Goal: Task Accomplishment & Management: Manage account settings

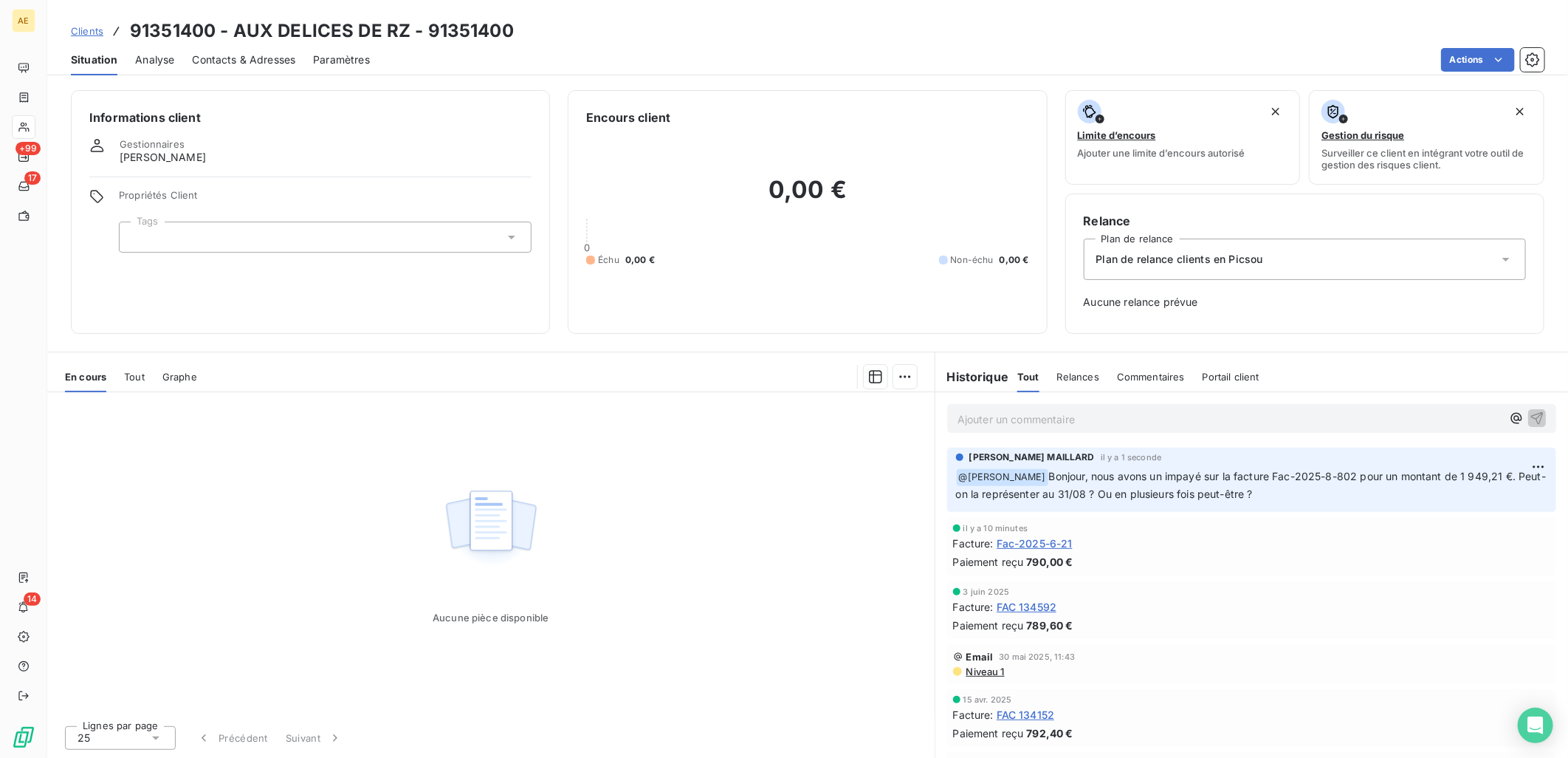
click at [83, 24] on link "Clients" at bounding box center [87, 31] width 32 height 15
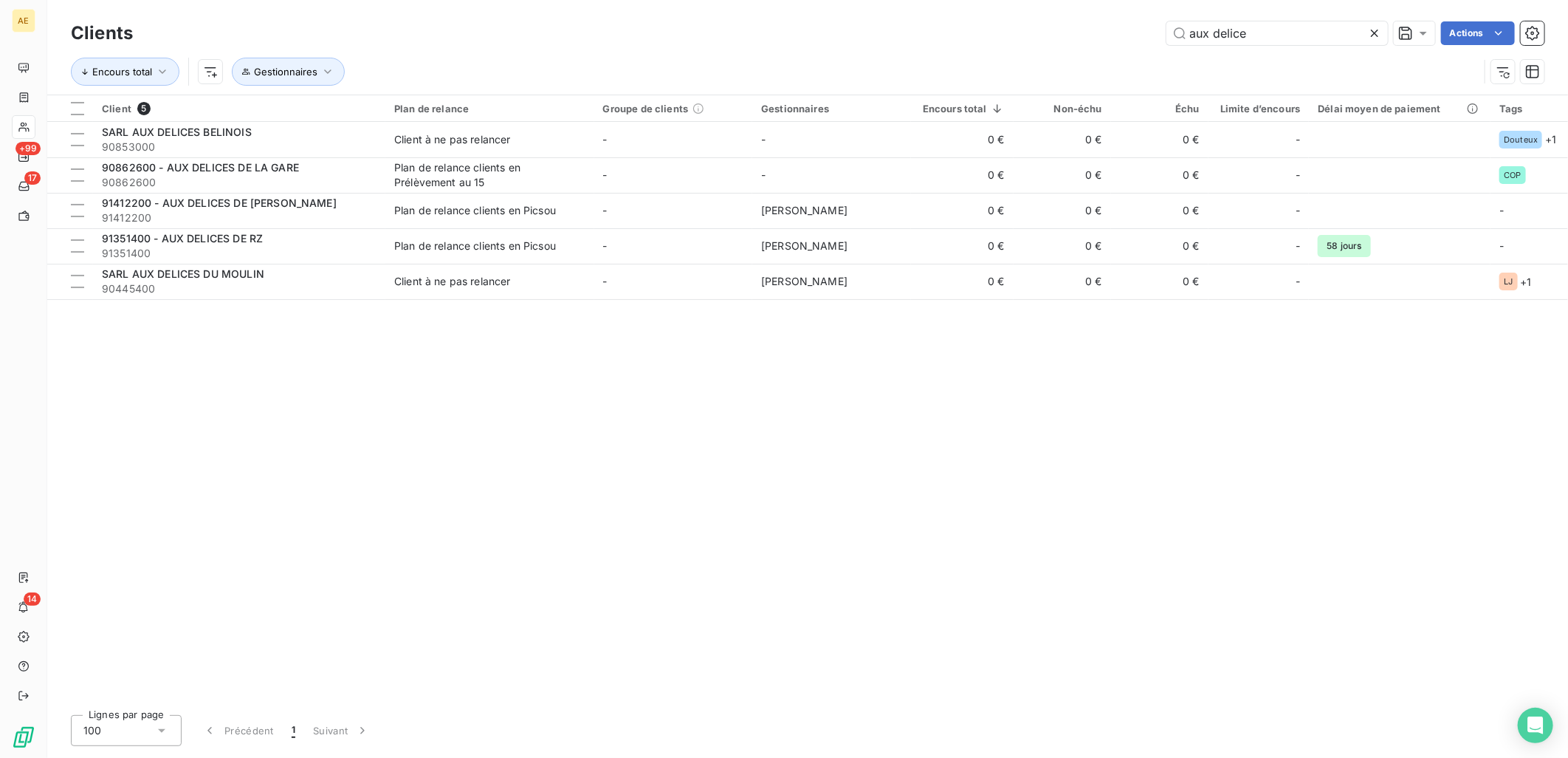
drag, startPoint x: 1189, startPoint y: 38, endPoint x: 975, endPoint y: 39, distance: 214.0
click at [1000, 39] on div "aux delice Actions" at bounding box center [847, 33] width 1394 height 24
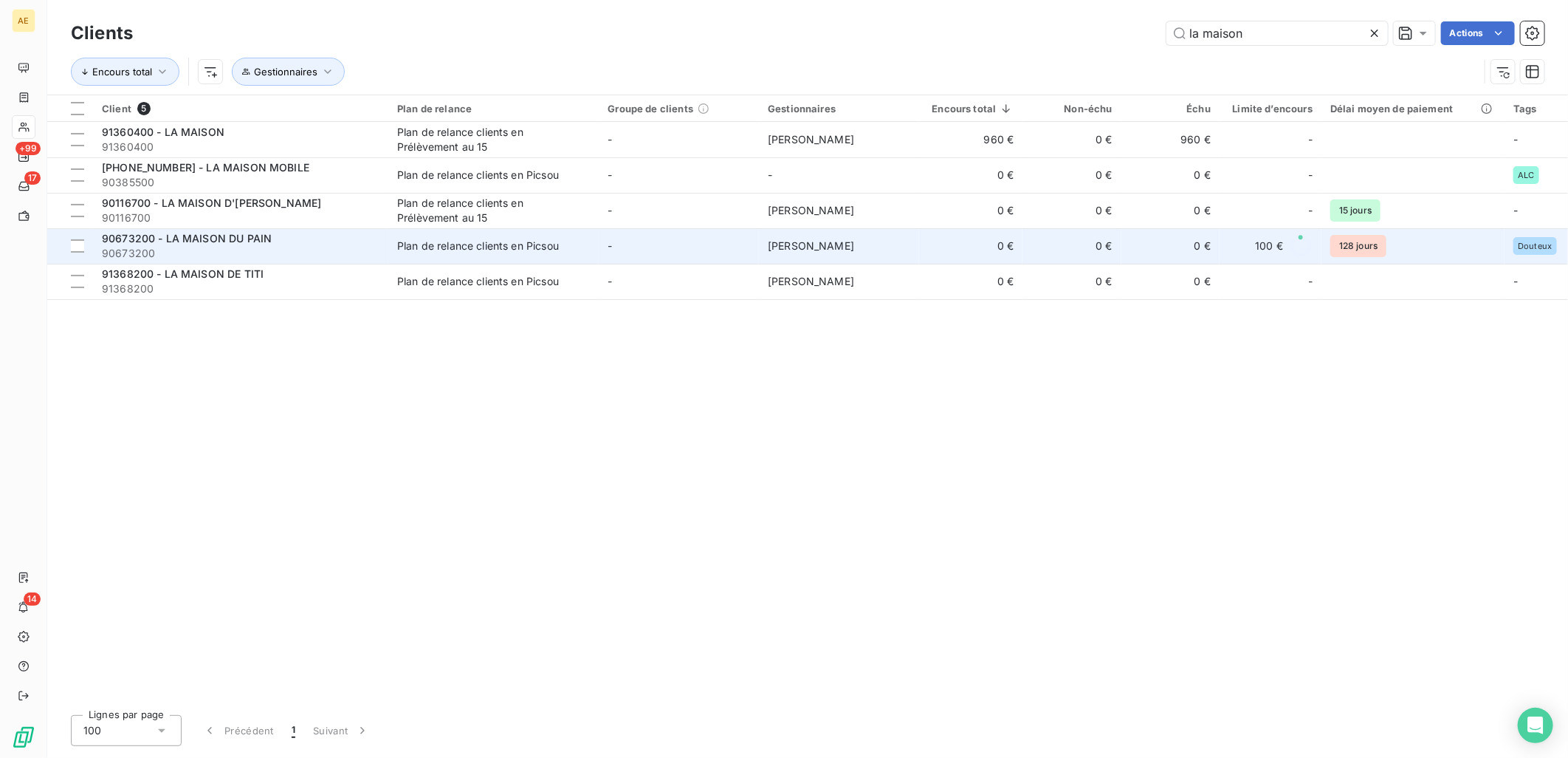
type input "la maison"
click at [250, 244] on div "90673200 - LA MAISON DU PAIN" at bounding box center [240, 238] width 278 height 15
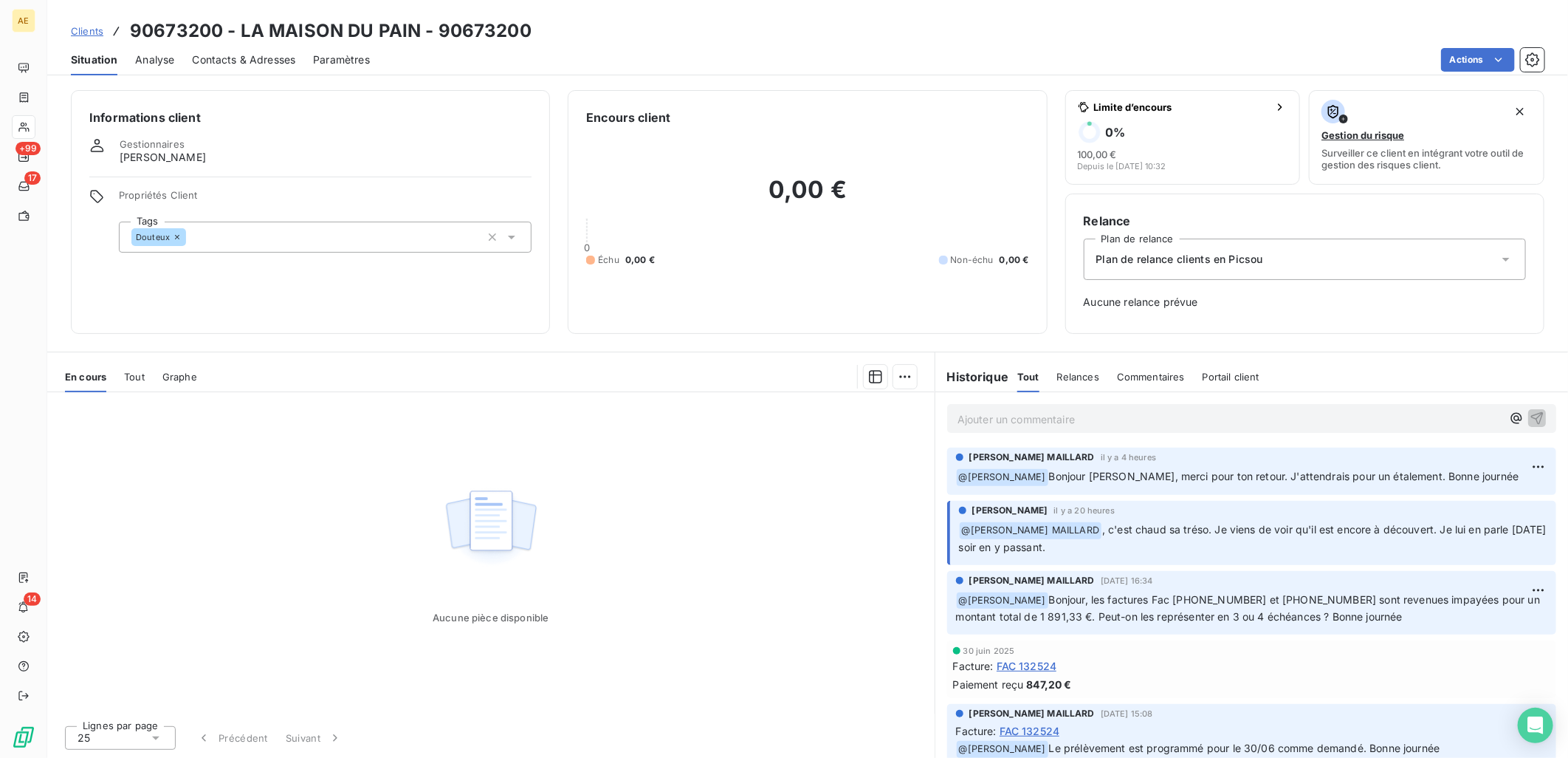
click at [79, 27] on span "Clients" at bounding box center [87, 31] width 32 height 12
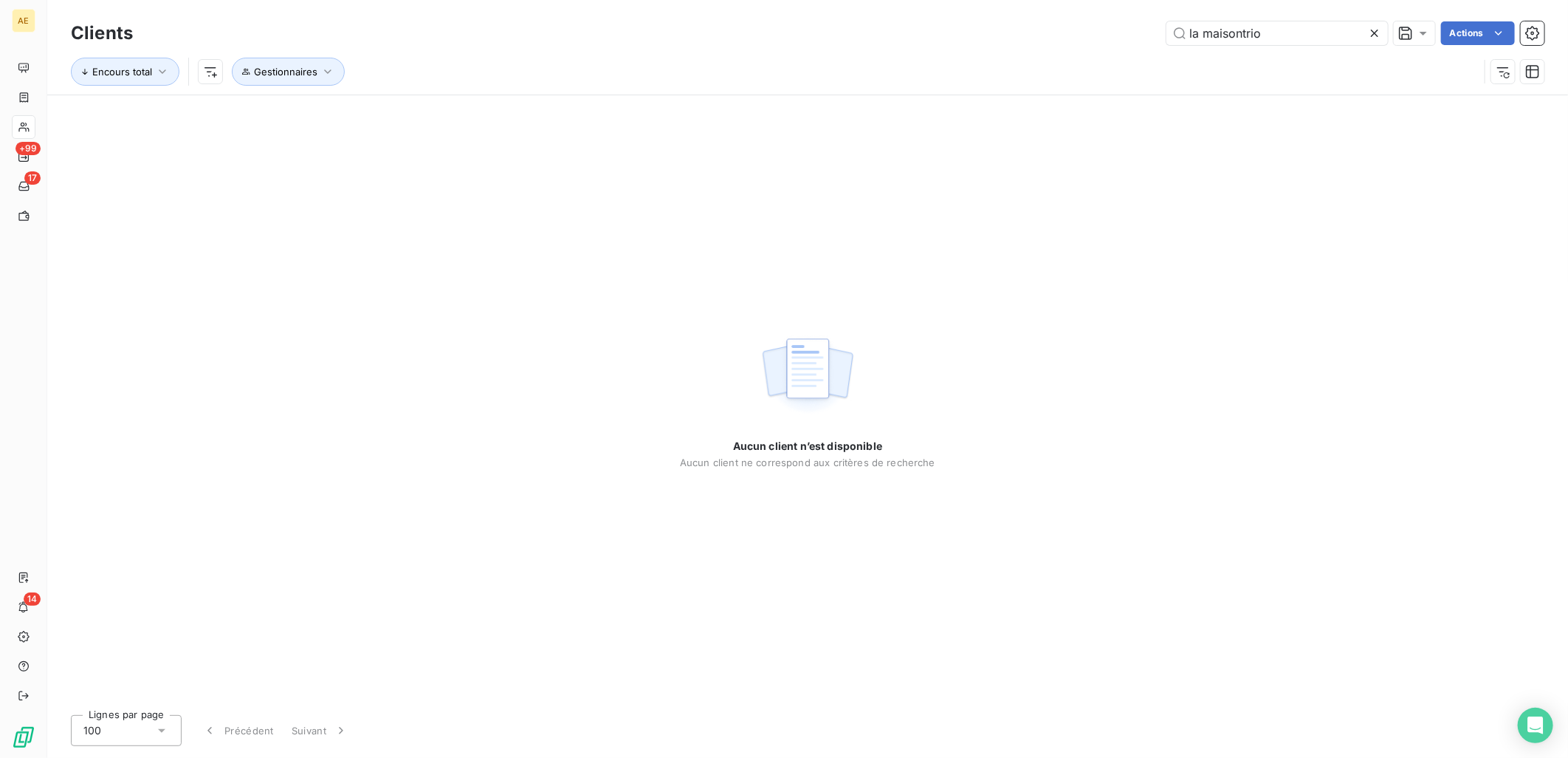
click at [1265, 18] on div "Clients la maisontrio Actions" at bounding box center [808, 32] width 1474 height 31
drag, startPoint x: 1256, startPoint y: 30, endPoint x: 1038, endPoint y: 32, distance: 218.0
click at [1038, 32] on div "la maisontrio Actions" at bounding box center [847, 33] width 1394 height 24
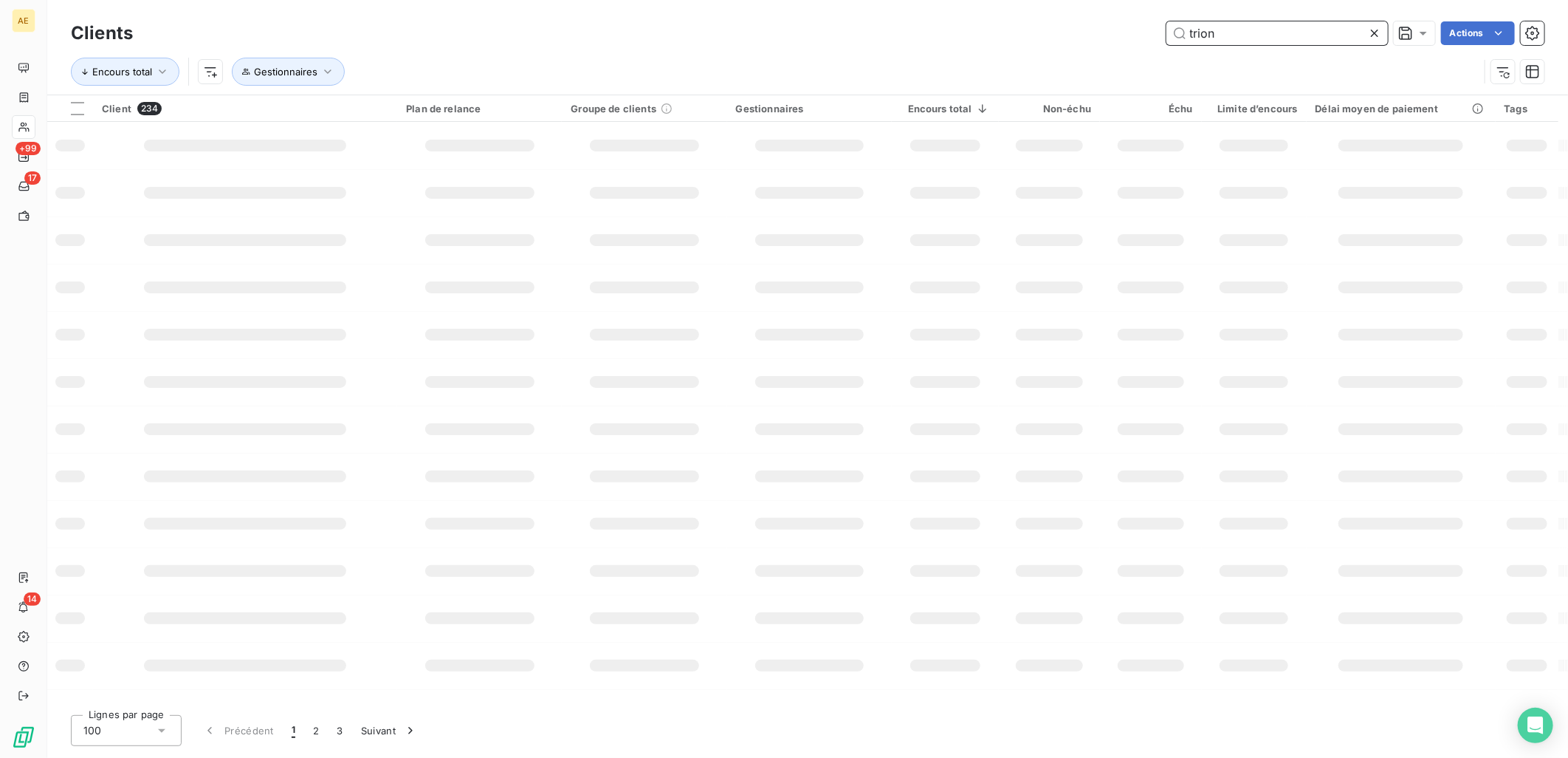
type input "trion"
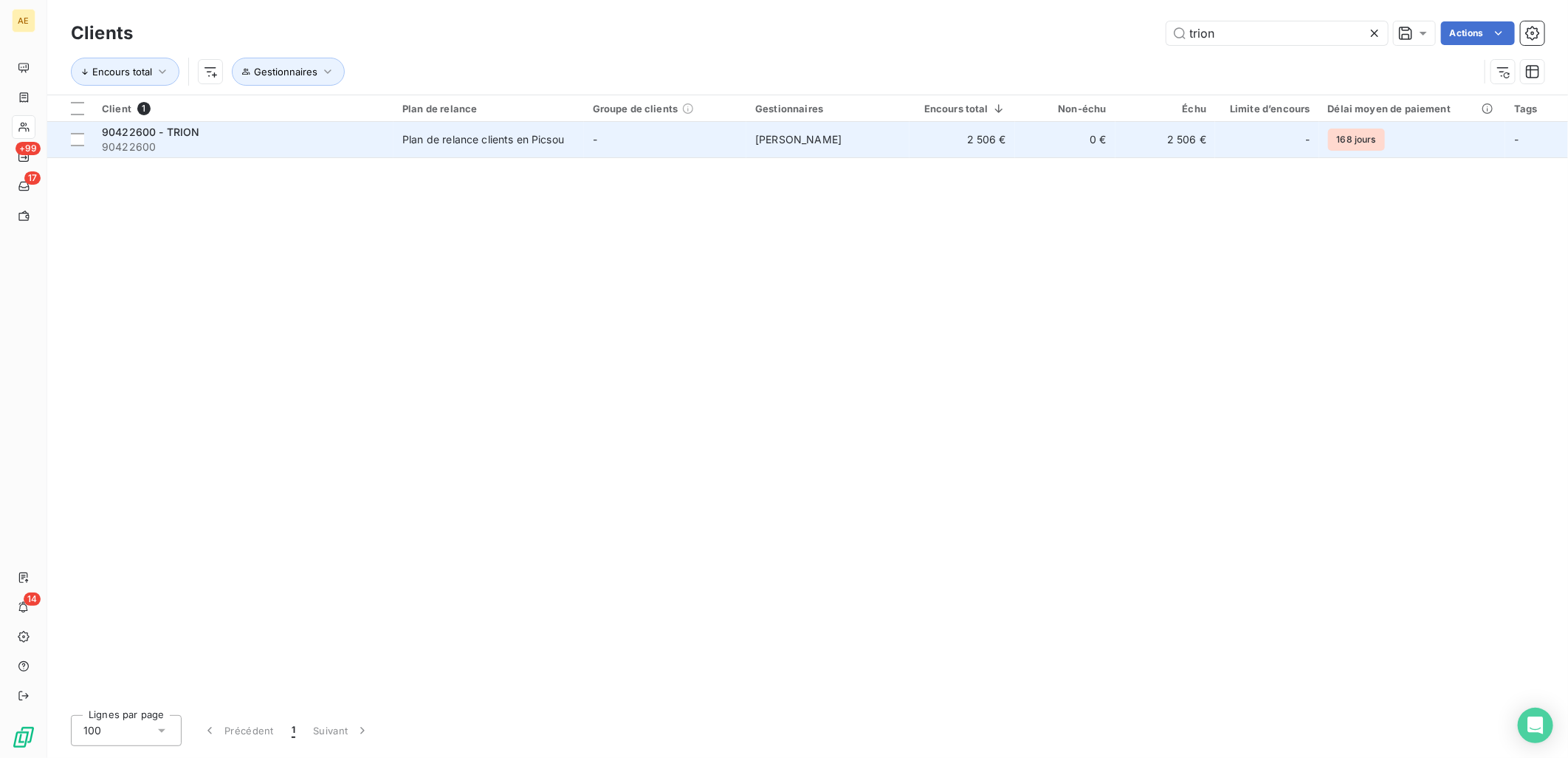
click at [700, 144] on td "-" at bounding box center [666, 139] width 163 height 36
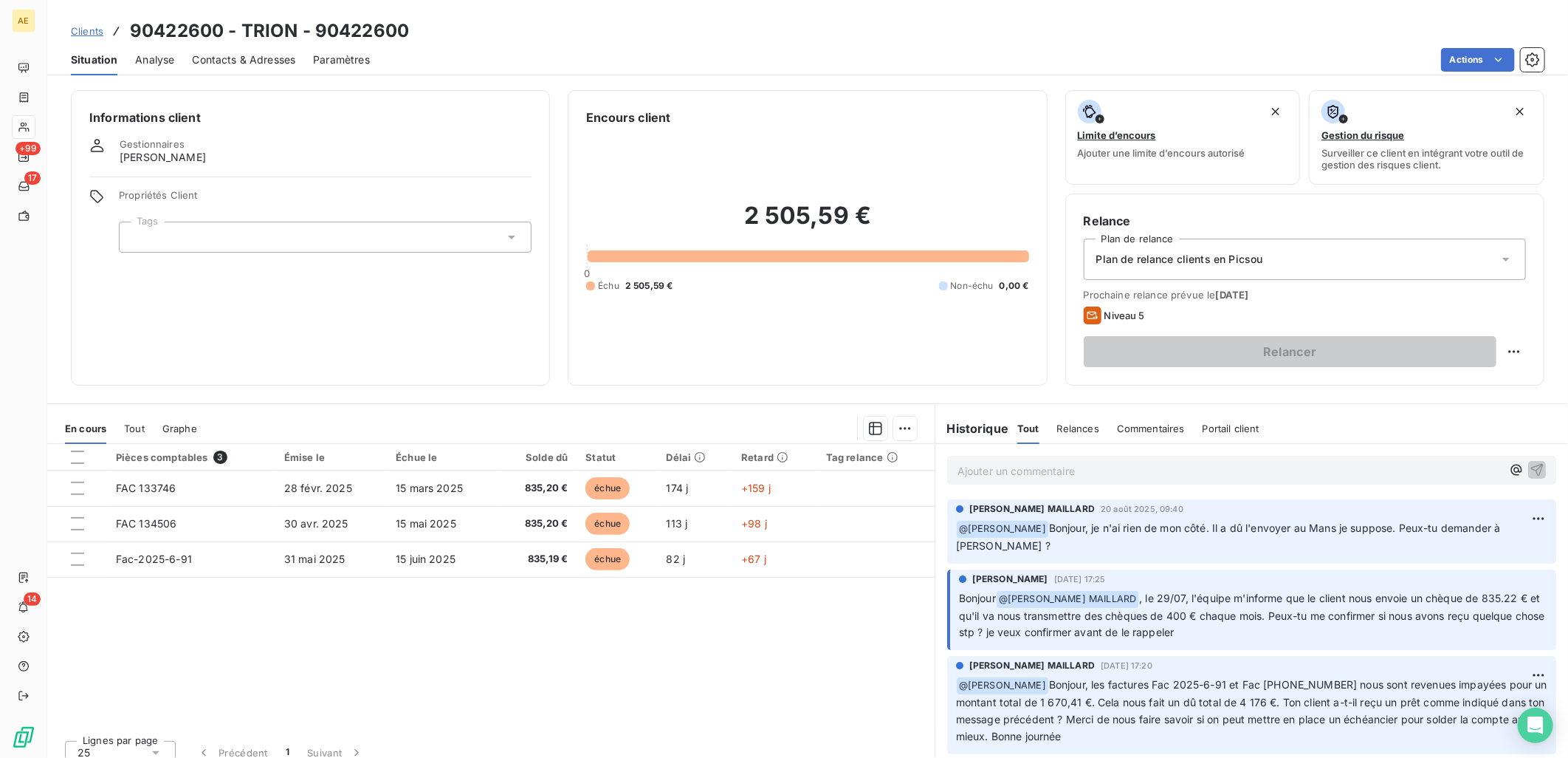
scroll to position [82, 0]
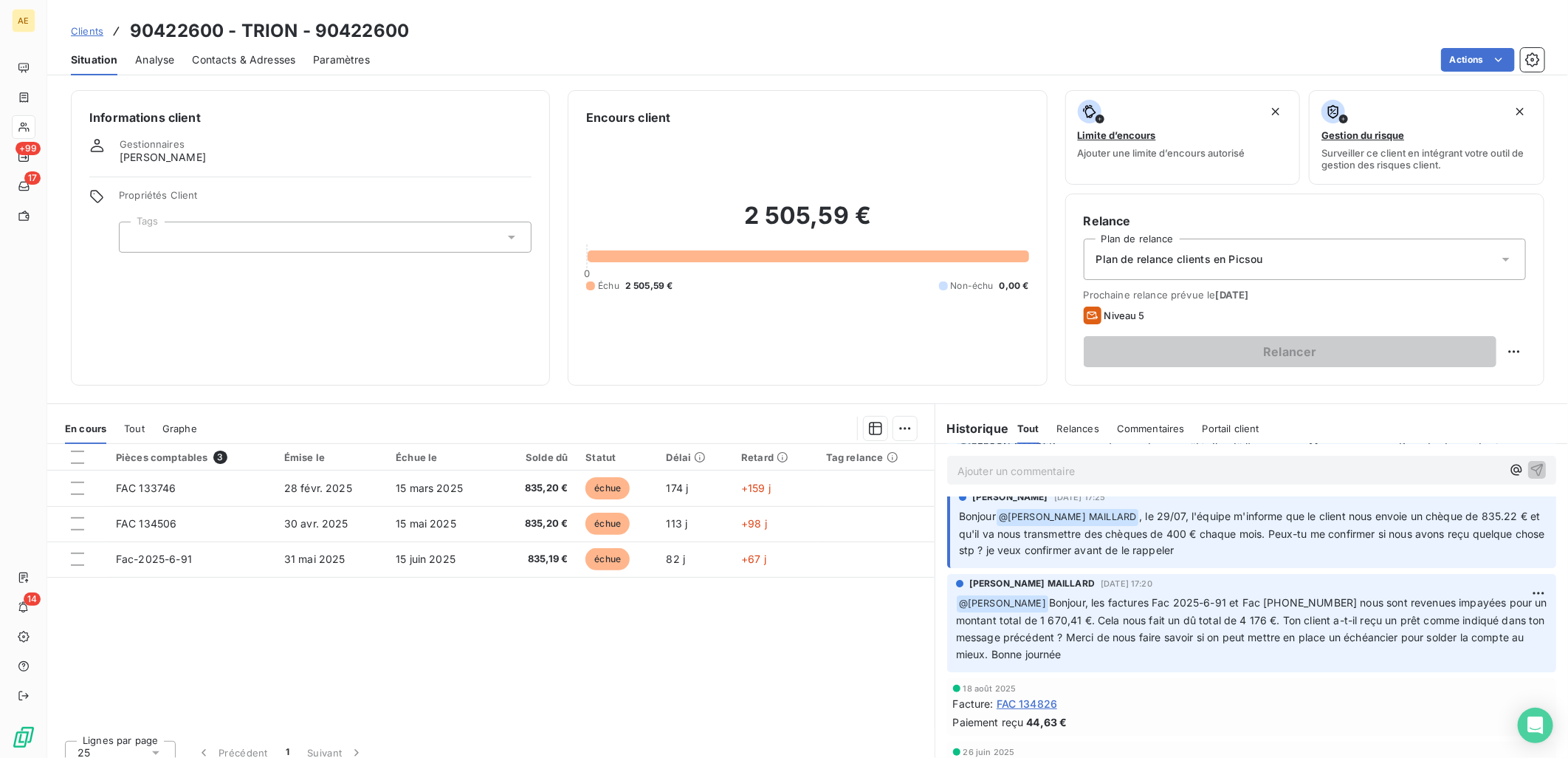
click at [77, 25] on span "Clients" at bounding box center [87, 31] width 32 height 12
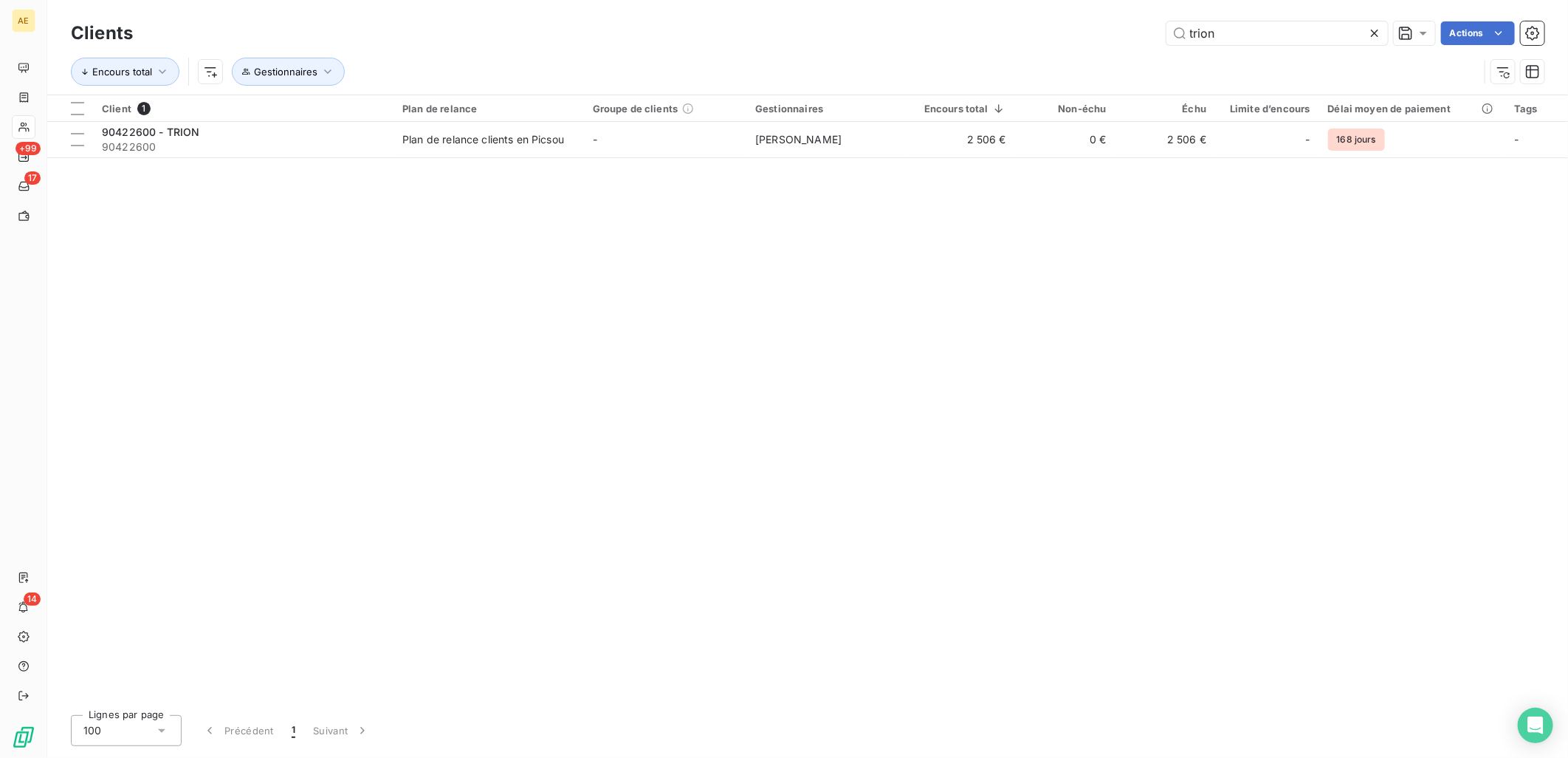
drag, startPoint x: 1270, startPoint y: 44, endPoint x: 1048, endPoint y: 40, distance: 222.0
click at [1072, 38] on div "trion Actions" at bounding box center [847, 33] width 1394 height 24
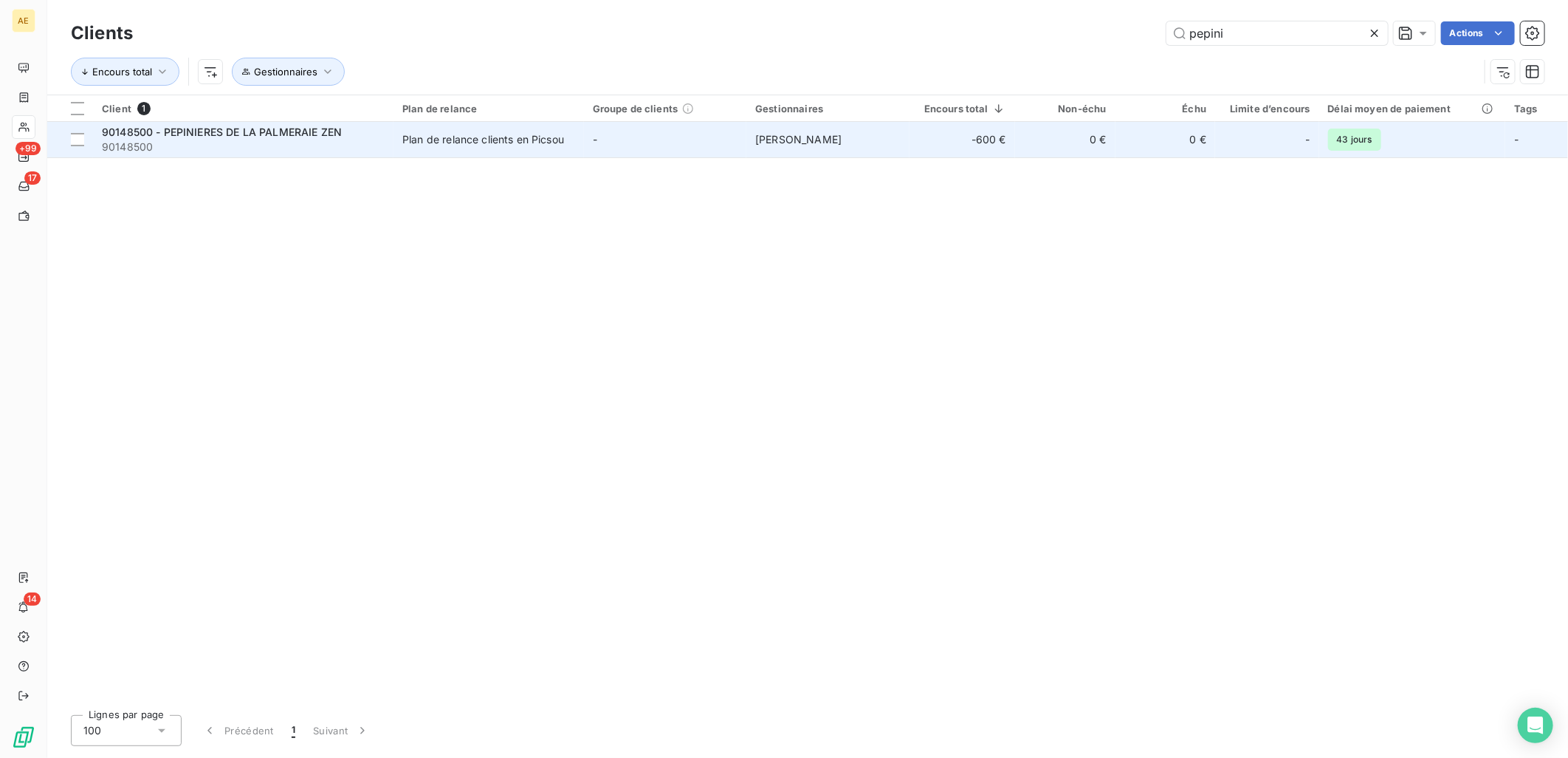
type input "pepini"
click at [480, 144] on div "Plan de relance clients en Picsou" at bounding box center [483, 139] width 161 height 15
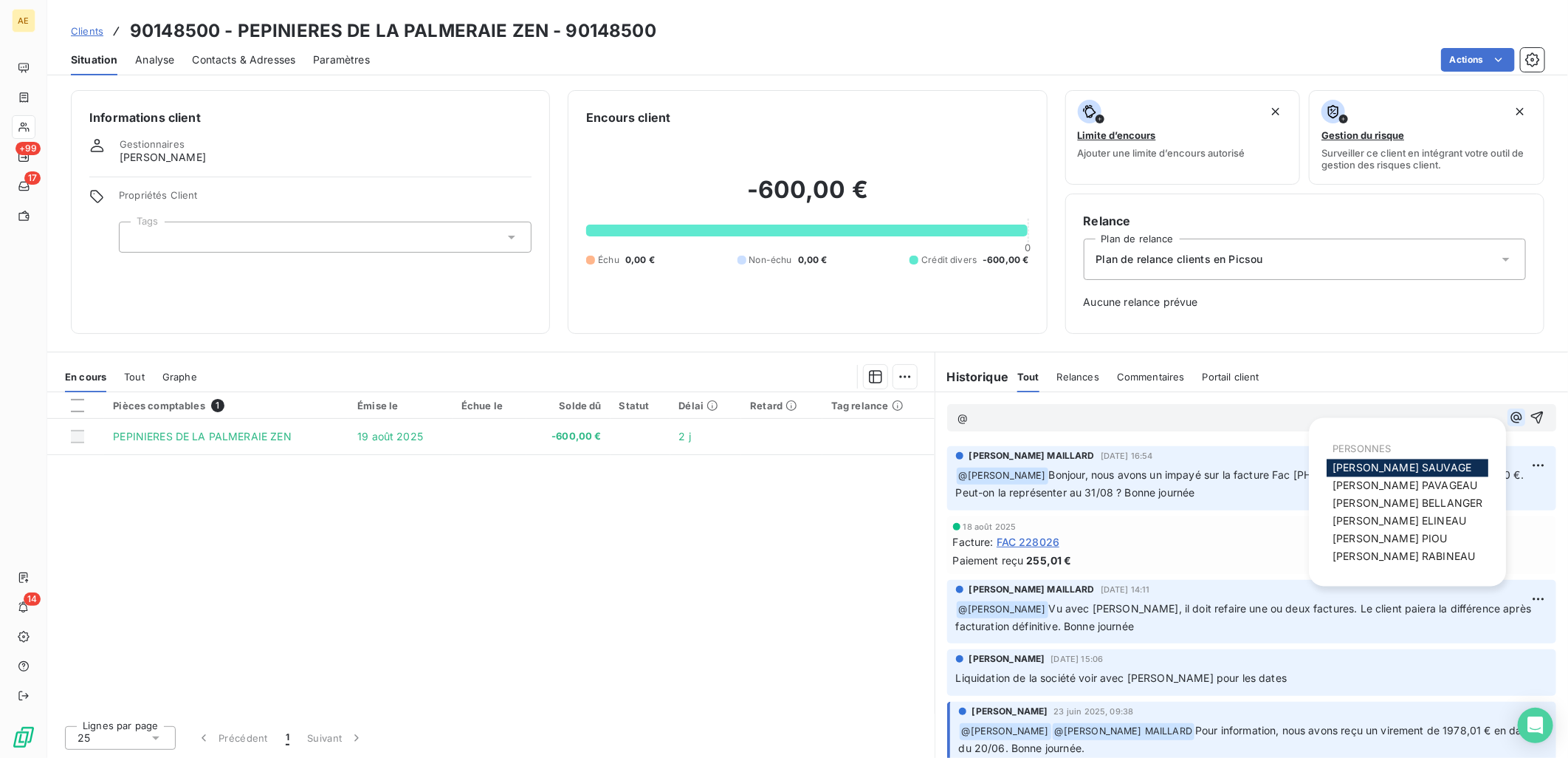
click at [1509, 415] on icon "button" at bounding box center [1516, 417] width 15 height 15
click at [1404, 554] on span "[PERSON_NAME]" at bounding box center [1404, 557] width 142 height 13
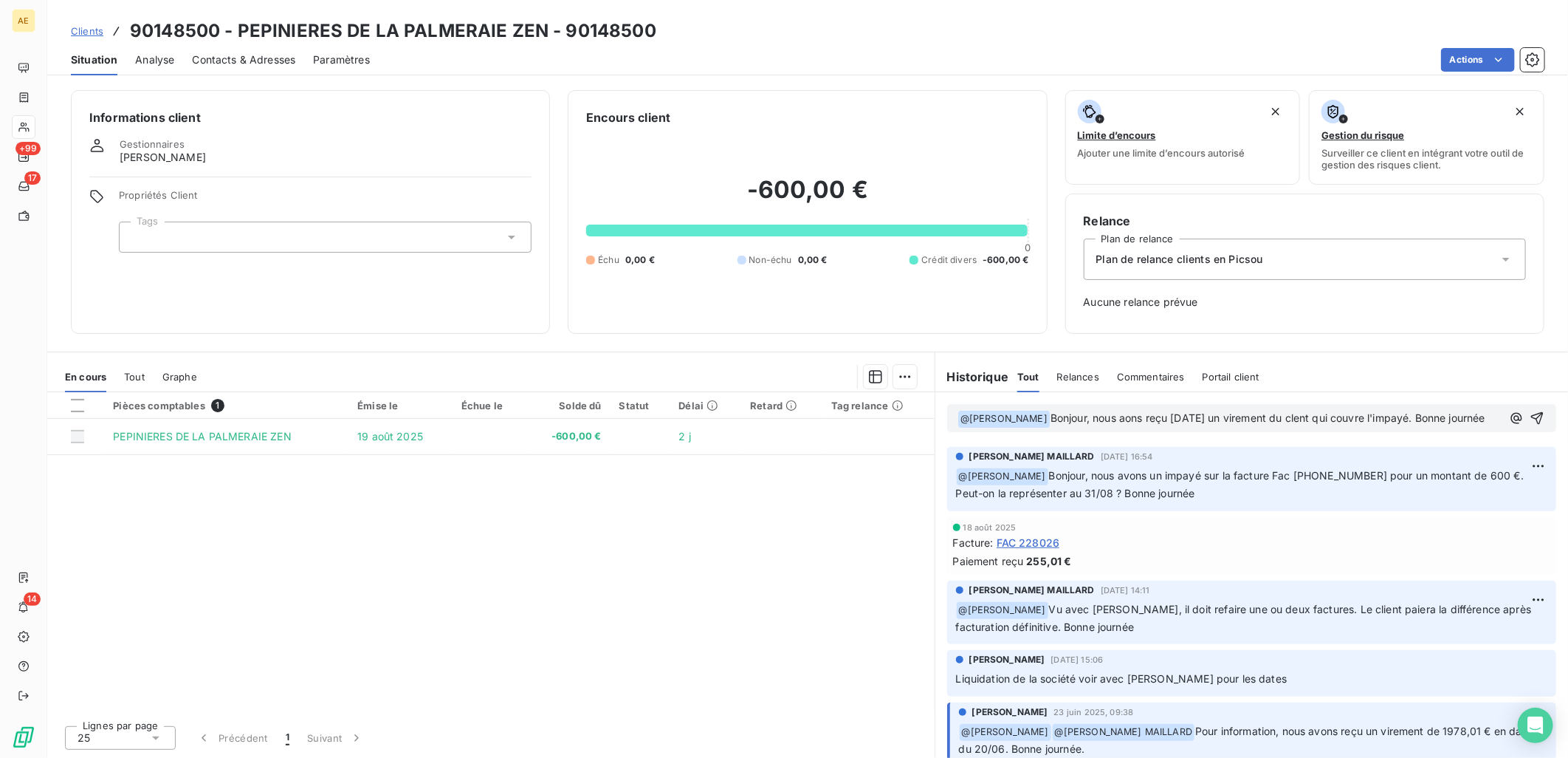
click at [1274, 418] on span "Bonjour, nous aons reçu [DATE] un virement du clent qui couvre l'impayé. Bonne …" at bounding box center [1268, 418] width 435 height 13
click at [1124, 418] on span "Bonjour, nous aons reçu [DATE] un virement du client qui couvre l'impayé. Bonne…" at bounding box center [1269, 418] width 437 height 13
click at [1531, 418] on icon "button" at bounding box center [1537, 419] width 13 height 13
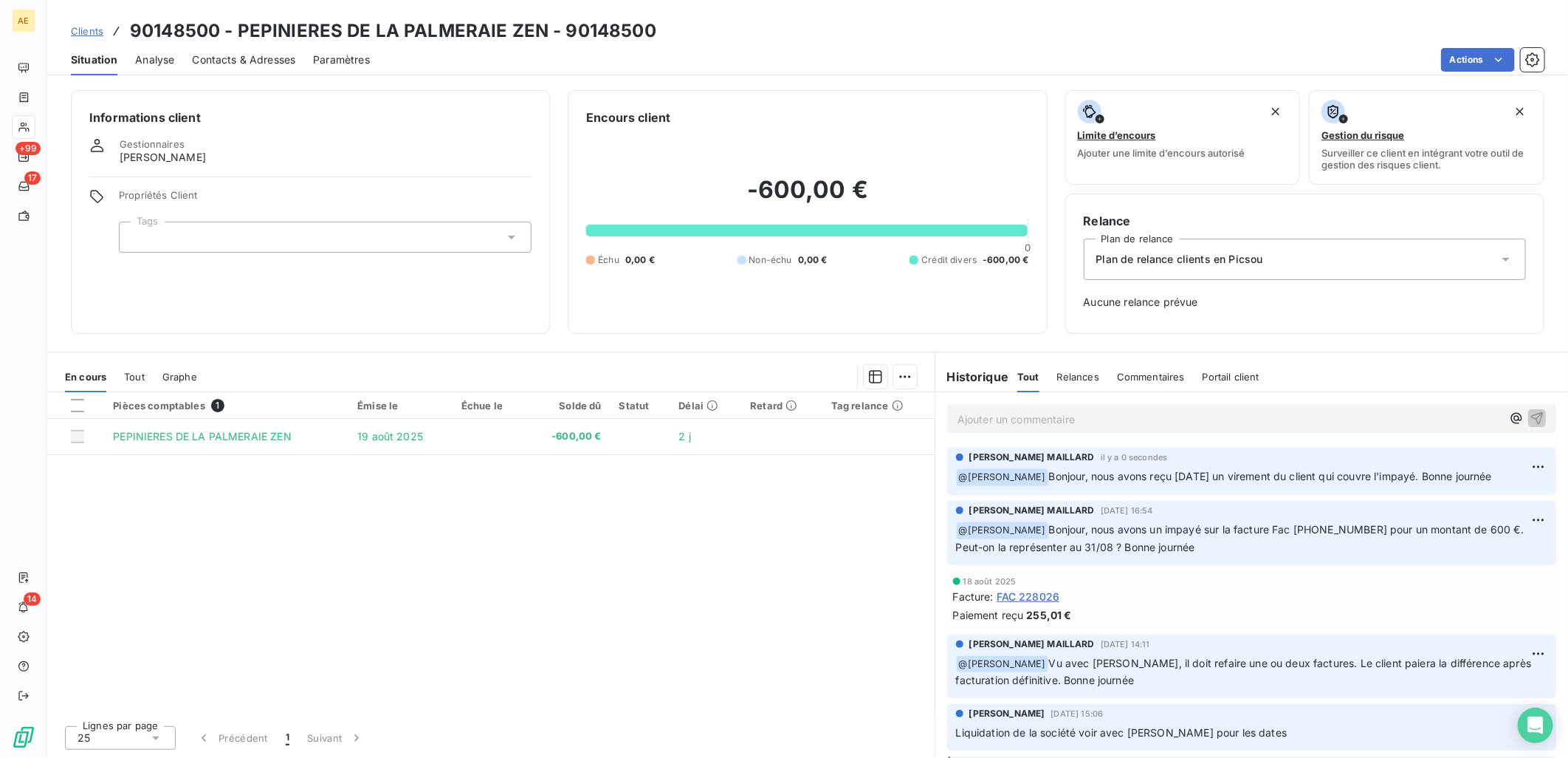
click at [76, 28] on span "Clients" at bounding box center [87, 31] width 32 height 12
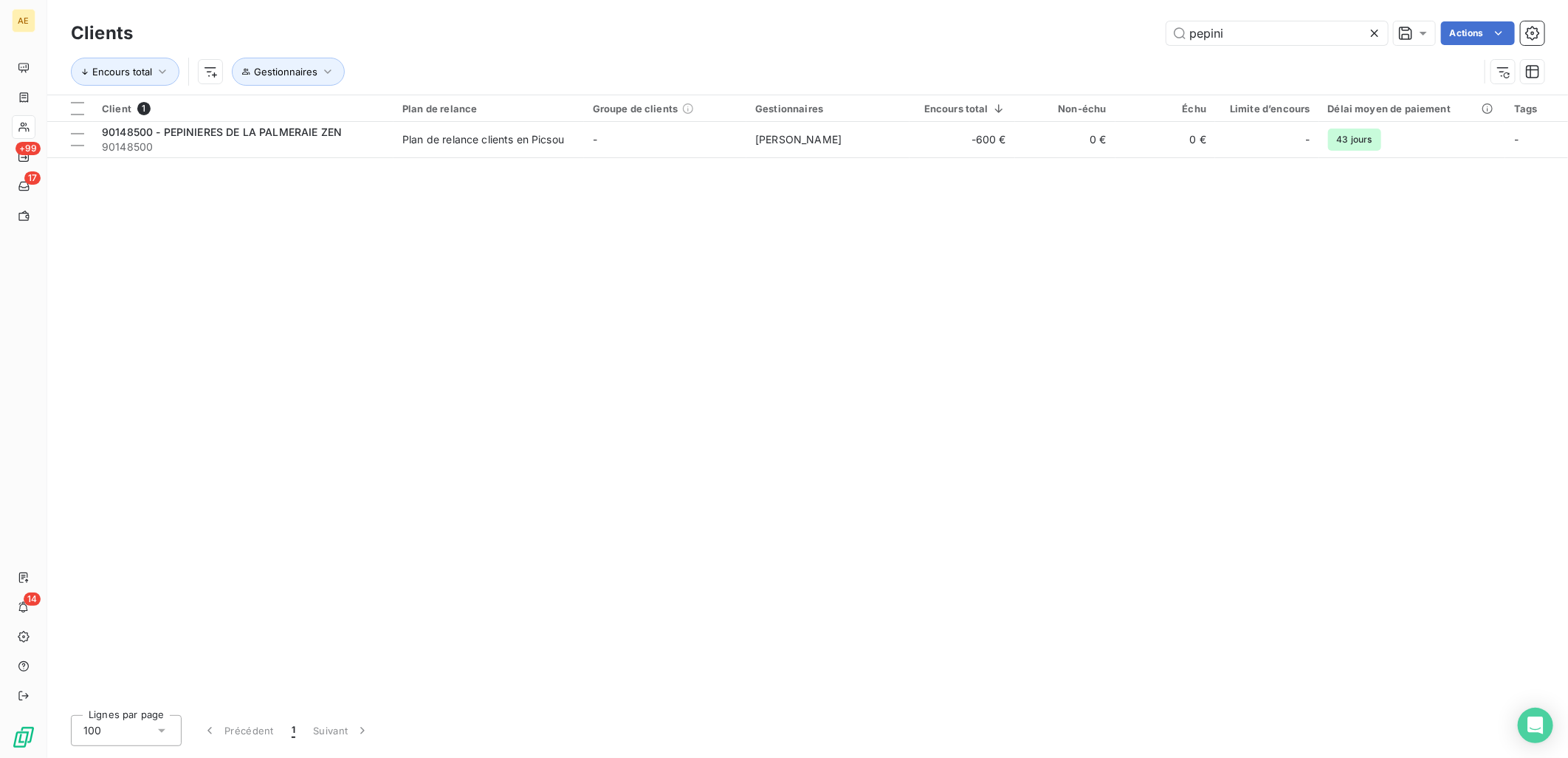
drag, startPoint x: 1258, startPoint y: 25, endPoint x: 1038, endPoint y: 29, distance: 220.0
click at [1038, 29] on div "pepini Actions" at bounding box center [847, 33] width 1394 height 24
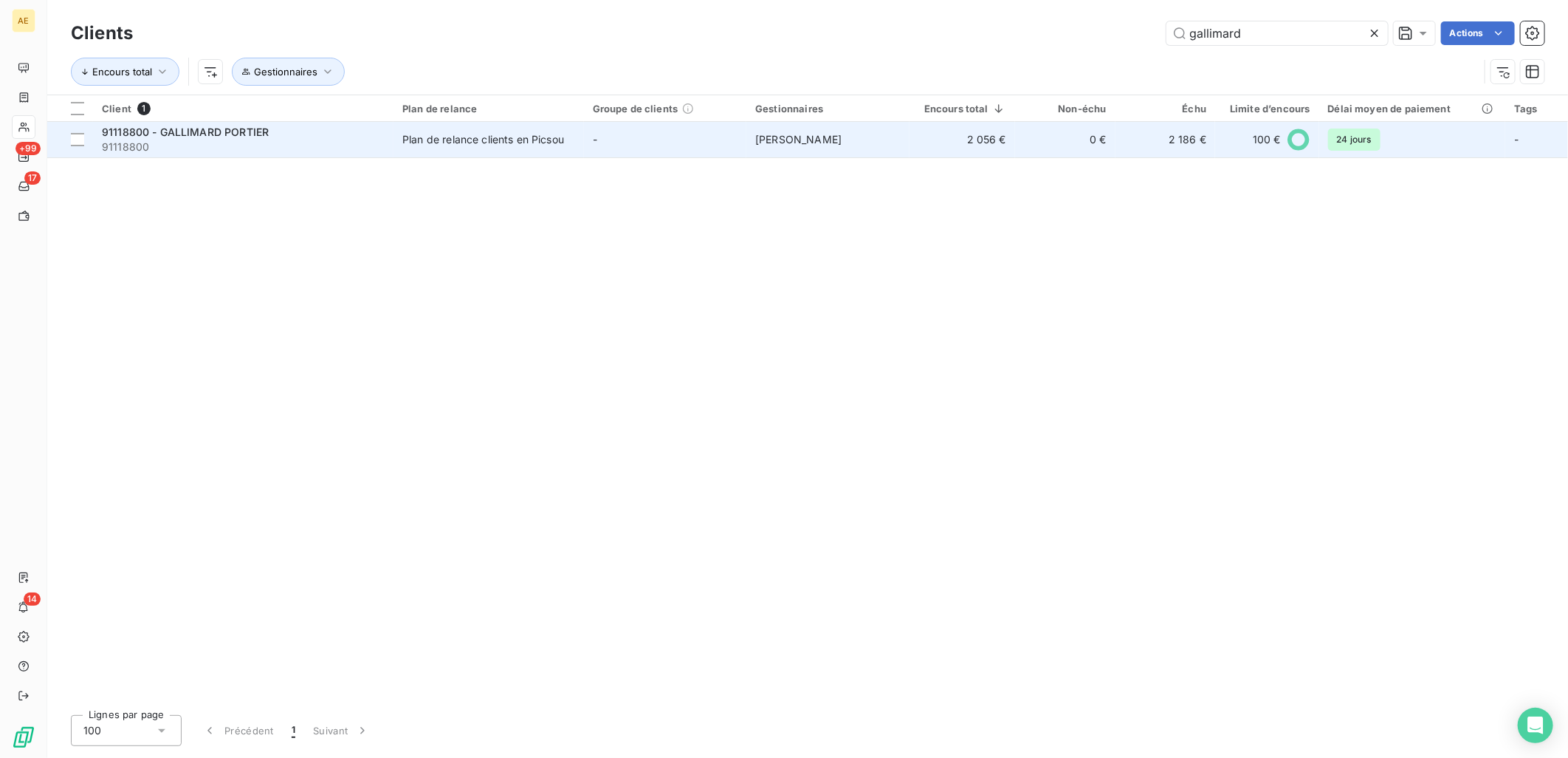
type input "gallimard"
click at [393, 127] on td "91118800 - GALLIMARD PORTIER 91118800" at bounding box center [244, 139] width 300 height 36
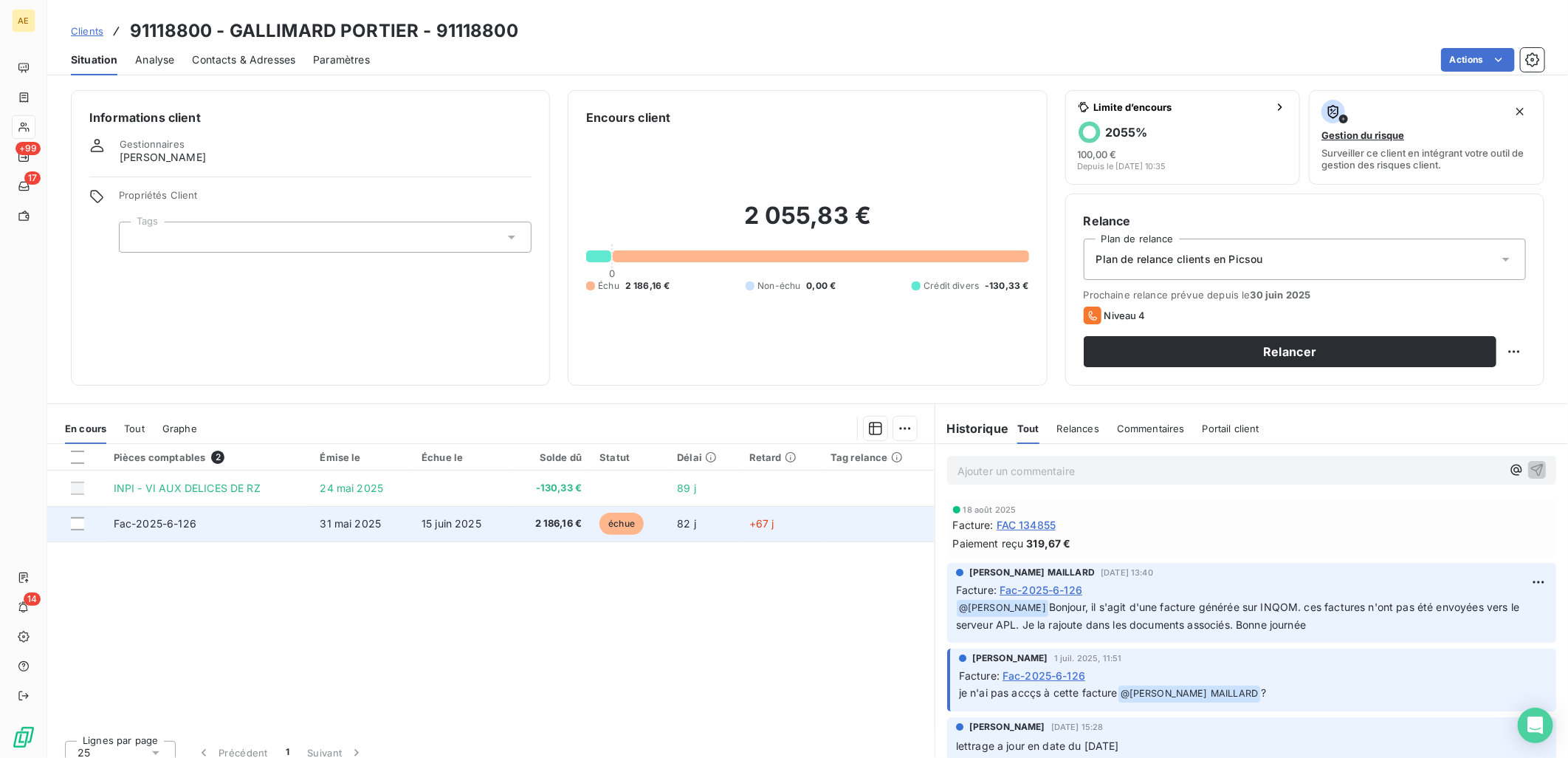
click at [253, 526] on td "Fac-2025-6-126" at bounding box center [208, 524] width 206 height 36
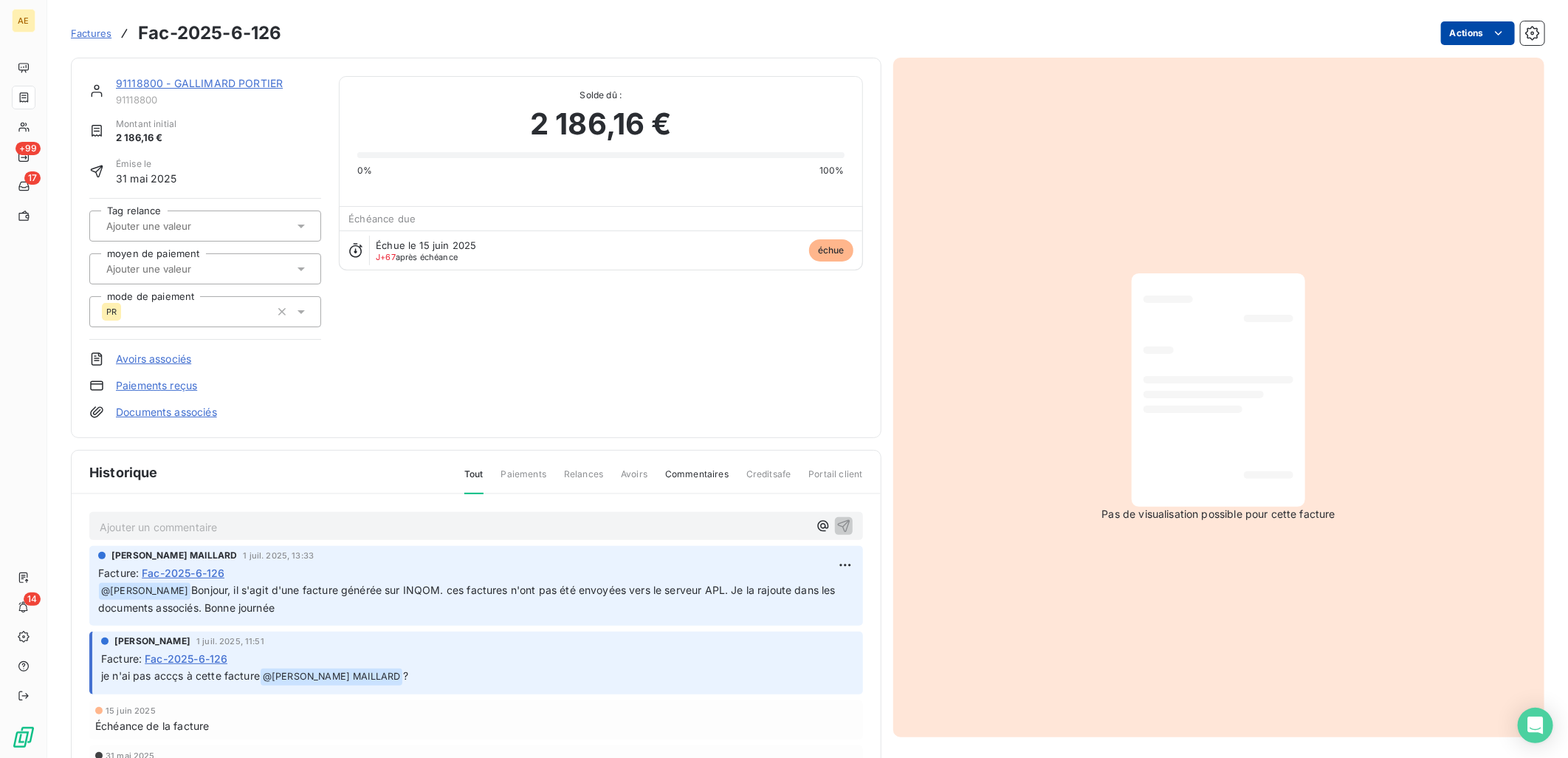
click at [1438, 36] on html "AE +99 17 14 Factures Fac-2025-6-126 Actions 91118800 - GALLIMARD PORTIER 91118…" at bounding box center [784, 379] width 1568 height 758
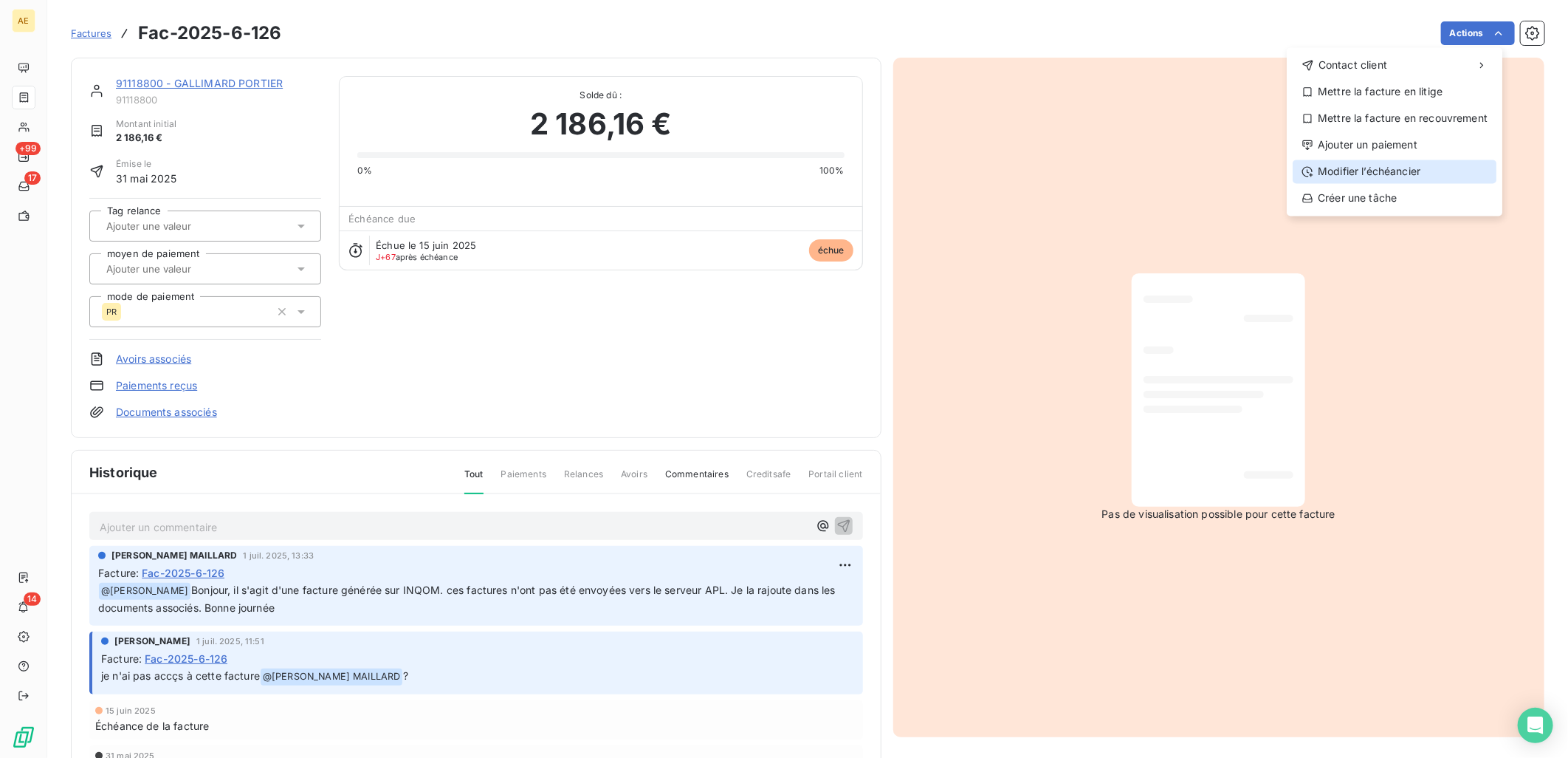
click at [1369, 167] on div "Modifier l’échéancier" at bounding box center [1395, 172] width 204 height 24
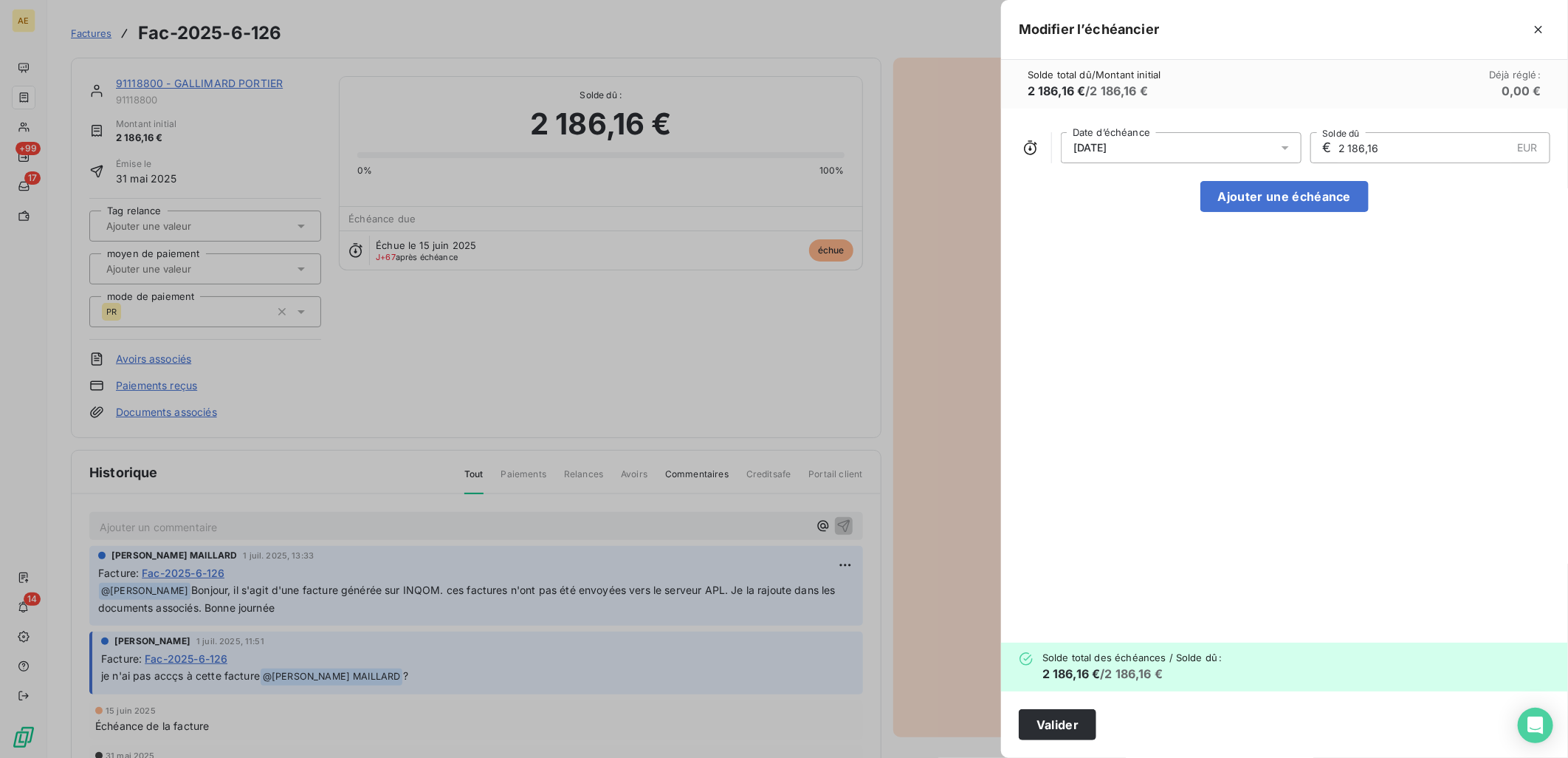
click at [1149, 149] on div "[DATE]" at bounding box center [1181, 147] width 240 height 31
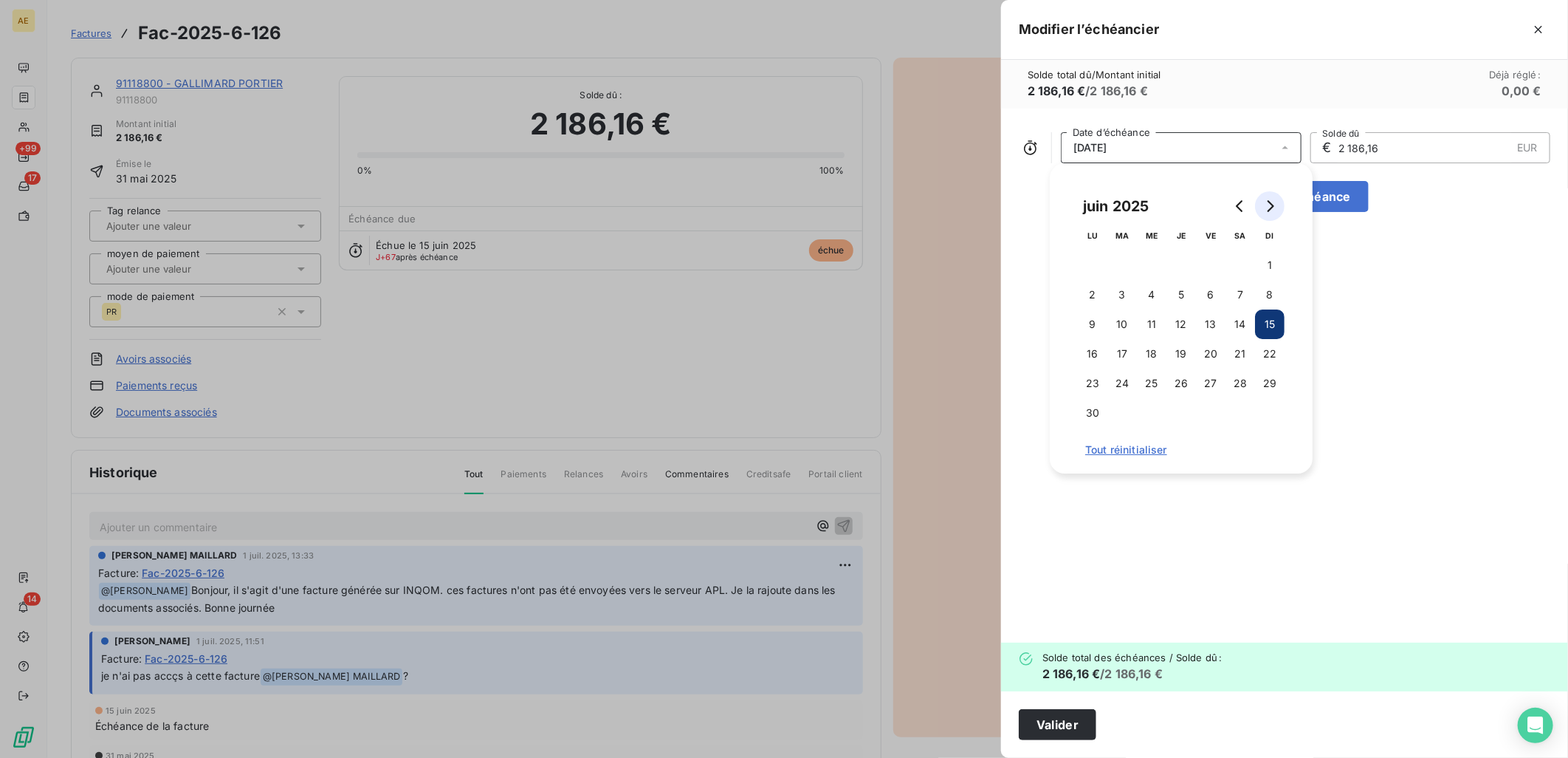
click at [1271, 207] on icon "Go to next month" at bounding box center [1269, 206] width 12 height 12
click at [1203, 328] on button "15" at bounding box center [1211, 324] width 29 height 29
click at [1390, 145] on input "2 186,16" at bounding box center [1425, 147] width 174 height 29
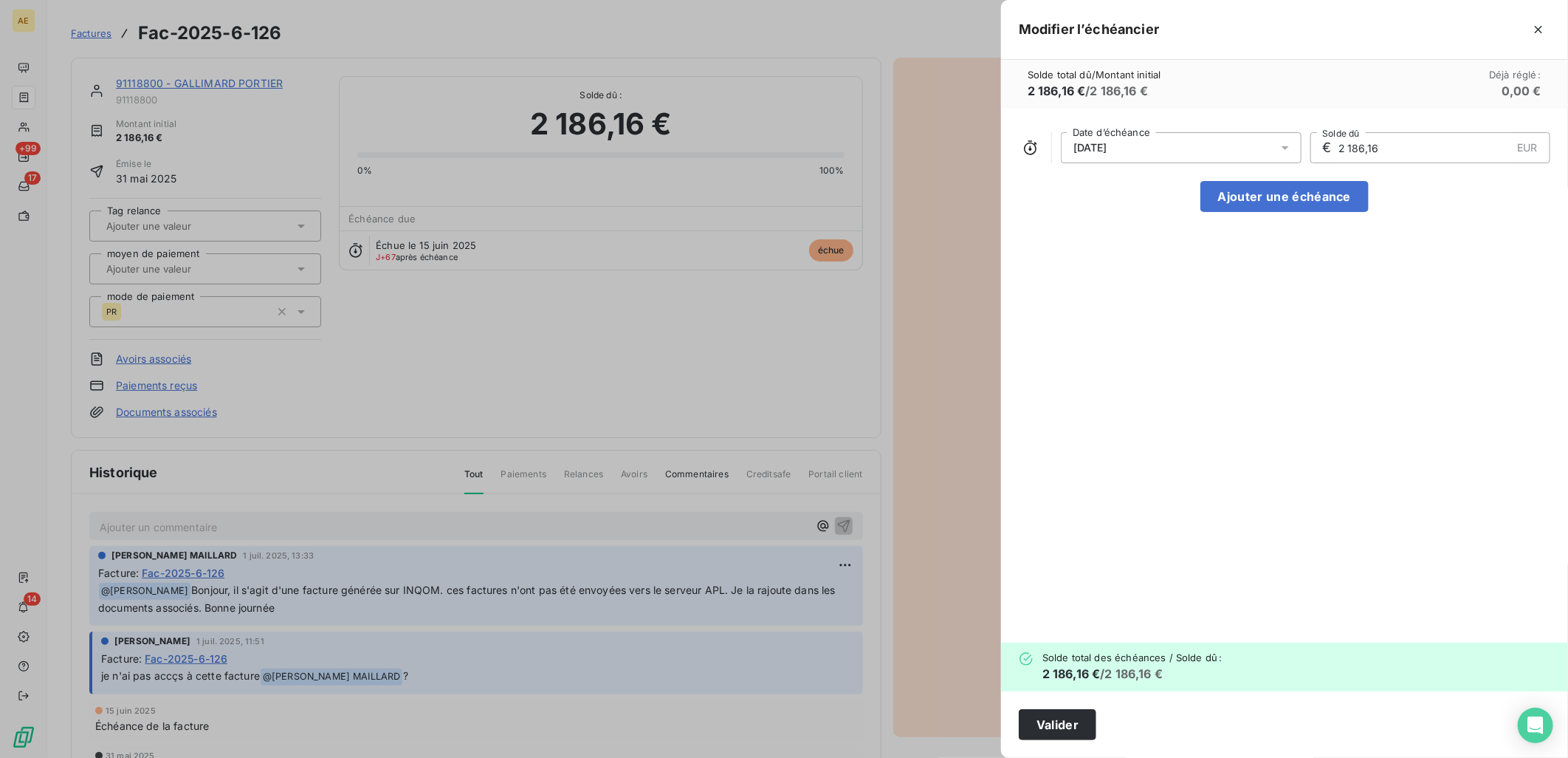
click at [1390, 145] on input "2 186,16" at bounding box center [1425, 147] width 174 height 29
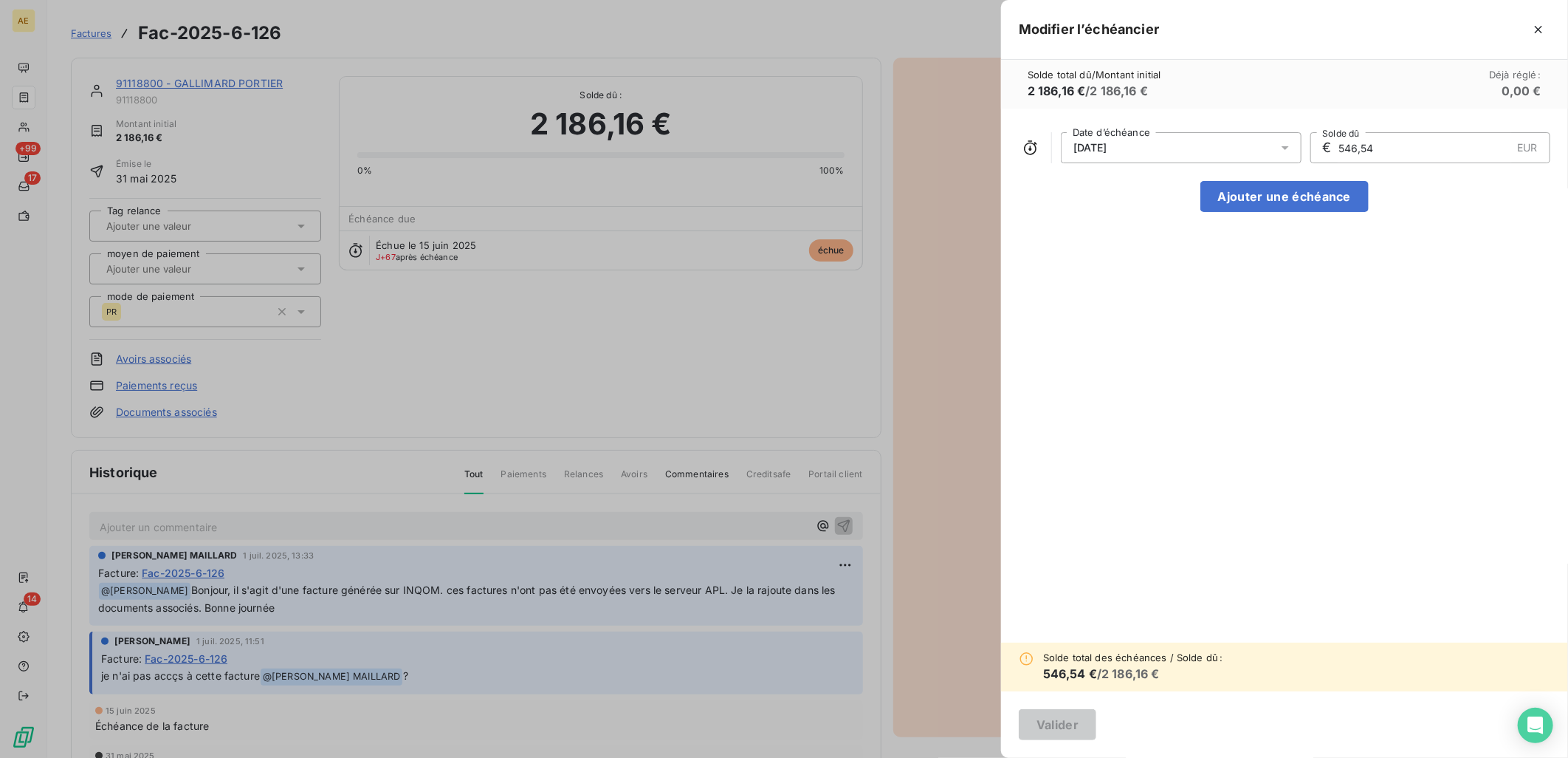
type input "546,54"
click at [1266, 195] on button "Ajouter une échéance" at bounding box center [1284, 196] width 168 height 31
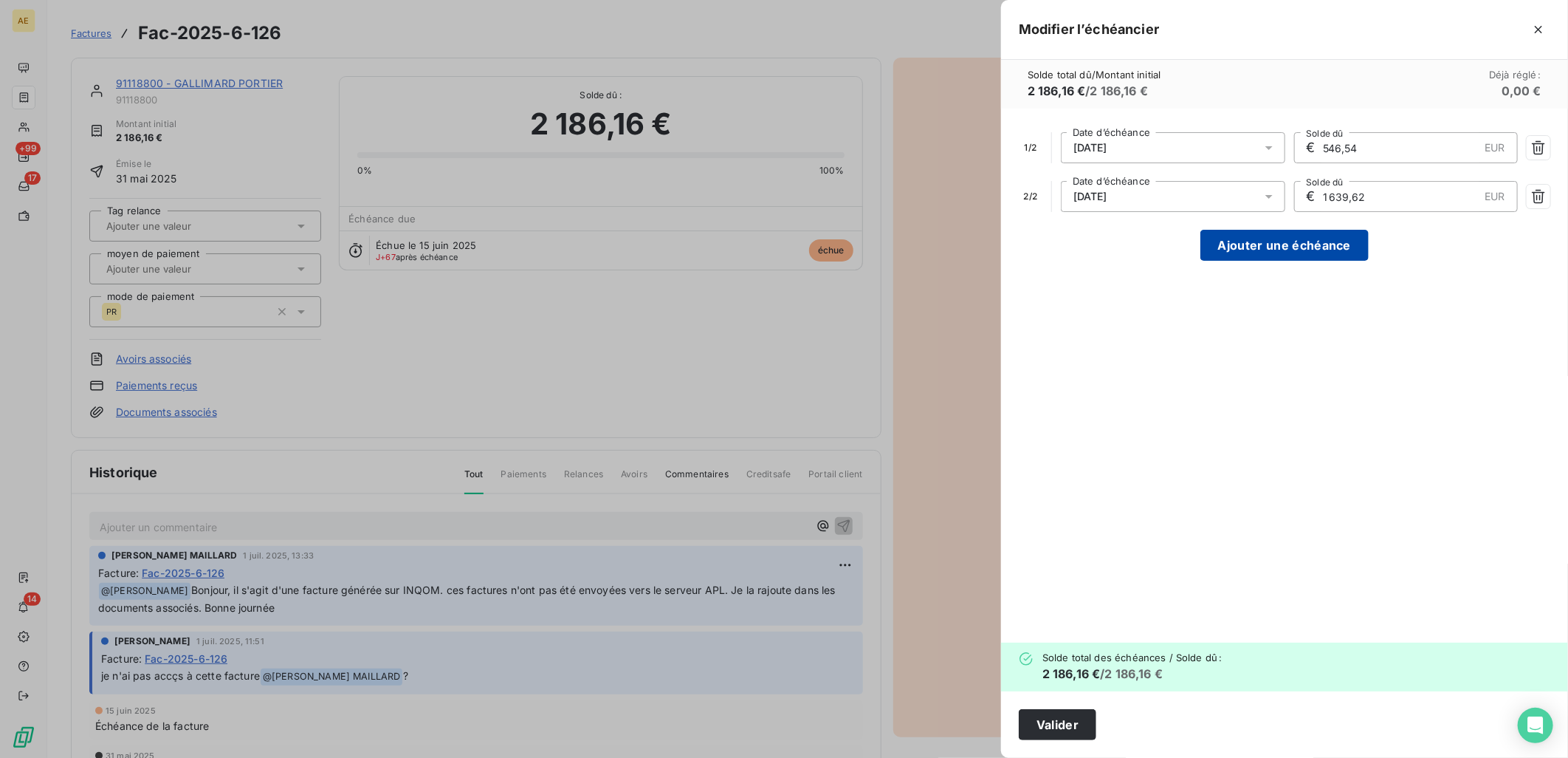
click at [1267, 239] on button "Ajouter une échéance" at bounding box center [1284, 244] width 168 height 31
type input "728,72"
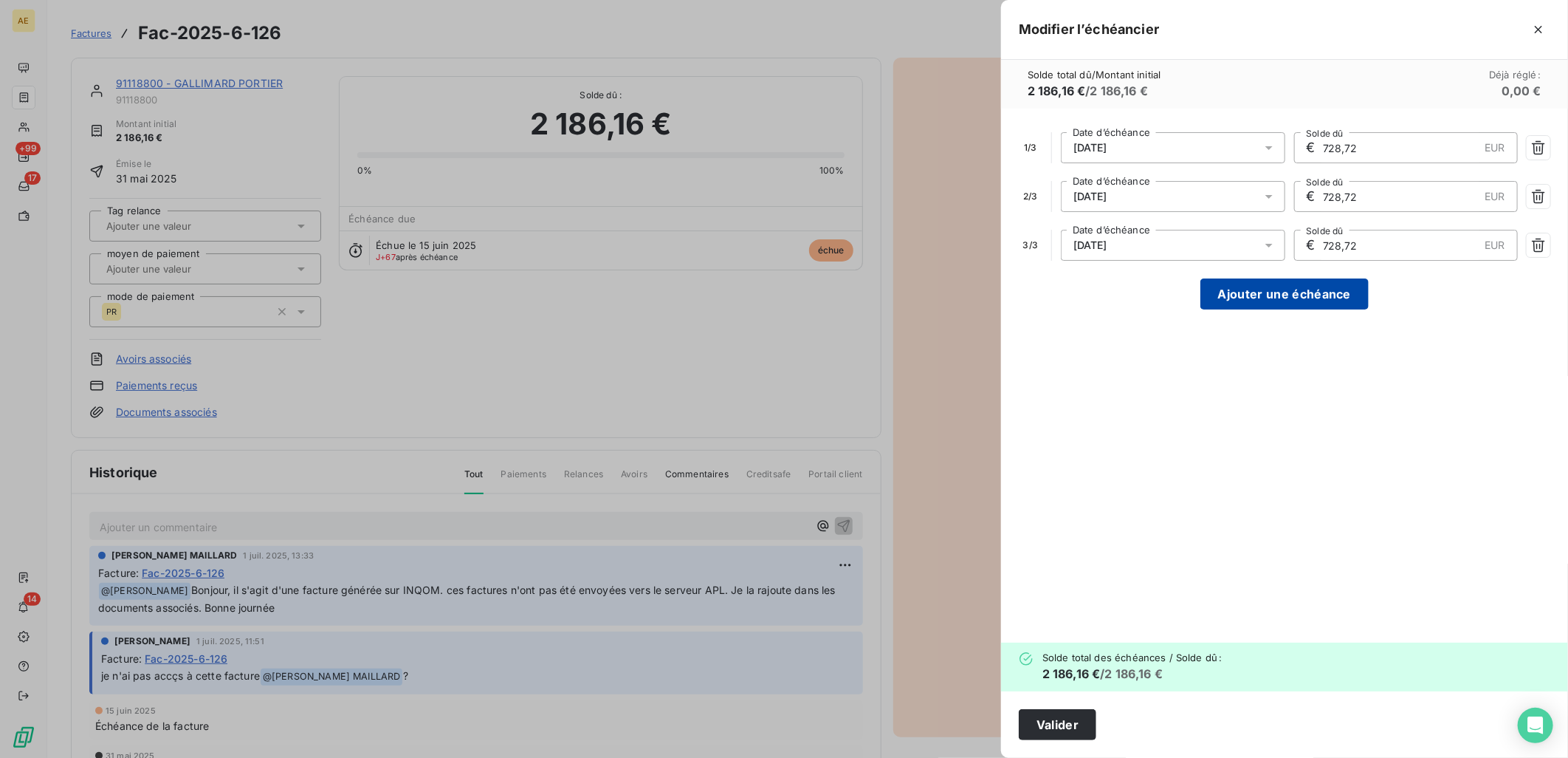
click at [1274, 291] on button "Ajouter une échéance" at bounding box center [1284, 294] width 168 height 31
type input "546,54"
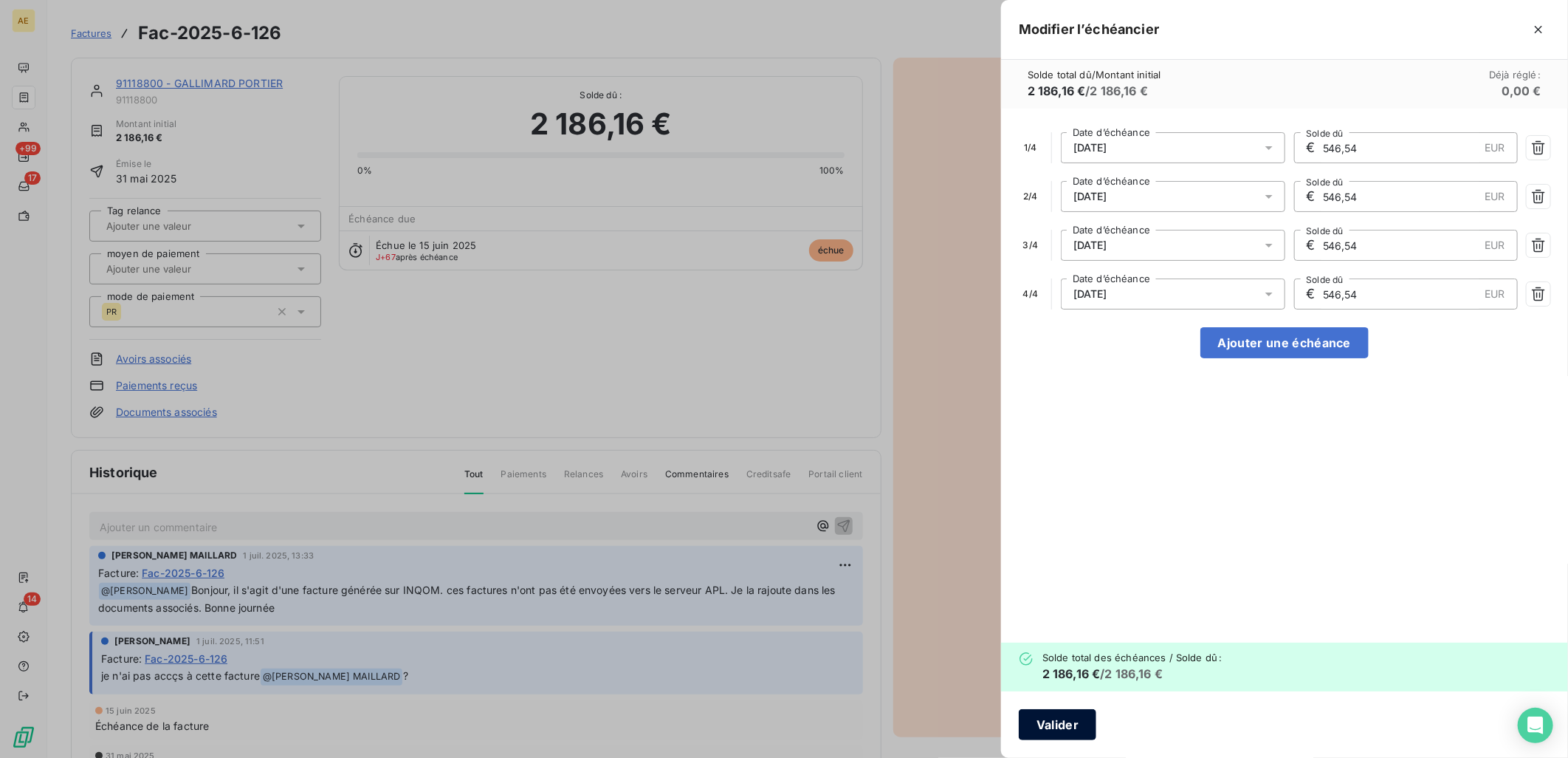
click at [1087, 722] on button "Valider" at bounding box center [1057, 724] width 77 height 31
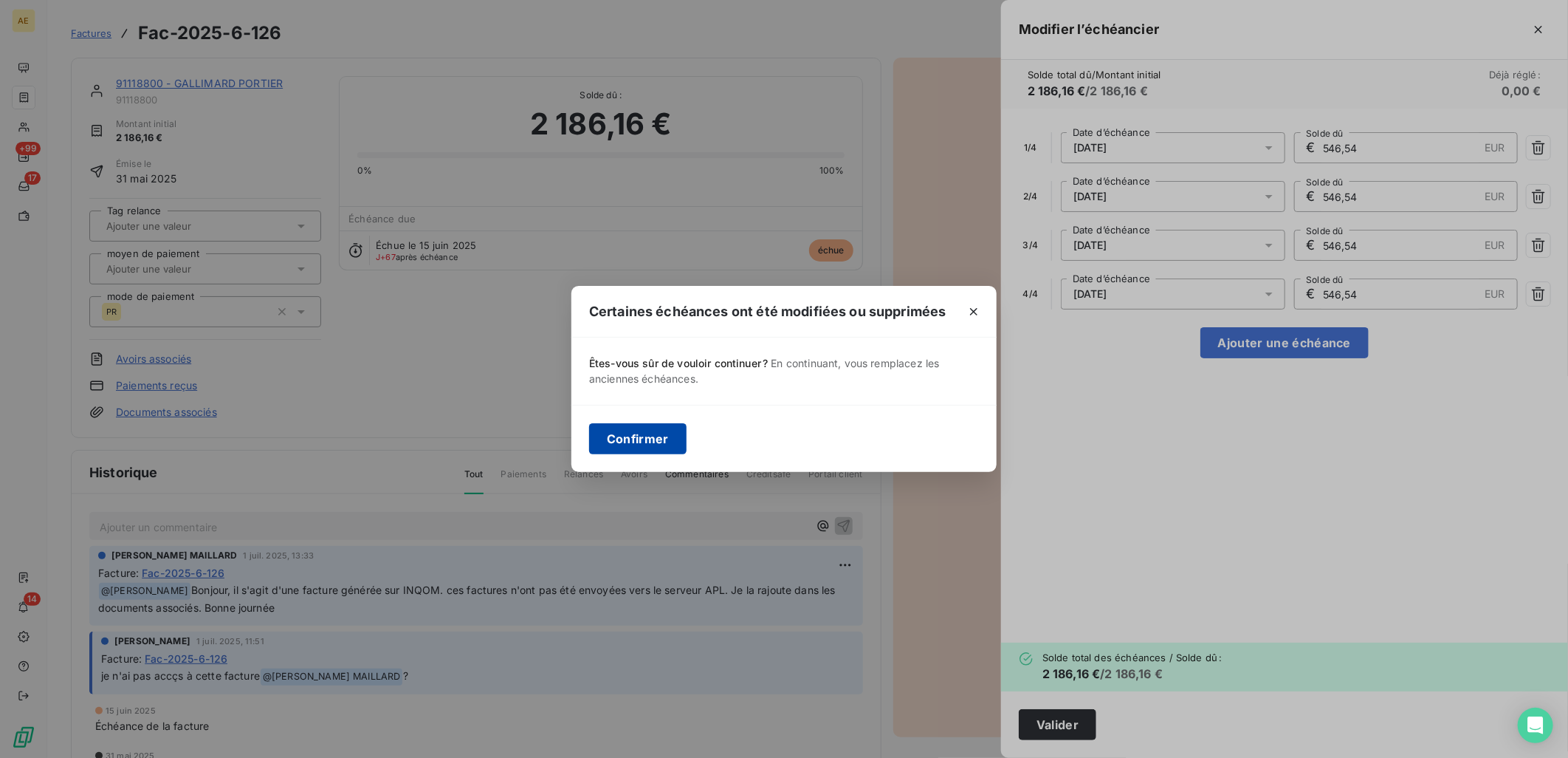
click at [632, 453] on button "Confirmer" at bounding box center [637, 438] width 97 height 31
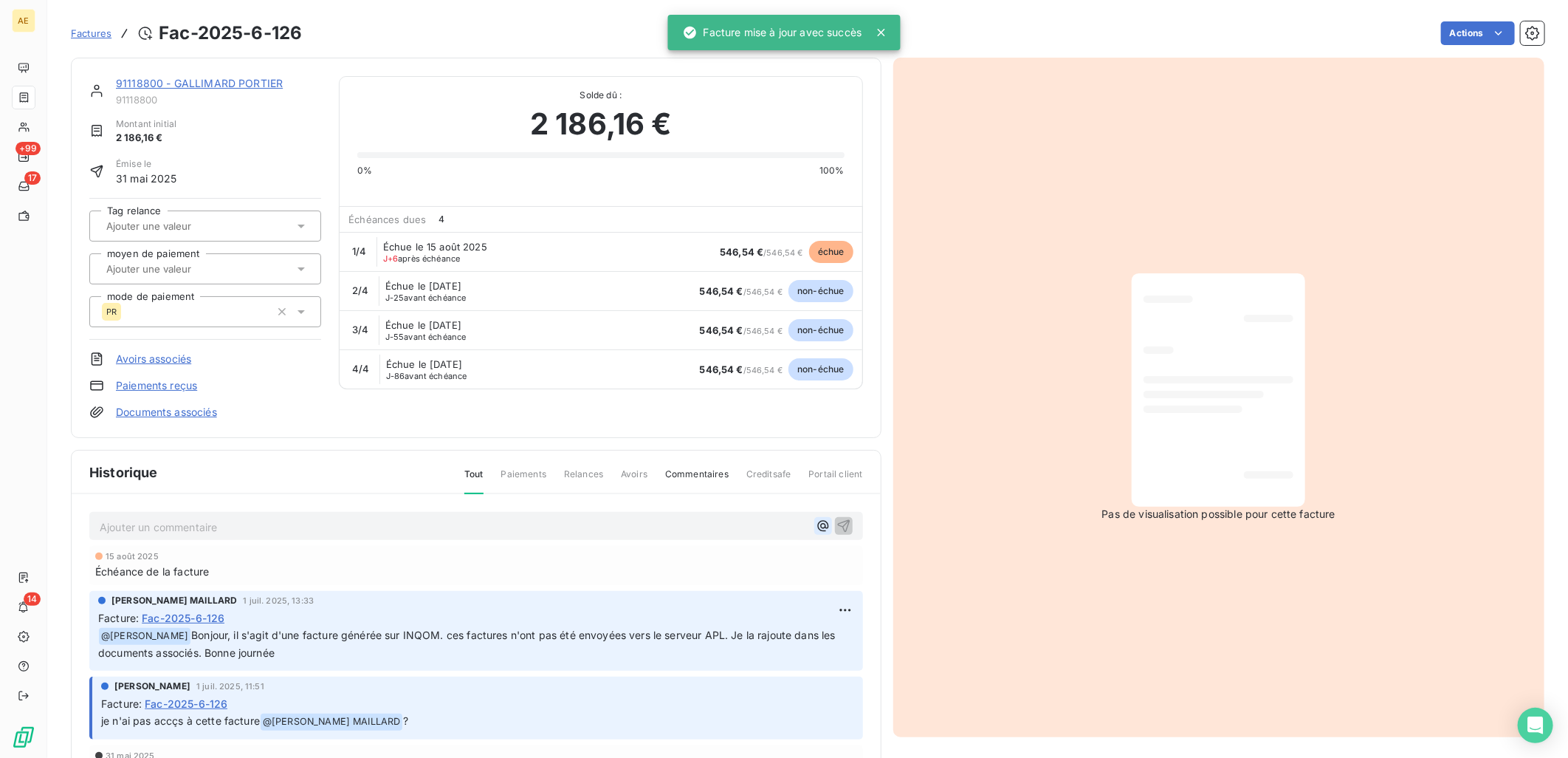
click at [816, 527] on icon "button" at bounding box center [823, 525] width 15 height 15
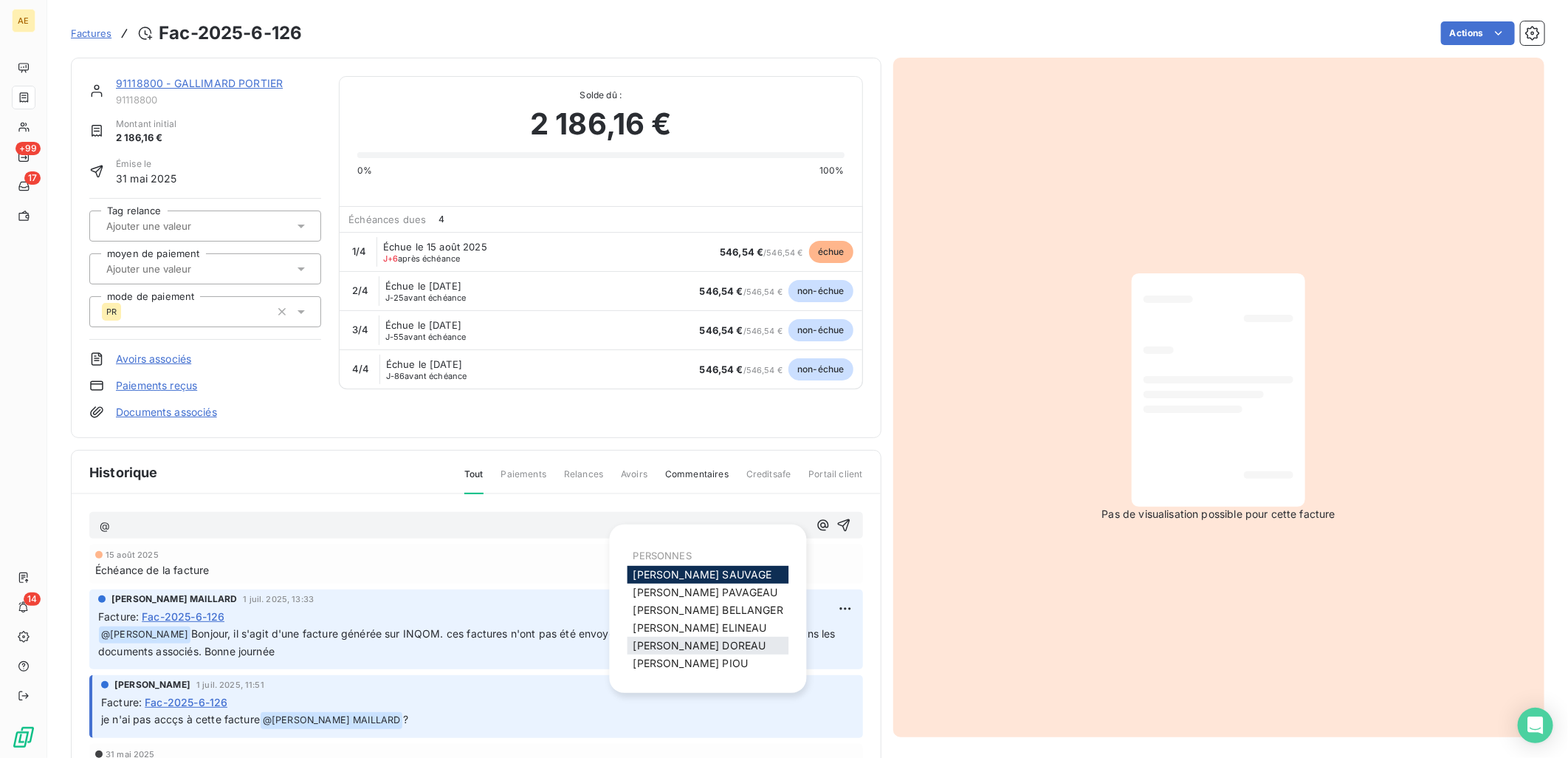
click at [676, 637] on div "[PERSON_NAME]" at bounding box center [708, 646] width 161 height 17
click at [678, 644] on span "[PERSON_NAME]" at bounding box center [700, 646] width 133 height 13
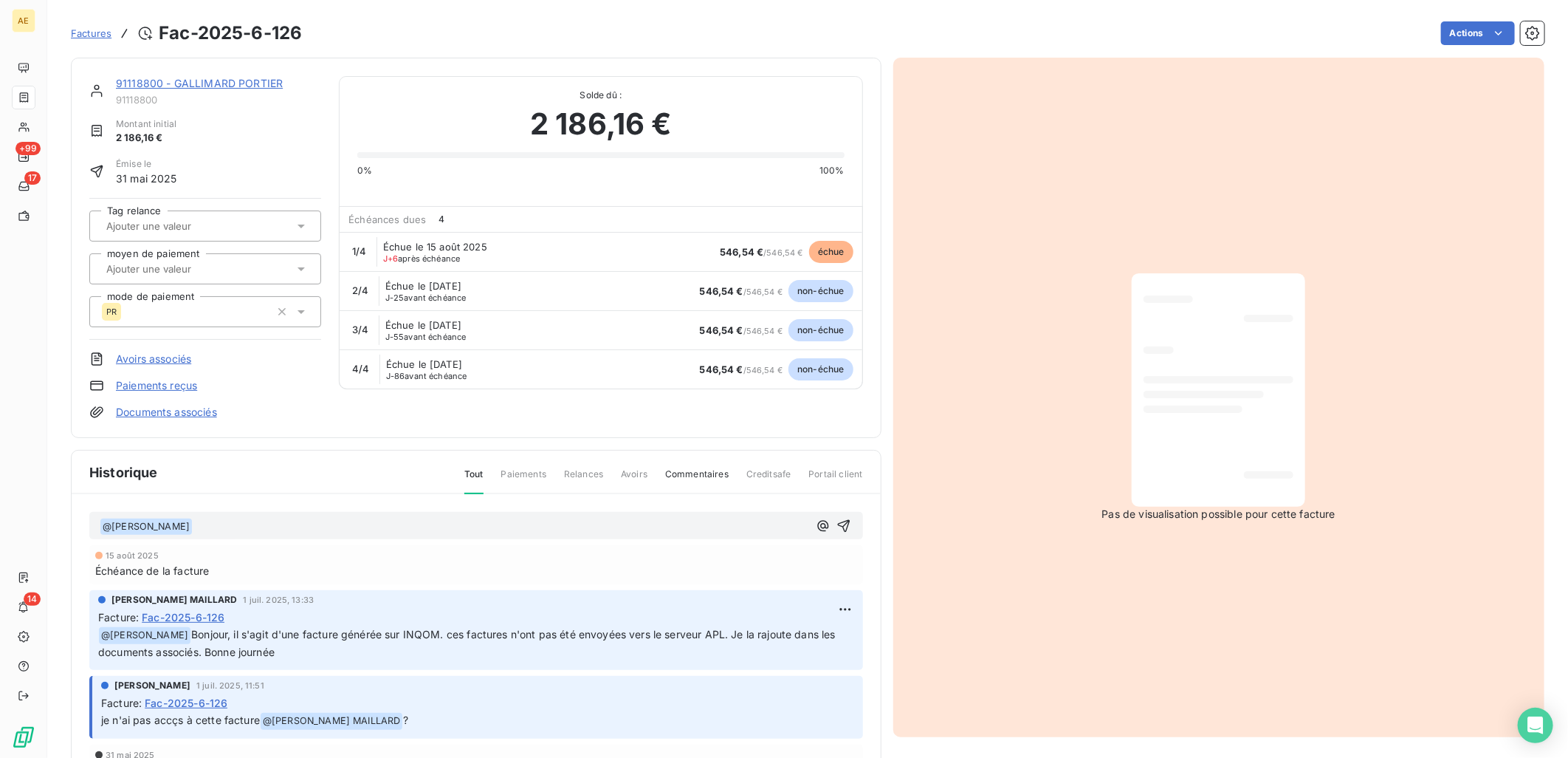
click at [311, 526] on p "﻿ @ [PERSON_NAME] ﻿ ﻿" at bounding box center [454, 526] width 708 height 17
click at [837, 526] on icon "button" at bounding box center [844, 525] width 15 height 15
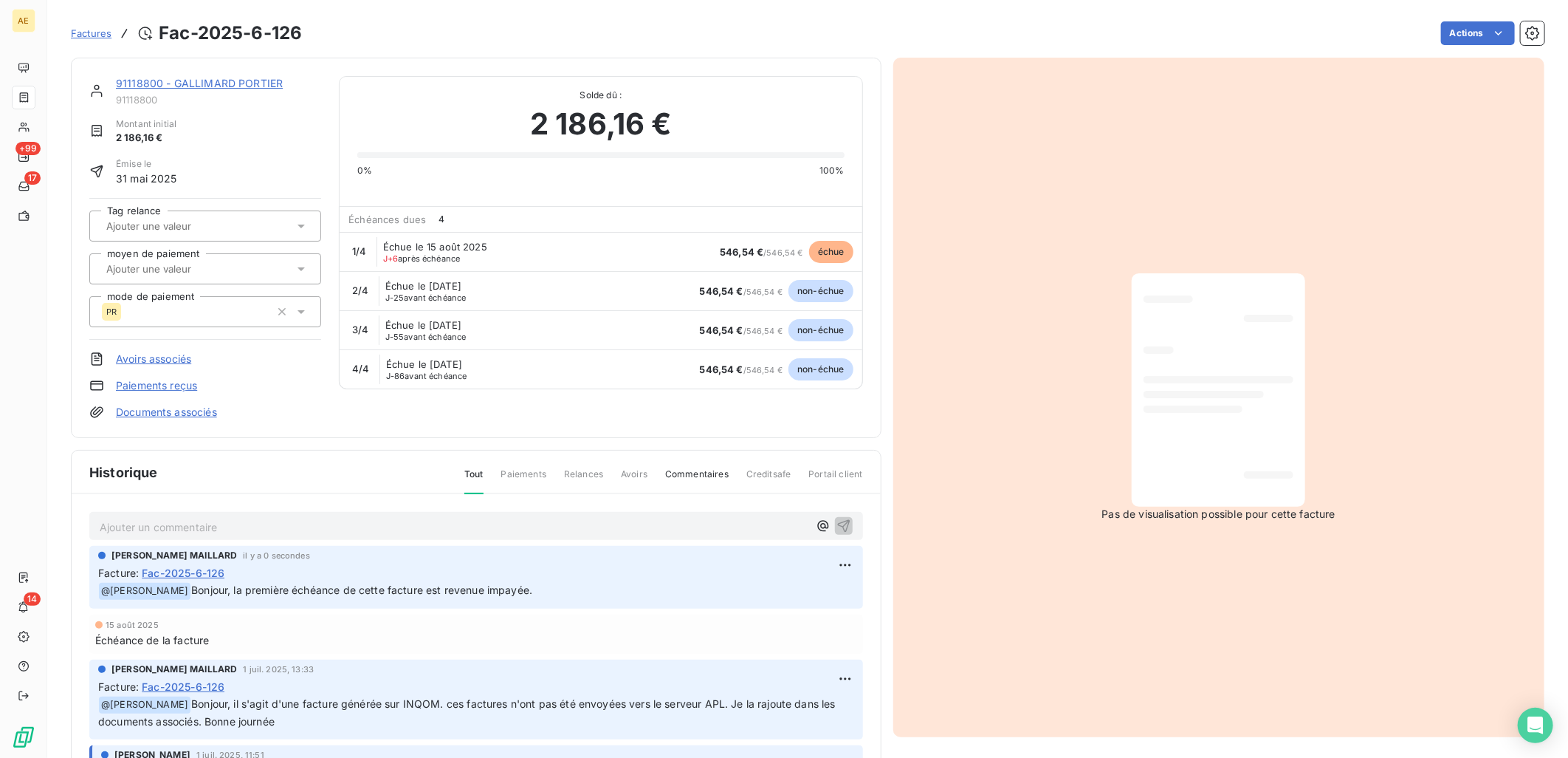
click at [205, 80] on link "91118800 - GALLIMARD PORTIER" at bounding box center [199, 83] width 167 height 13
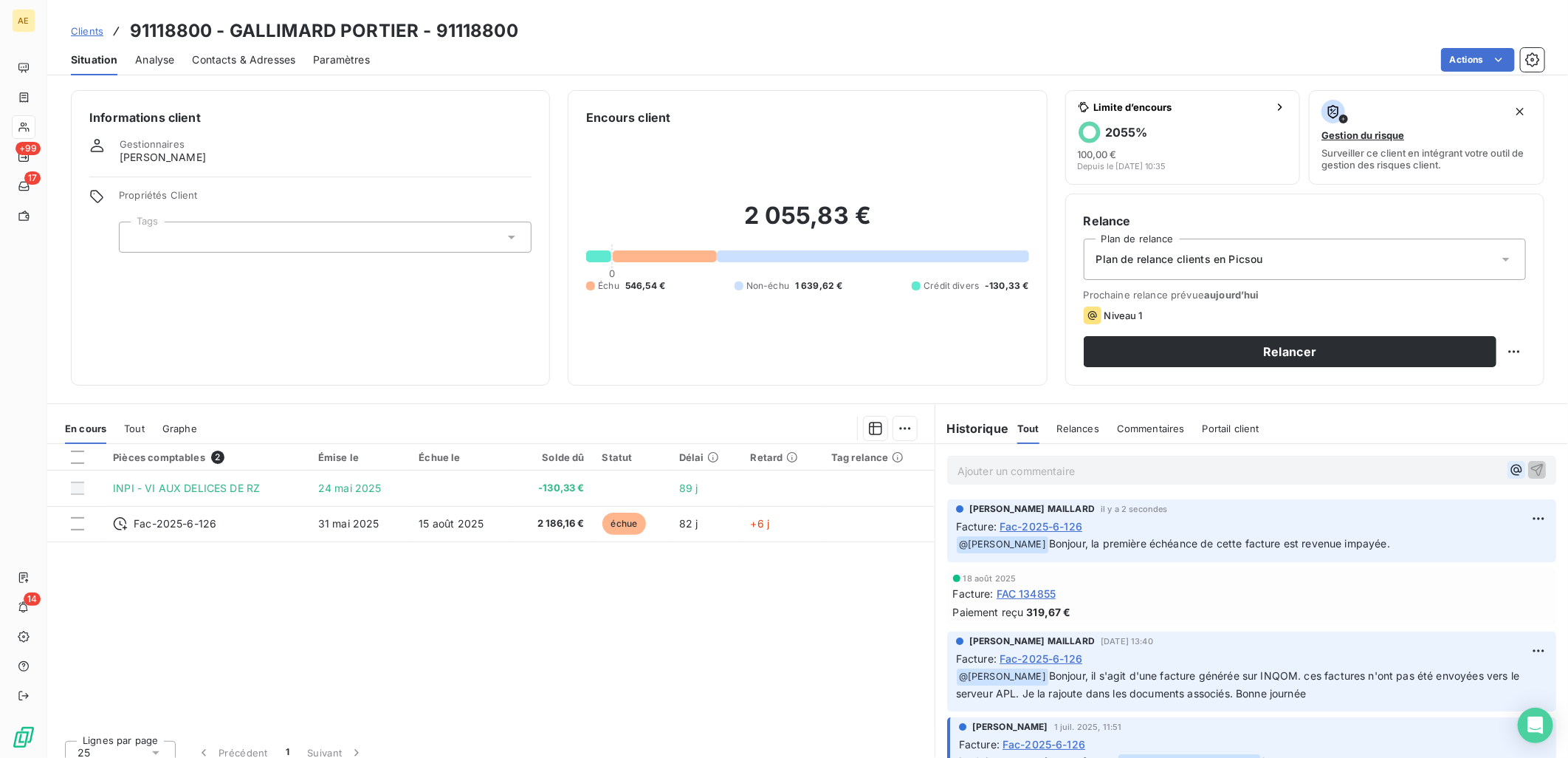
click at [1508, 466] on button "button" at bounding box center [1517, 470] width 17 height 17
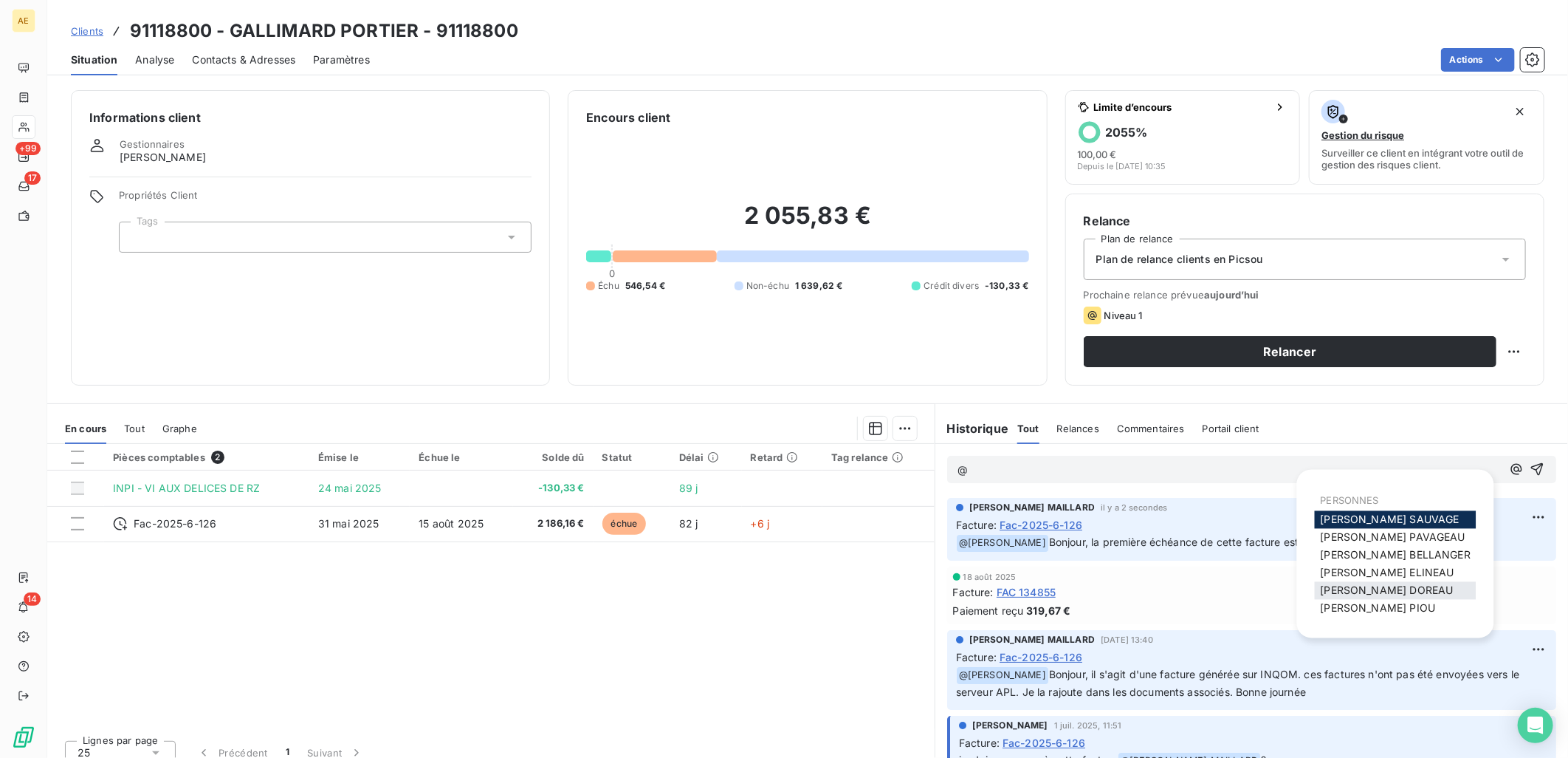
click at [1377, 587] on span "[PERSON_NAME]" at bounding box center [1387, 591] width 133 height 13
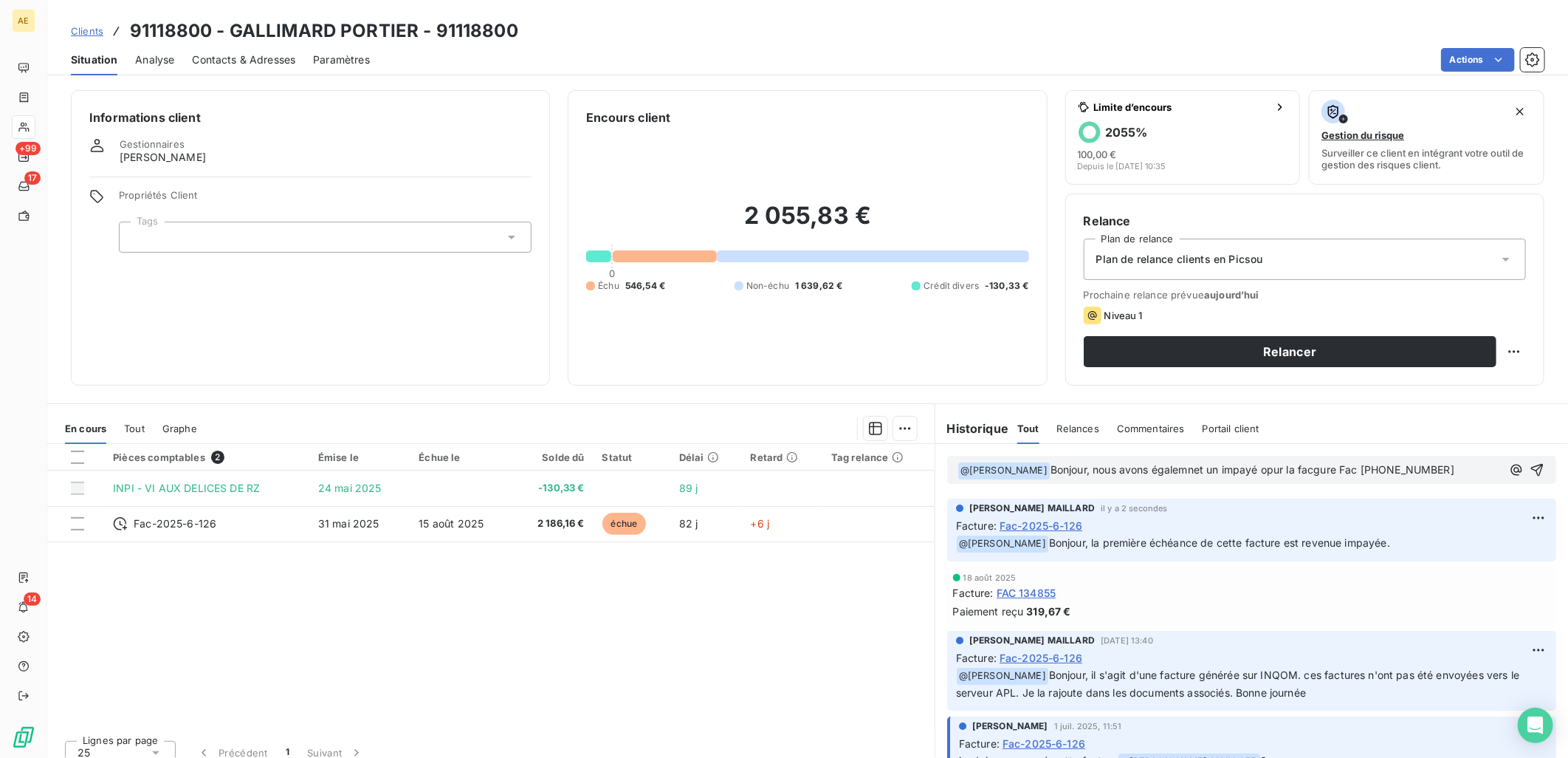
click at [1184, 473] on span "Bonjour, nous avons égalemnet un impayé opur la facgure Fac [PHONE_NUMBER]" at bounding box center [1253, 469] width 404 height 13
click at [1190, 470] on span "Bonjour, nous avons égalemnet un impayé opur la facgure Fac [PHONE_NUMBER]" at bounding box center [1253, 469] width 404 height 13
click at [1268, 470] on span "Bonjour, nous avons également un impayé opur la facgure Fac [PHONE_NUMBER]" at bounding box center [1253, 469] width 404 height 13
click at [1311, 468] on span "Bonjour, nous avons également un impayé pour la facgure Fac [PHONE_NUMBER]" at bounding box center [1253, 469] width 404 height 13
click at [1449, 473] on p "﻿ @ [PERSON_NAME] ﻿ Bonjour, nous avons également un impayé pour la facture Fac…" at bounding box center [1230, 471] width 544 height 17
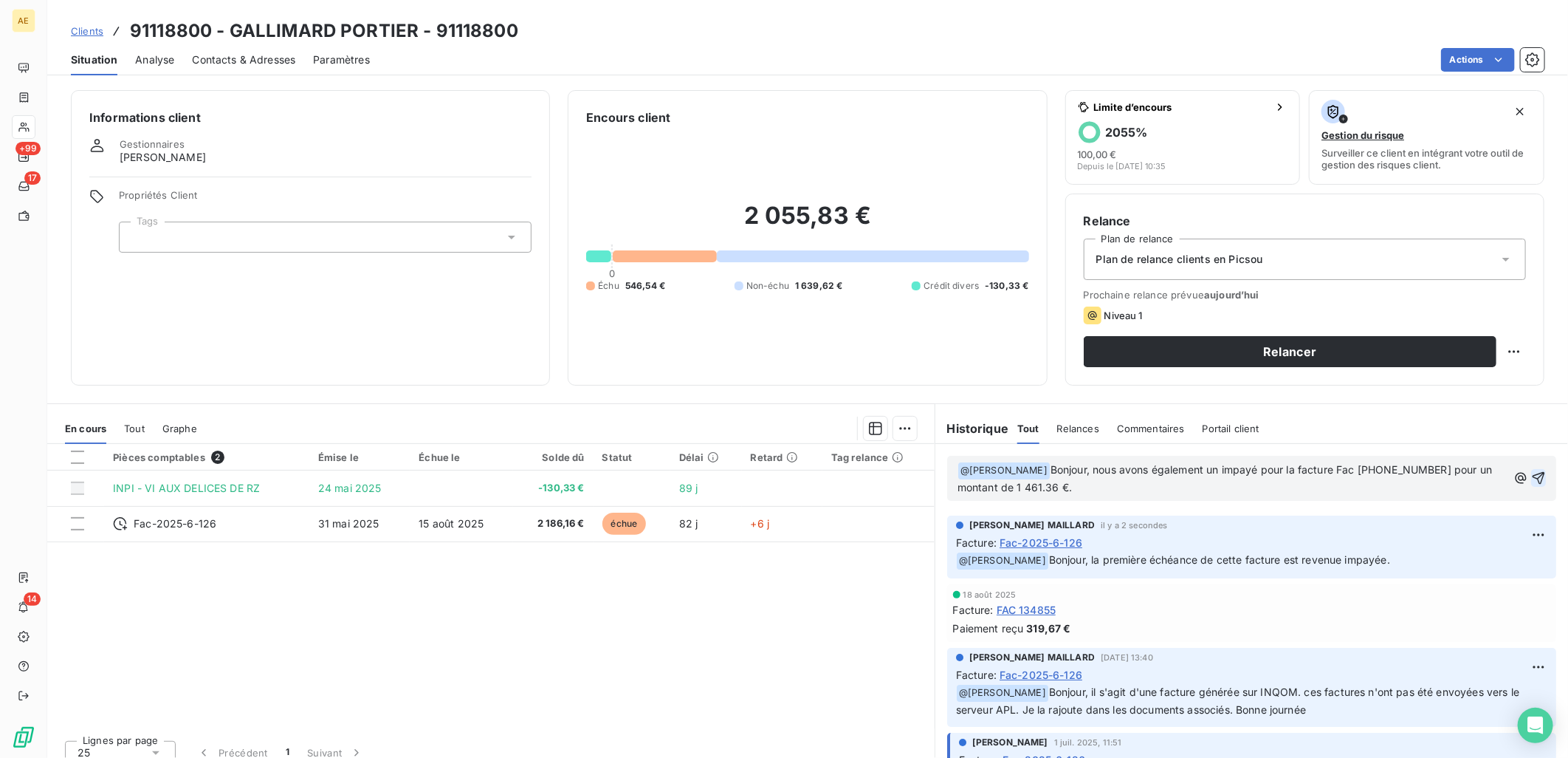
click at [1531, 474] on icon "button" at bounding box center [1538, 478] width 15 height 15
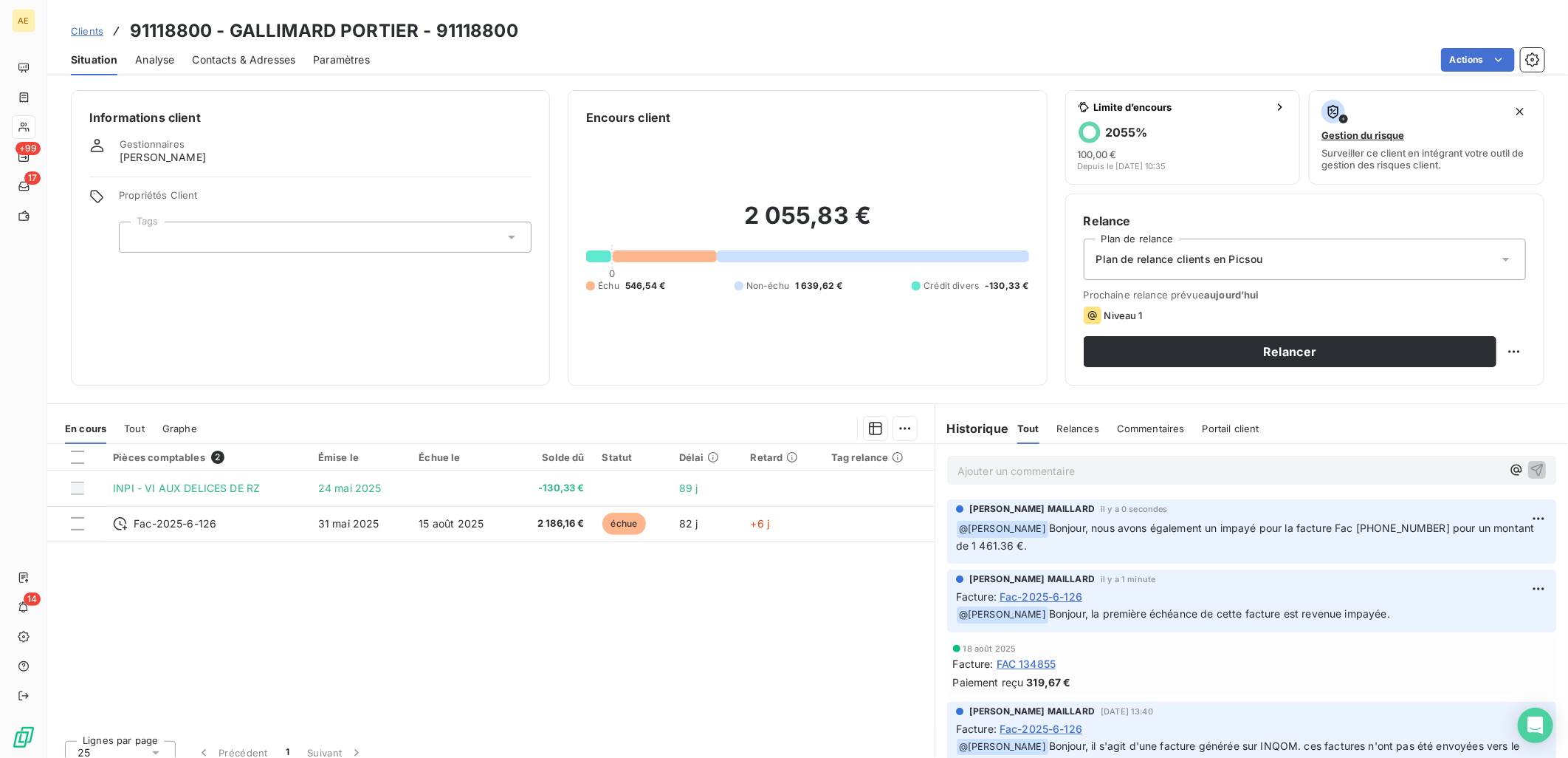
click at [80, 32] on span "Clients" at bounding box center [87, 31] width 32 height 12
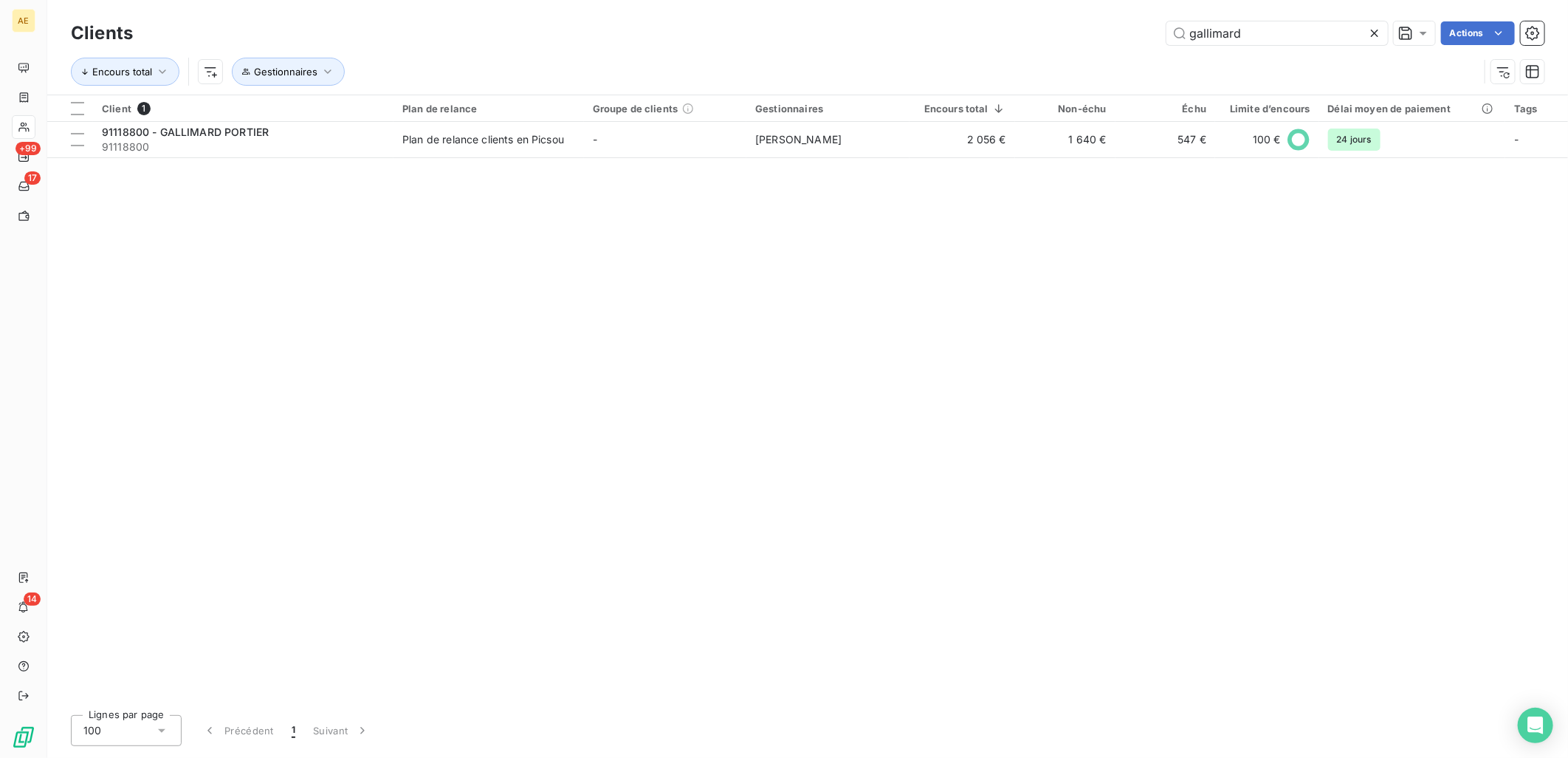
drag, startPoint x: 1305, startPoint y: 28, endPoint x: 798, endPoint y: 47, distance: 507.4
click at [810, 47] on div "Clients gallimard Actions" at bounding box center [808, 32] width 1474 height 31
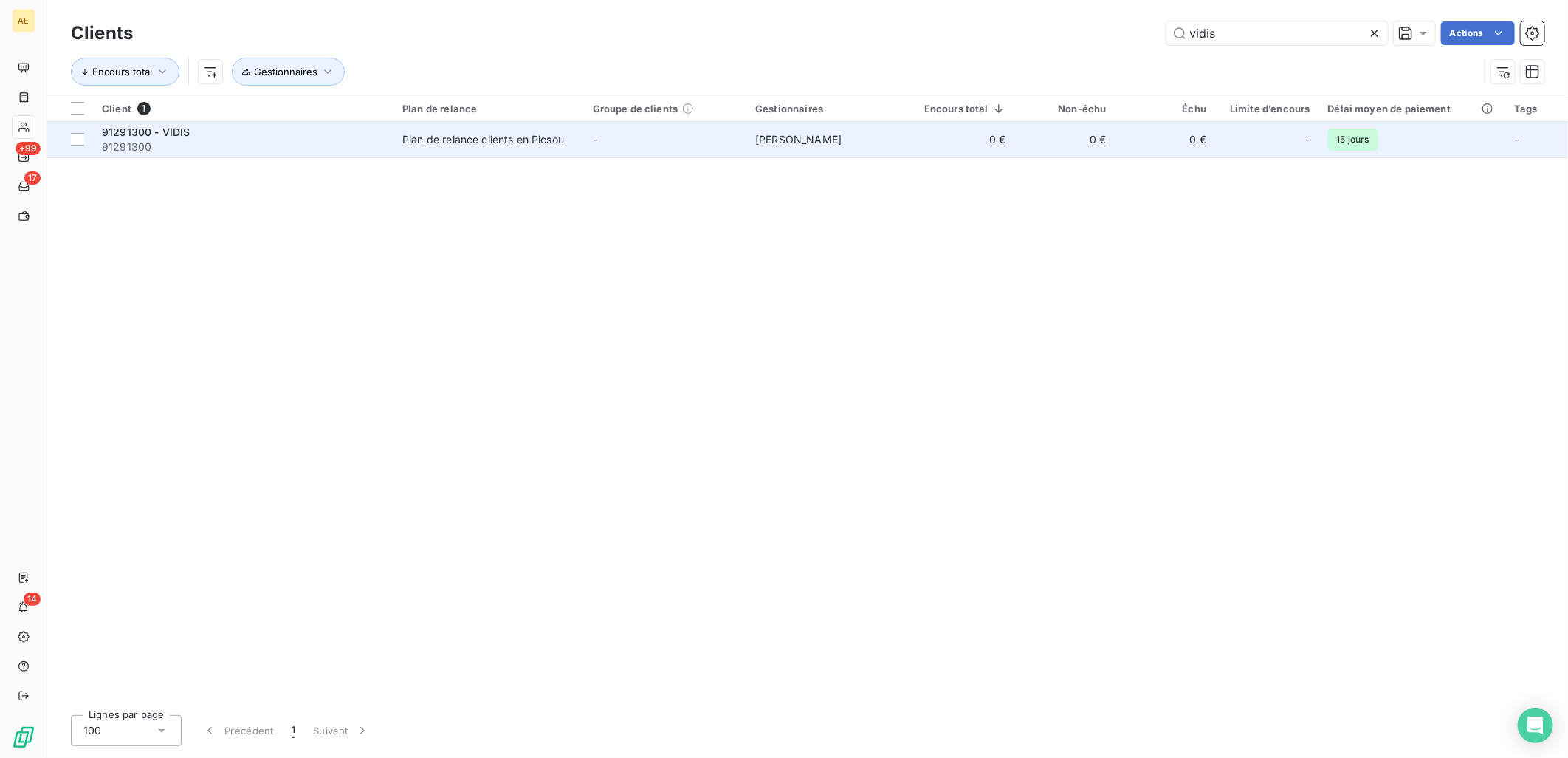
type input "vidis"
click at [365, 143] on span "91291300" at bounding box center [244, 146] width 283 height 15
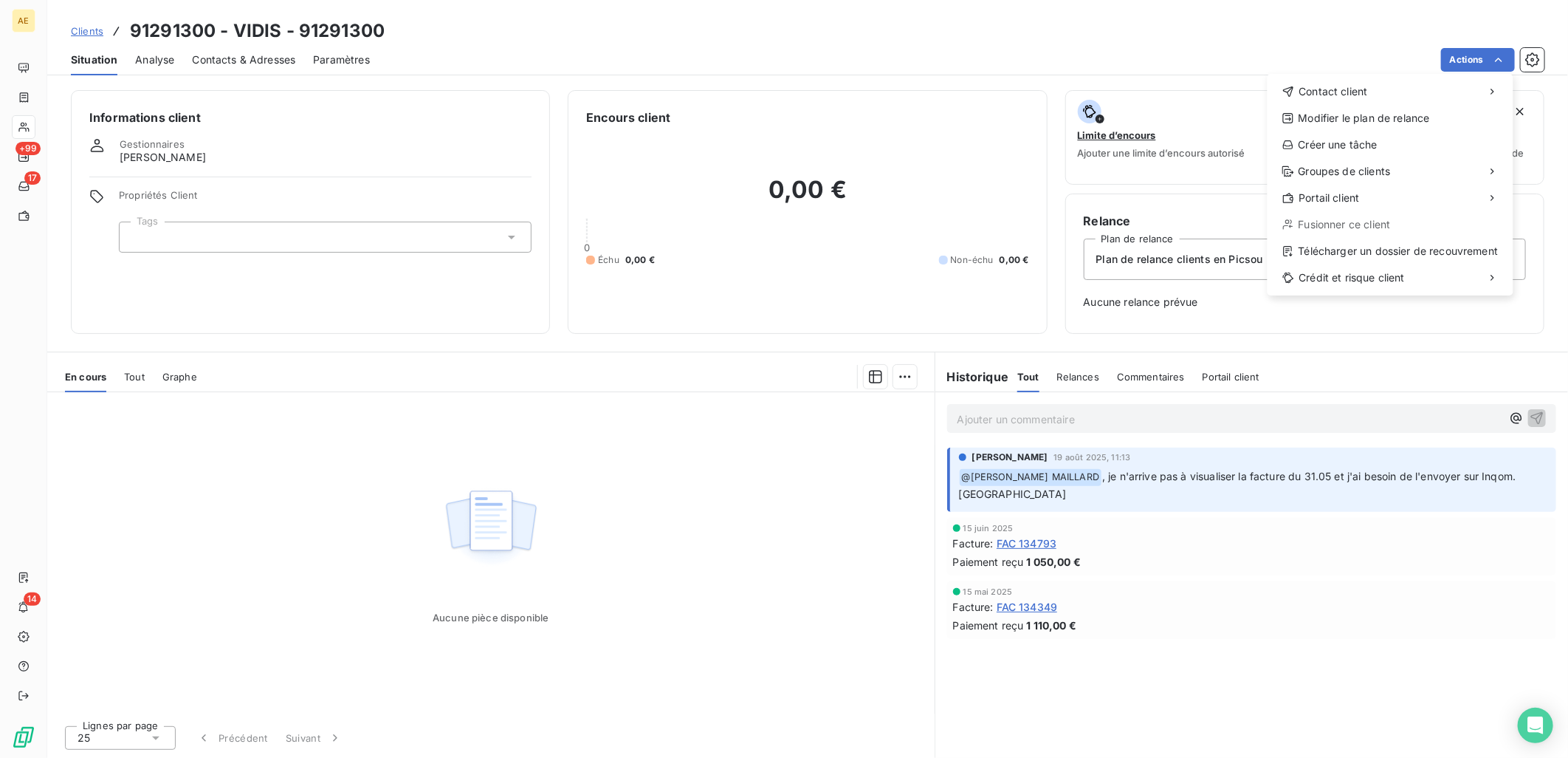
click at [1349, 55] on html "AE +99 17 14 Clients 91291300 - VIDIS - 91291300 Situation Analyse Contacts & A…" at bounding box center [784, 379] width 1568 height 758
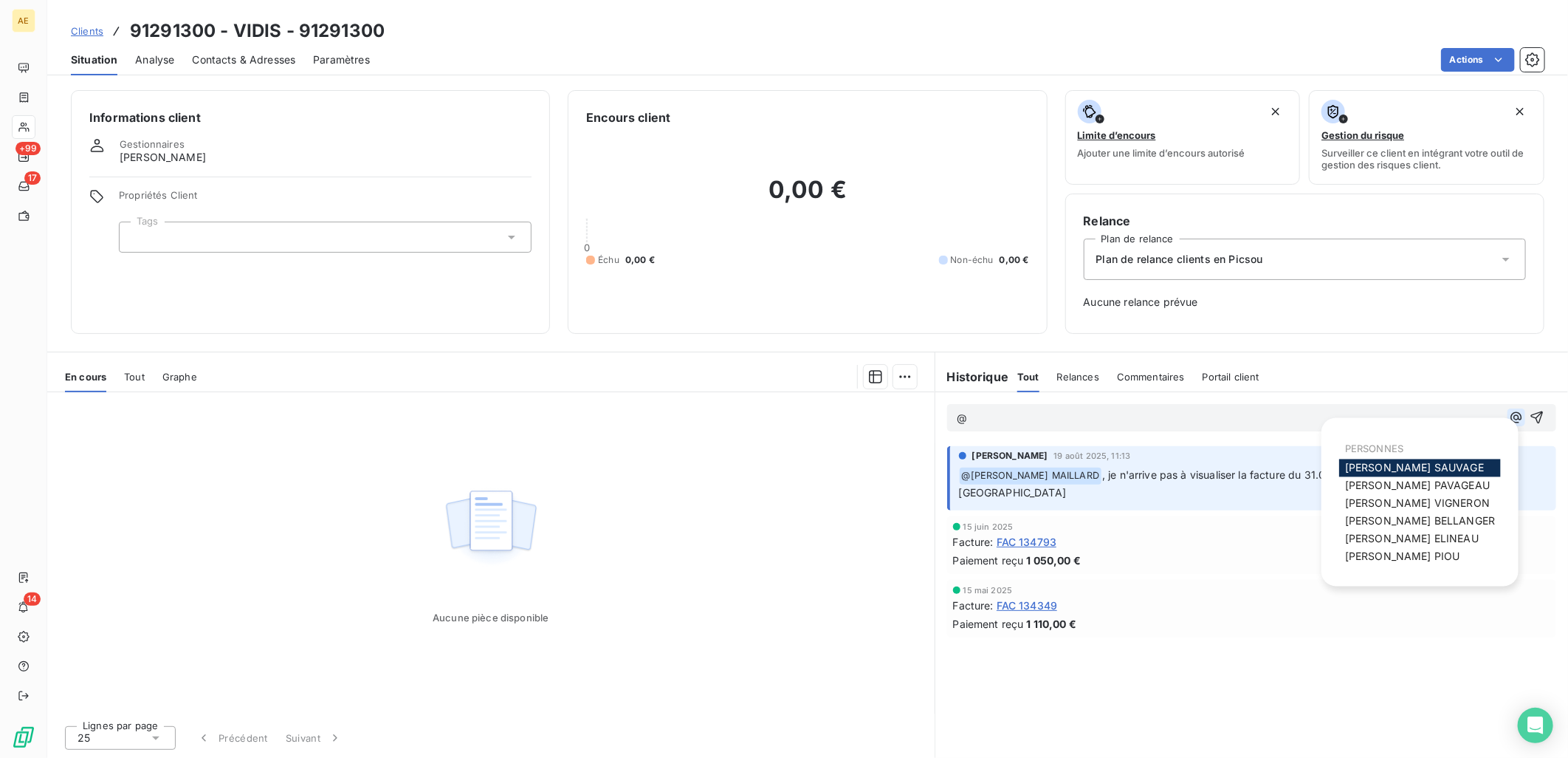
click at [1508, 416] on button "button" at bounding box center [1517, 417] width 17 height 17
click at [1413, 499] on span "[PERSON_NAME]" at bounding box center [1417, 503] width 145 height 13
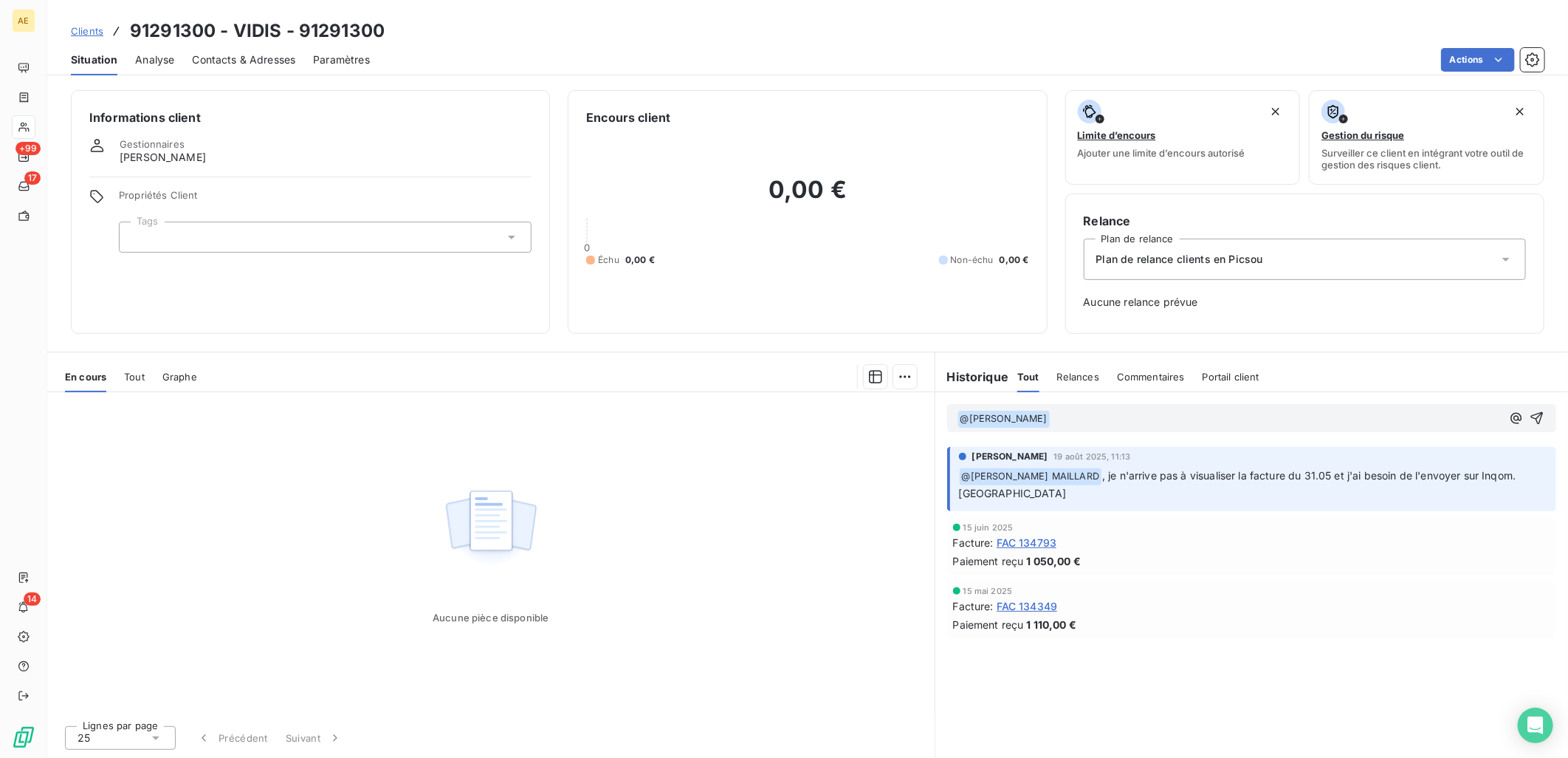
click at [1123, 419] on p "﻿ @ [PERSON_NAME] ﻿ ﻿" at bounding box center [1230, 419] width 544 height 17
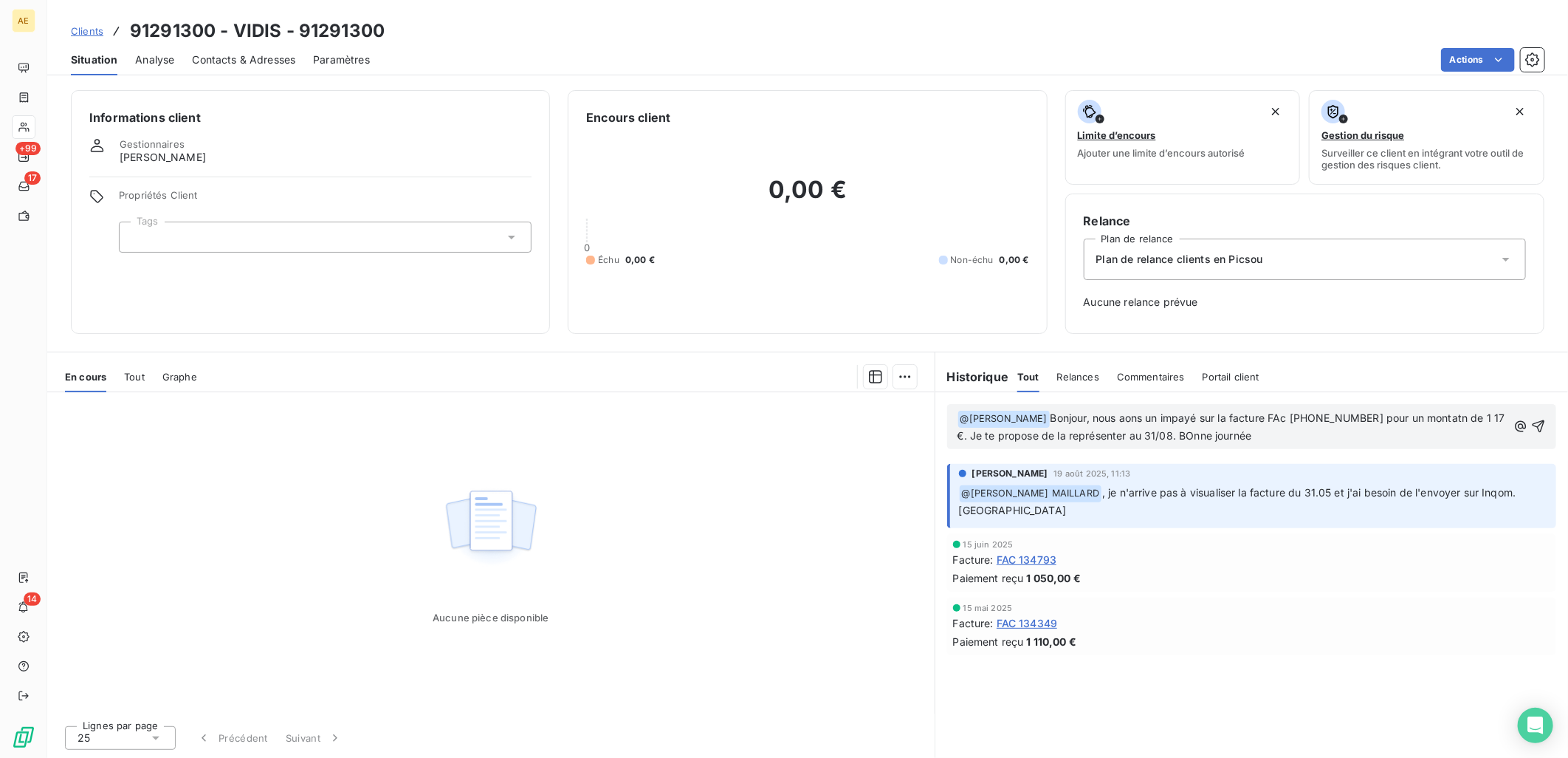
click at [1177, 434] on span "Bonjour, nous aons un impayé sur la facture FAc [PHONE_NUMBER] pour un montatn …" at bounding box center [1233, 426] width 551 height 30
click at [1139, 417] on span "Bonjour, nous aons un impayé sur la facture FAc [PHONE_NUMBER] pour un montatn …" at bounding box center [1233, 426] width 551 height 30
click at [1300, 417] on span "Bonjour, nous avons un impayé sur la facture FAc [PHONE_NUMBER] pour un montatn…" at bounding box center [1229, 426] width 543 height 30
click at [1452, 418] on span "Bonjour, nous avons un impayé sur la facture Fac [PHONE_NUMBER] pour un montatn…" at bounding box center [1229, 426] width 542 height 30
click at [1488, 415] on span "Bonjour, nous avons un impayé sur la facture Fac [PHONE_NUMBER] pour un montant…" at bounding box center [1229, 426] width 542 height 30
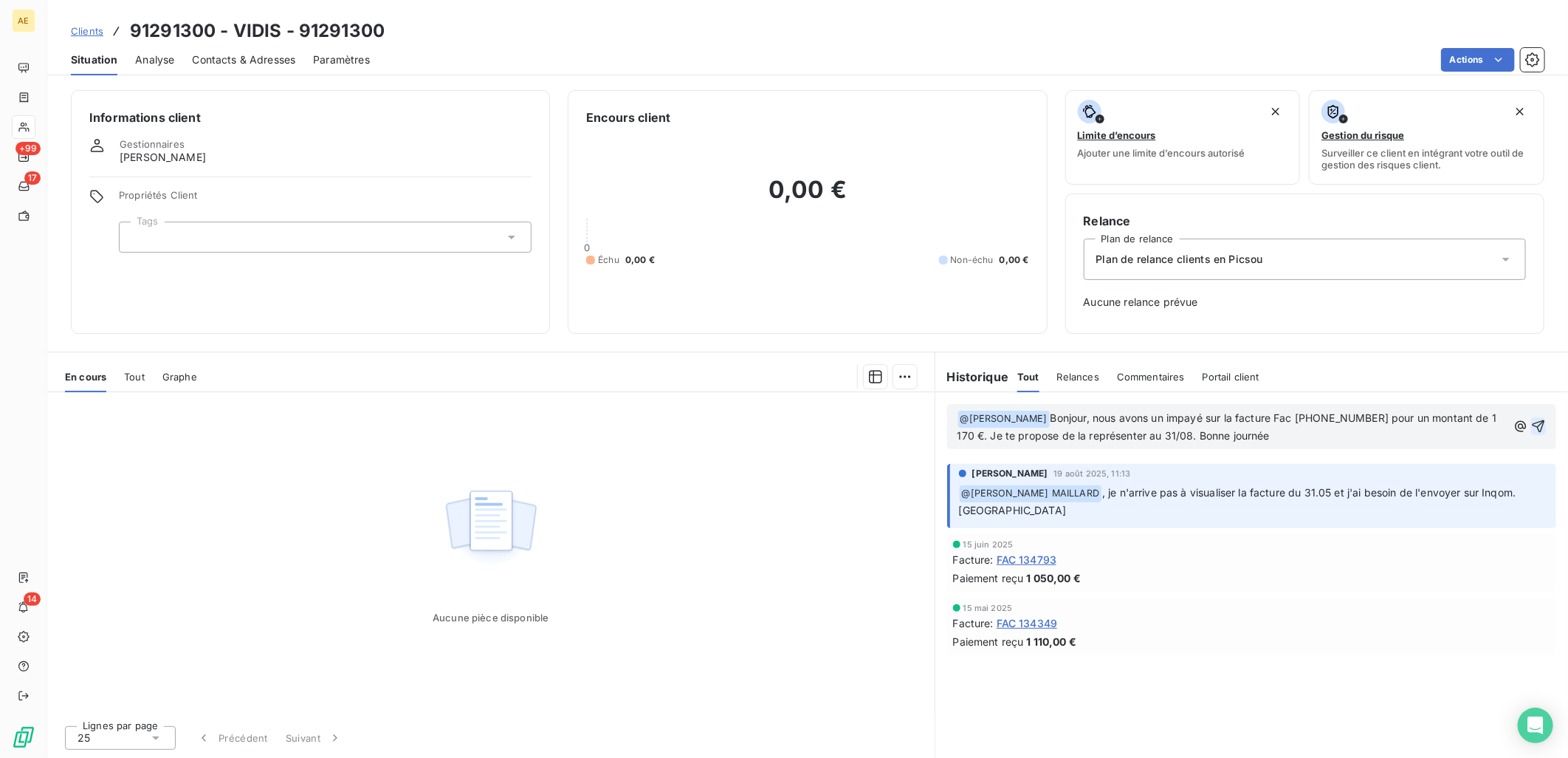
click at [1539, 423] on icon "button" at bounding box center [1538, 426] width 15 height 15
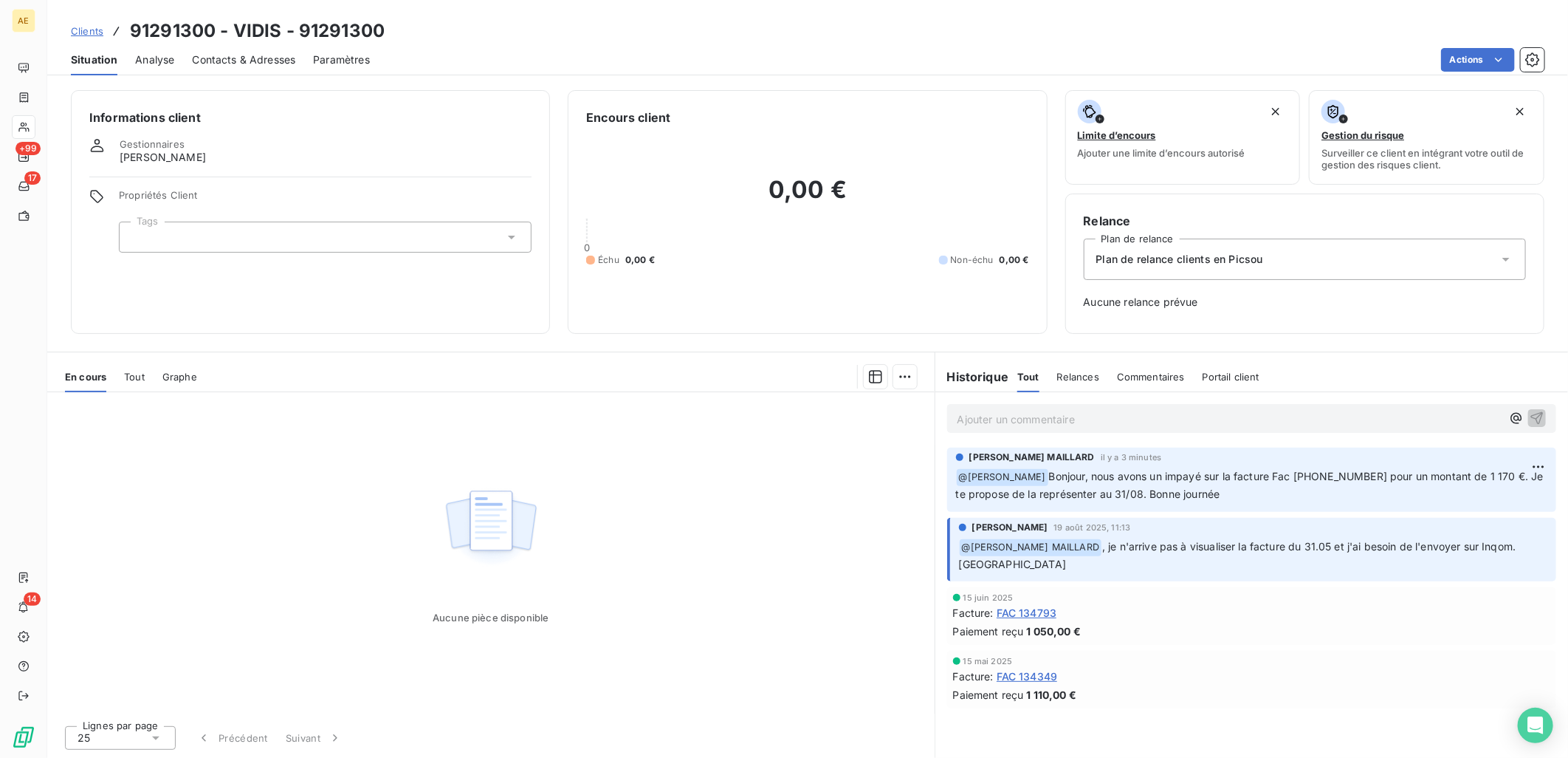
click at [98, 28] on span "Clients" at bounding box center [87, 31] width 32 height 12
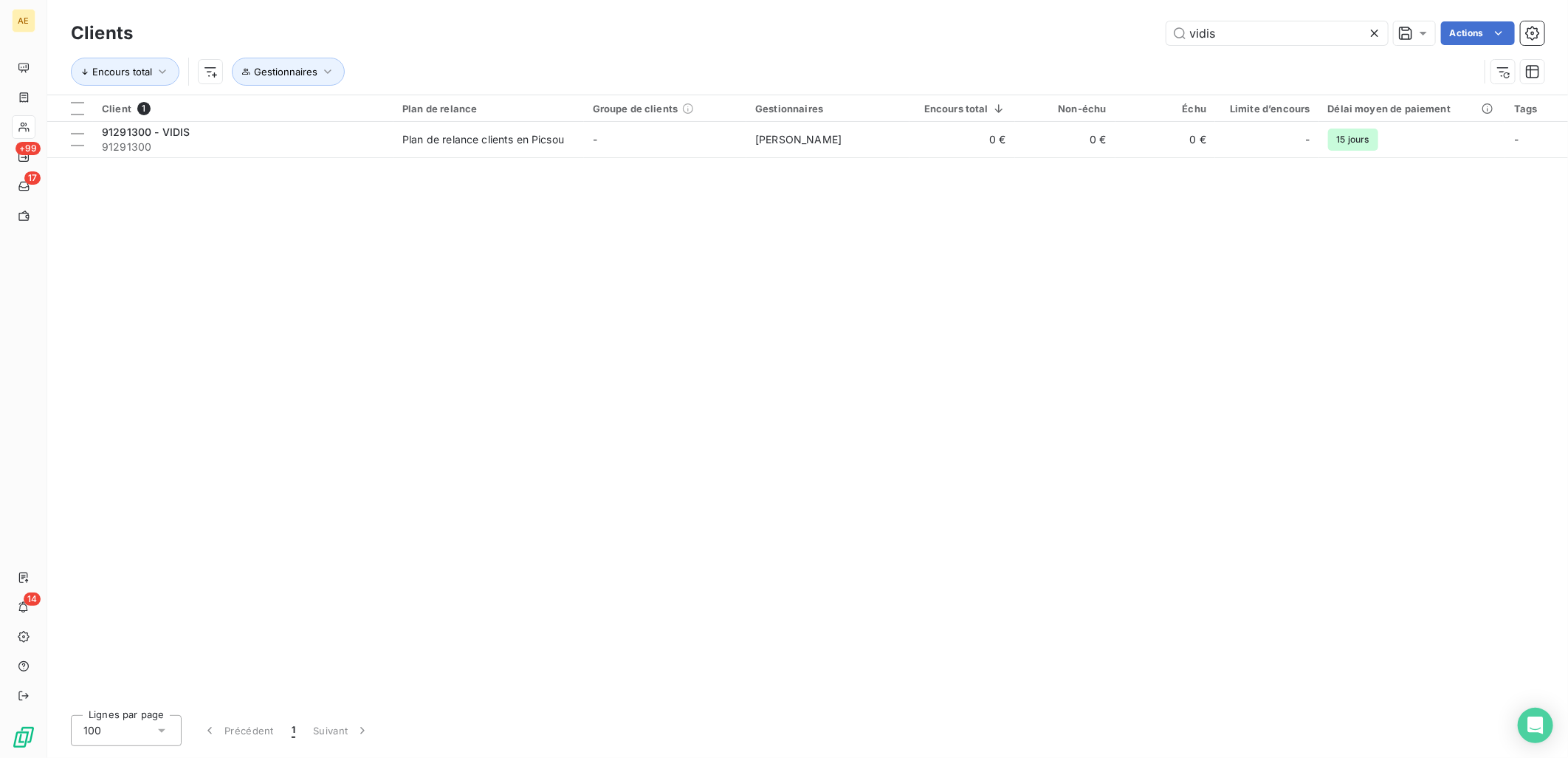
drag, startPoint x: 1264, startPoint y: 33, endPoint x: 996, endPoint y: 52, distance: 268.7
click at [996, 52] on div "Clients vidis Actions Encours total Gestionnaires" at bounding box center [808, 55] width 1474 height 77
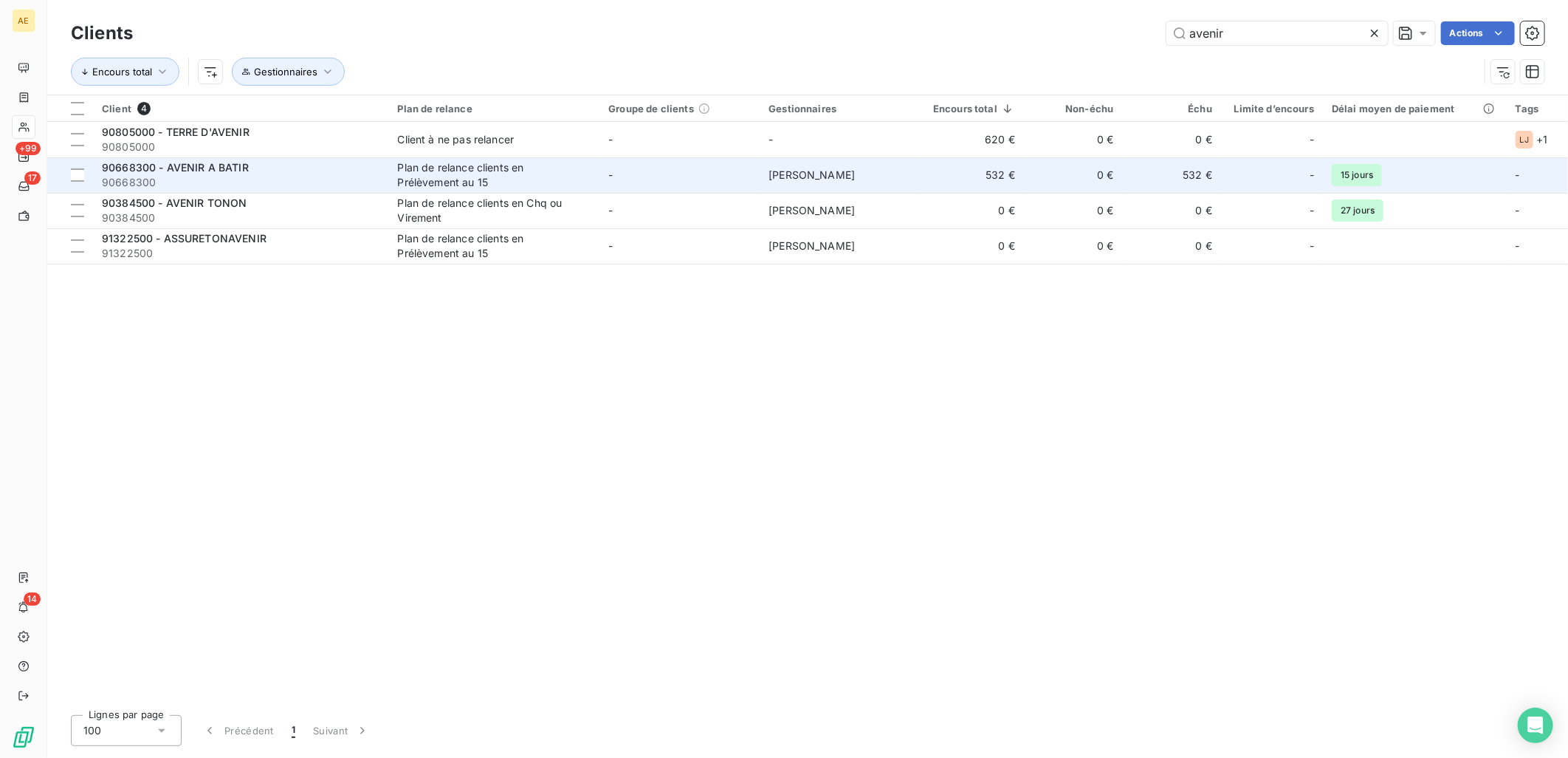
type input "avenir"
click at [365, 165] on div "90668300 - AVENIR A BATIR" at bounding box center [241, 168] width 278 height 15
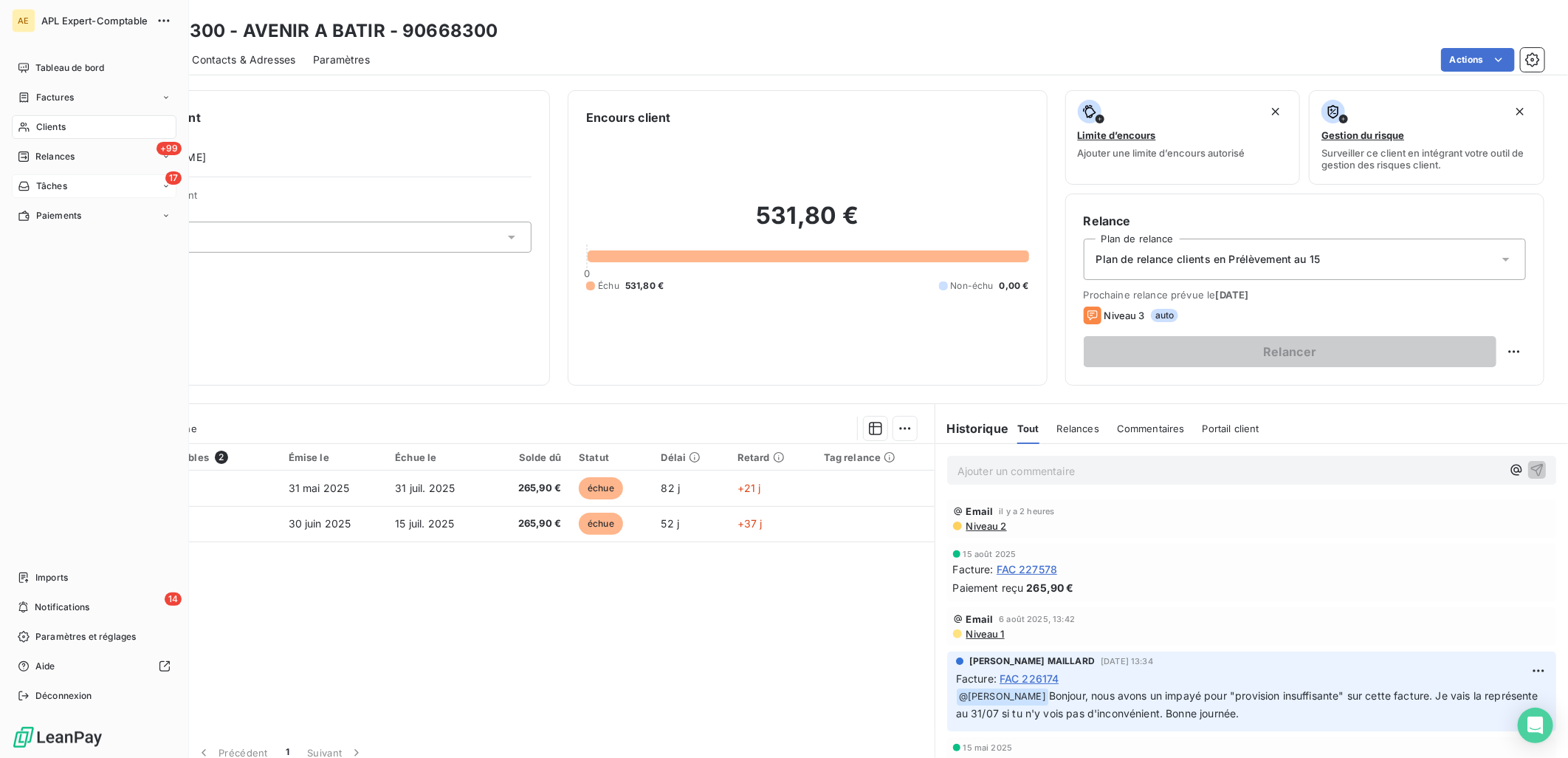
click at [47, 187] on span "Tâches" at bounding box center [51, 186] width 31 height 13
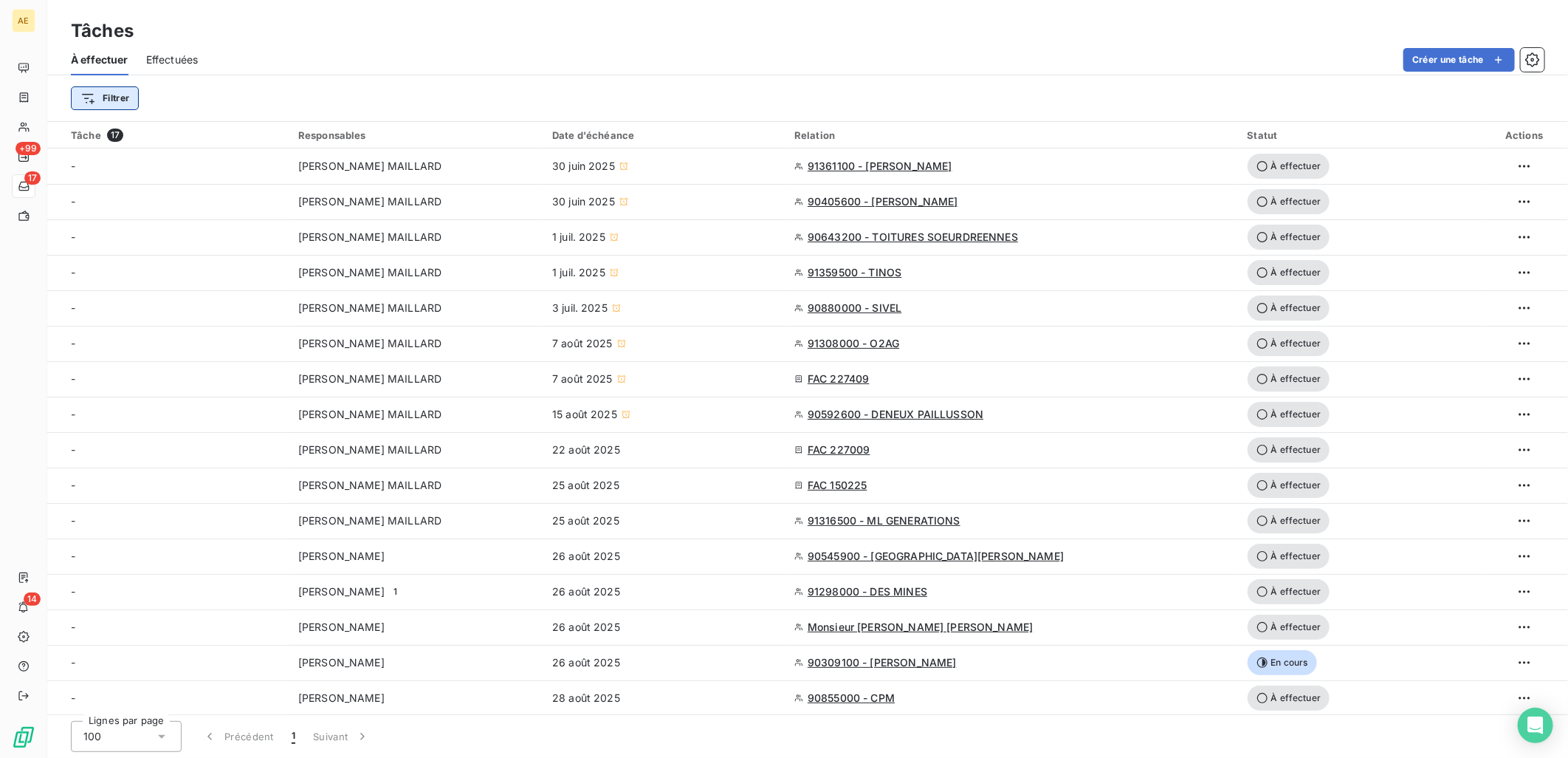
click at [131, 96] on html "AE +99 17 14 Tâches À effectuer Effectuées Créer une tâche Filtrer Tâche 17 Res…" at bounding box center [784, 379] width 1568 height 758
click at [134, 207] on div "Responsables" at bounding box center [179, 208] width 205 height 24
click at [440, 136] on icon at bounding box center [440, 137] width 7 height 4
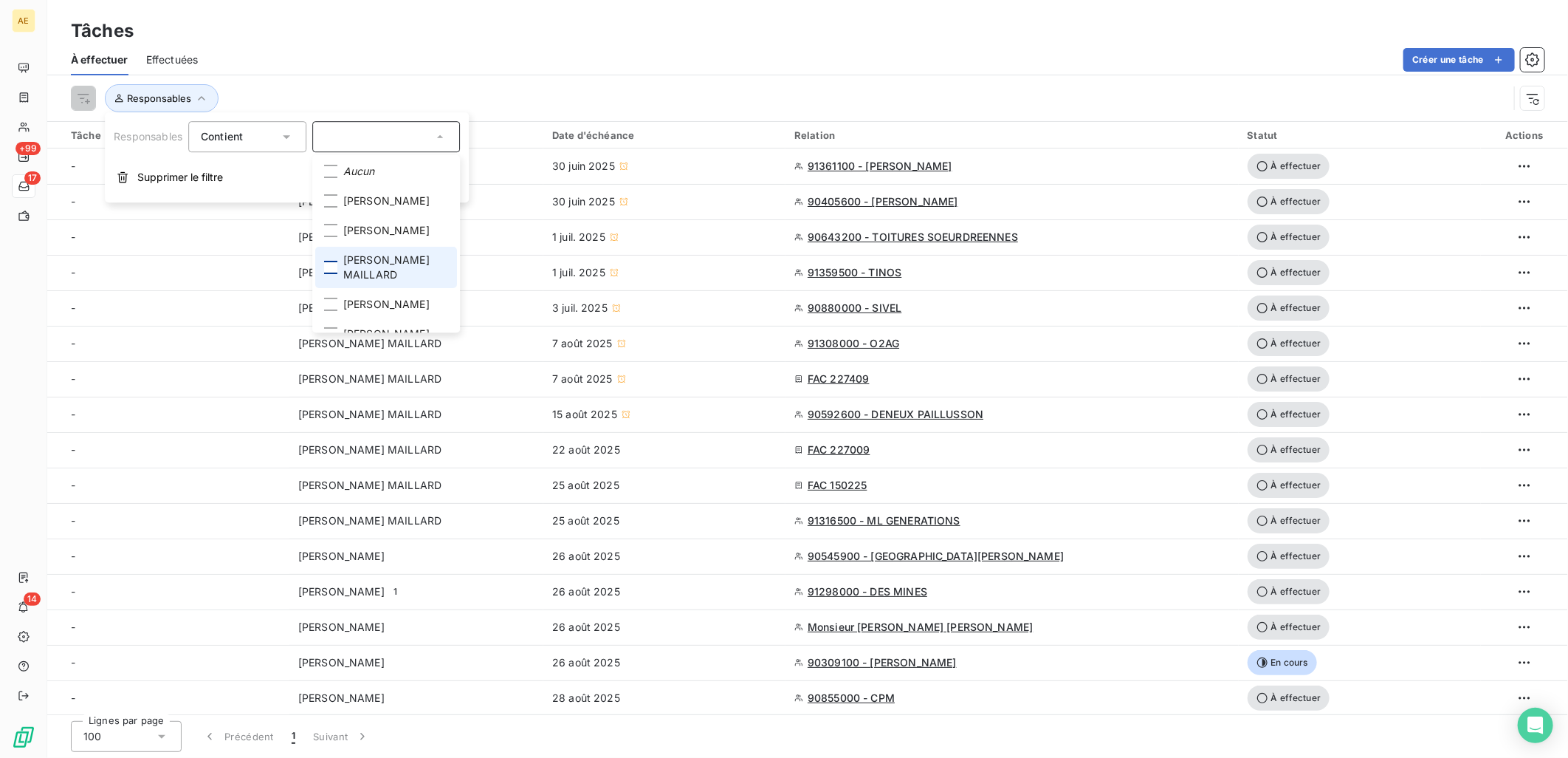
click at [334, 274] on div at bounding box center [331, 267] width 13 height 13
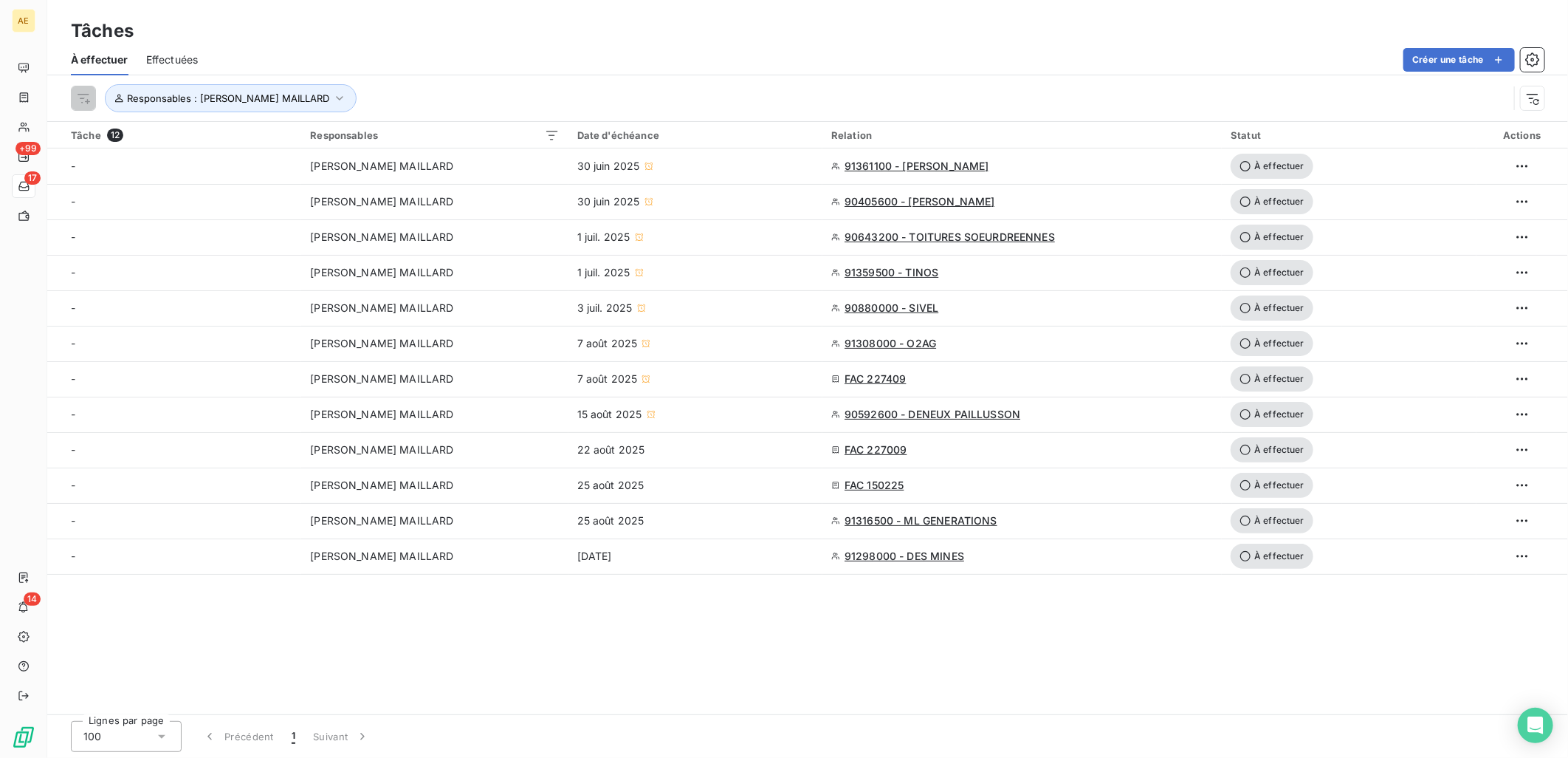
click at [461, 89] on div "Responsables : [PERSON_NAME] MAILLARD" at bounding box center [790, 97] width 1438 height 28
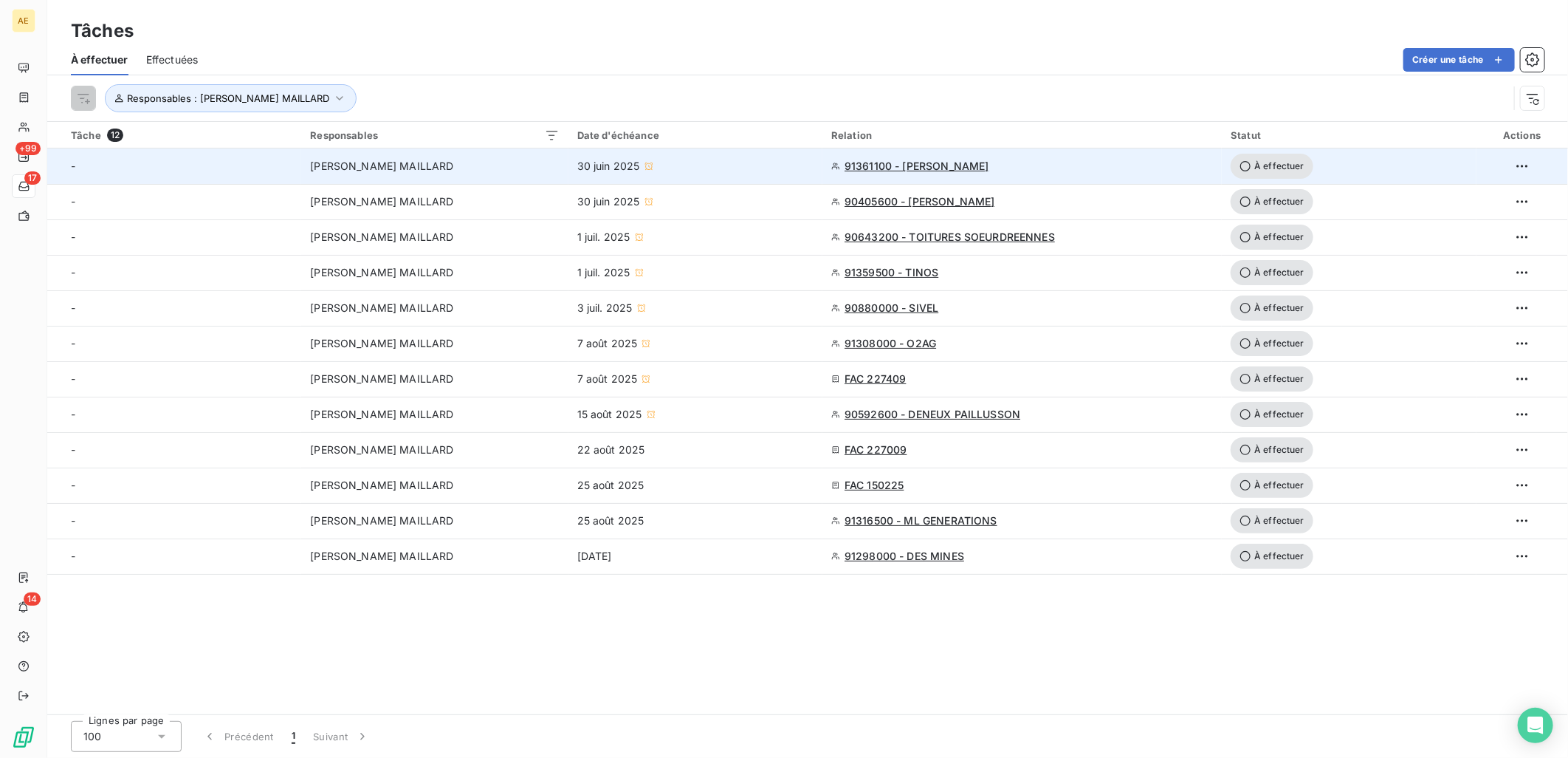
click at [490, 169] on div "[PERSON_NAME] MAILLARD" at bounding box center [434, 166] width 249 height 15
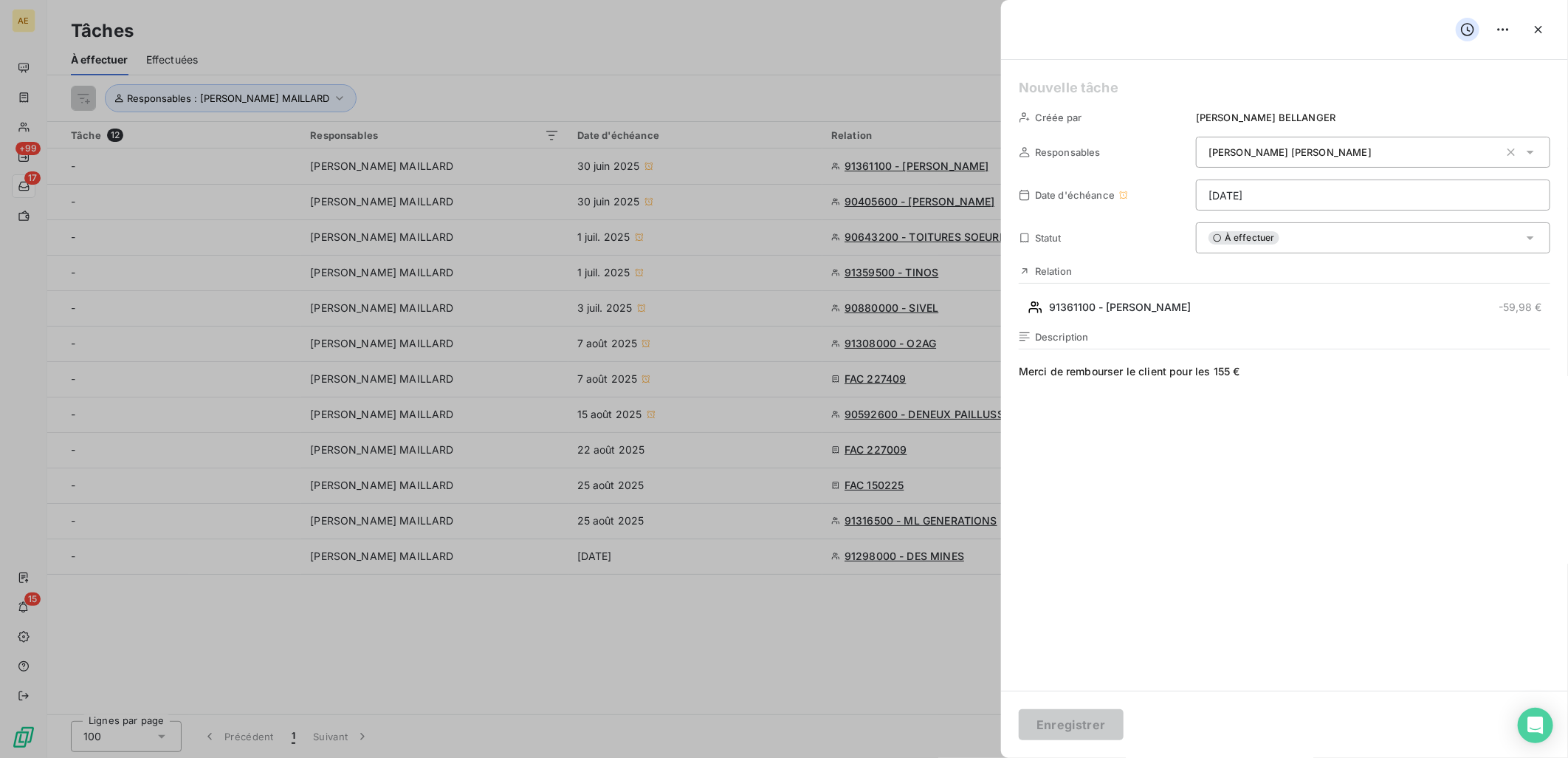
click at [1363, 235] on div "À effectuer" at bounding box center [1373, 237] width 354 height 31
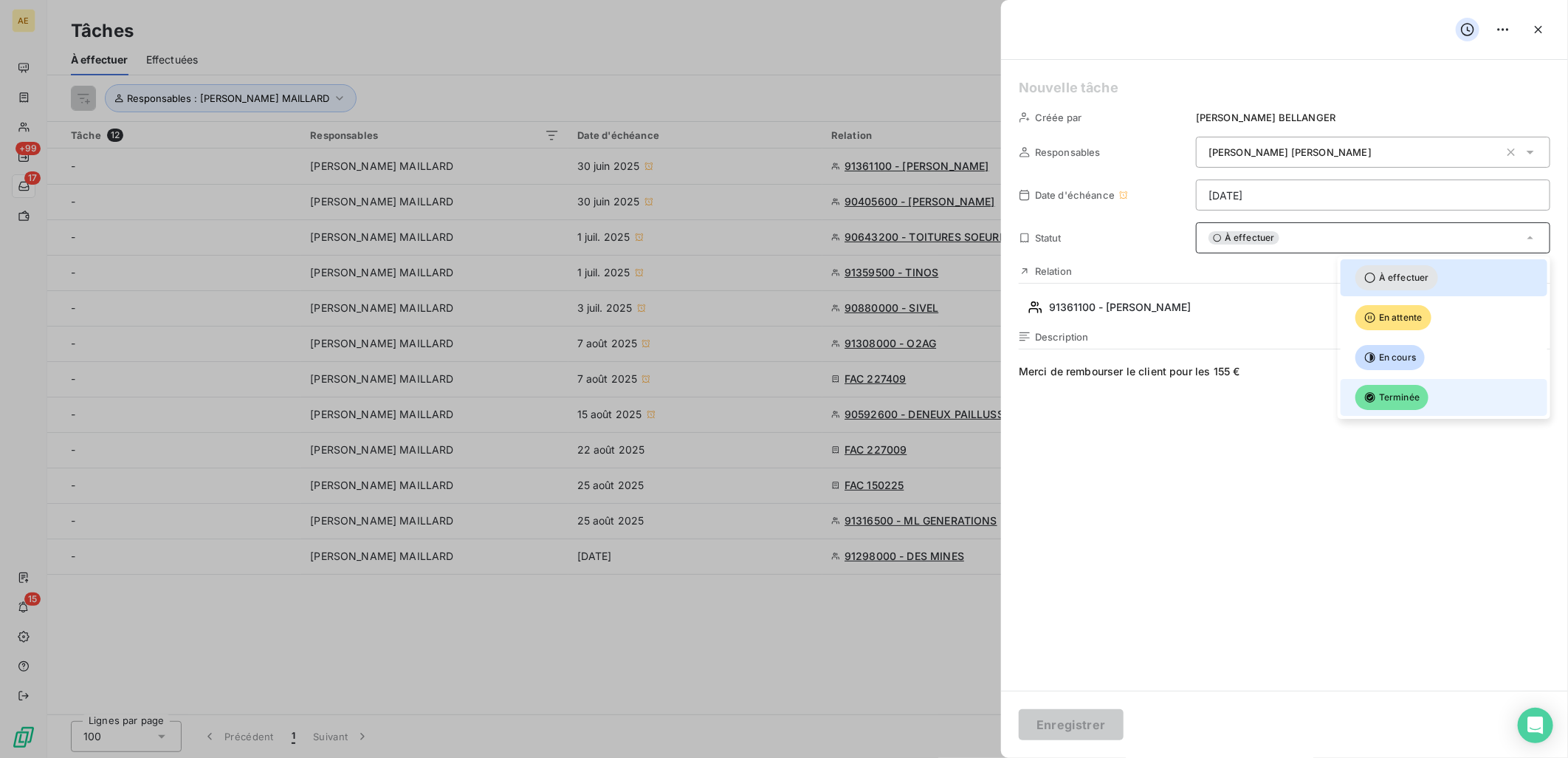
click at [1350, 397] on div at bounding box center [1350, 397] width 0 height 0
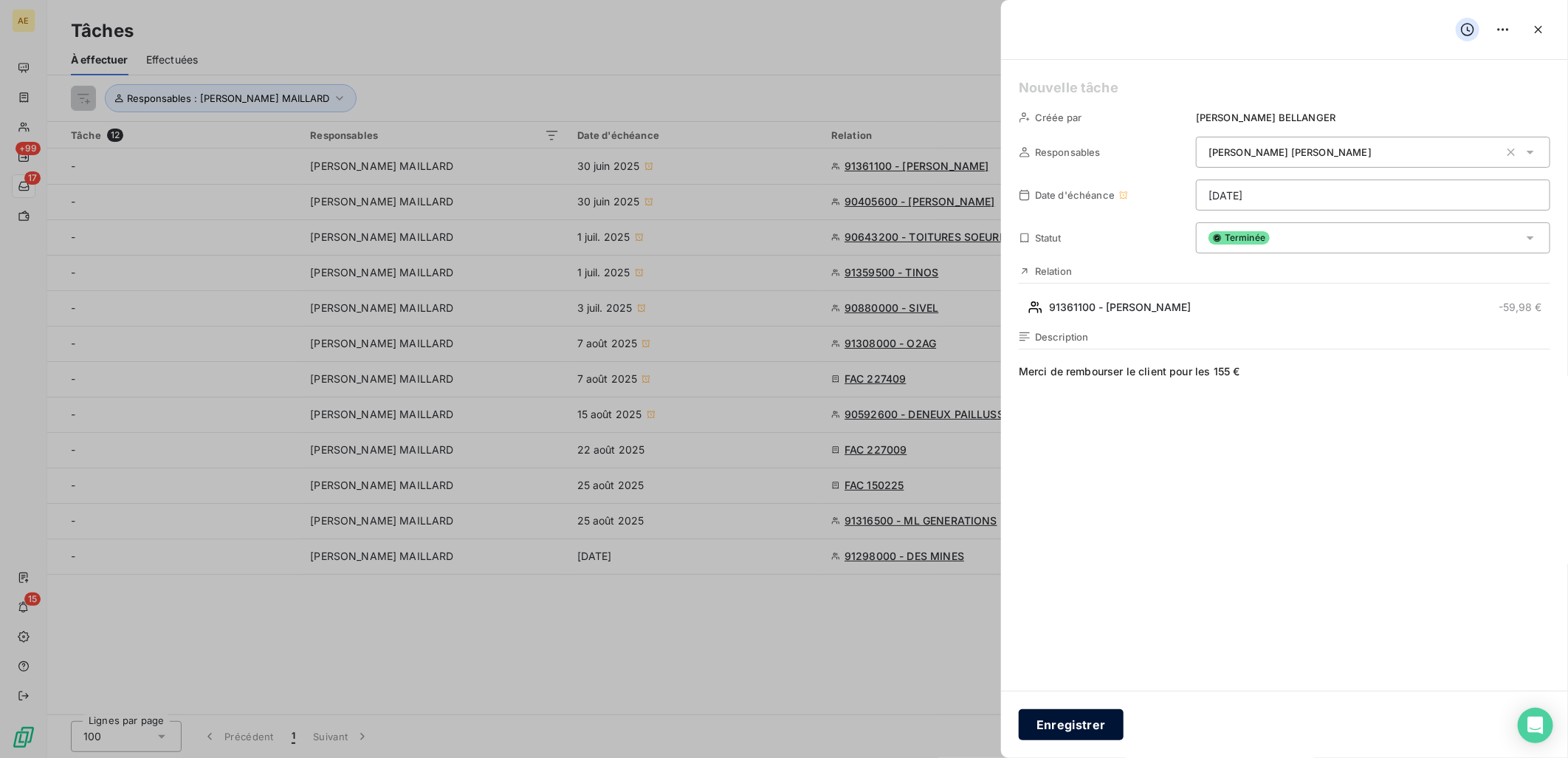
click at [1105, 720] on button "Enregistrer" at bounding box center [1071, 724] width 105 height 31
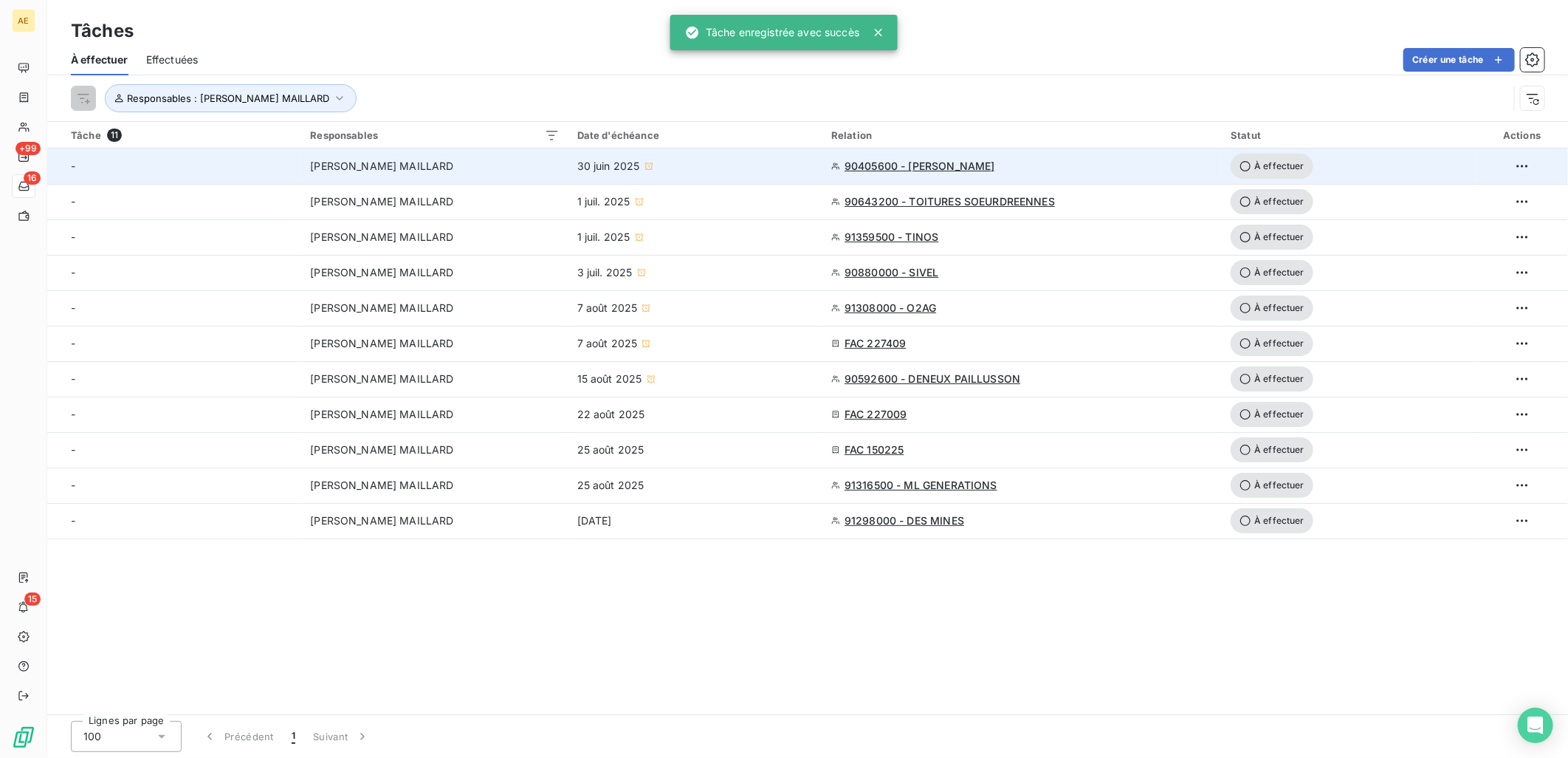
click at [484, 172] on div "[PERSON_NAME] MAILLARD" at bounding box center [434, 166] width 249 height 15
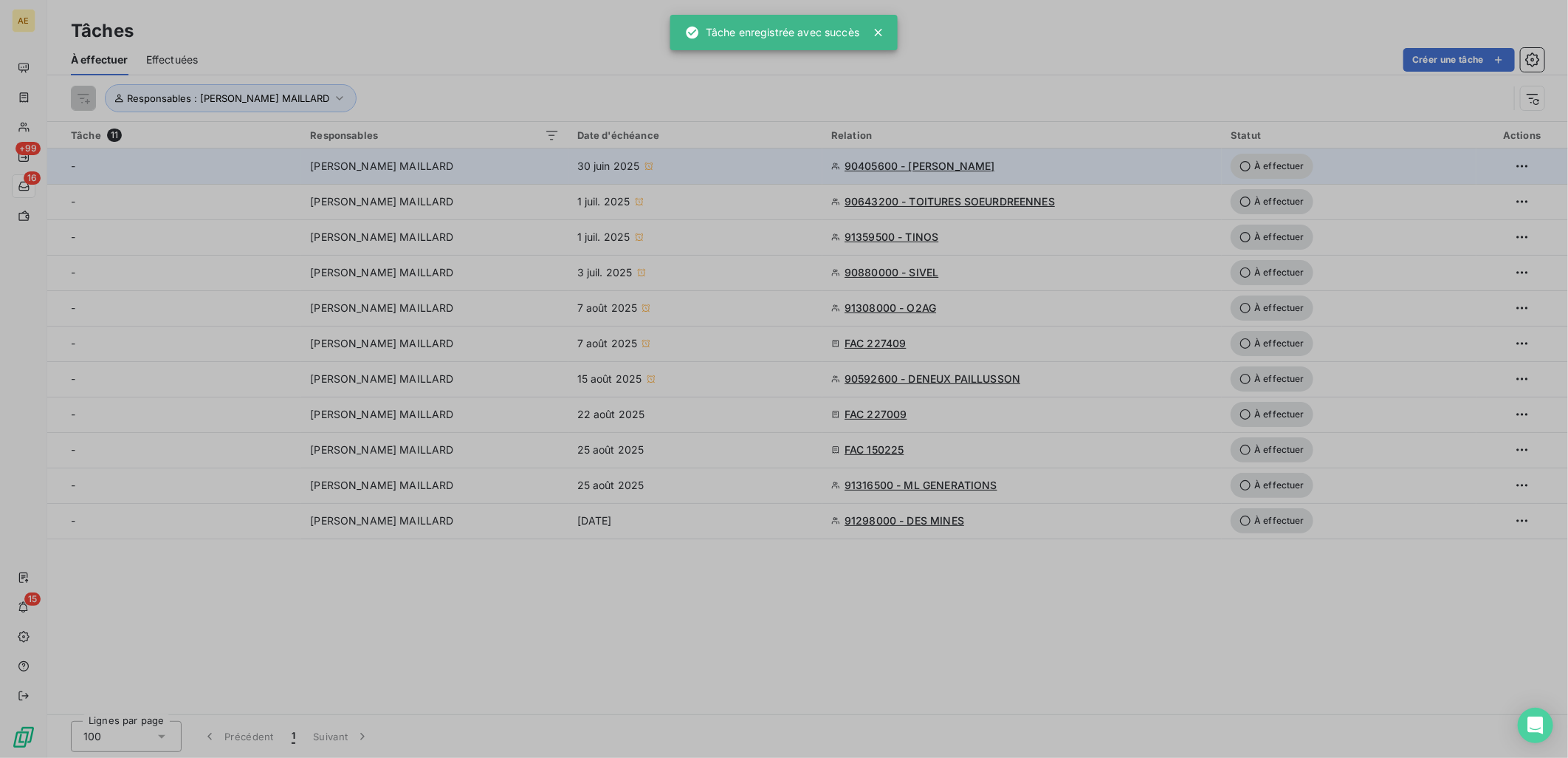
type input "[DATE]"
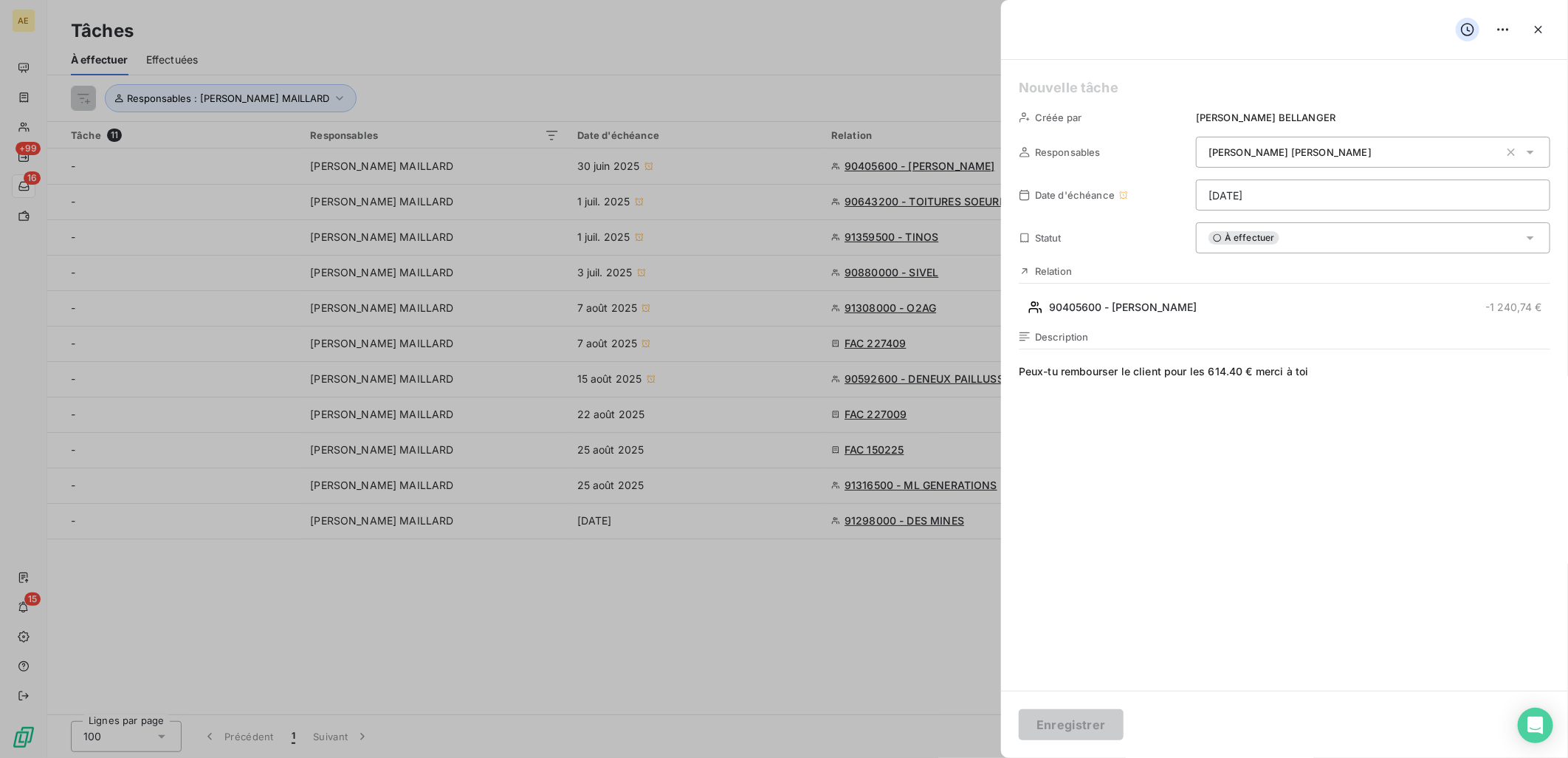
click at [1213, 516] on span "Peux-tu rembourser le client pour les 614.40 € merci à toi" at bounding box center [1284, 506] width 531 height 284
click at [1541, 35] on icon "button" at bounding box center [1538, 29] width 15 height 15
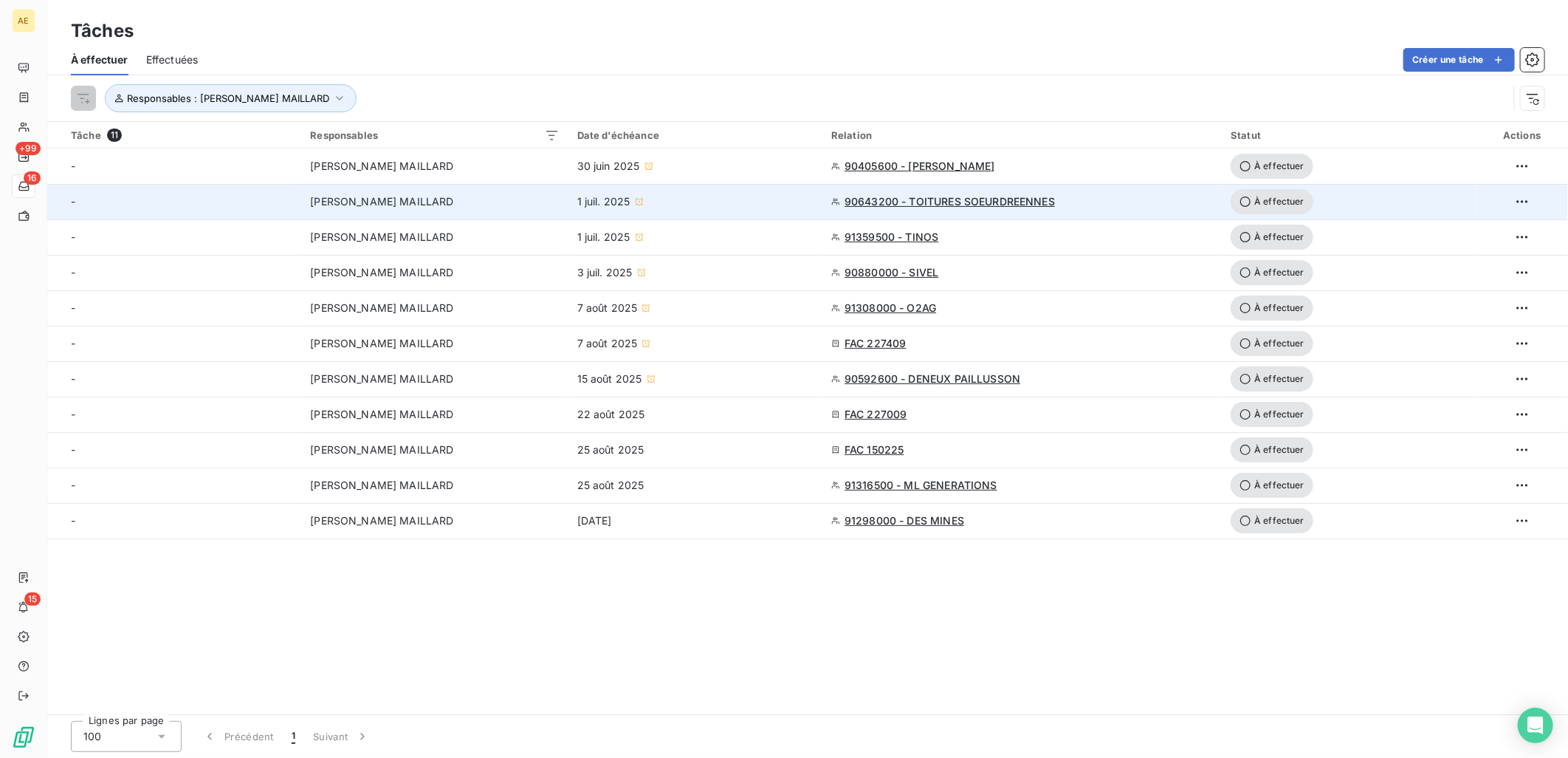
click at [780, 210] on td "1 juil. 2025" at bounding box center [695, 201] width 254 height 36
type input "[DATE]"
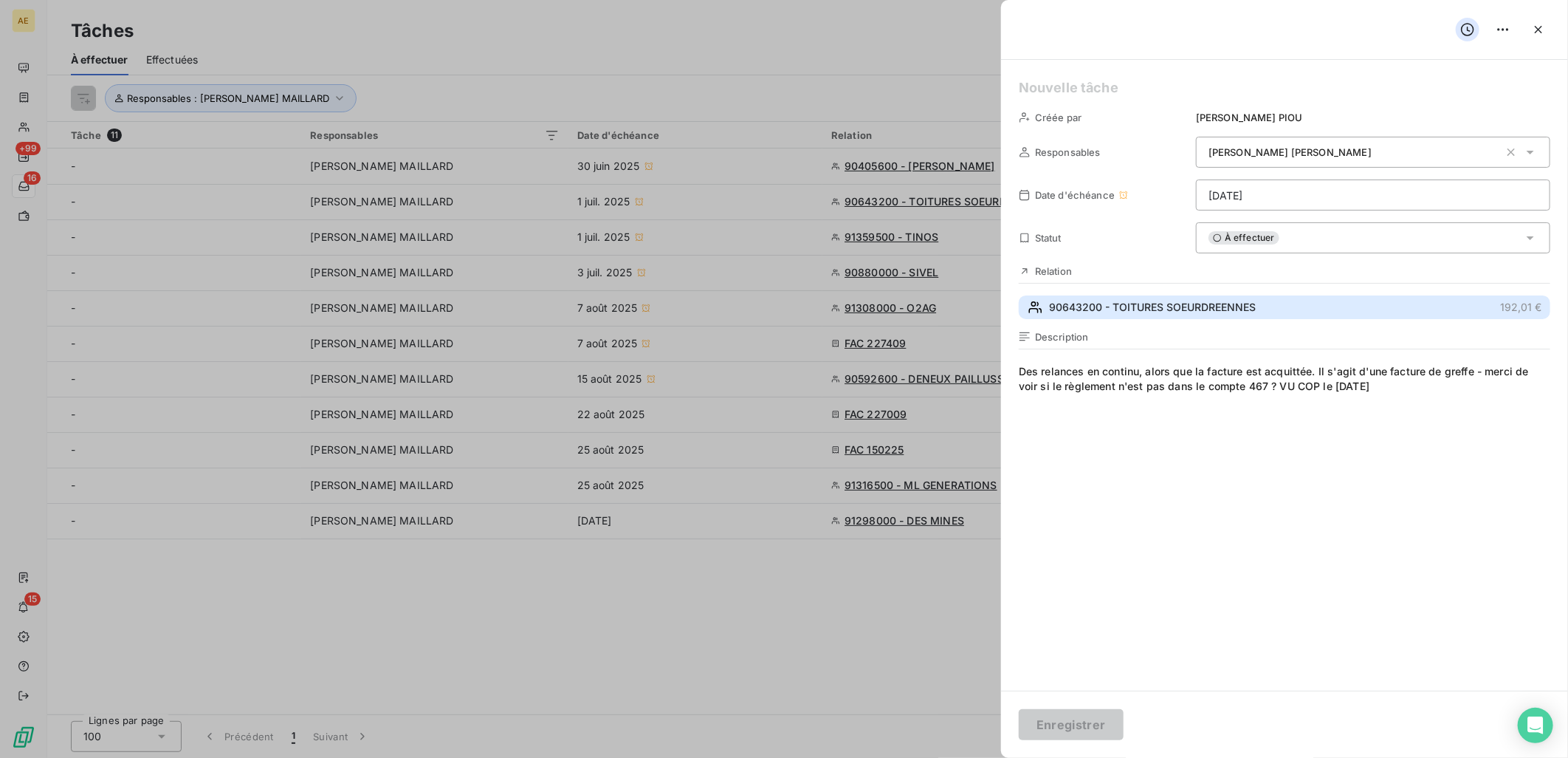
click at [1132, 308] on span "90643200 - TOITURES SOEURDREENNES" at bounding box center [1152, 307] width 206 height 15
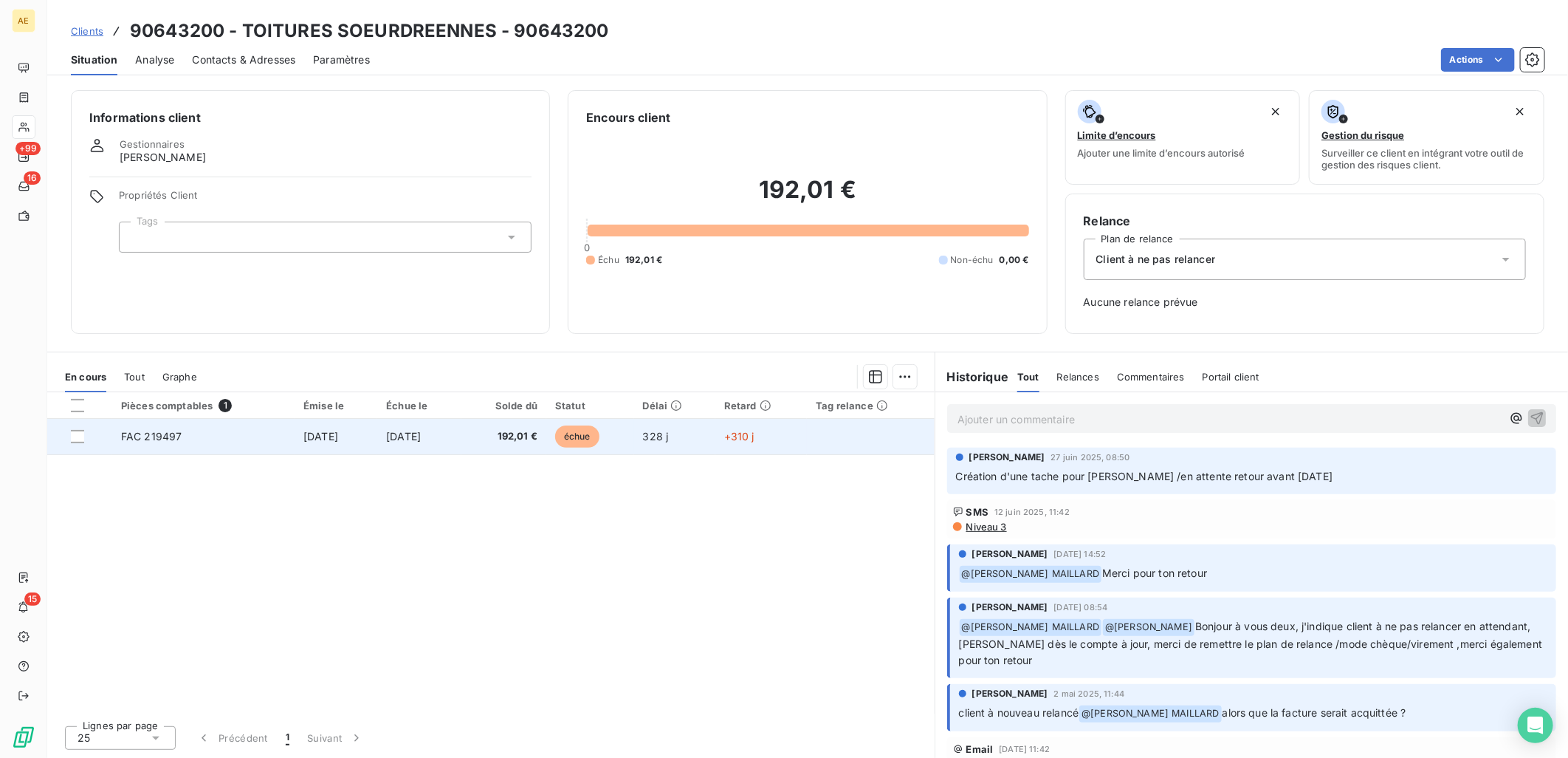
click at [338, 438] on span "[DATE]" at bounding box center [321, 436] width 35 height 13
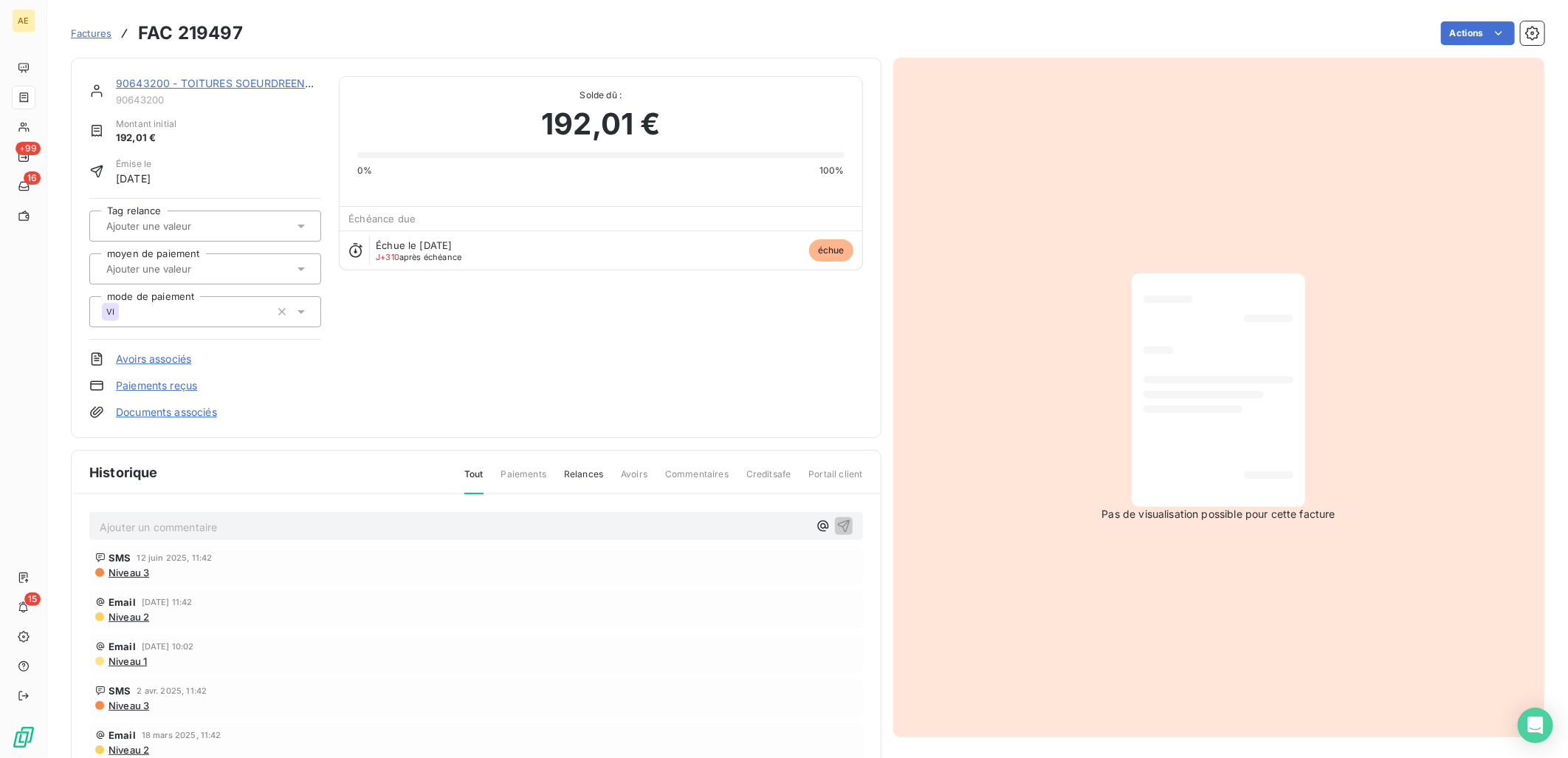
click at [170, 388] on link "Paiements reçus" at bounding box center [157, 385] width 81 height 15
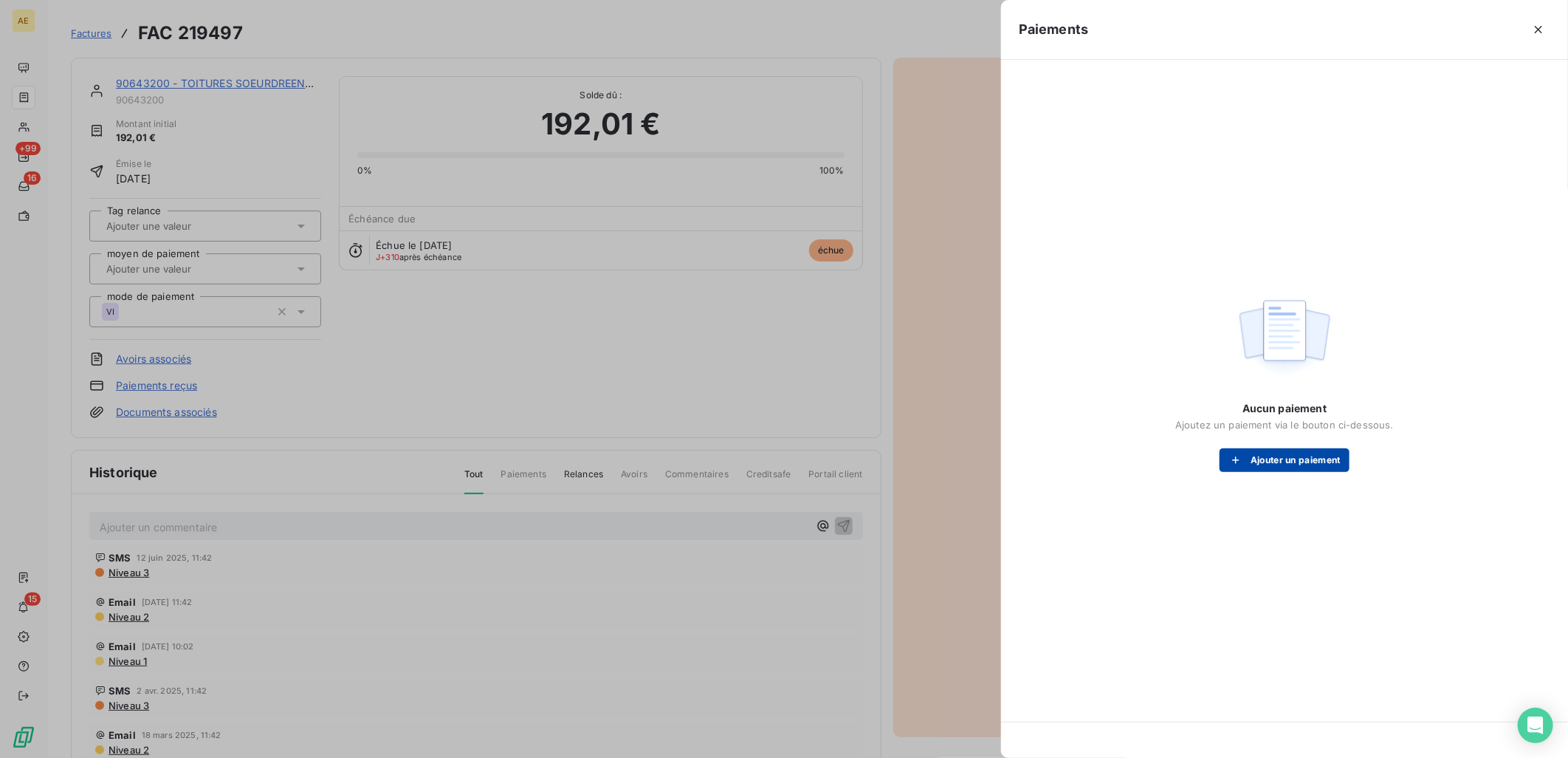
click at [1256, 467] on button "Ajouter un paiement" at bounding box center [1284, 460] width 130 height 24
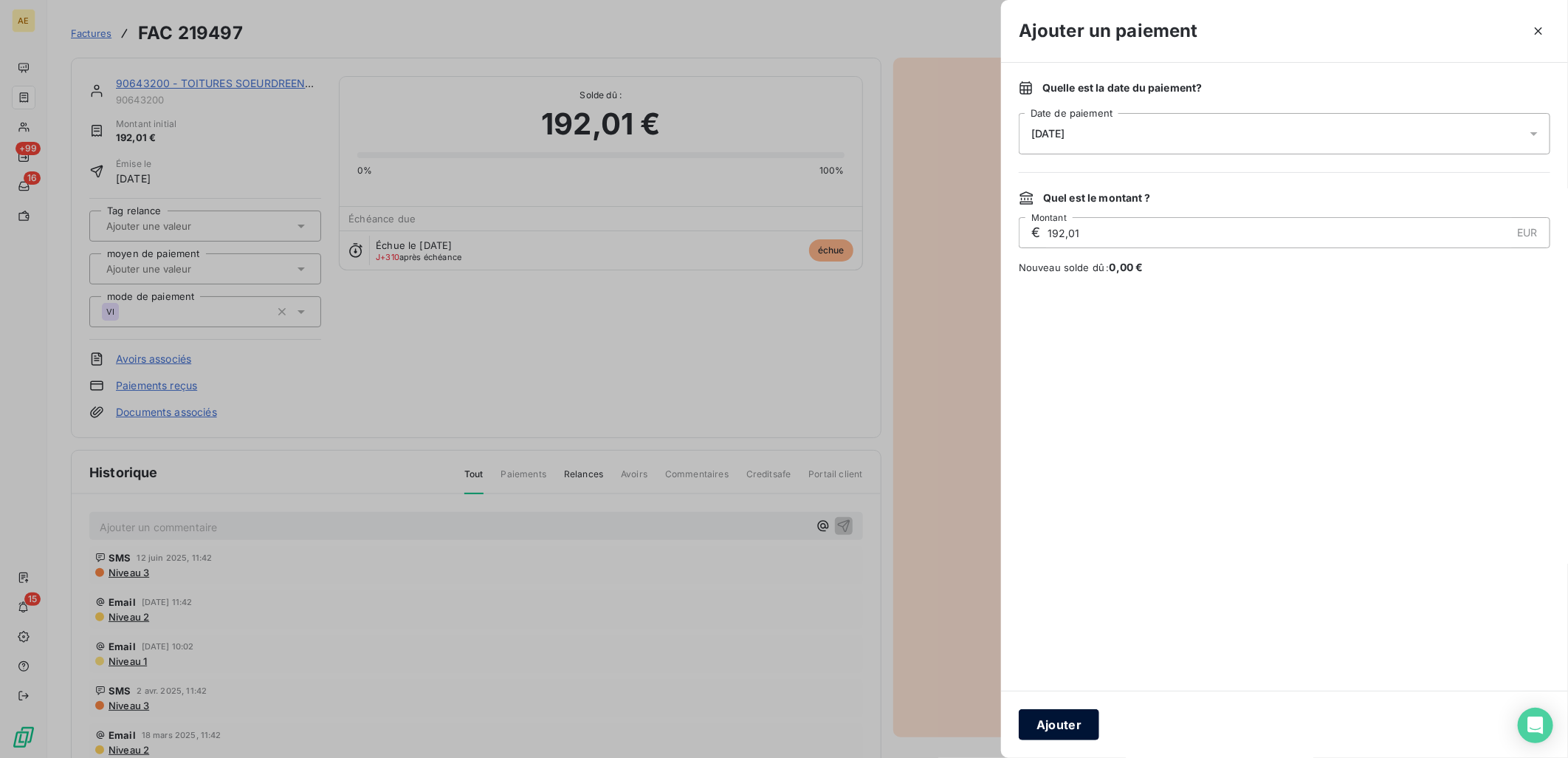
click at [1071, 717] on button "Ajouter" at bounding box center [1059, 724] width 81 height 31
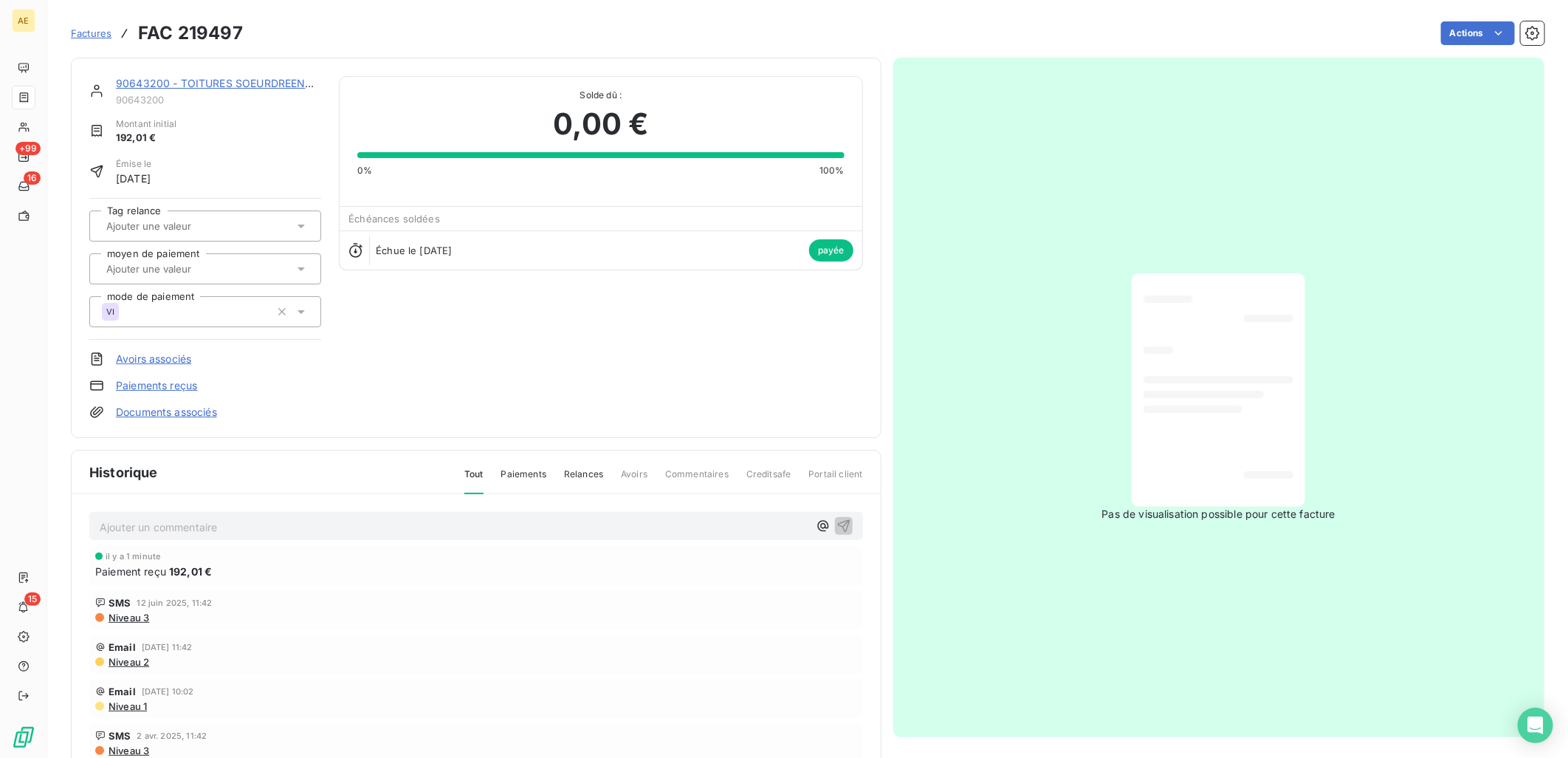
click at [230, 81] on link "90643200 - TOITURES SOEURDREENNES" at bounding box center [221, 83] width 210 height 13
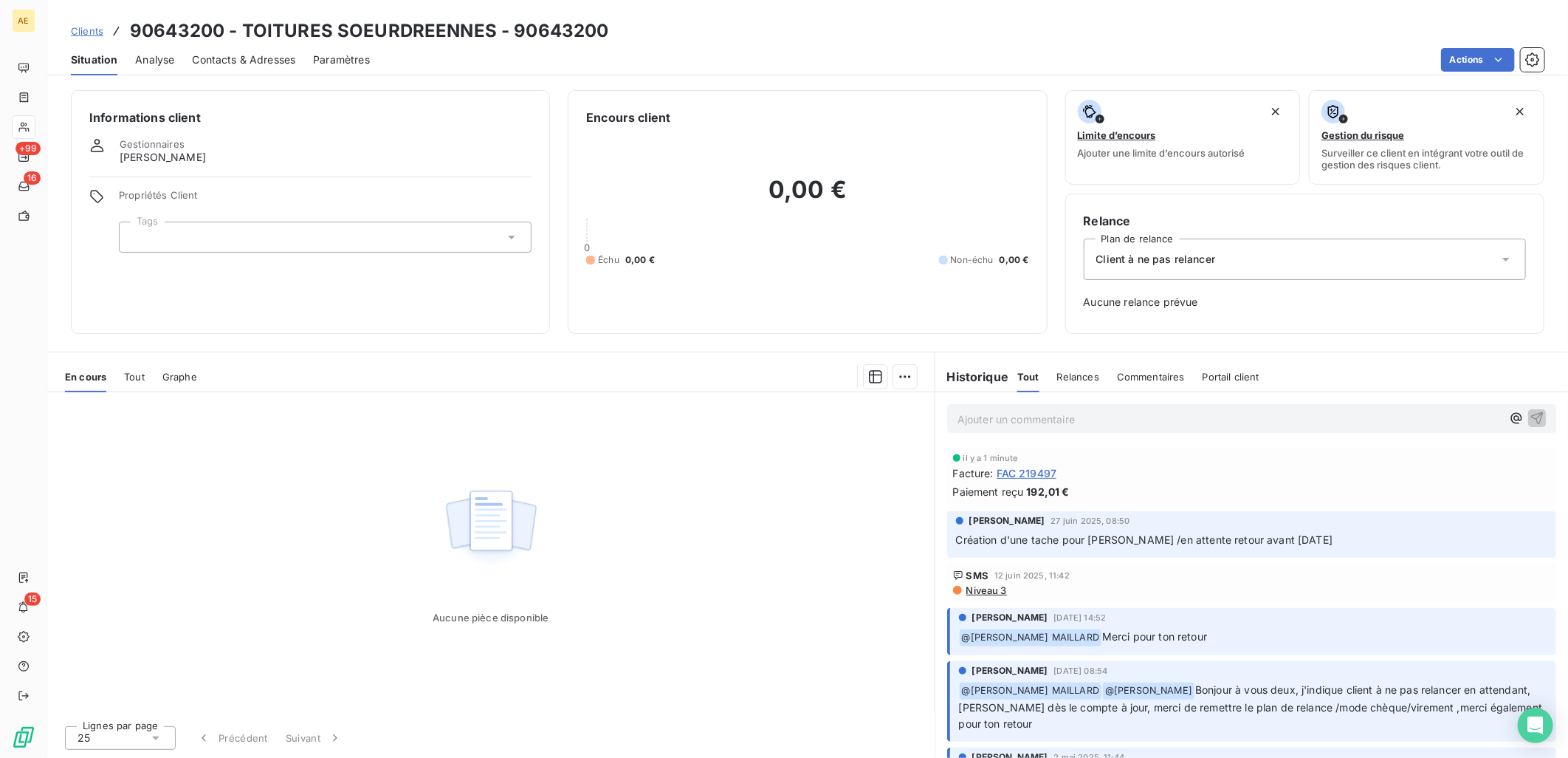
click at [94, 32] on span "Clients" at bounding box center [87, 31] width 32 height 12
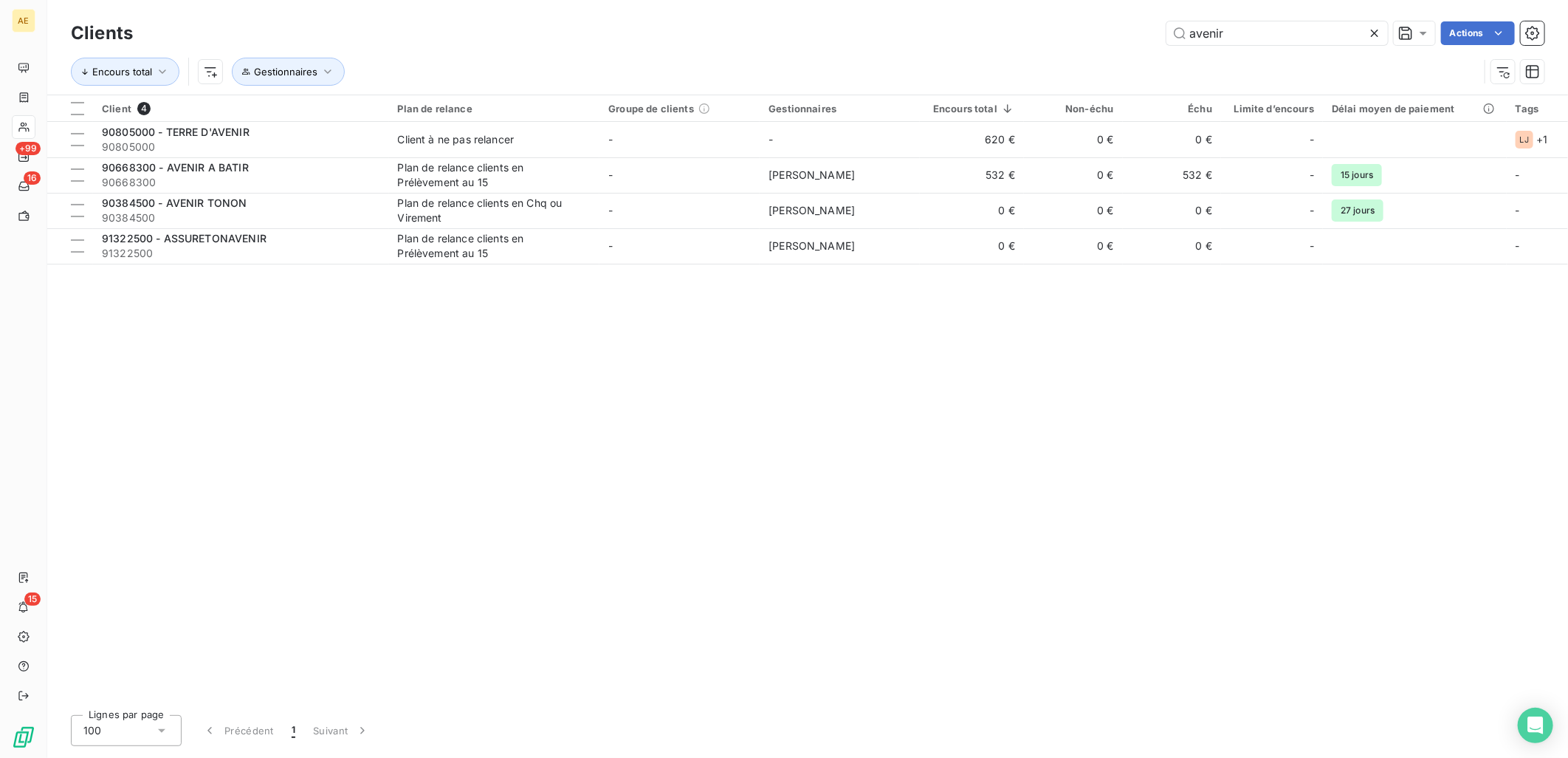
drag, startPoint x: 1257, startPoint y: 30, endPoint x: 986, endPoint y: 40, distance: 271.2
click at [986, 40] on div "avenir Actions" at bounding box center [847, 33] width 1394 height 24
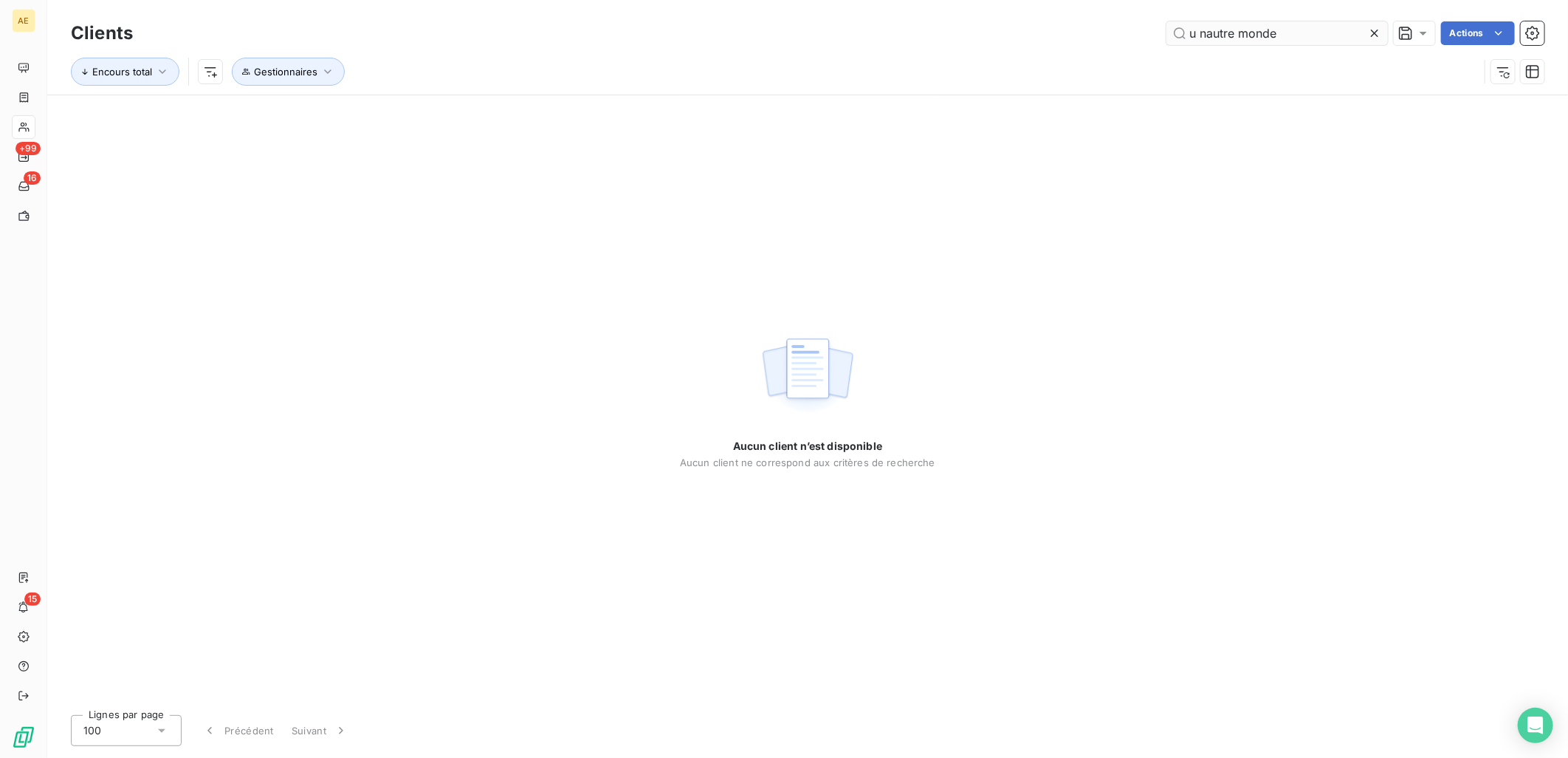
click at [1208, 34] on input "u nautre monde" at bounding box center [1277, 33] width 221 height 24
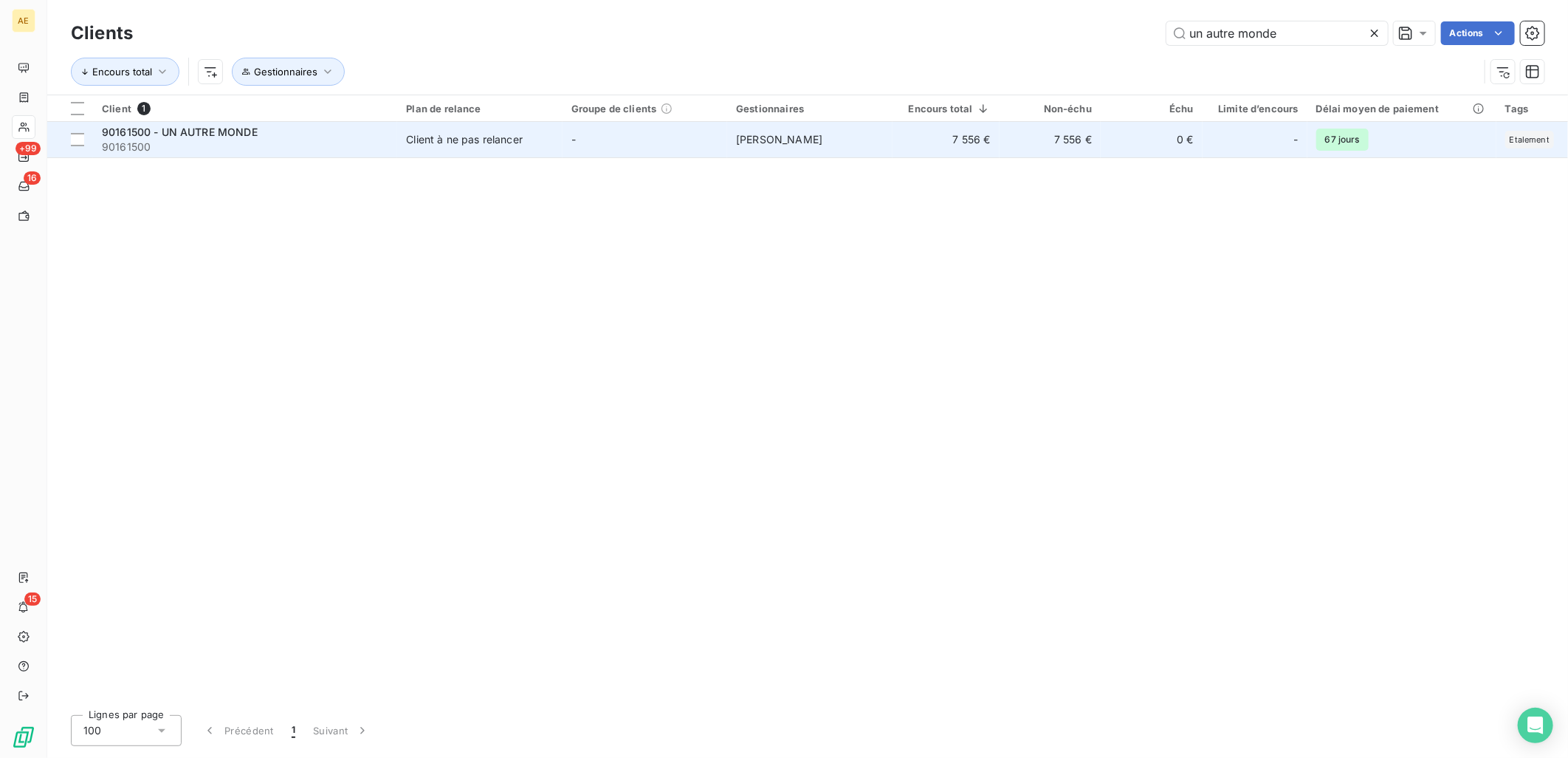
type input "un autre monde"
click at [486, 140] on div "Client à ne pas relancer" at bounding box center [465, 139] width 117 height 15
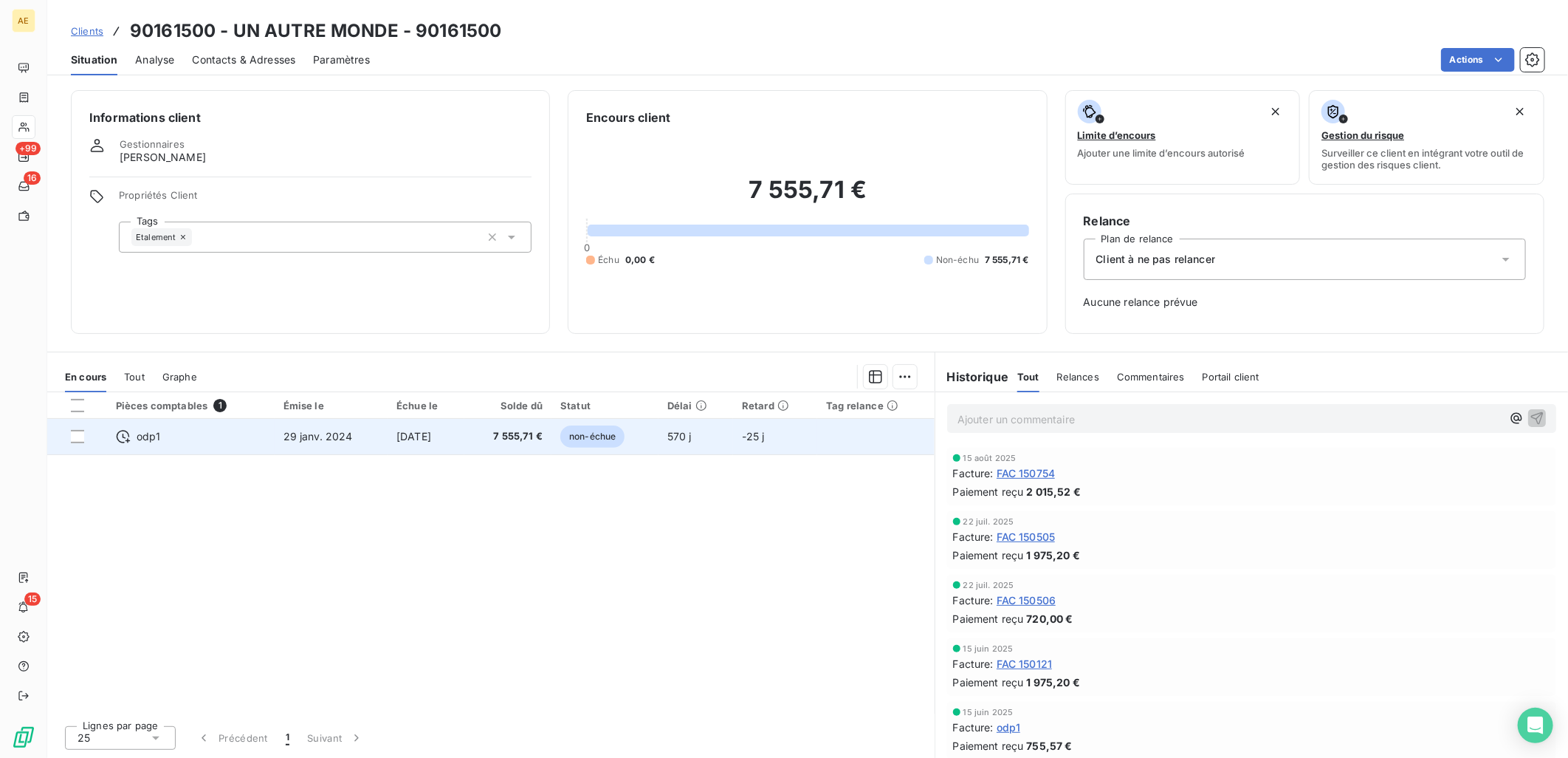
click at [360, 445] on td "29 janv. 2024" at bounding box center [331, 436] width 113 height 36
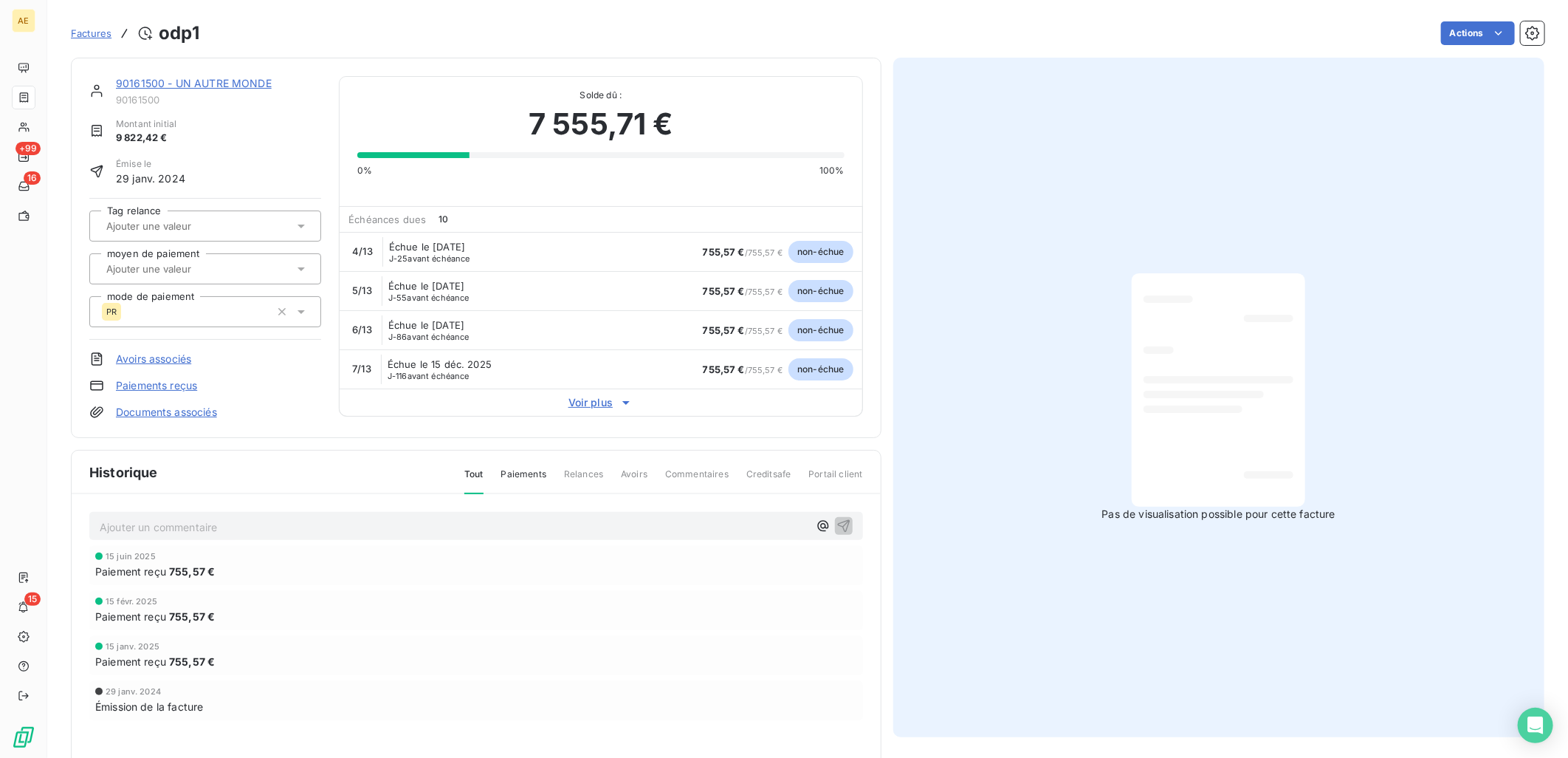
click at [183, 85] on link "90161500 - UN AUTRE MONDE" at bounding box center [194, 83] width 156 height 13
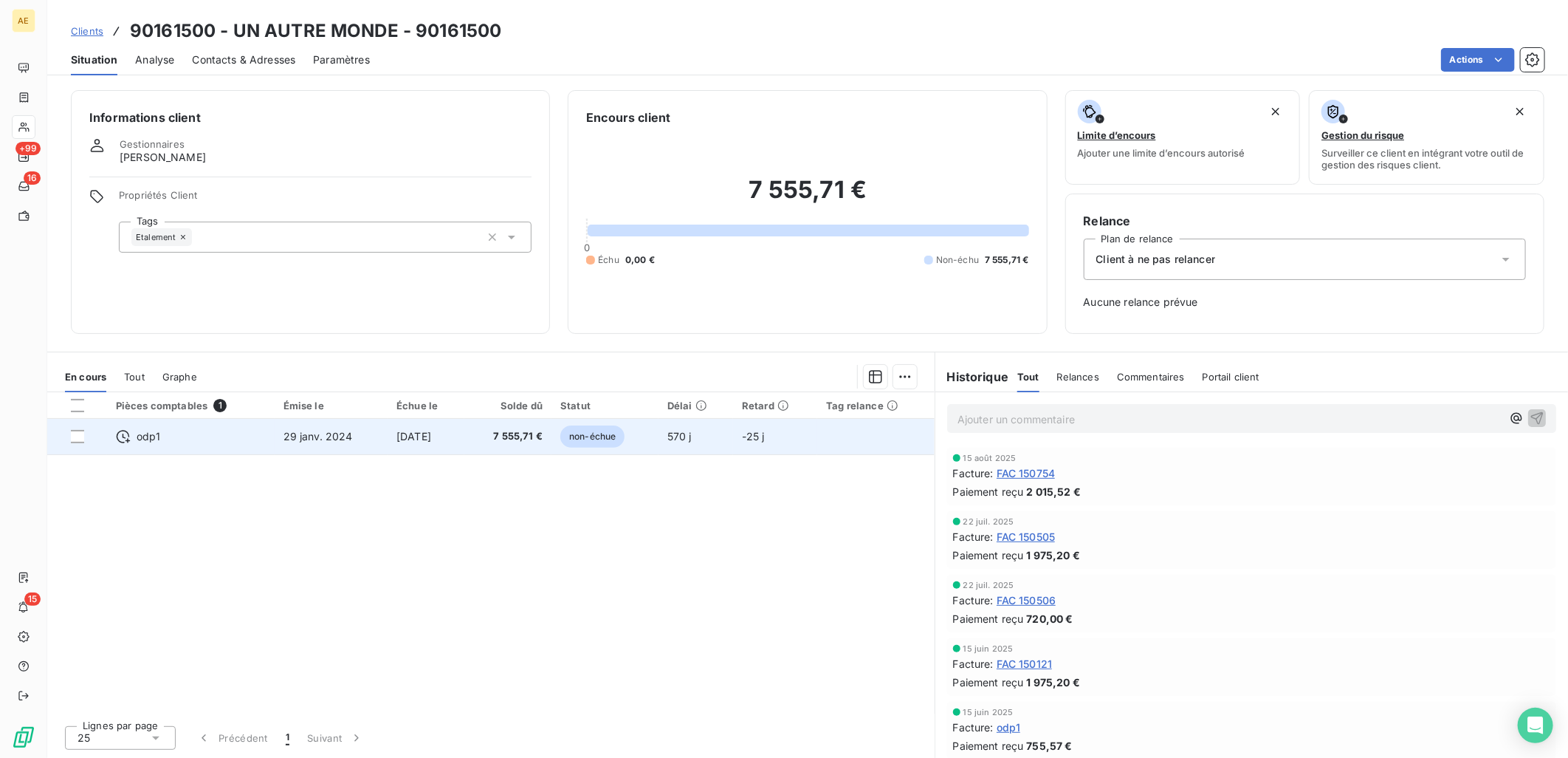
click at [284, 434] on span "29 janv. 2024" at bounding box center [319, 436] width 70 height 13
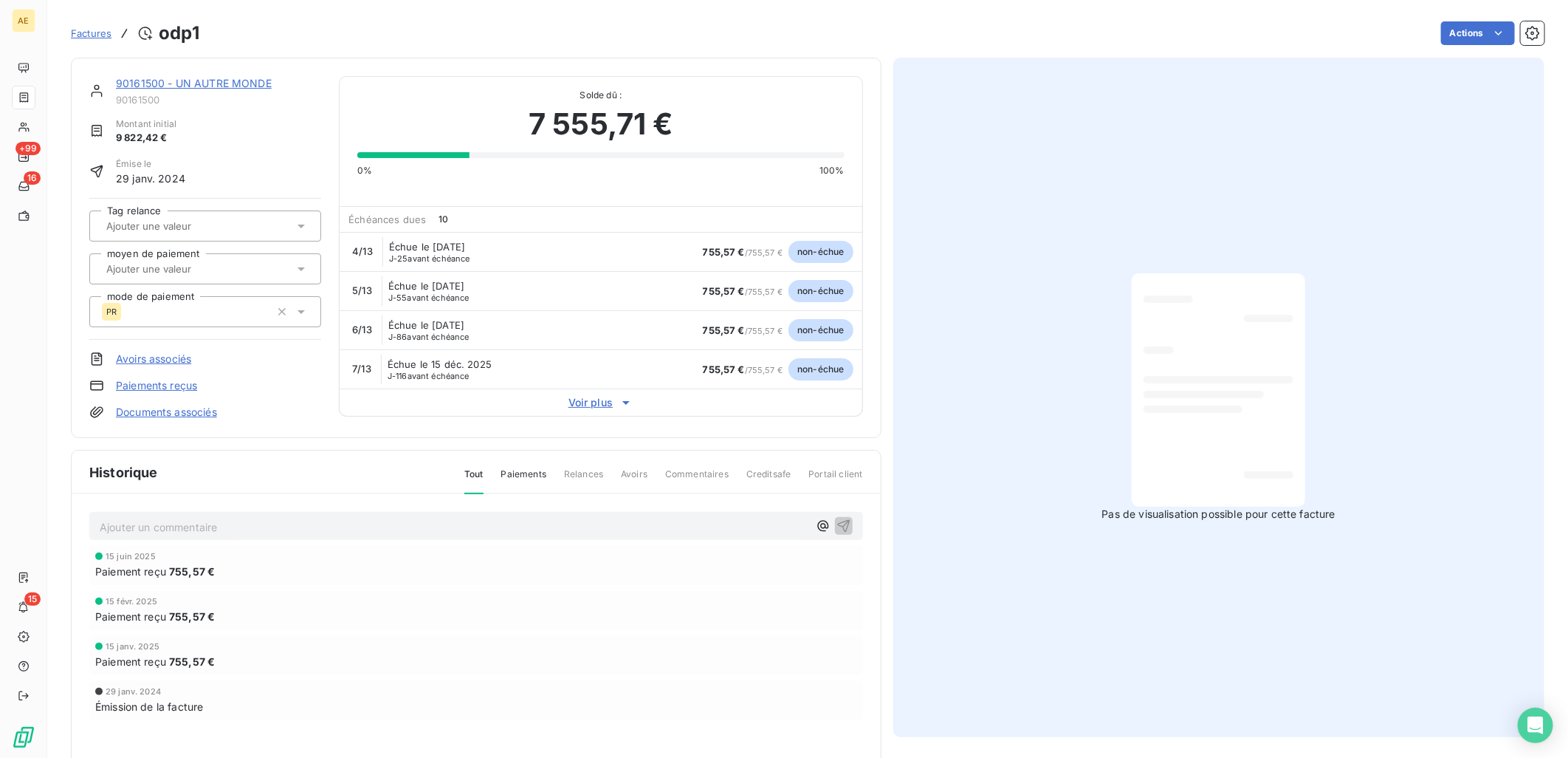
click at [618, 401] on icon at bounding box center [625, 403] width 15 height 15
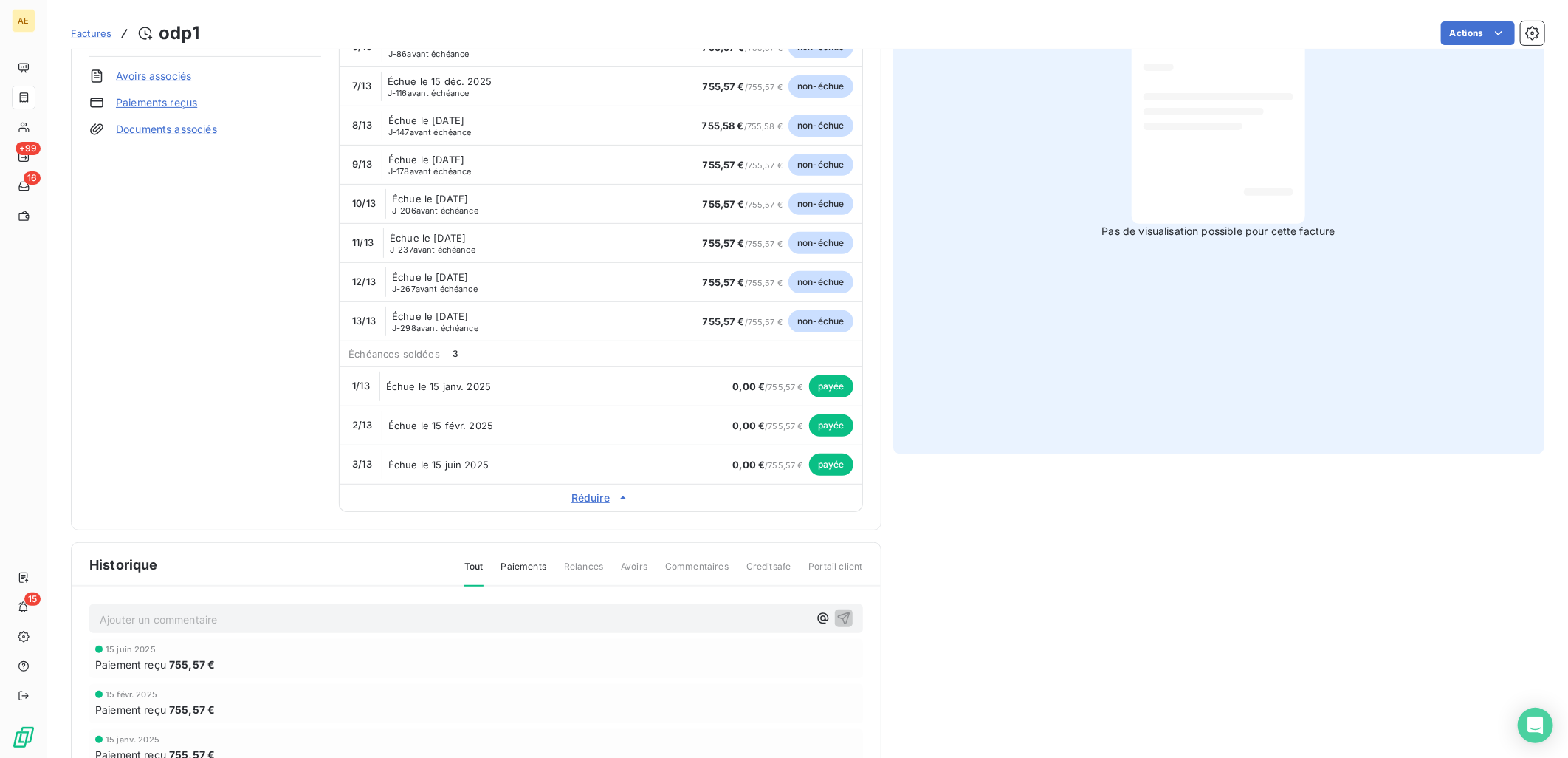
scroll to position [329, 0]
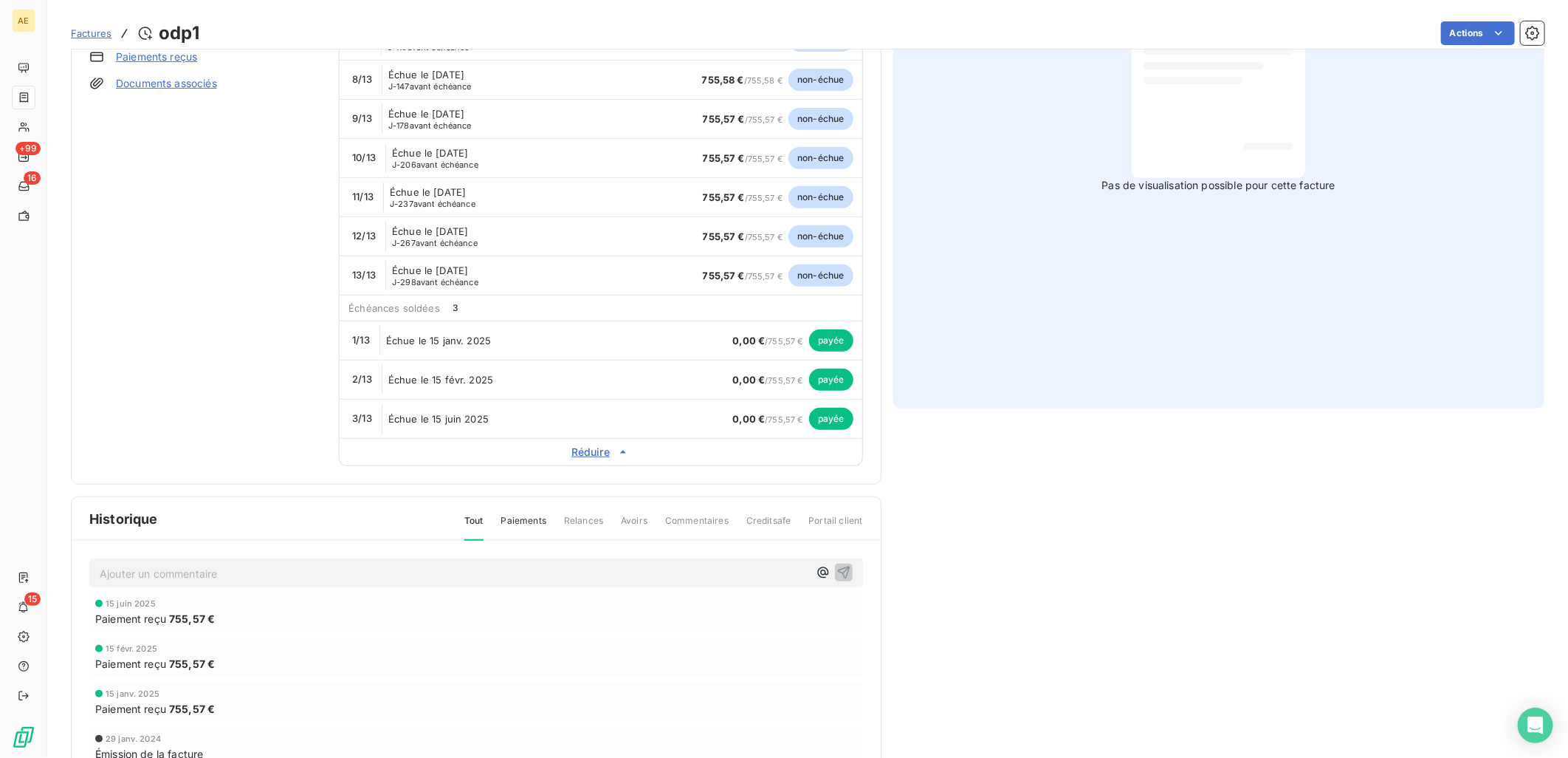
click at [616, 453] on icon at bounding box center [623, 452] width 15 height 15
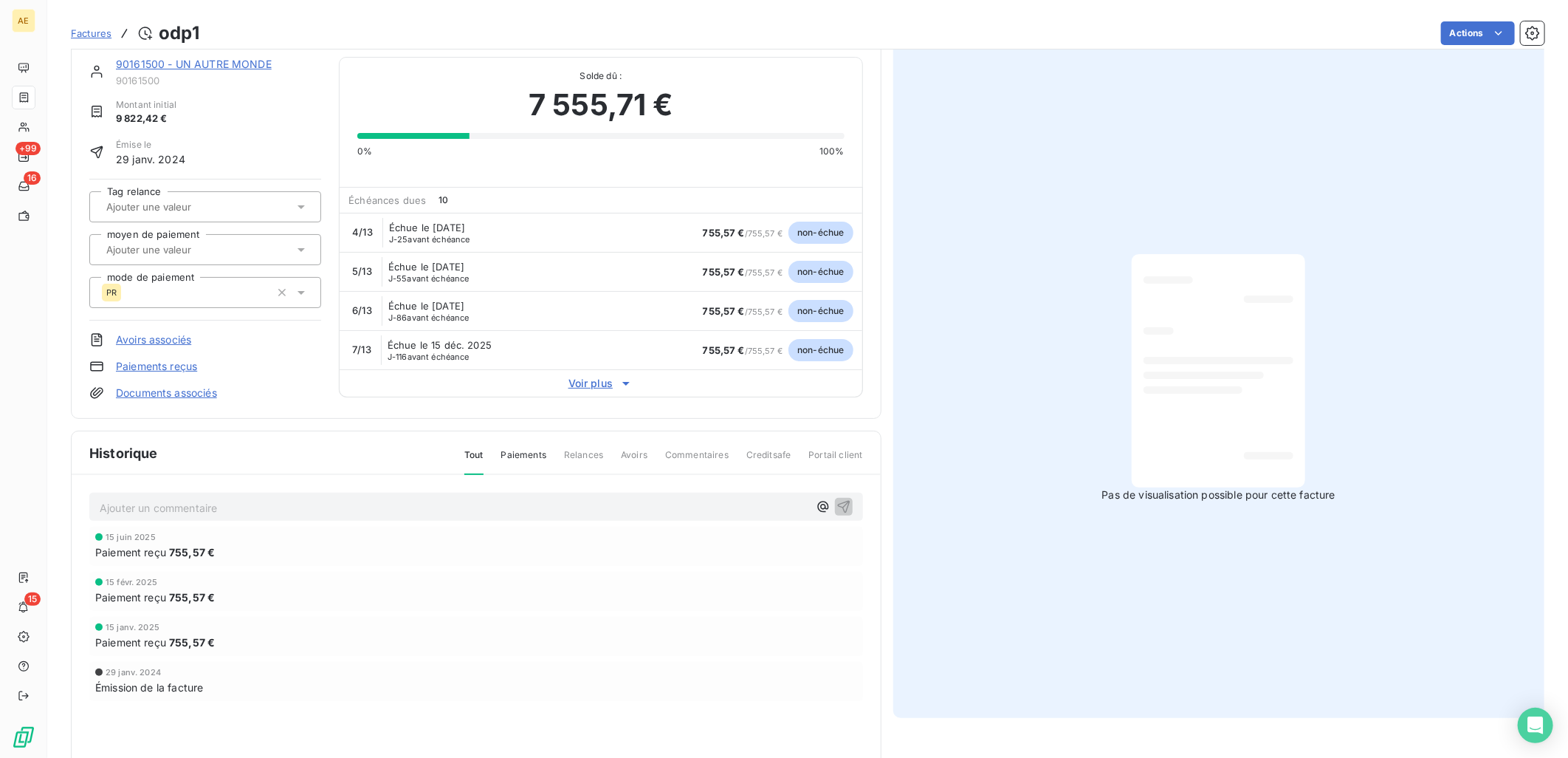
scroll to position [0, 0]
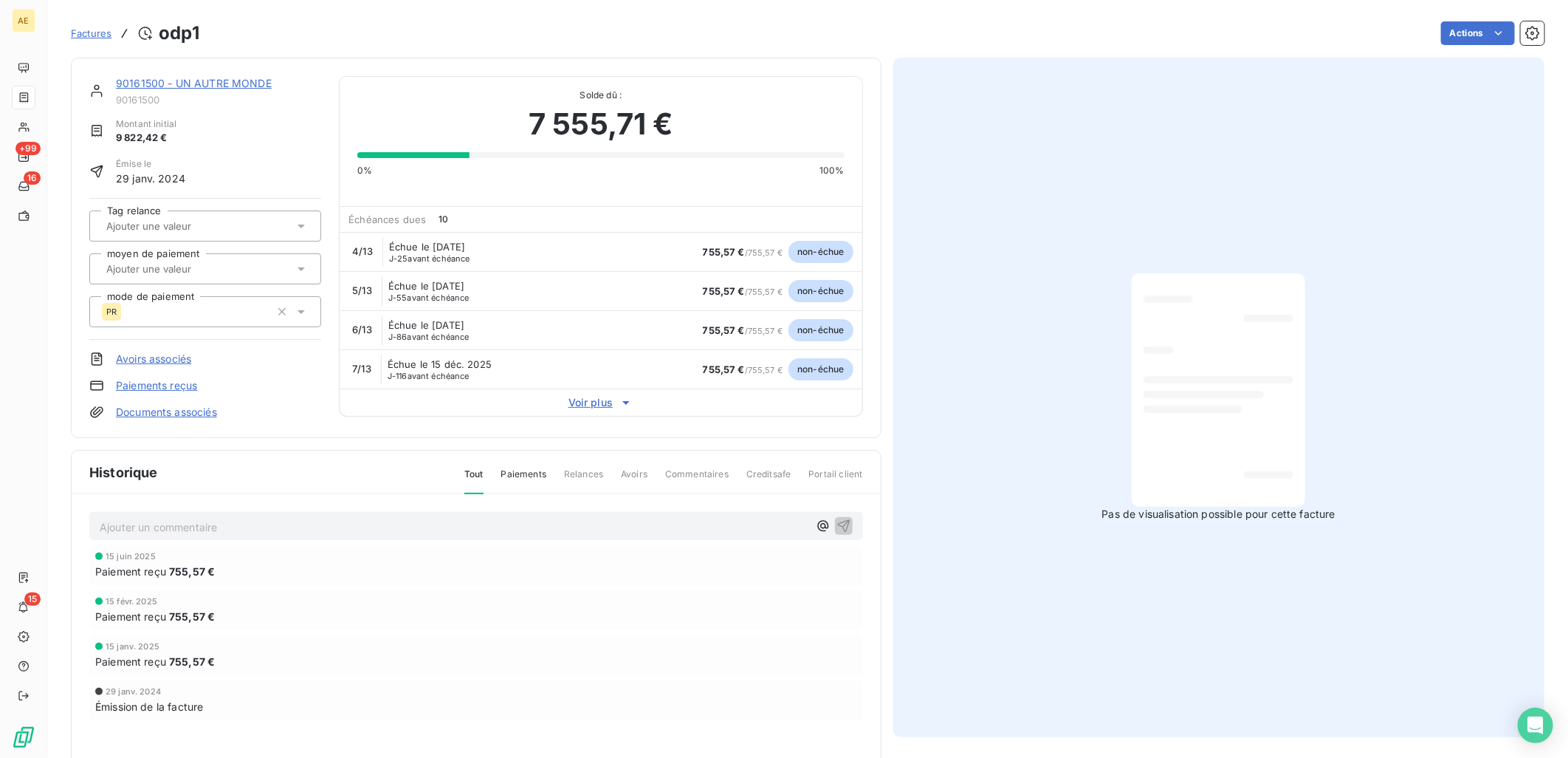
click at [187, 78] on link "90161500 - UN AUTRE MONDE" at bounding box center [194, 83] width 156 height 13
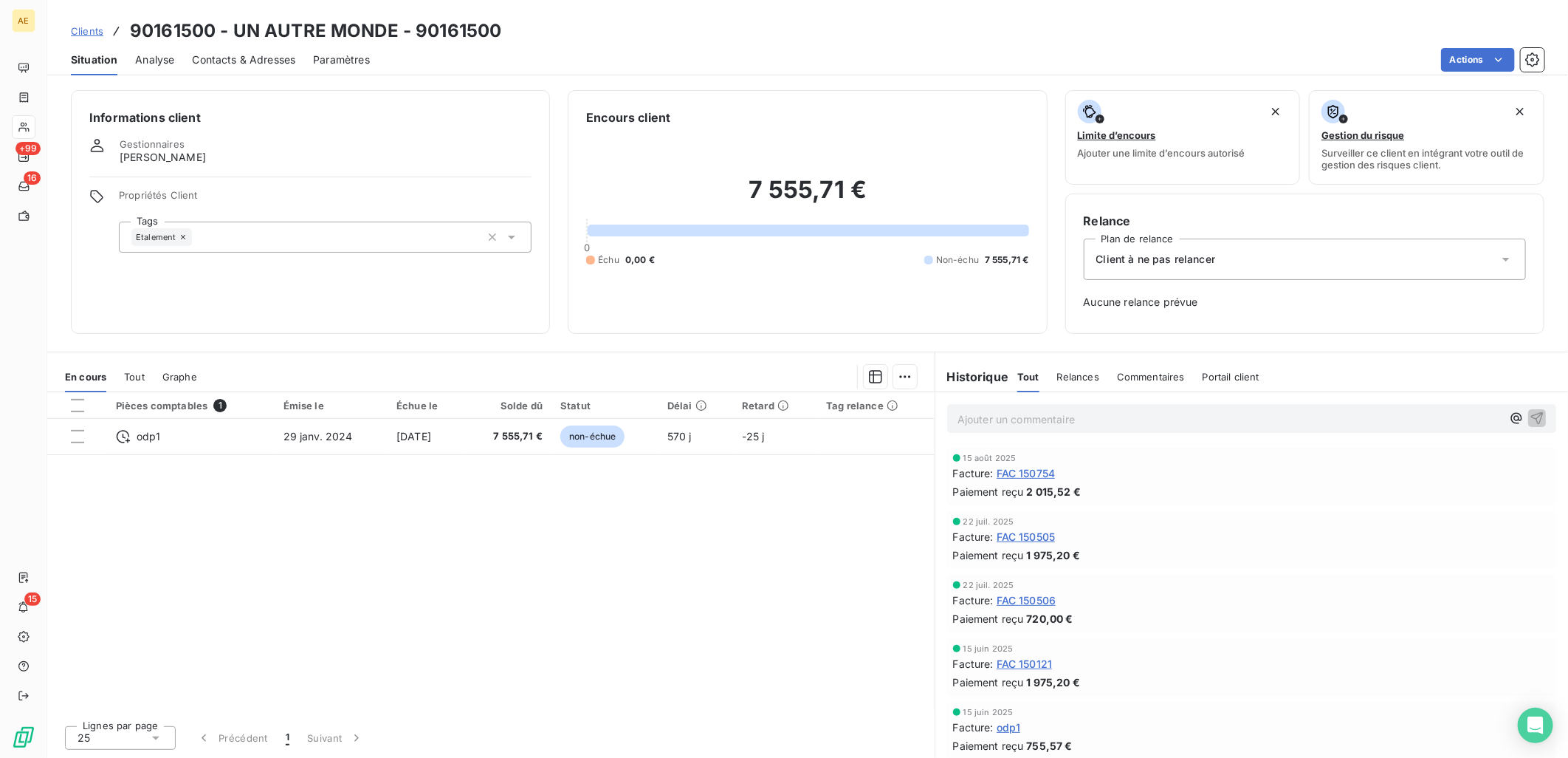
click at [95, 33] on span "Clients" at bounding box center [87, 31] width 32 height 12
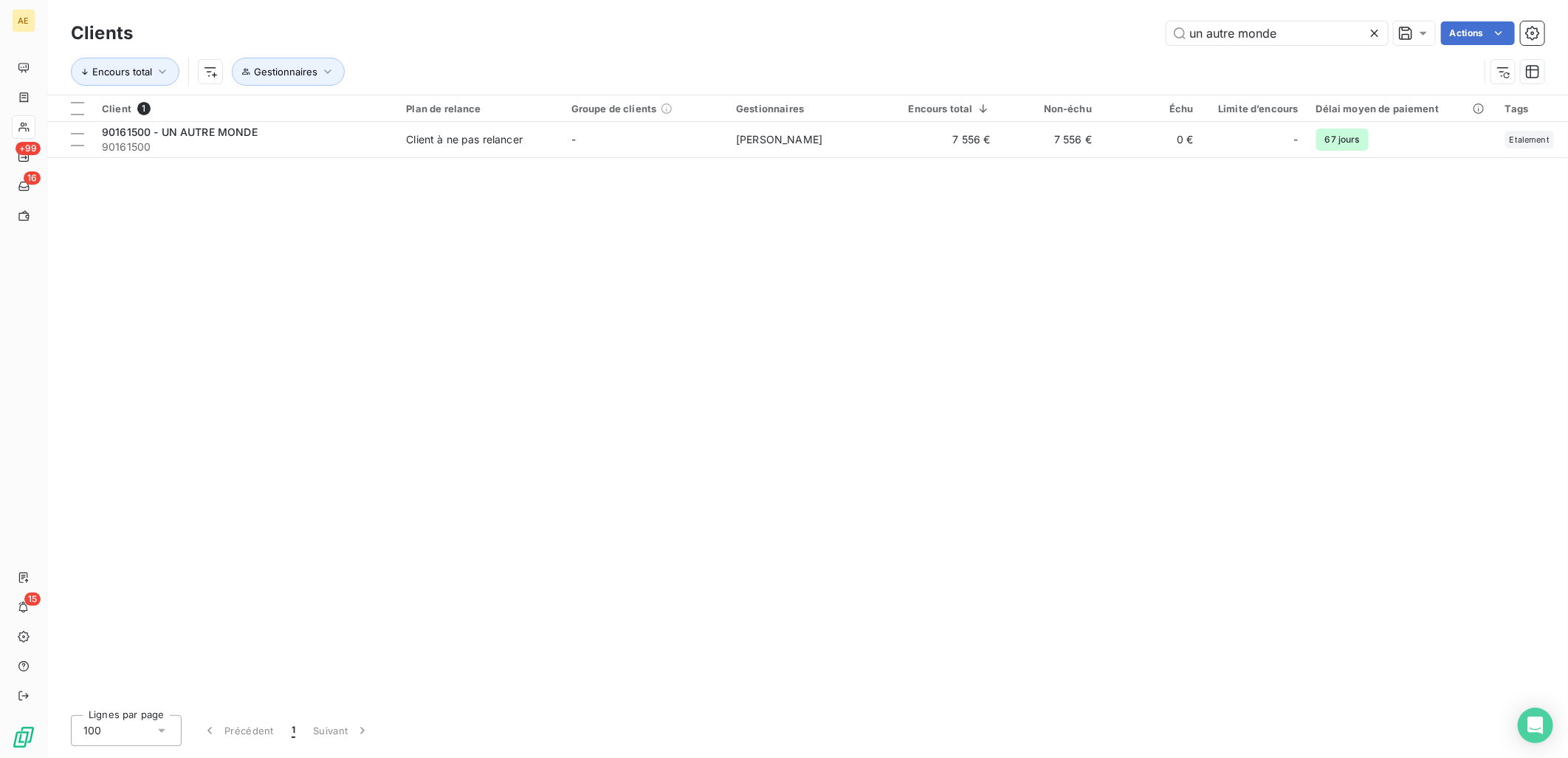
drag, startPoint x: 1299, startPoint y: 32, endPoint x: 843, endPoint y: 33, distance: 456.0
click at [850, 32] on div "un autre monde Actions" at bounding box center [847, 33] width 1394 height 24
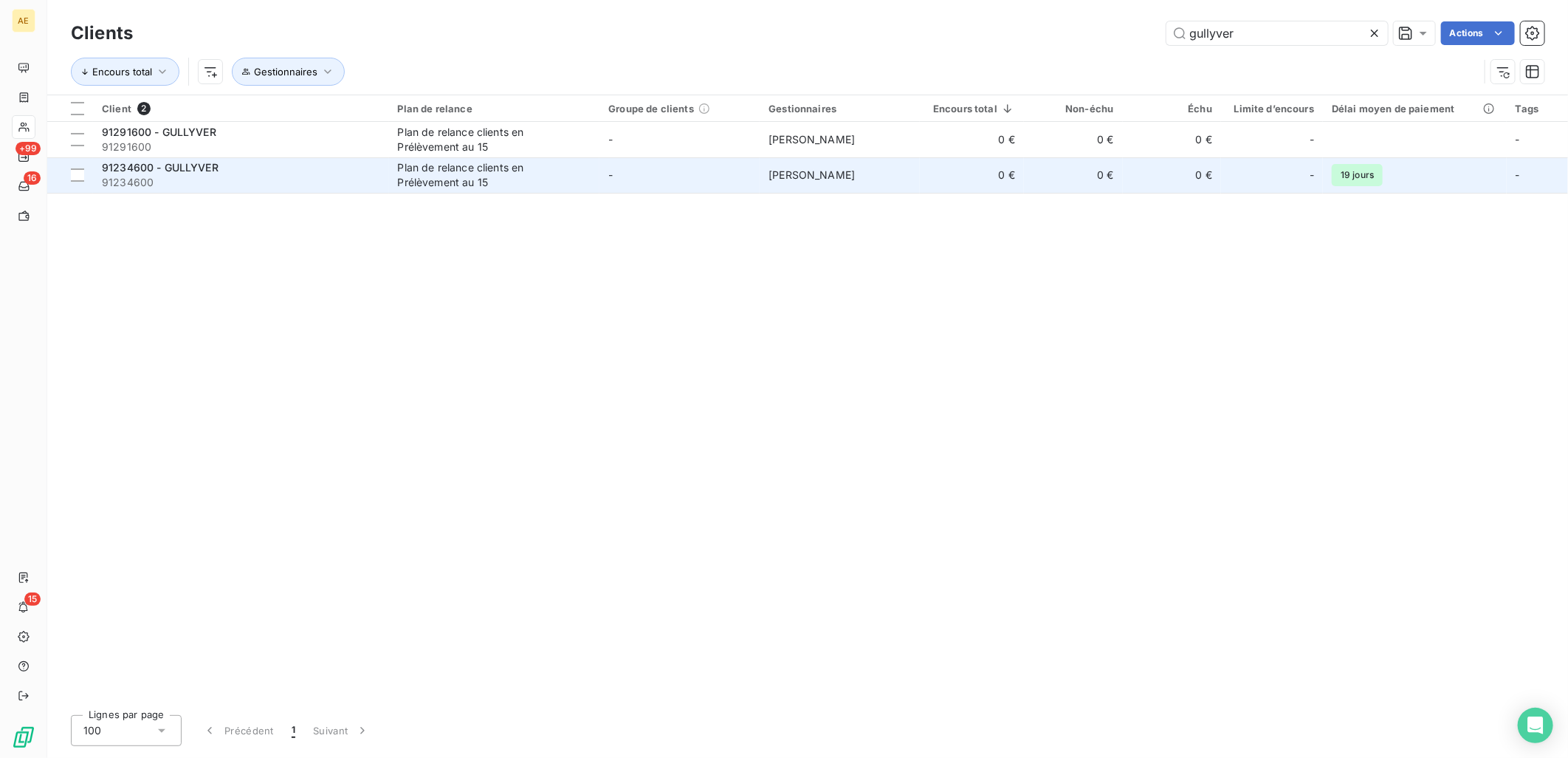
type input "gullyver"
click at [468, 172] on div "Plan de relance clients en Prélèvement au 15" at bounding box center [489, 175] width 184 height 29
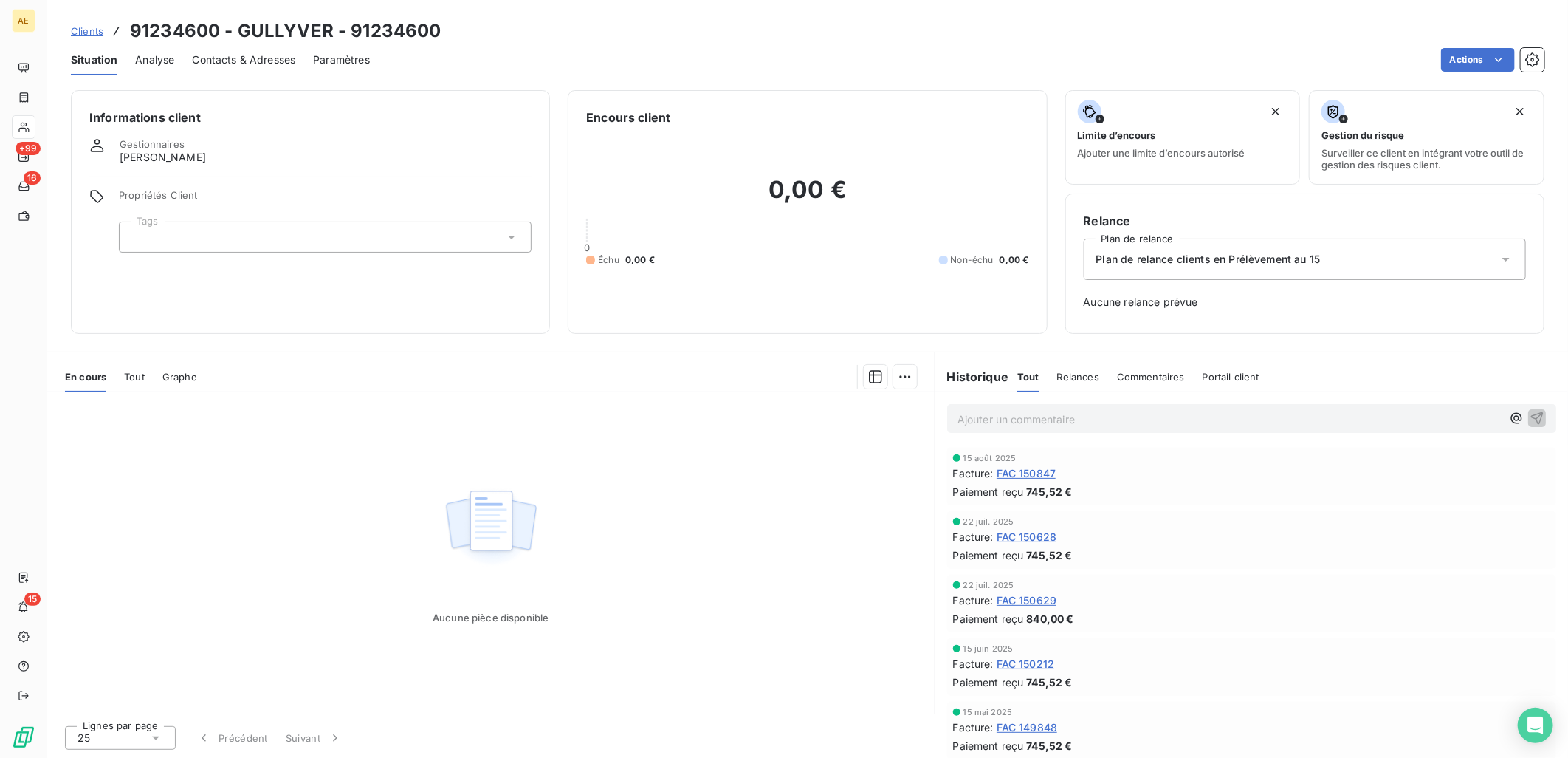
click at [142, 373] on span "Tout" at bounding box center [134, 377] width 21 height 12
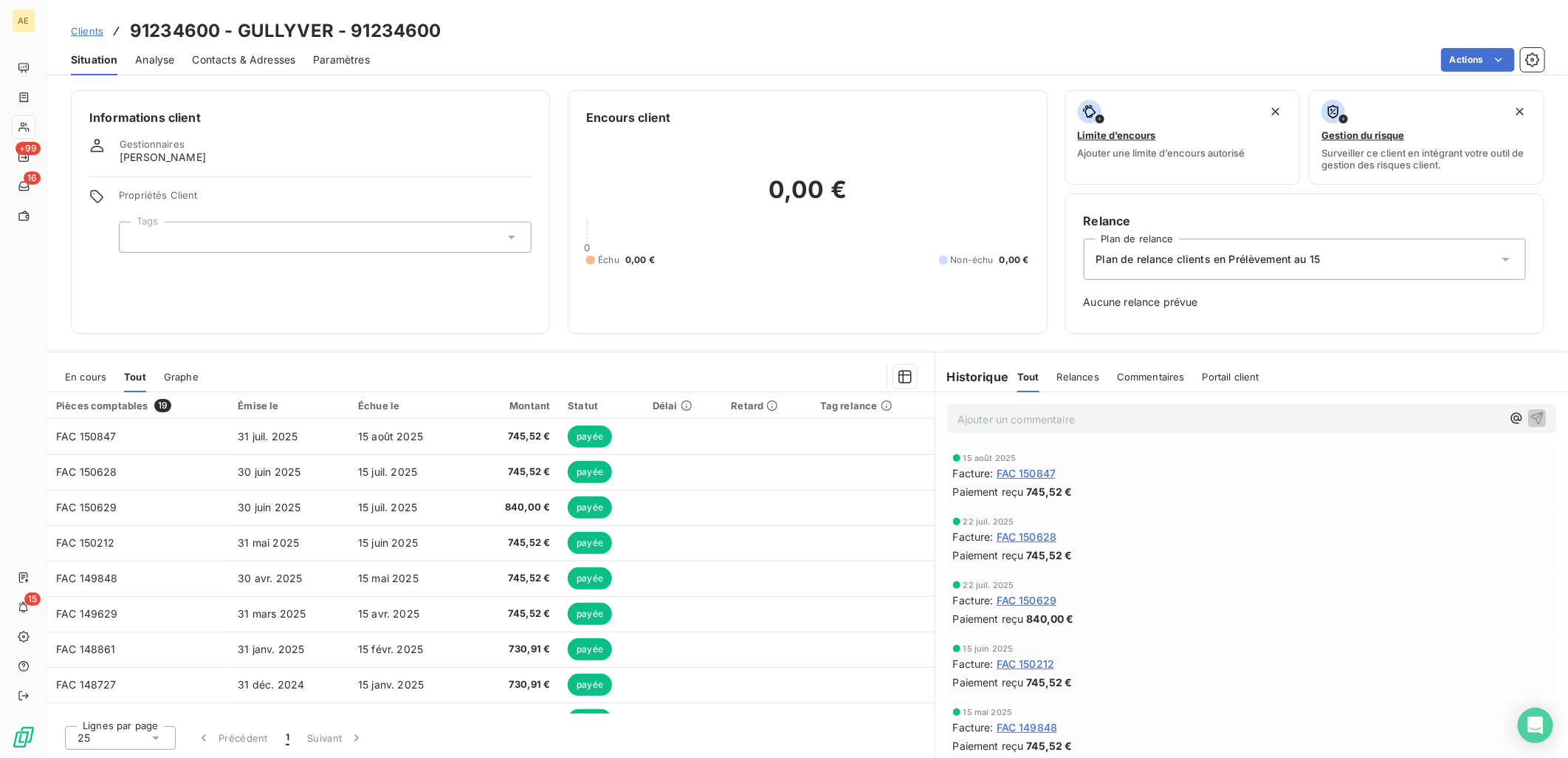
click at [81, 373] on span "En cours" at bounding box center [85, 377] width 41 height 12
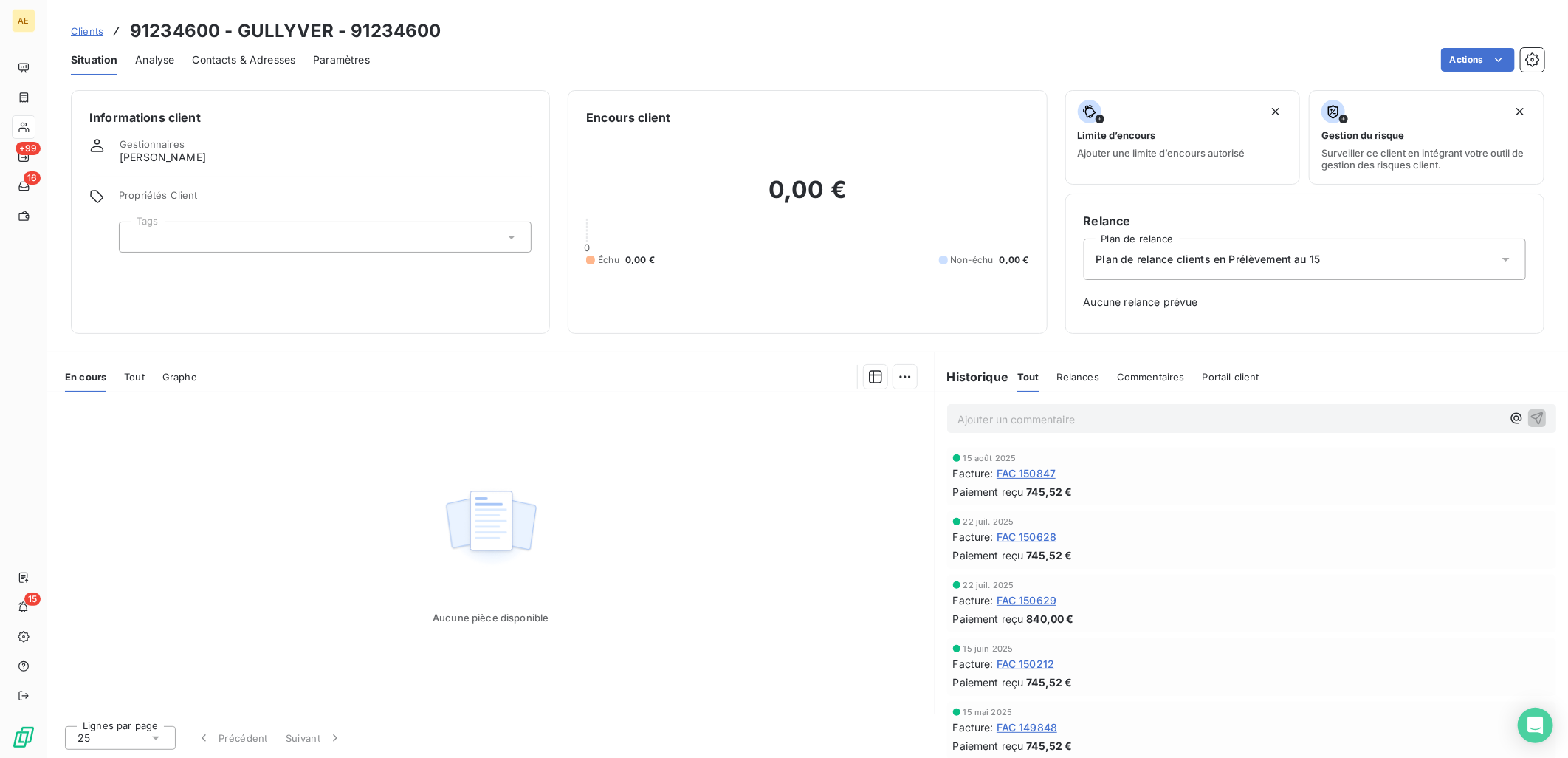
click at [80, 33] on span "Clients" at bounding box center [87, 31] width 32 height 12
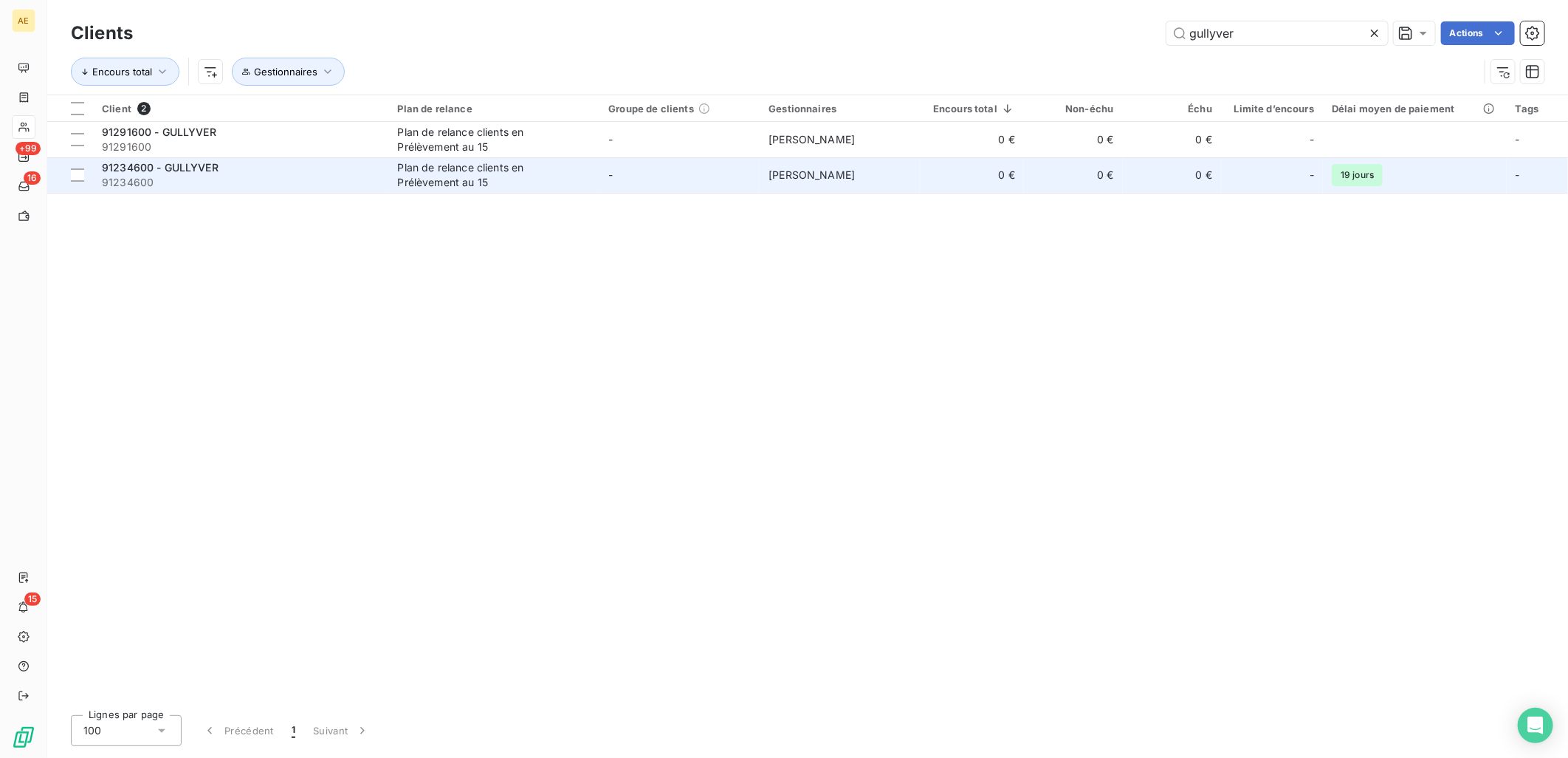
click at [522, 171] on div "Plan de relance clients en Prélèvement au 15" at bounding box center [489, 175] width 184 height 29
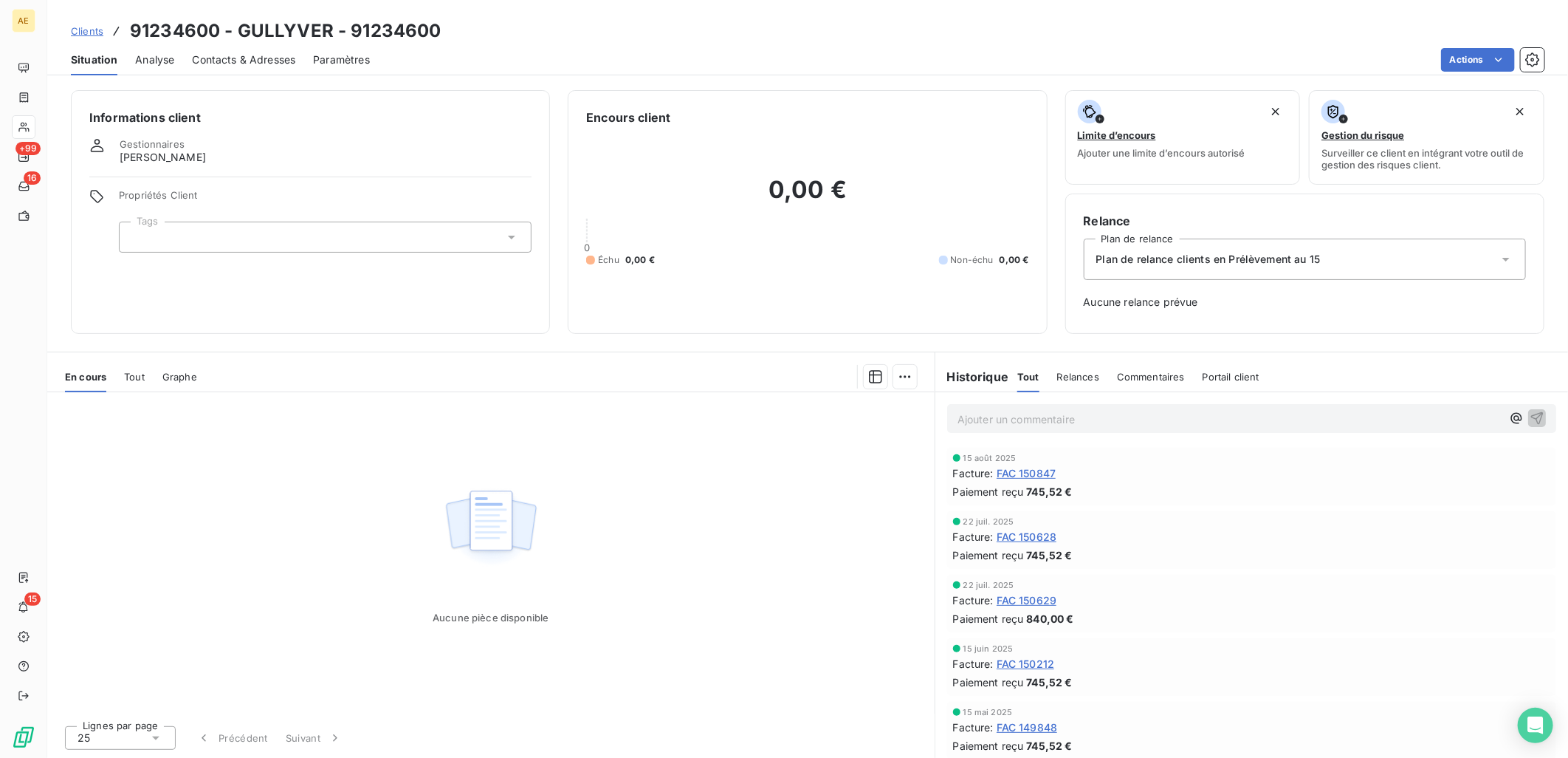
click at [134, 372] on span "Tout" at bounding box center [134, 377] width 21 height 12
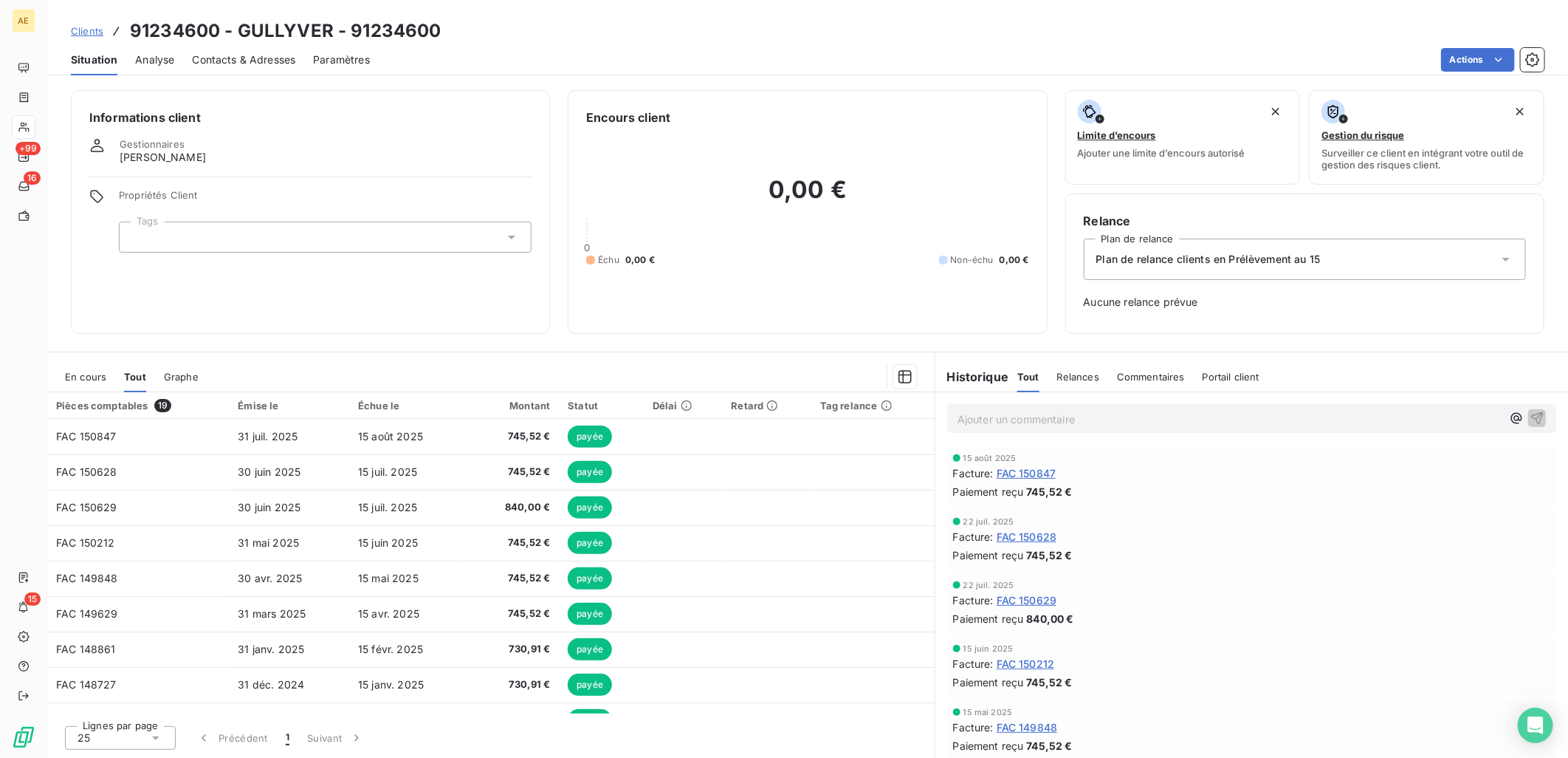
click at [85, 373] on span "En cours" at bounding box center [85, 377] width 41 height 12
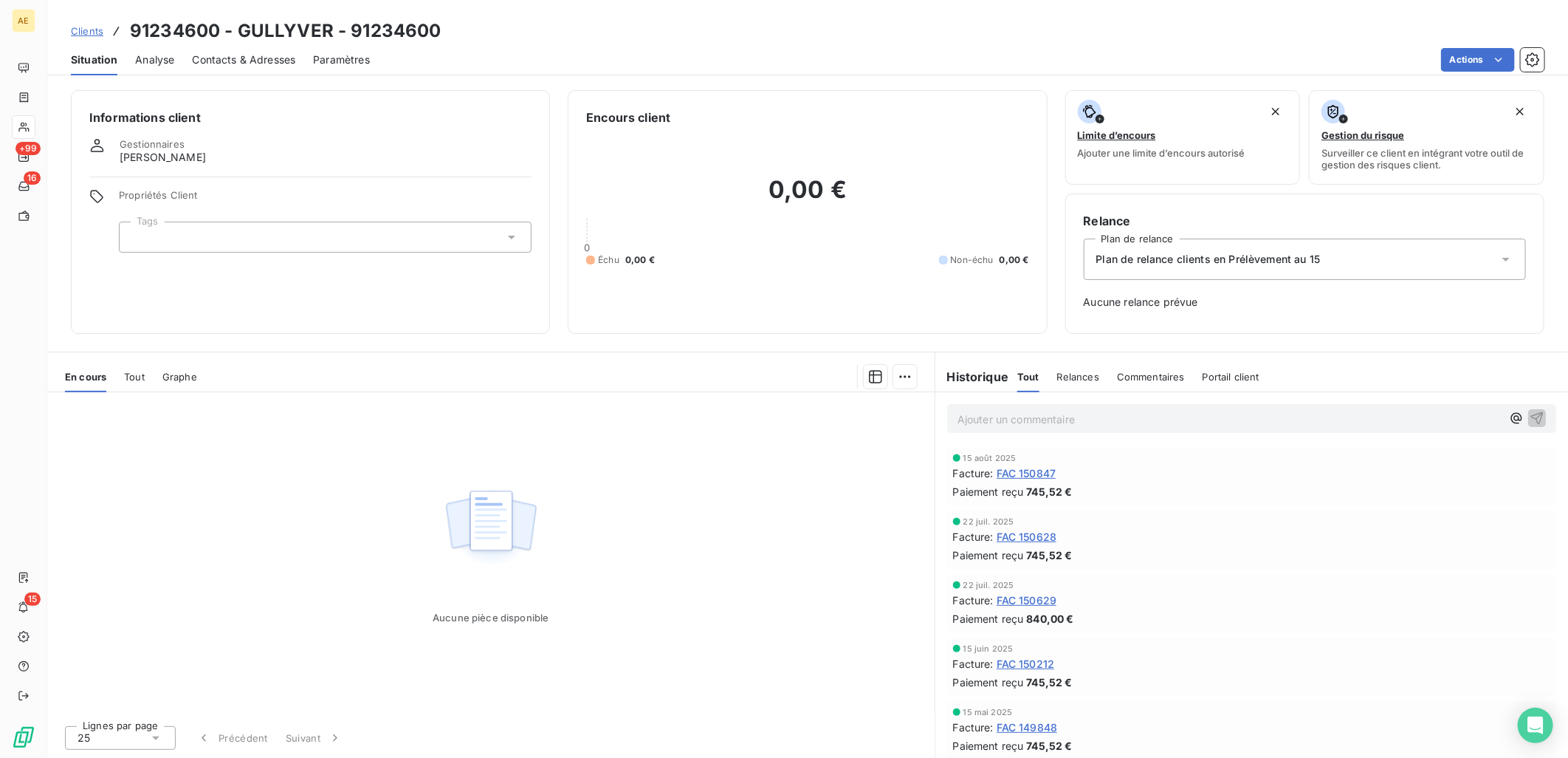
click at [91, 30] on span "Clients" at bounding box center [87, 31] width 32 height 12
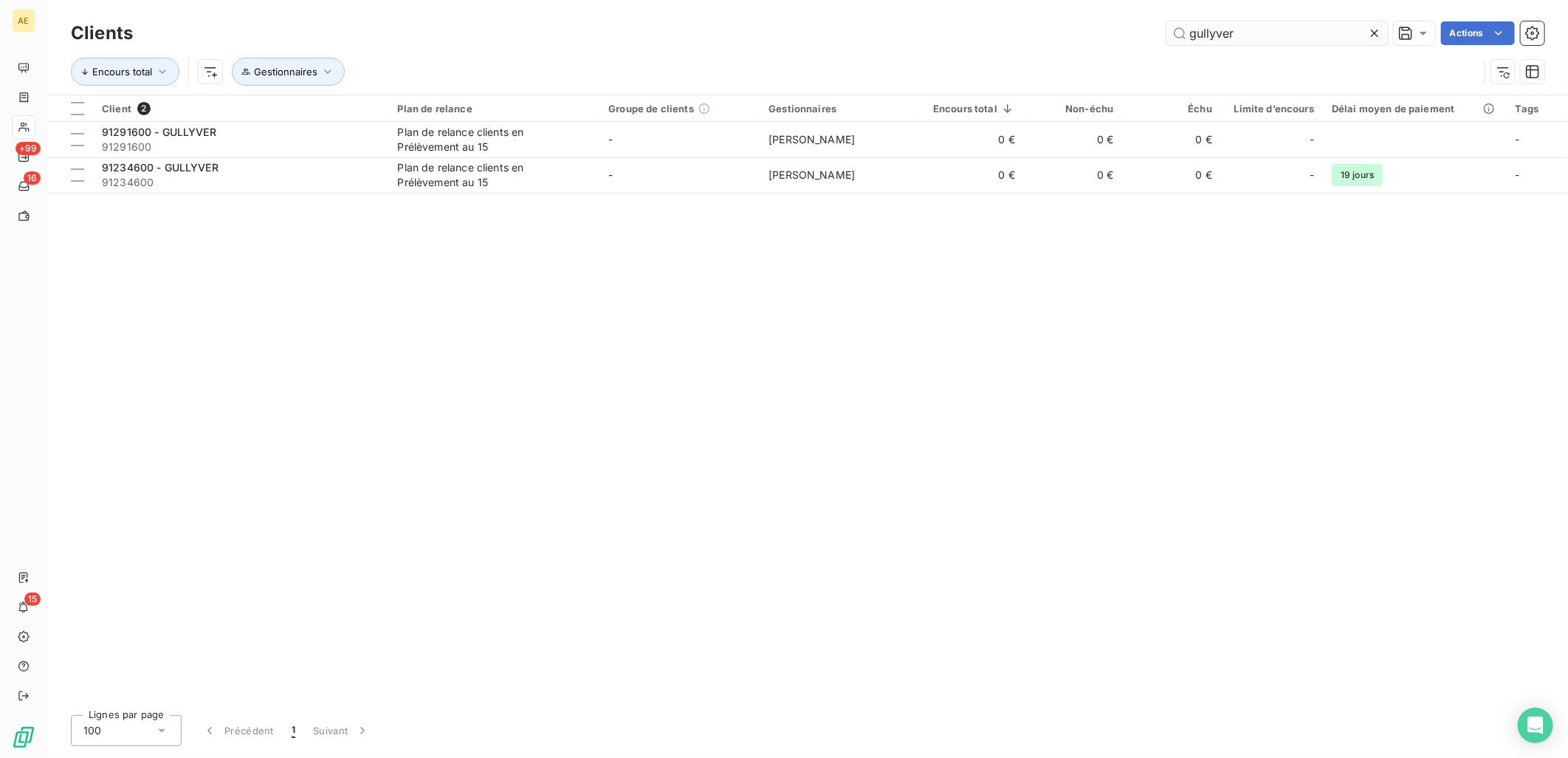
click at [1332, 32] on input "gullyver" at bounding box center [1277, 33] width 221 height 24
drag, startPoint x: 1326, startPoint y: 32, endPoint x: 1052, endPoint y: 32, distance: 274.0
click at [1052, 32] on div "gullyver Actions" at bounding box center [847, 33] width 1394 height 24
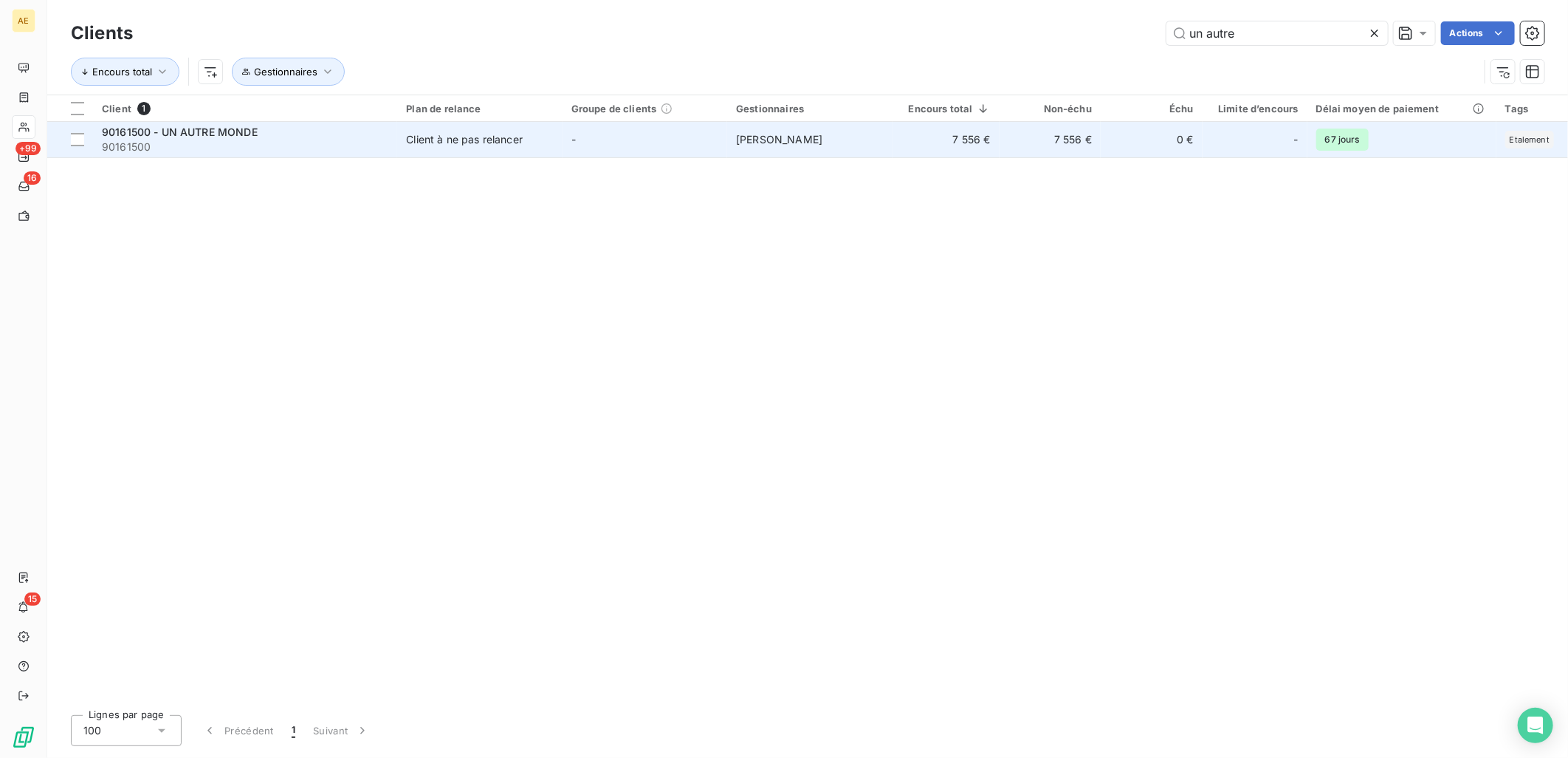
type input "un autre"
click at [304, 150] on span "90161500" at bounding box center [245, 146] width 286 height 15
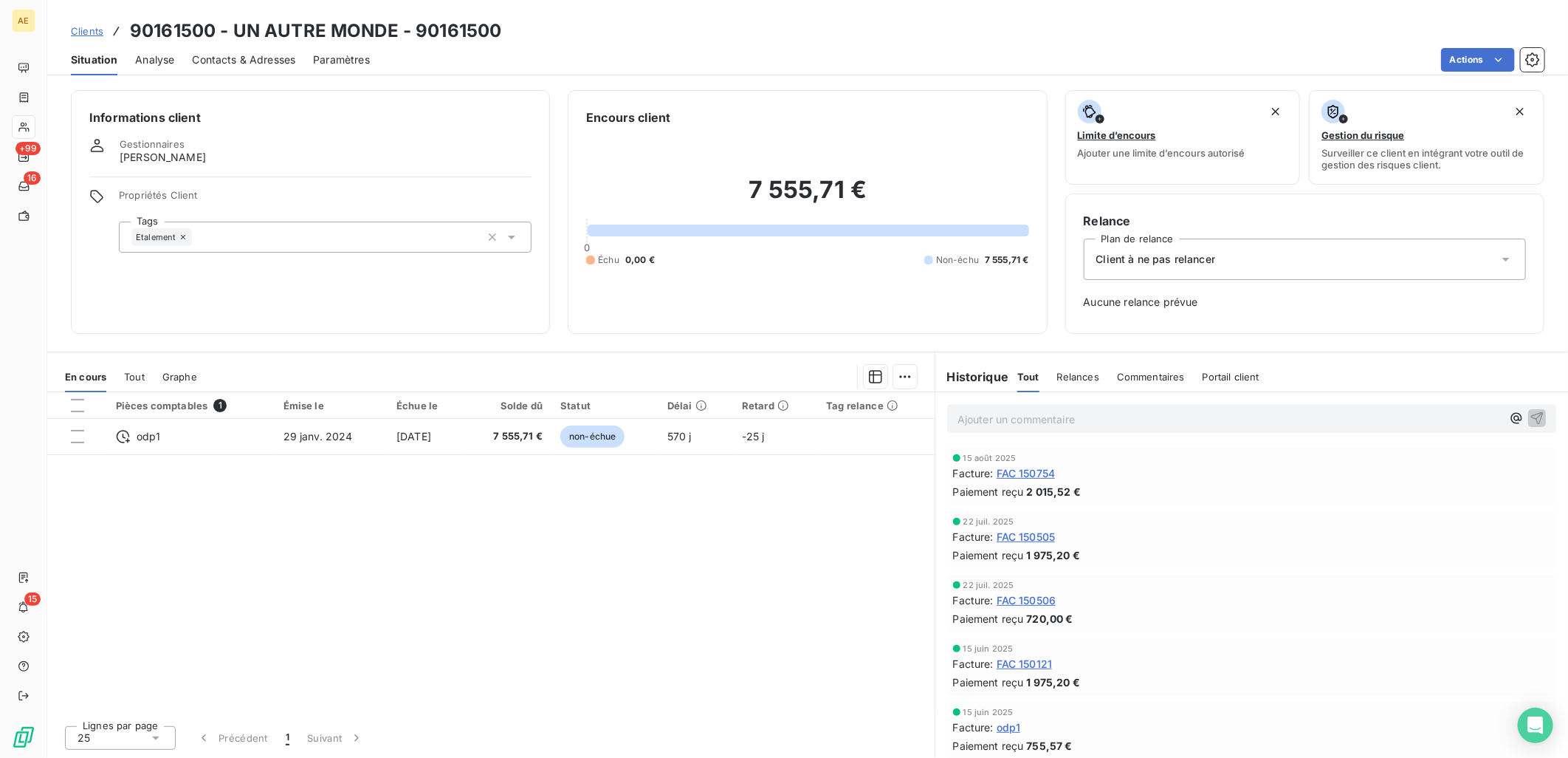
click at [84, 30] on span "Clients" at bounding box center [87, 31] width 32 height 12
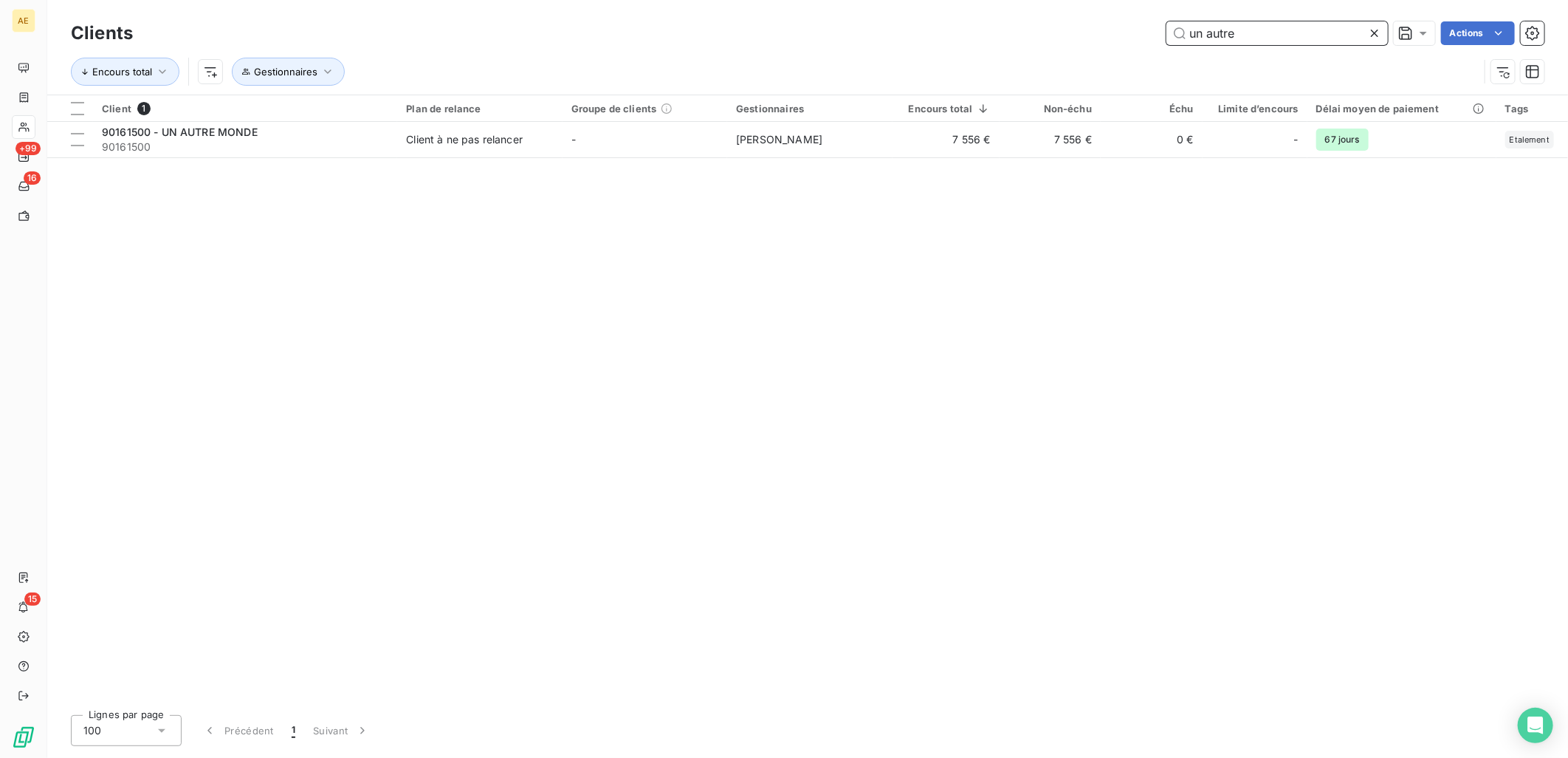
drag, startPoint x: 1331, startPoint y: 32, endPoint x: 1015, endPoint y: 32, distance: 316.0
click at [1015, 32] on div "un autre Actions" at bounding box center [847, 33] width 1394 height 24
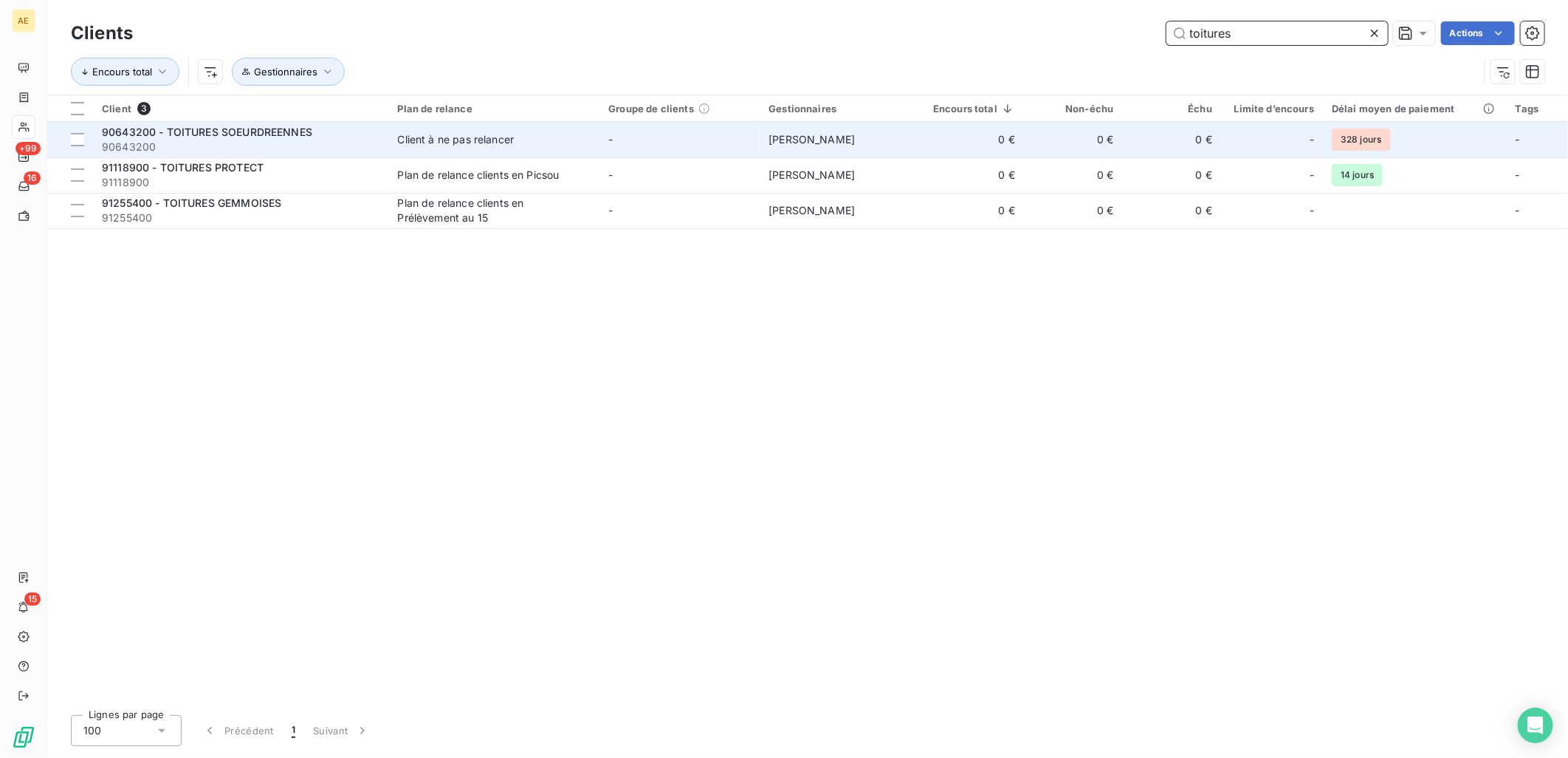
type input "toitures"
click at [251, 144] on span "90643200" at bounding box center [241, 146] width 278 height 15
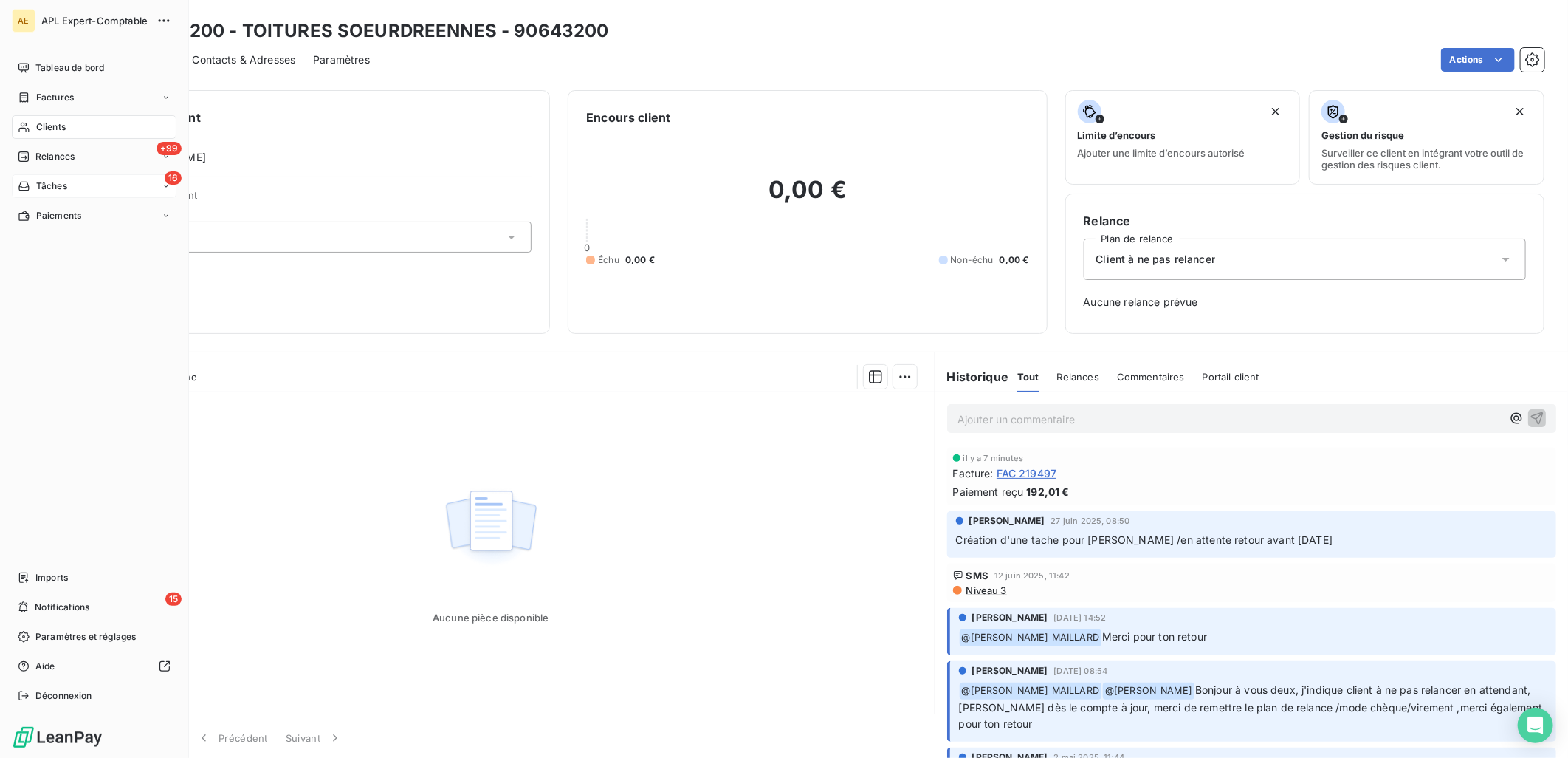
click at [46, 180] on span "Tâches" at bounding box center [51, 186] width 31 height 13
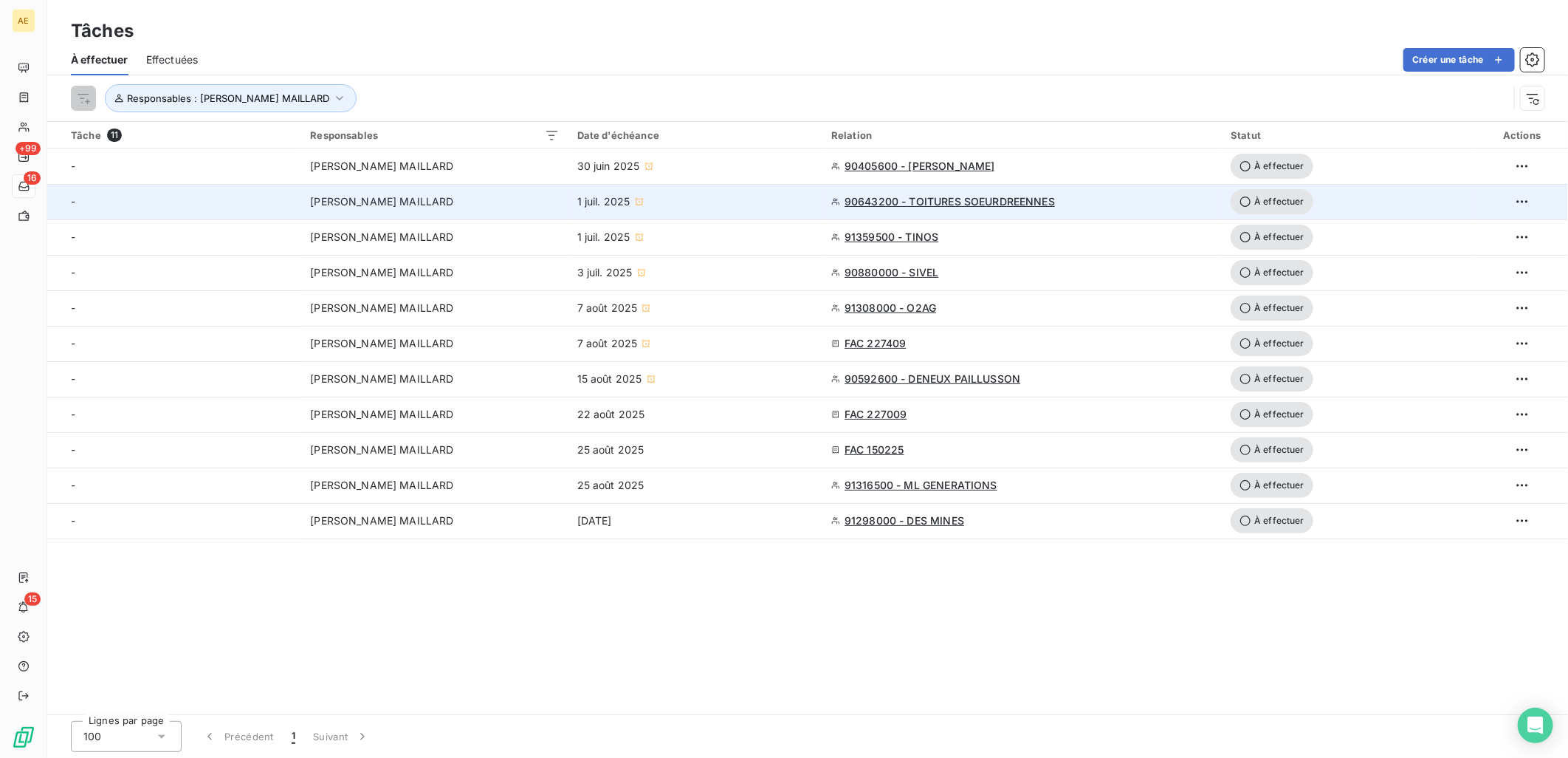
click at [780, 195] on div "1 juil. 2025" at bounding box center [695, 202] width 236 height 15
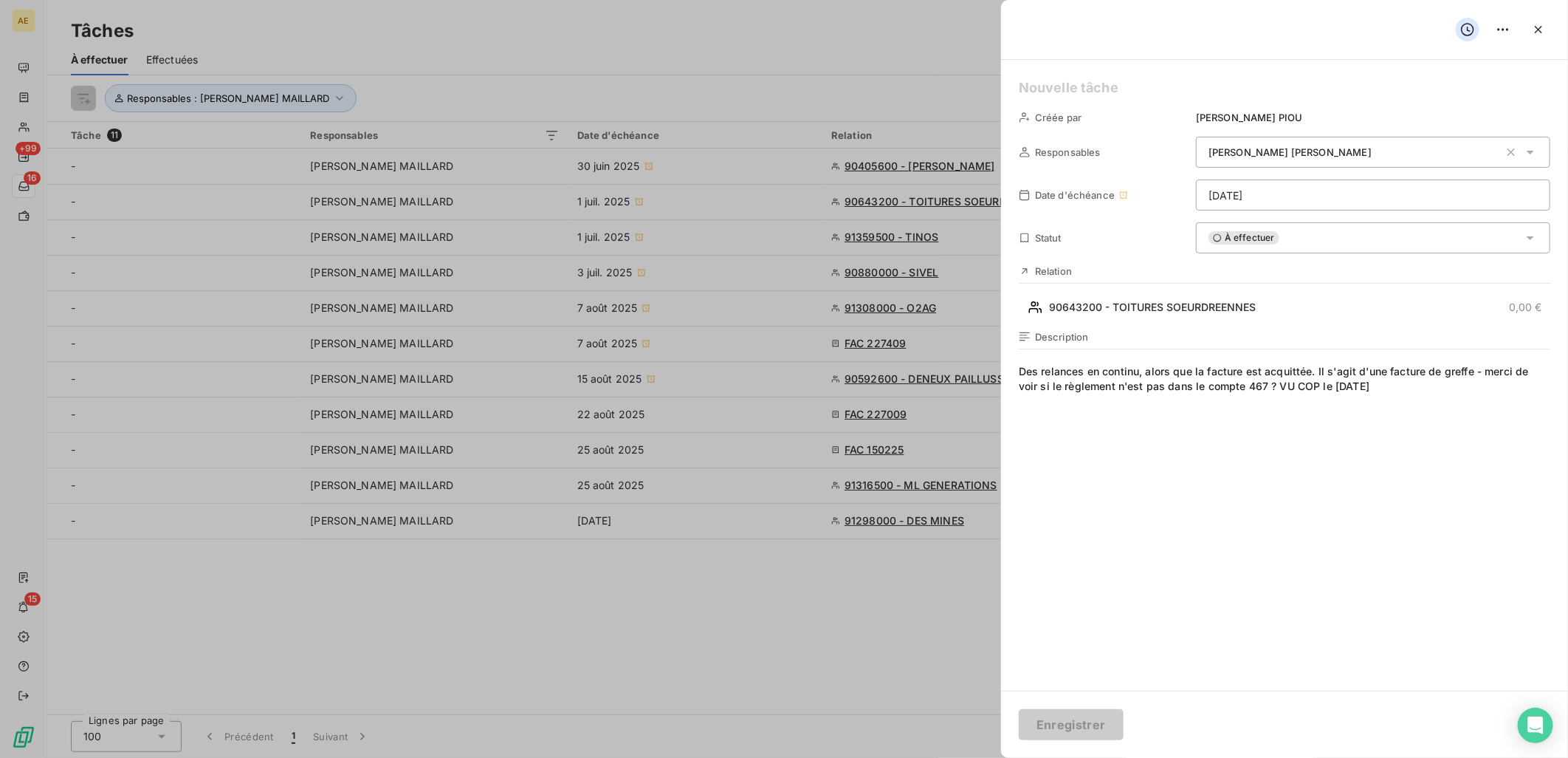
click at [1305, 237] on div "À effectuer" at bounding box center [1373, 237] width 354 height 31
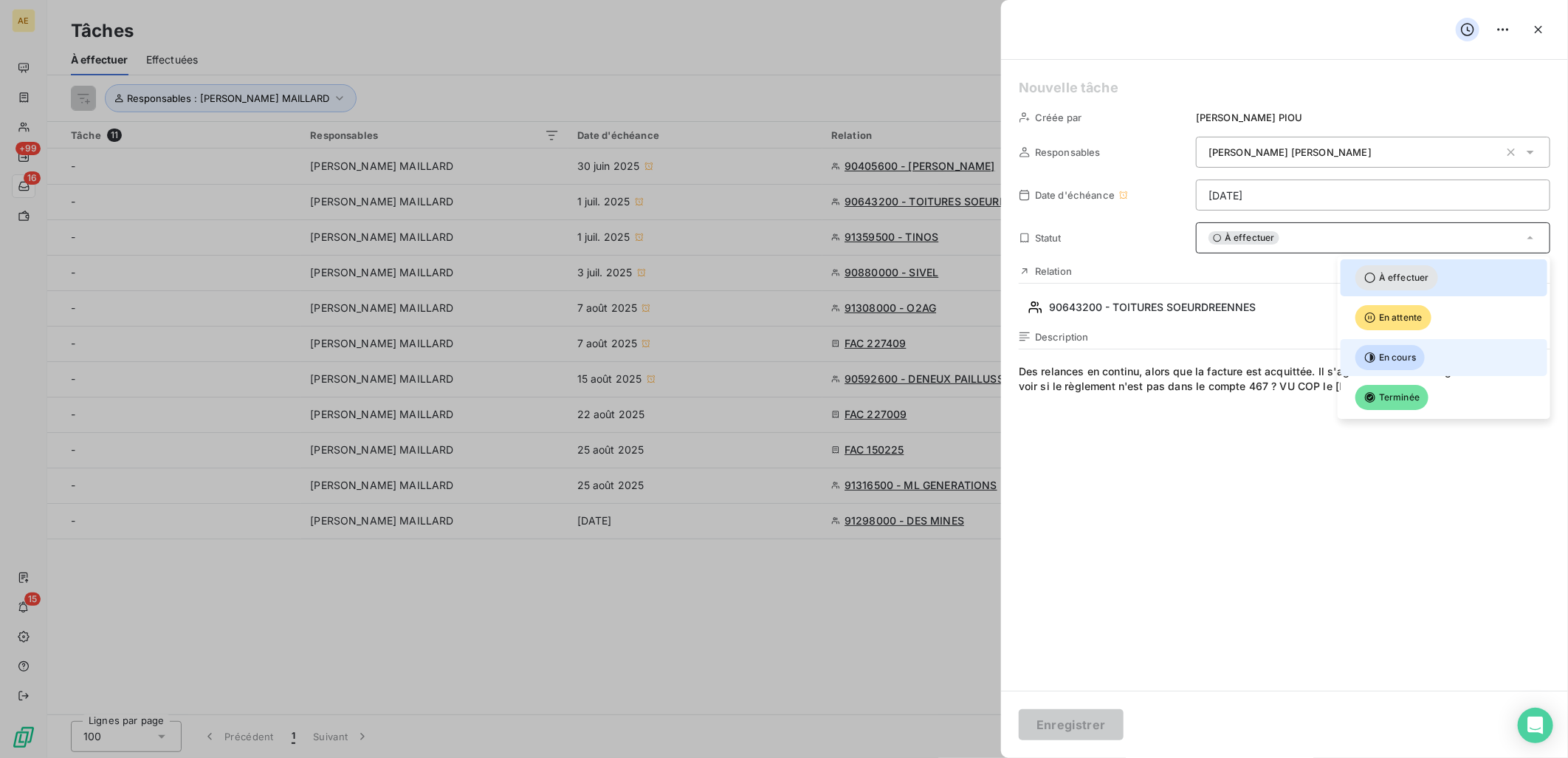
click at [1389, 345] on span "En cours" at bounding box center [1390, 358] width 70 height 25
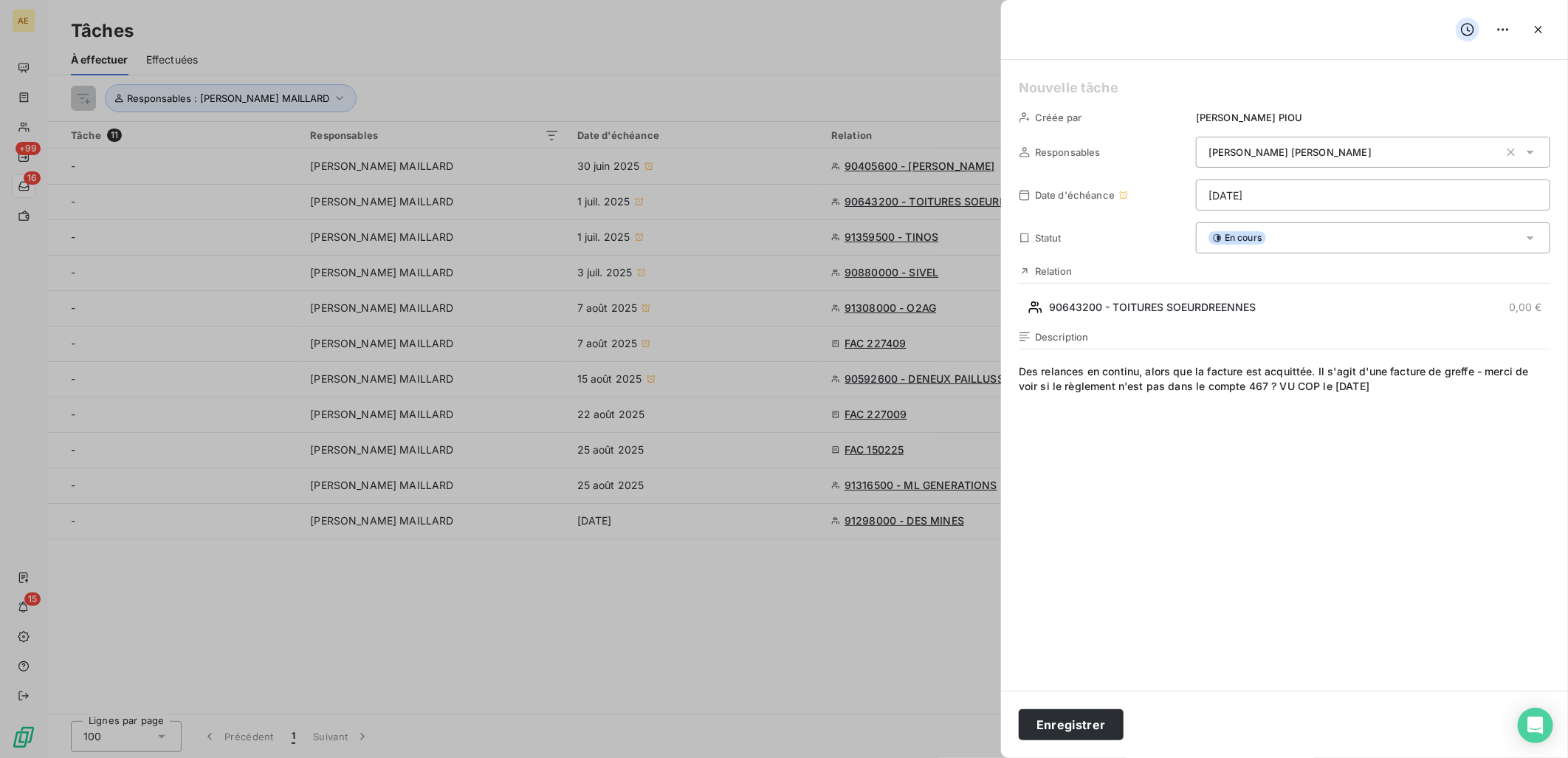
click at [1385, 385] on span "Des relances en continu, alors que la facture est acquittée. Il s'agit d'une fa…" at bounding box center [1284, 506] width 531 height 284
click at [1174, 400] on span "Des relances en continu, alors que la facture est acquittée. Il s'agit d'une fa…" at bounding box center [1284, 506] width 531 height 284
click at [1252, 197] on html "AE +99 16 15 Tâches À effectuer Effectuées Créer une tâche Responsables : [PERS…" at bounding box center [784, 379] width 1568 height 758
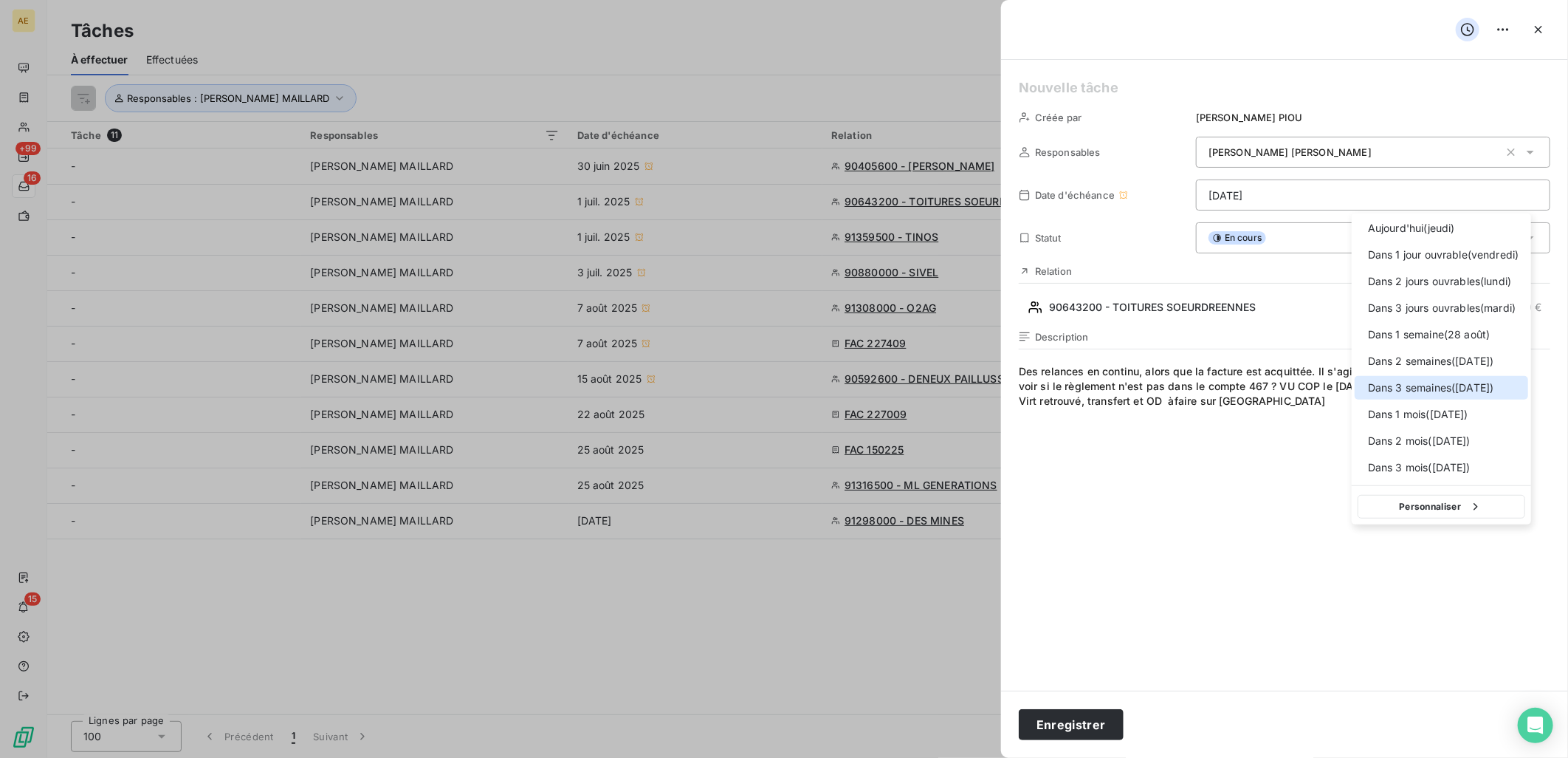
click at [1363, 388] on div at bounding box center [1363, 388] width 0 height 0
type input "[DATE]"
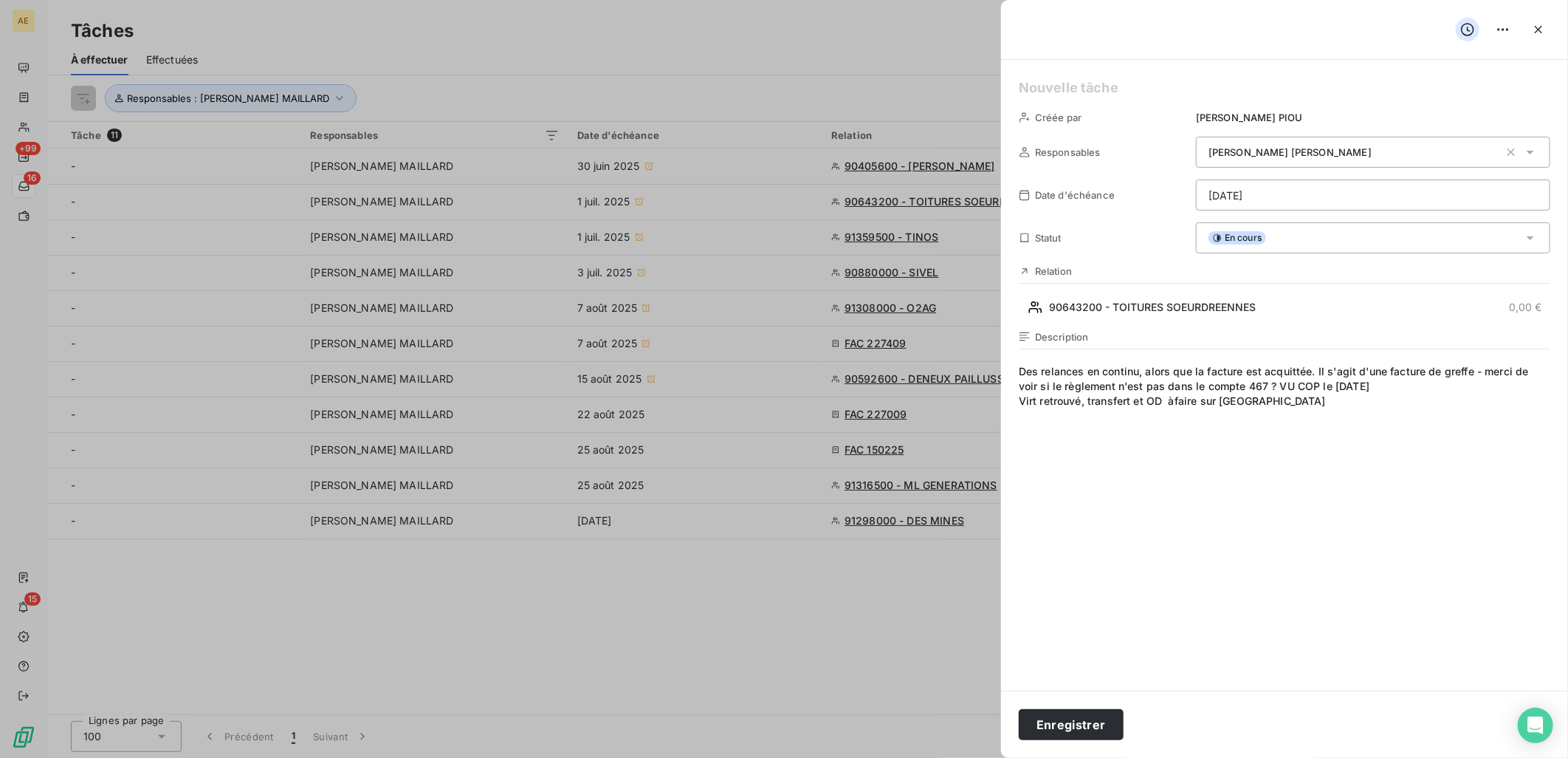
click at [1174, 399] on span "Des relances en continu, alors que la facture est acquittée. Il s'agit d'une fa…" at bounding box center [1284, 506] width 531 height 284
click at [1107, 720] on button "Enregistrer" at bounding box center [1071, 724] width 105 height 31
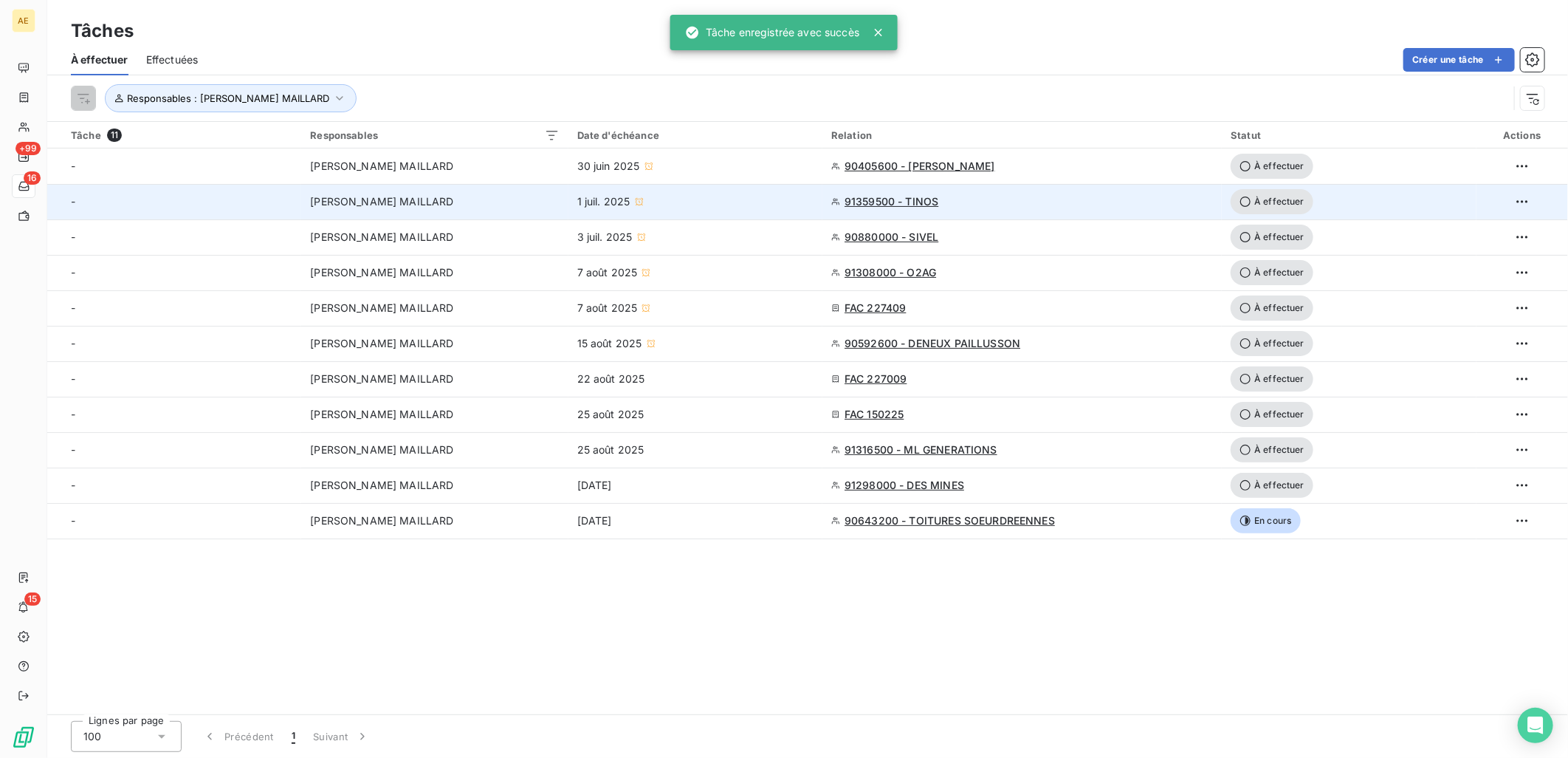
click at [755, 195] on div "1 juil. 2025" at bounding box center [695, 202] width 236 height 15
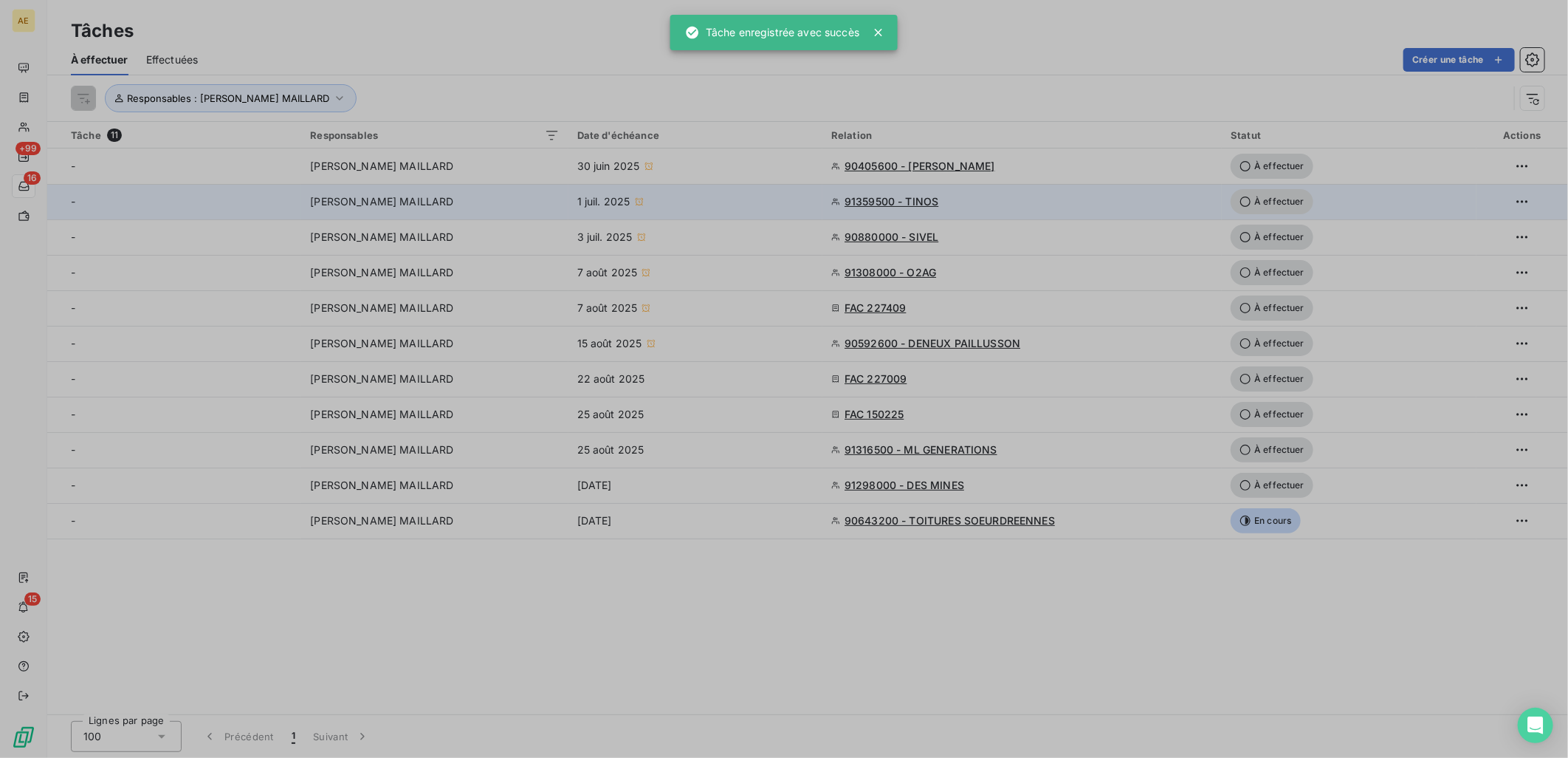
type input "[DATE]"
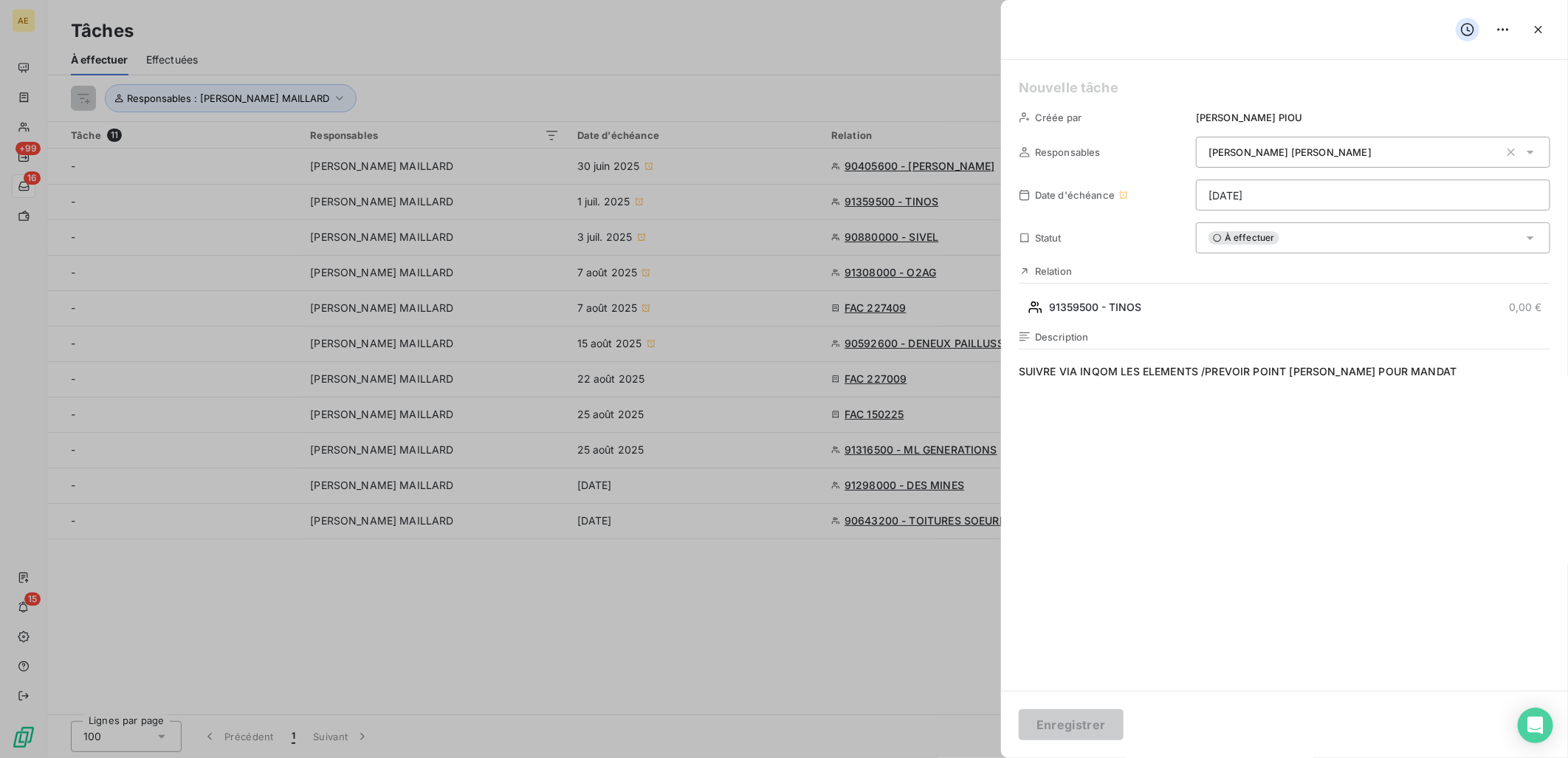
click at [1462, 368] on span "SUIVRE VIA INQOM LES ELEMENTS /PREVOIR POINT [PERSON_NAME] POUR MANDAT" at bounding box center [1284, 506] width 531 height 284
click at [1311, 234] on div "À effectuer" at bounding box center [1373, 237] width 354 height 31
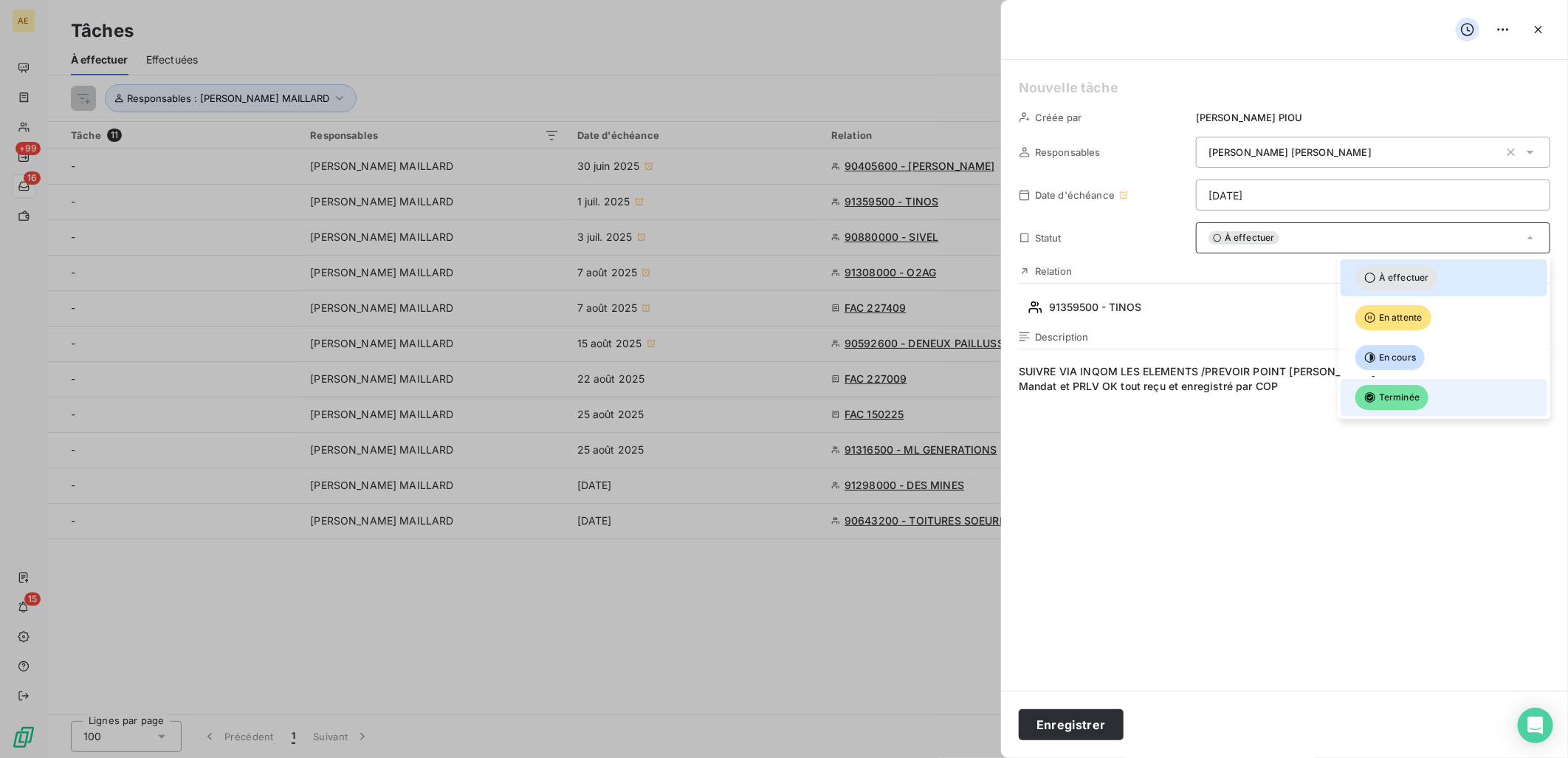
click at [1376, 392] on icon at bounding box center [1370, 397] width 12 height 12
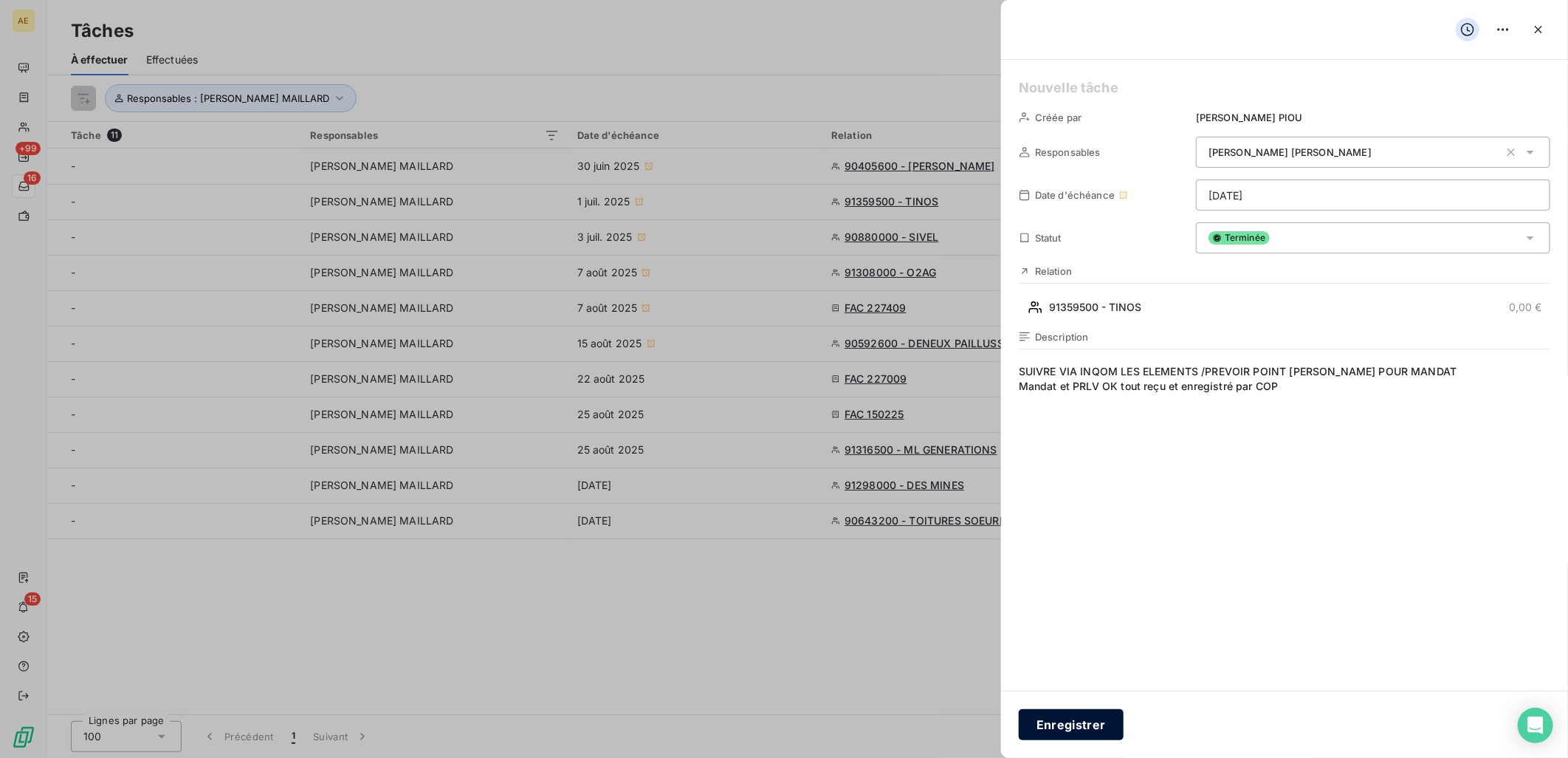
click at [1056, 734] on button "Enregistrer" at bounding box center [1071, 724] width 105 height 31
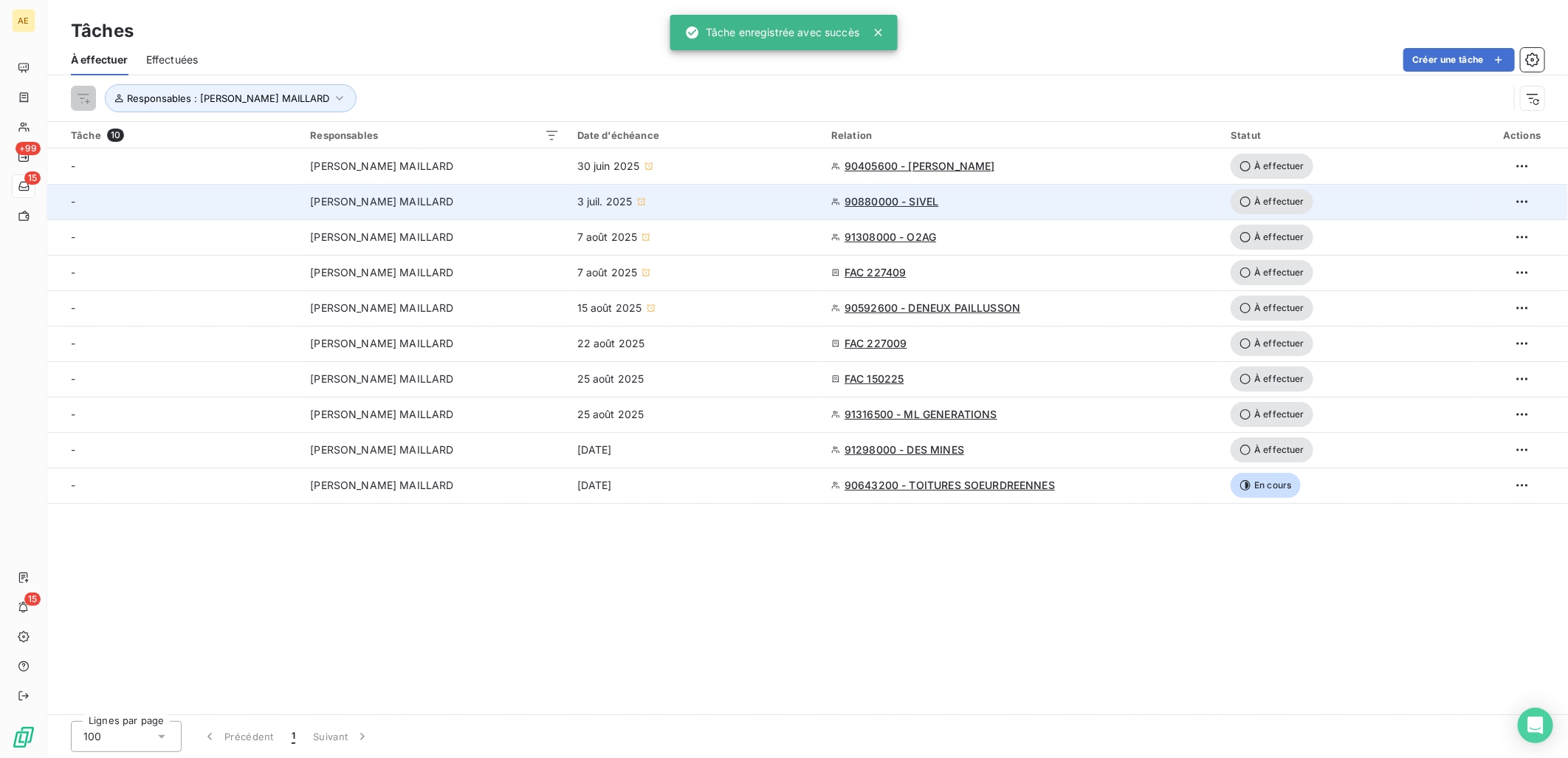
click at [557, 198] on div "[PERSON_NAME] MAILLARD" at bounding box center [434, 202] width 249 height 15
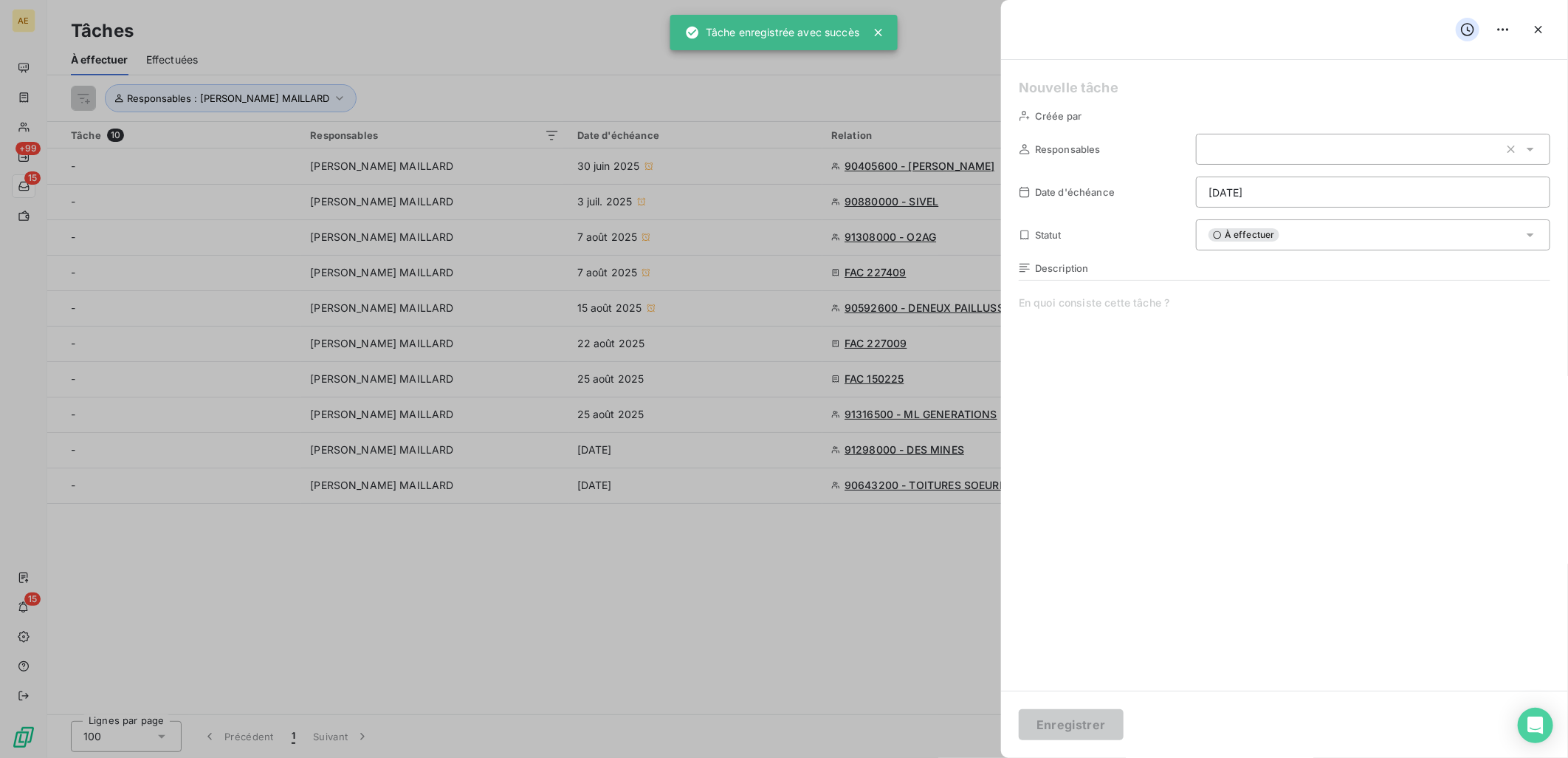
type input "[DATE]"
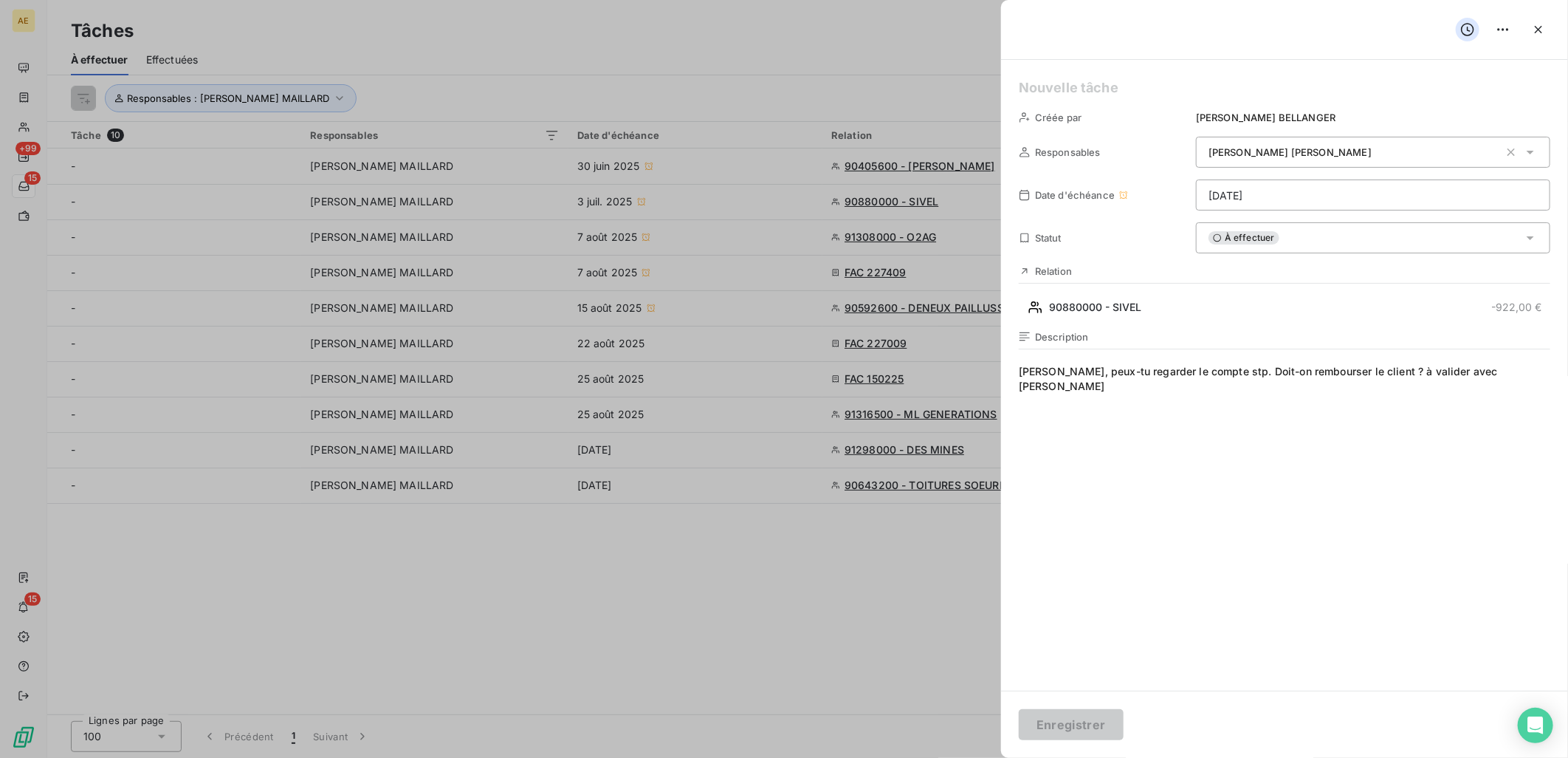
click at [1512, 373] on span "[PERSON_NAME], peux-tu regarder le compte stp. Doit-on rembourser le client ? à…" at bounding box center [1284, 506] width 531 height 284
click at [1509, 239] on div "À effectuer" at bounding box center [1373, 237] width 354 height 31
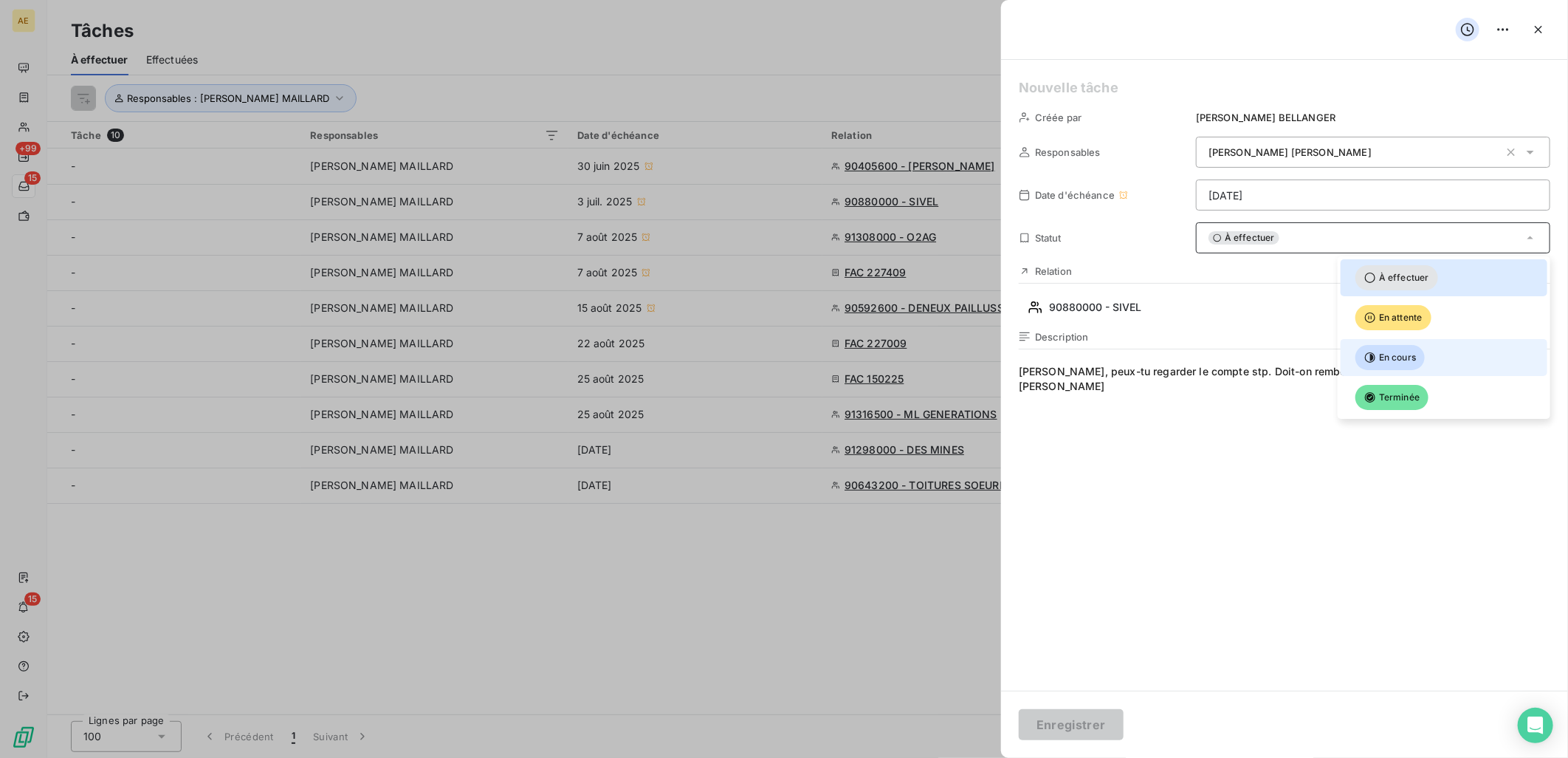
click at [1401, 345] on span "En cours" at bounding box center [1390, 358] width 70 height 25
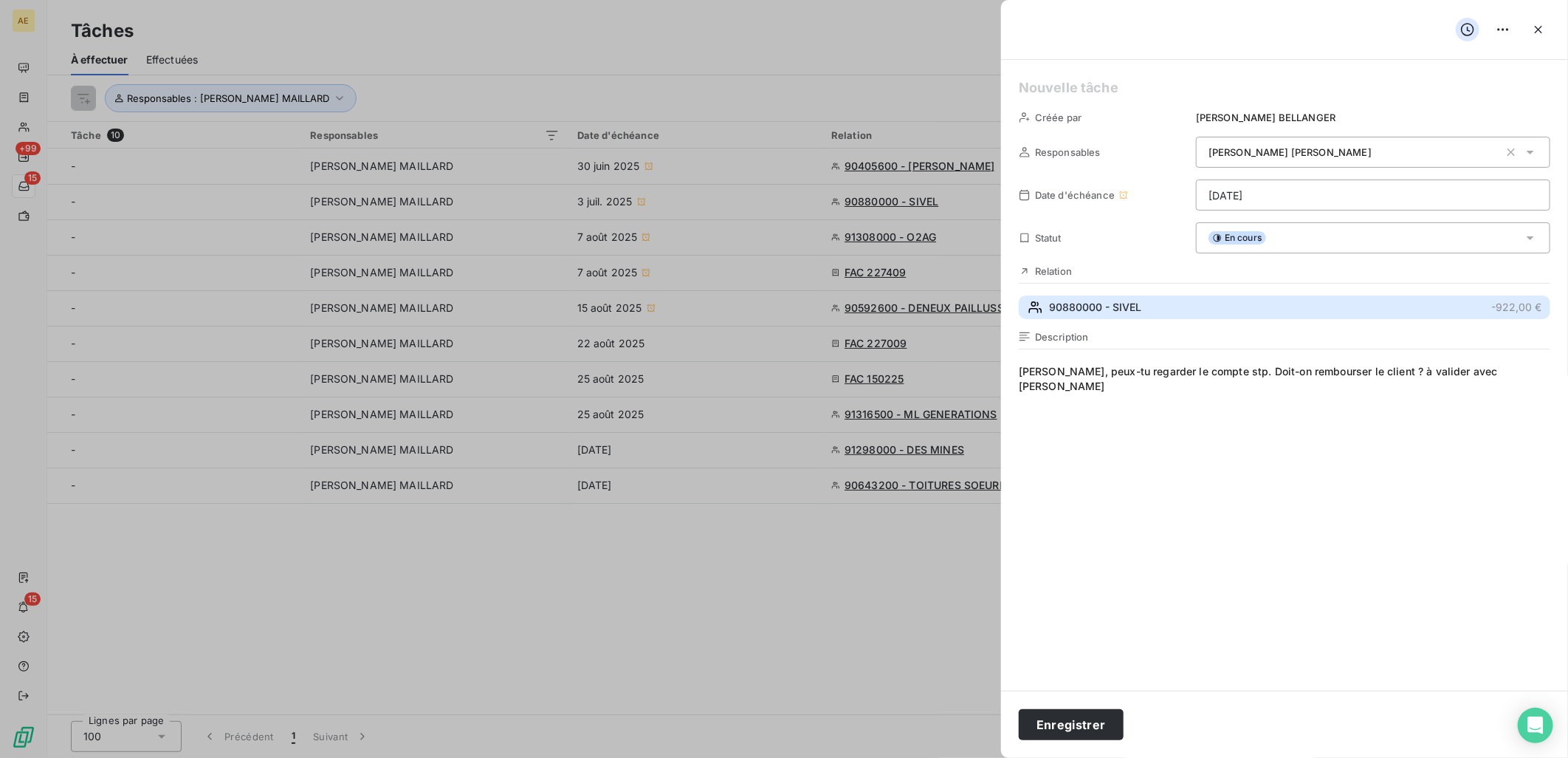
click at [1107, 305] on span "90880000 - SIVEL" at bounding box center [1095, 307] width 93 height 15
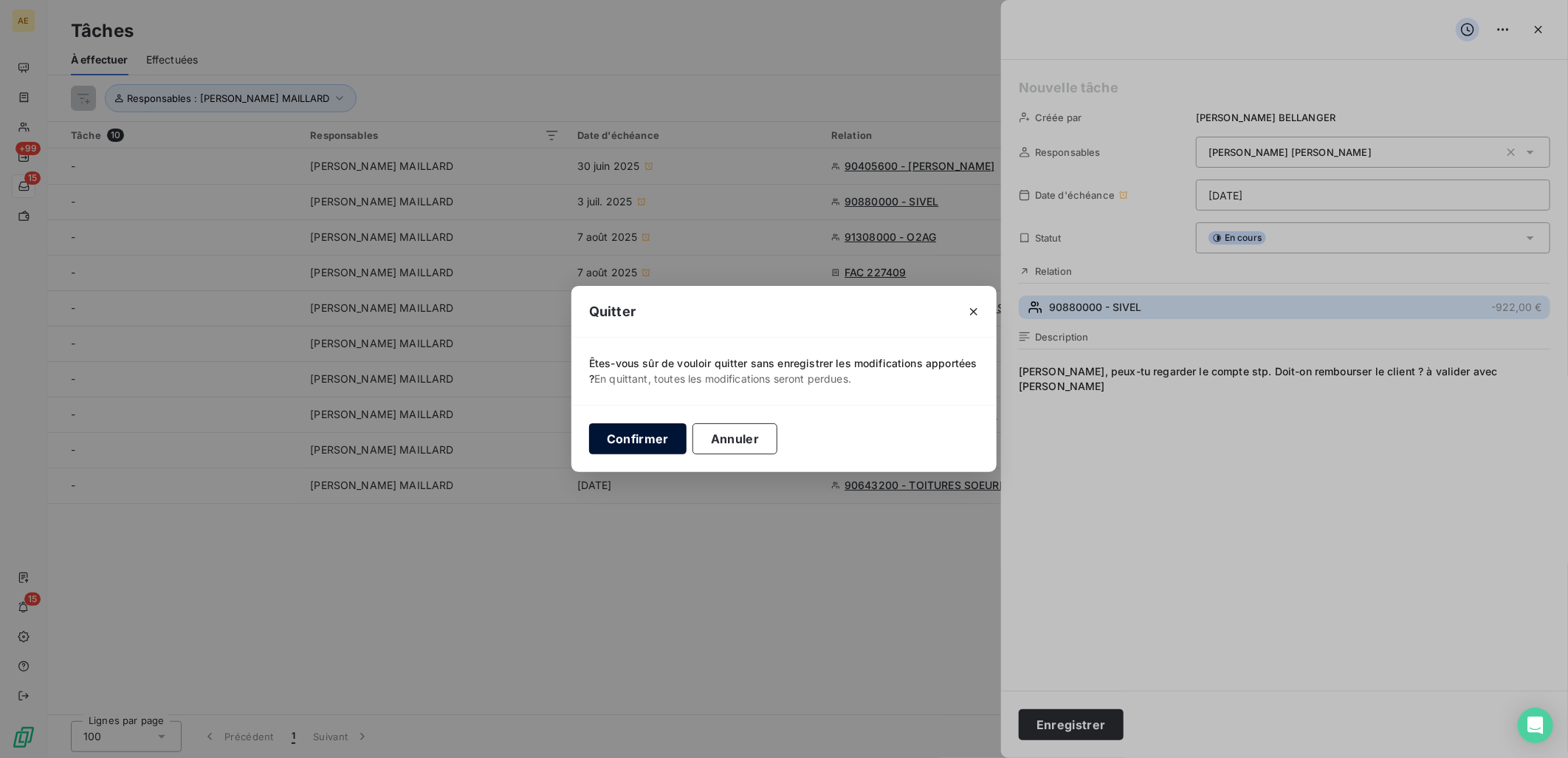
click at [656, 436] on button "Confirmer" at bounding box center [637, 438] width 97 height 31
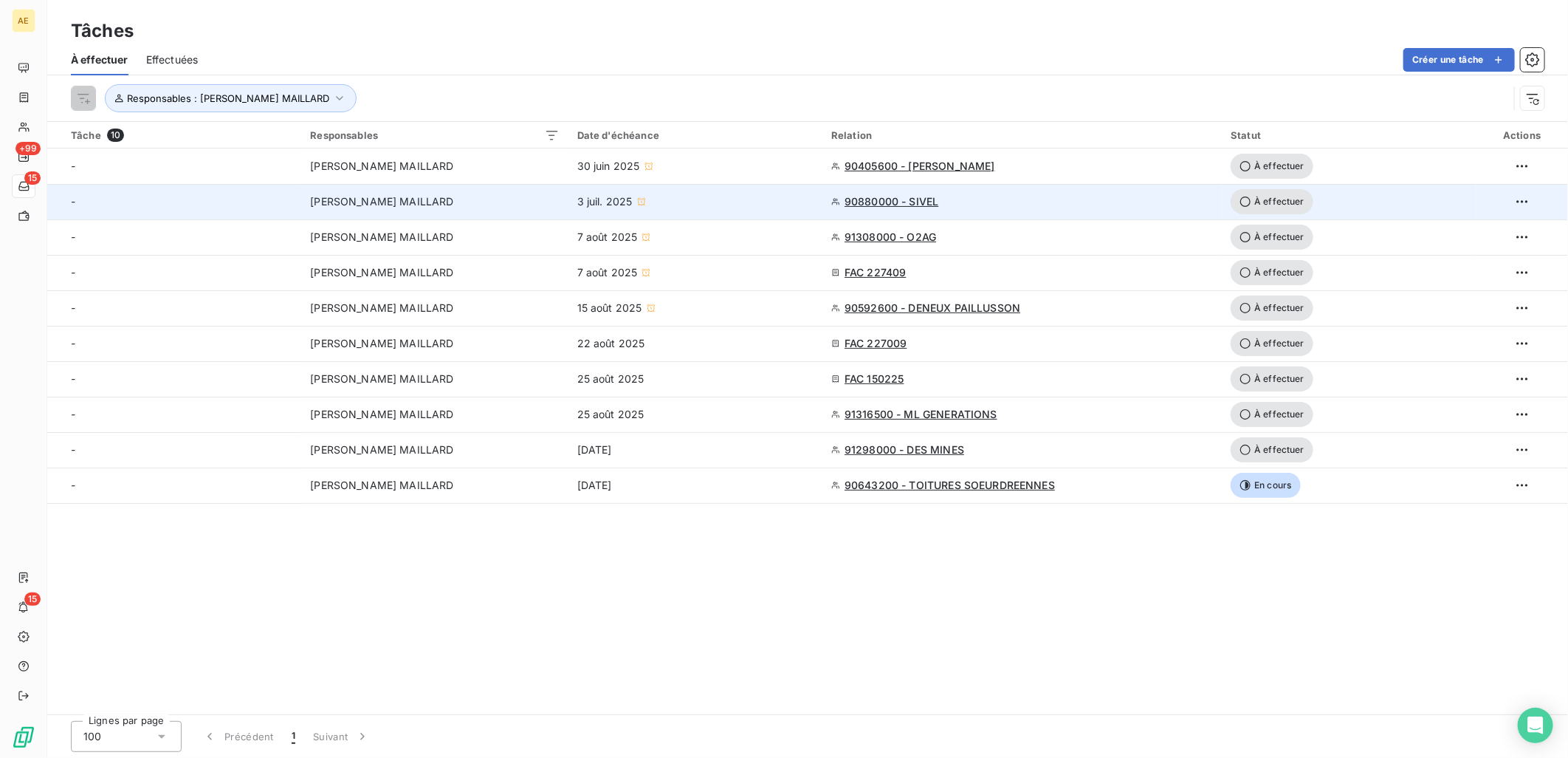
click at [934, 201] on span "90880000 - SIVEL" at bounding box center [891, 202] width 94 height 15
click at [675, 201] on div "3 juil. 2025" at bounding box center [695, 202] width 236 height 15
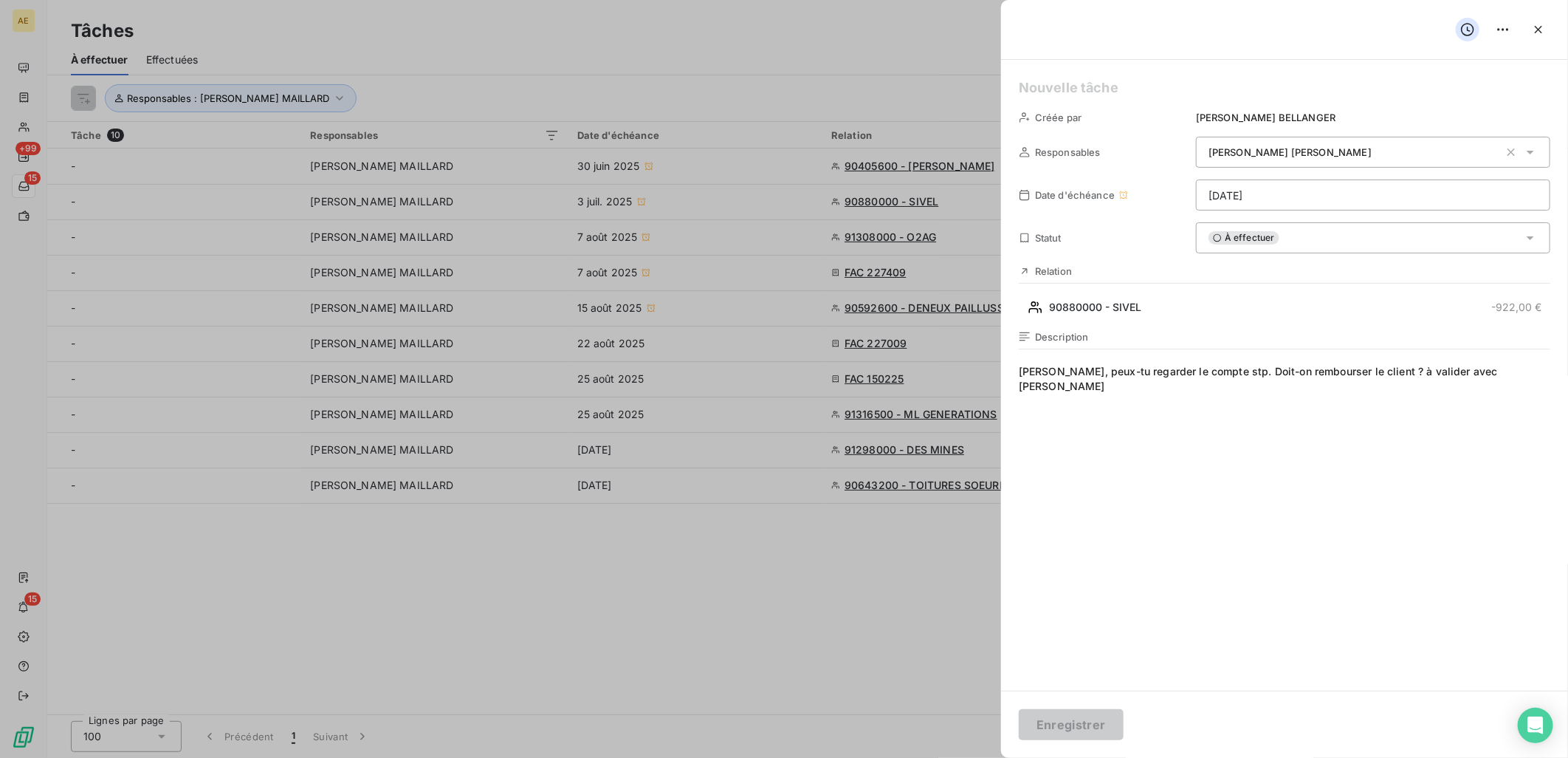
click at [1515, 371] on span "[PERSON_NAME], peux-tu regarder le compte stp. Doit-on rembourser le client ? à…" at bounding box center [1284, 506] width 531 height 284
click at [1315, 399] on span "[PERSON_NAME], peux-tu regarder le compte stp. Doit-on rembourser le client ? à…" at bounding box center [1284, 506] width 531 height 284
click at [1297, 238] on div "À effectuer" at bounding box center [1373, 237] width 354 height 31
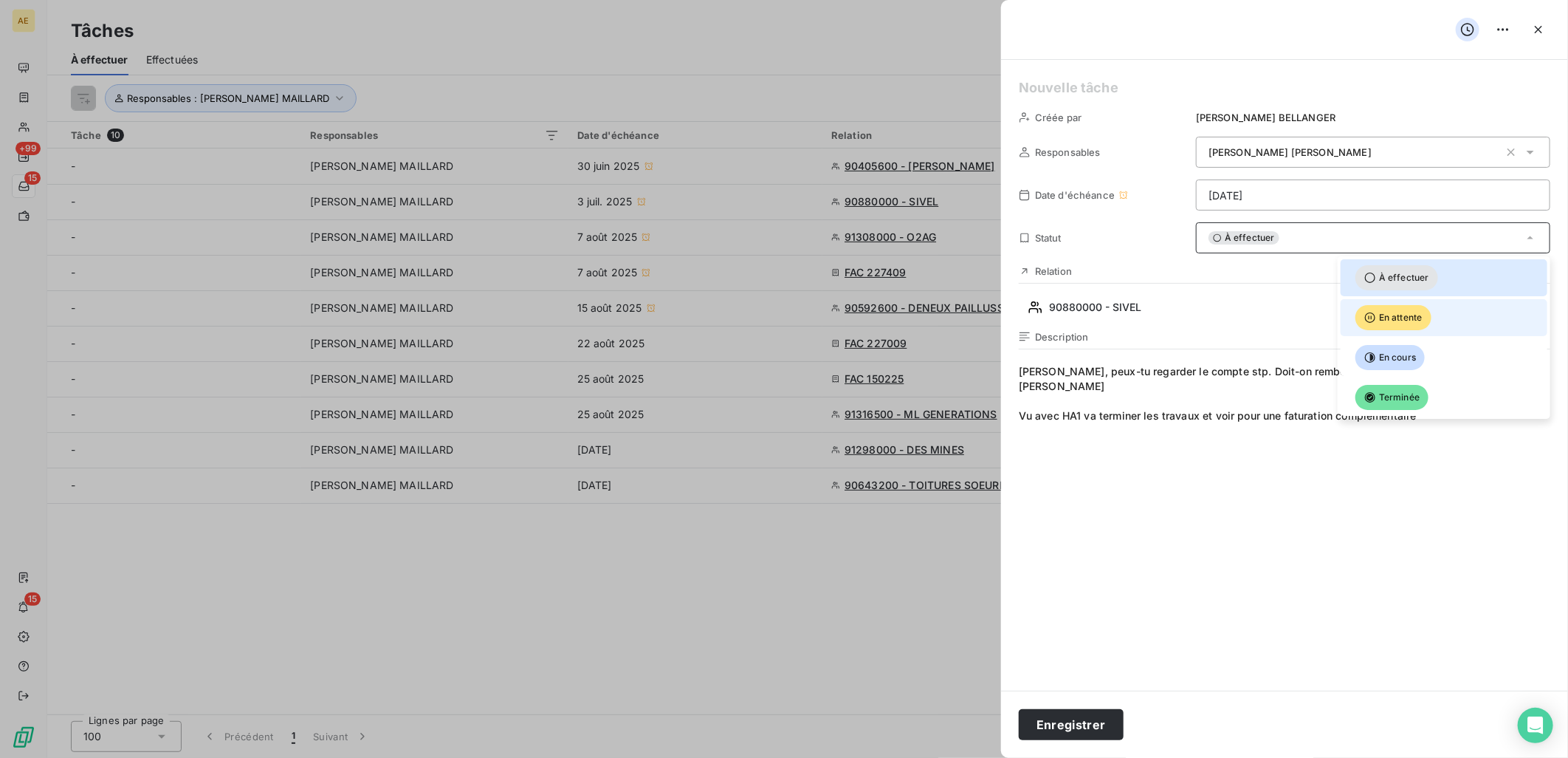
click at [1392, 315] on span "En attente" at bounding box center [1393, 318] width 76 height 25
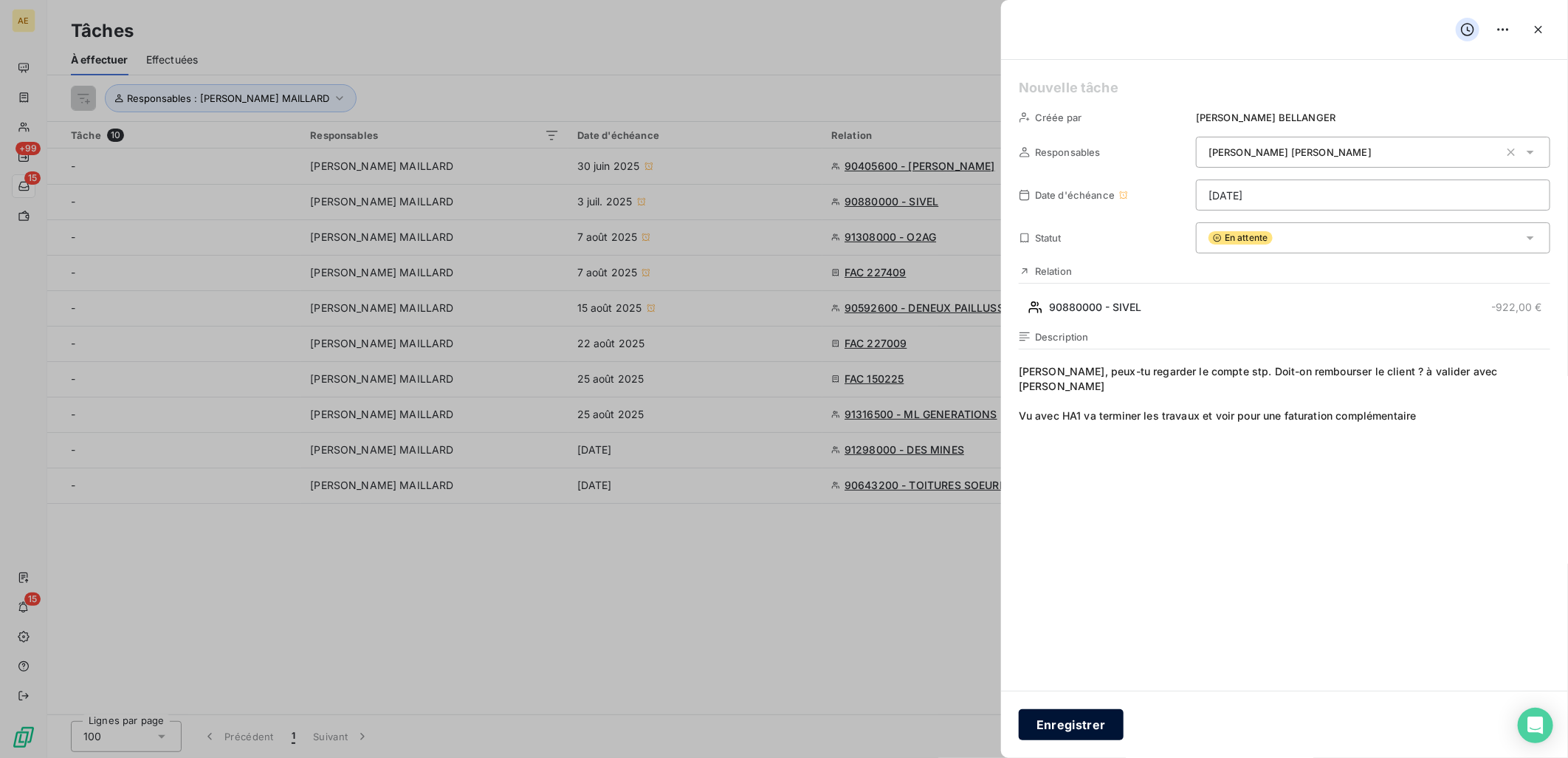
click at [1086, 725] on button "Enregistrer" at bounding box center [1071, 724] width 105 height 31
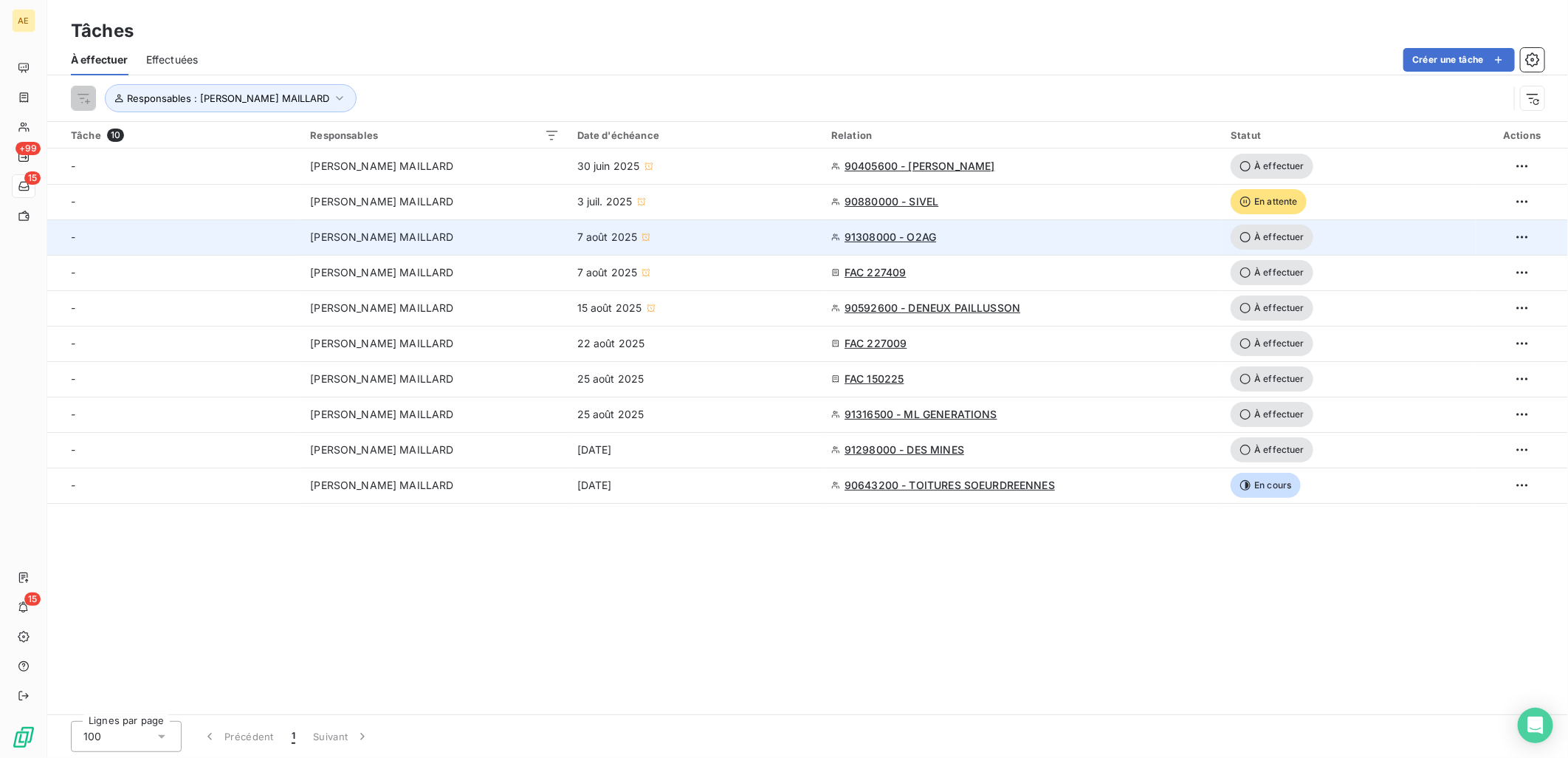
click at [709, 228] on td "7 août 2025" at bounding box center [695, 237] width 254 height 36
type input "[DATE]"
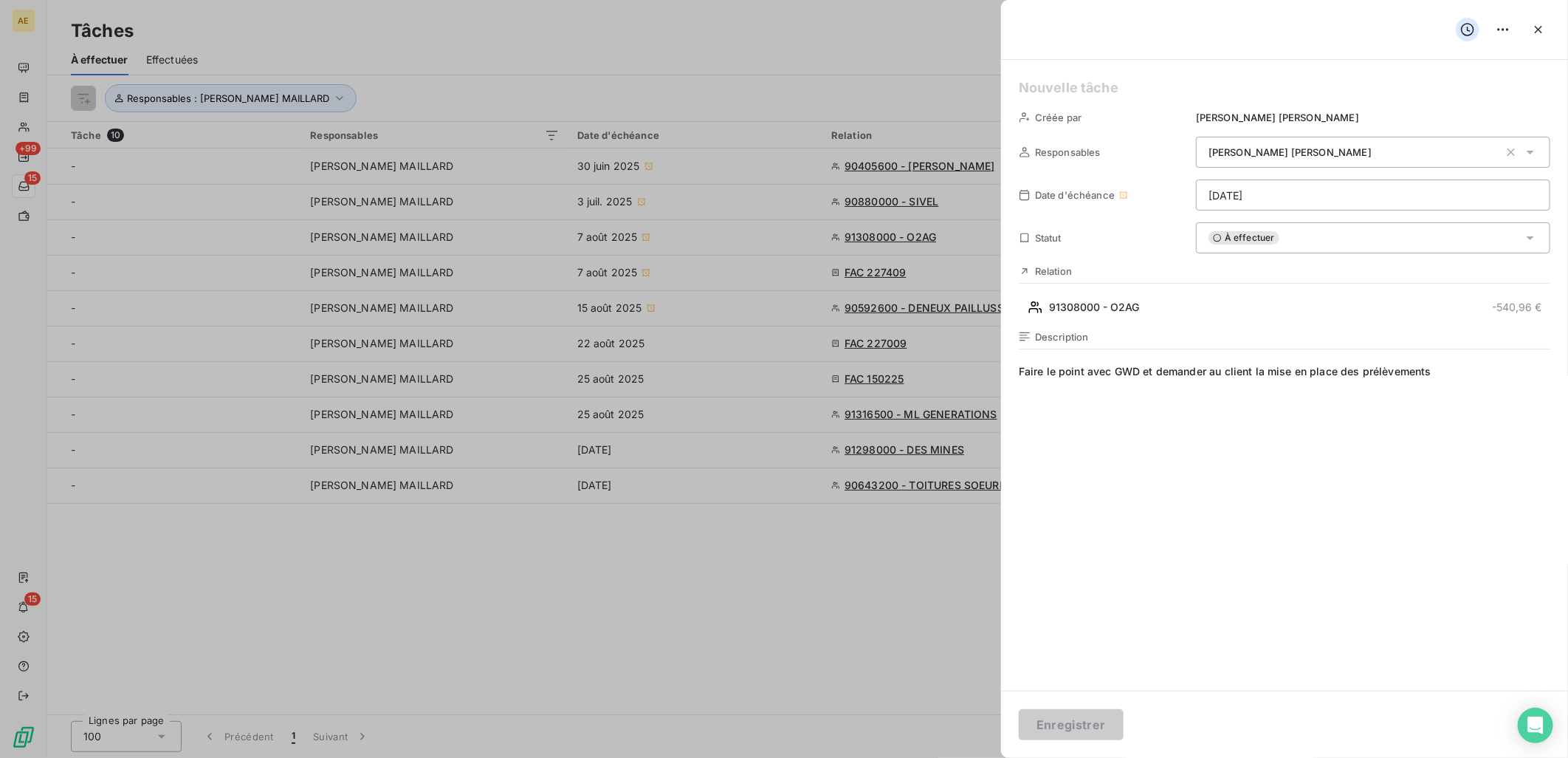
click at [1531, 237] on icon at bounding box center [1530, 238] width 7 height 4
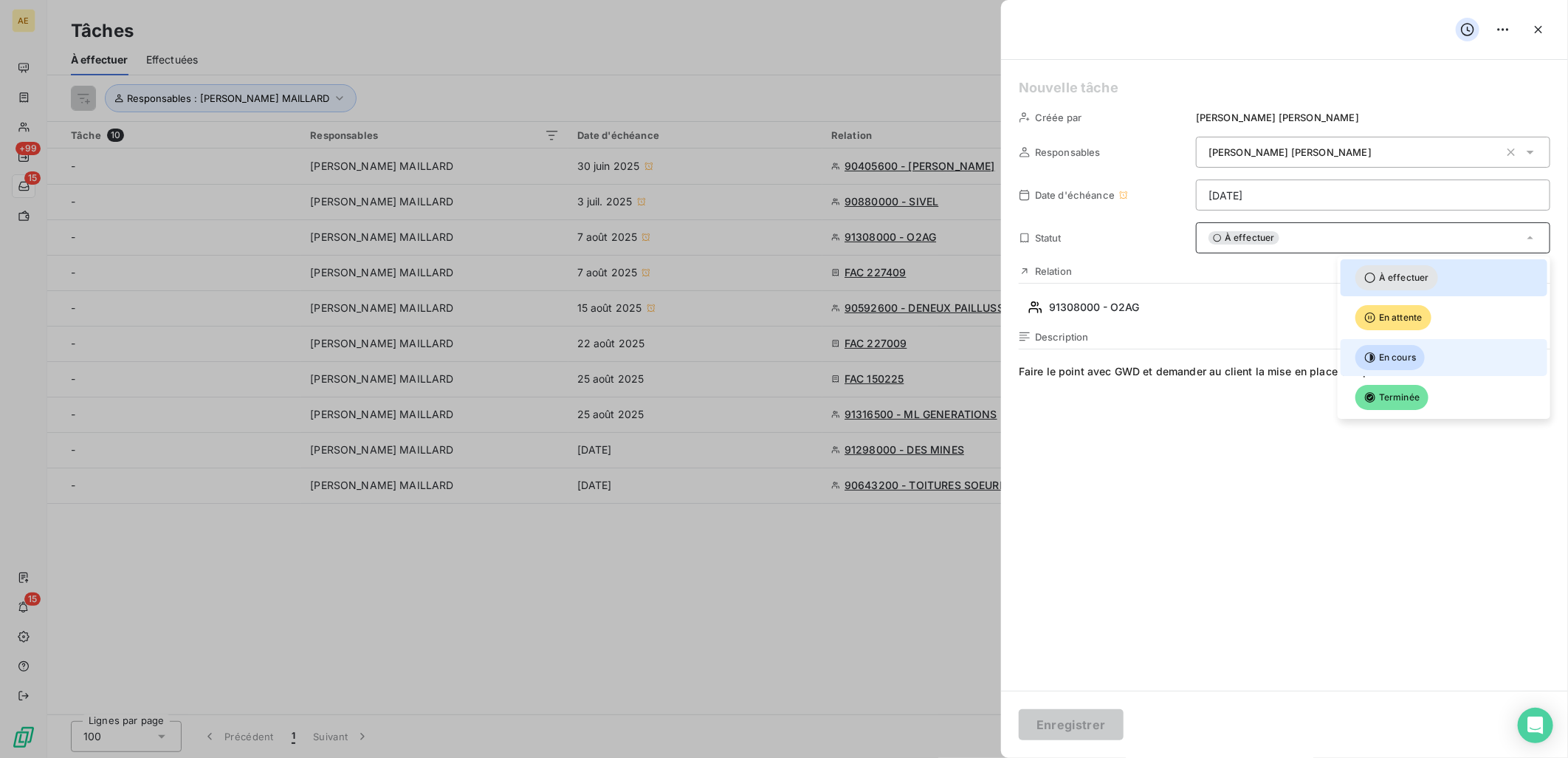
click at [1407, 345] on span "En cours" at bounding box center [1390, 358] width 70 height 25
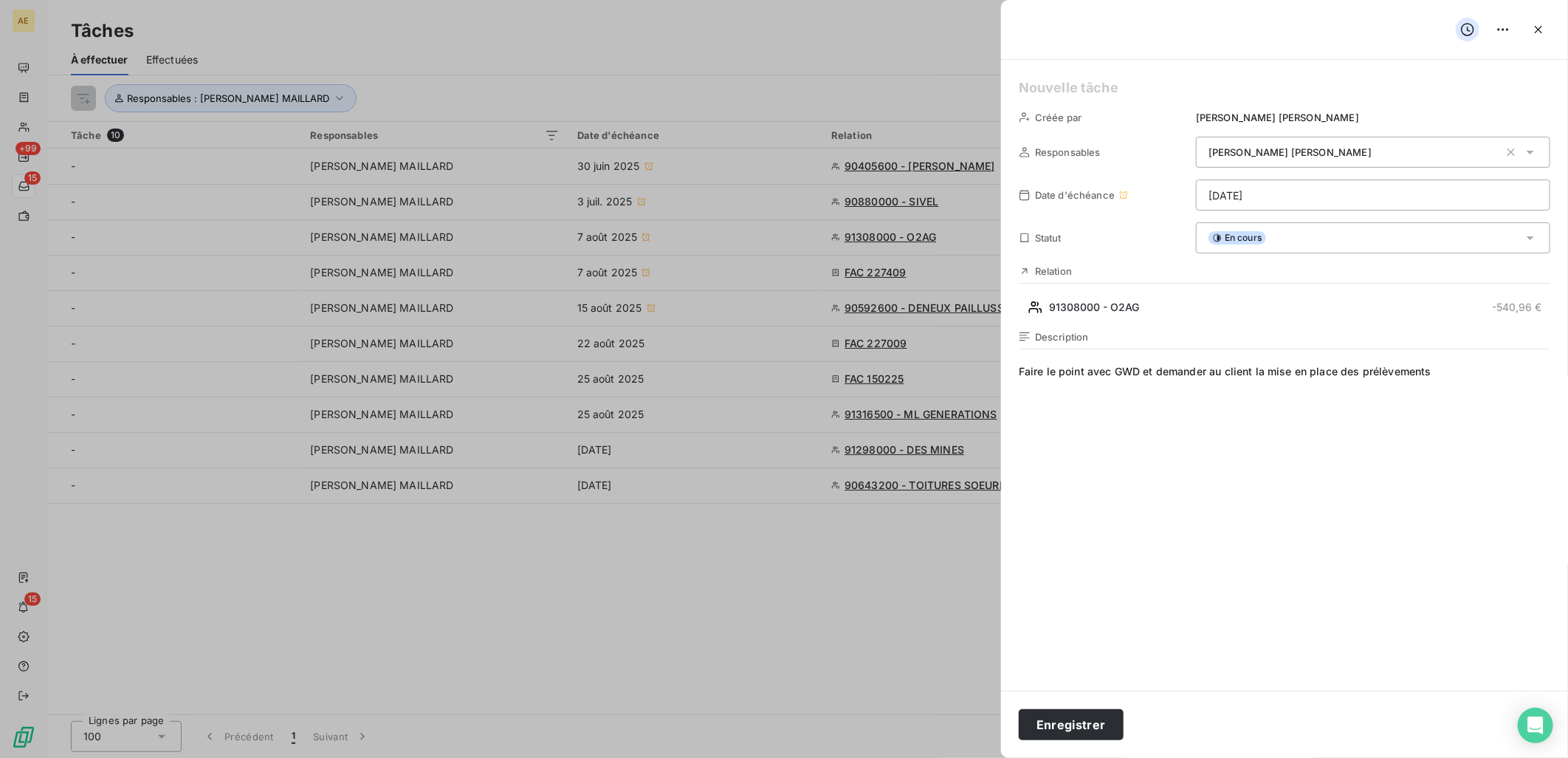
click at [1441, 378] on span "Faire le point avec GWD et demander au client la mise en place des prélèvements" at bounding box center [1284, 506] width 531 height 284
click at [1093, 734] on button "Enregistrer" at bounding box center [1071, 724] width 105 height 31
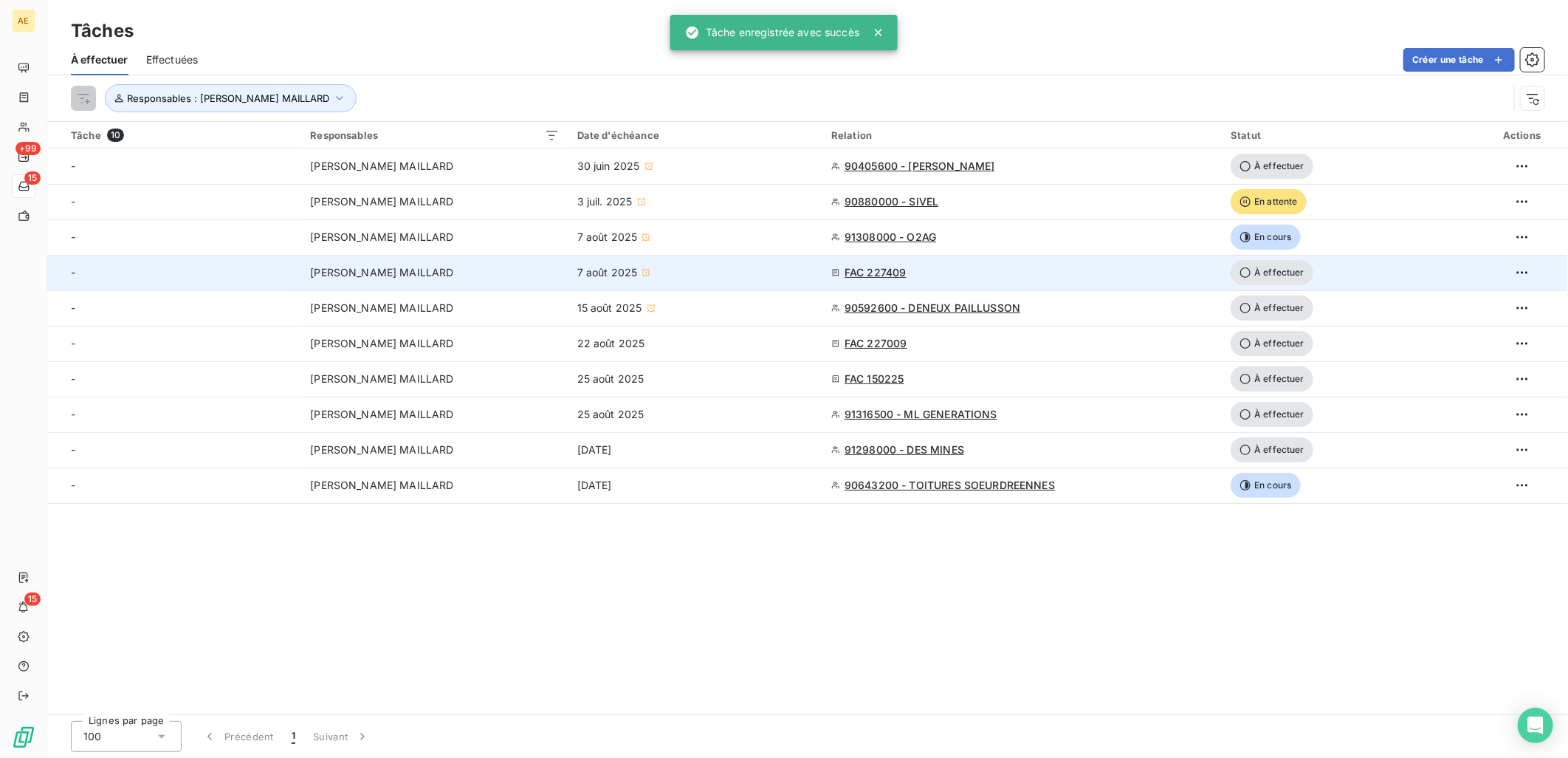
click at [527, 279] on div "[PERSON_NAME] MAILLARD" at bounding box center [434, 272] width 249 height 15
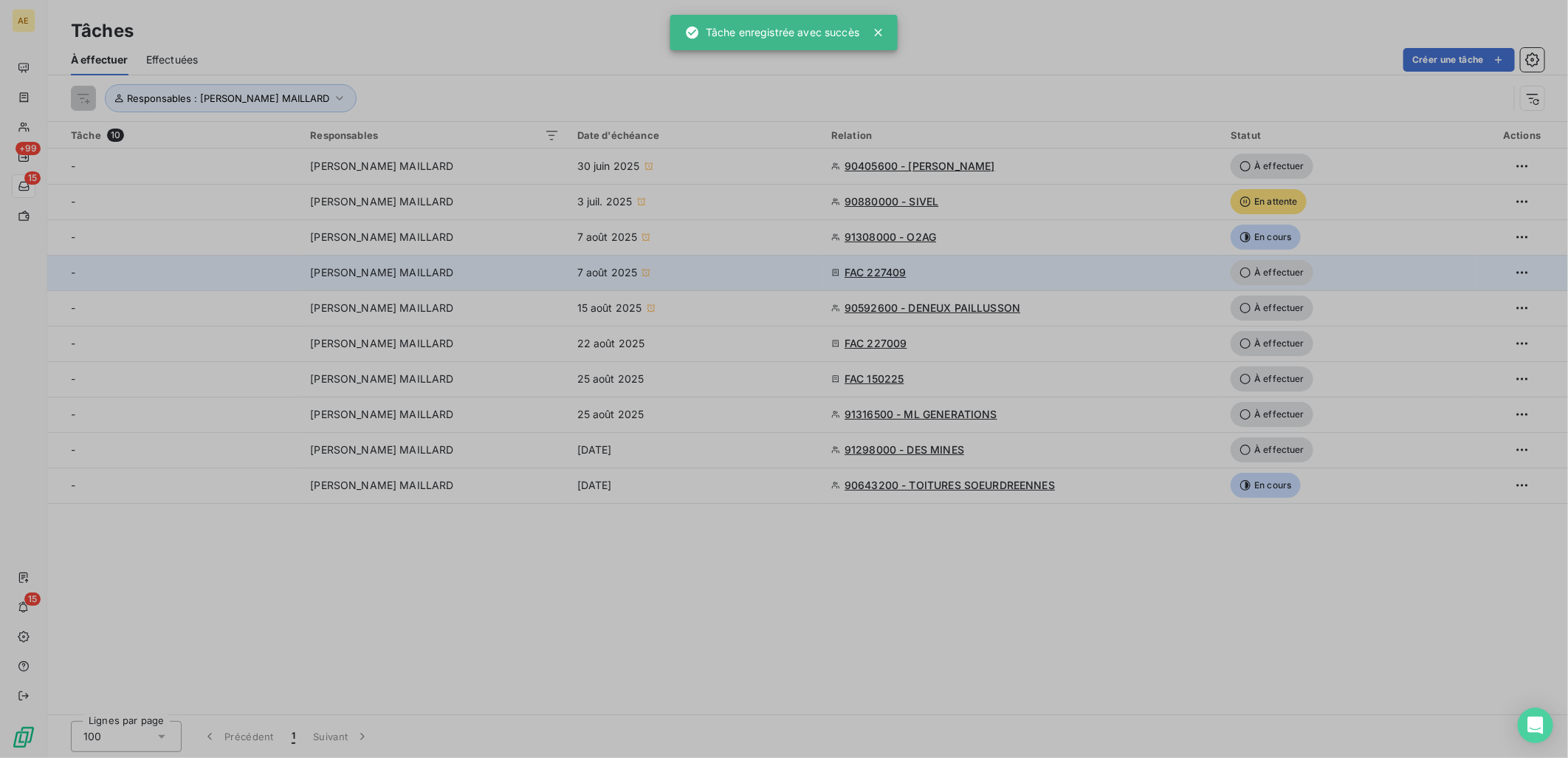
type input "[DATE]"
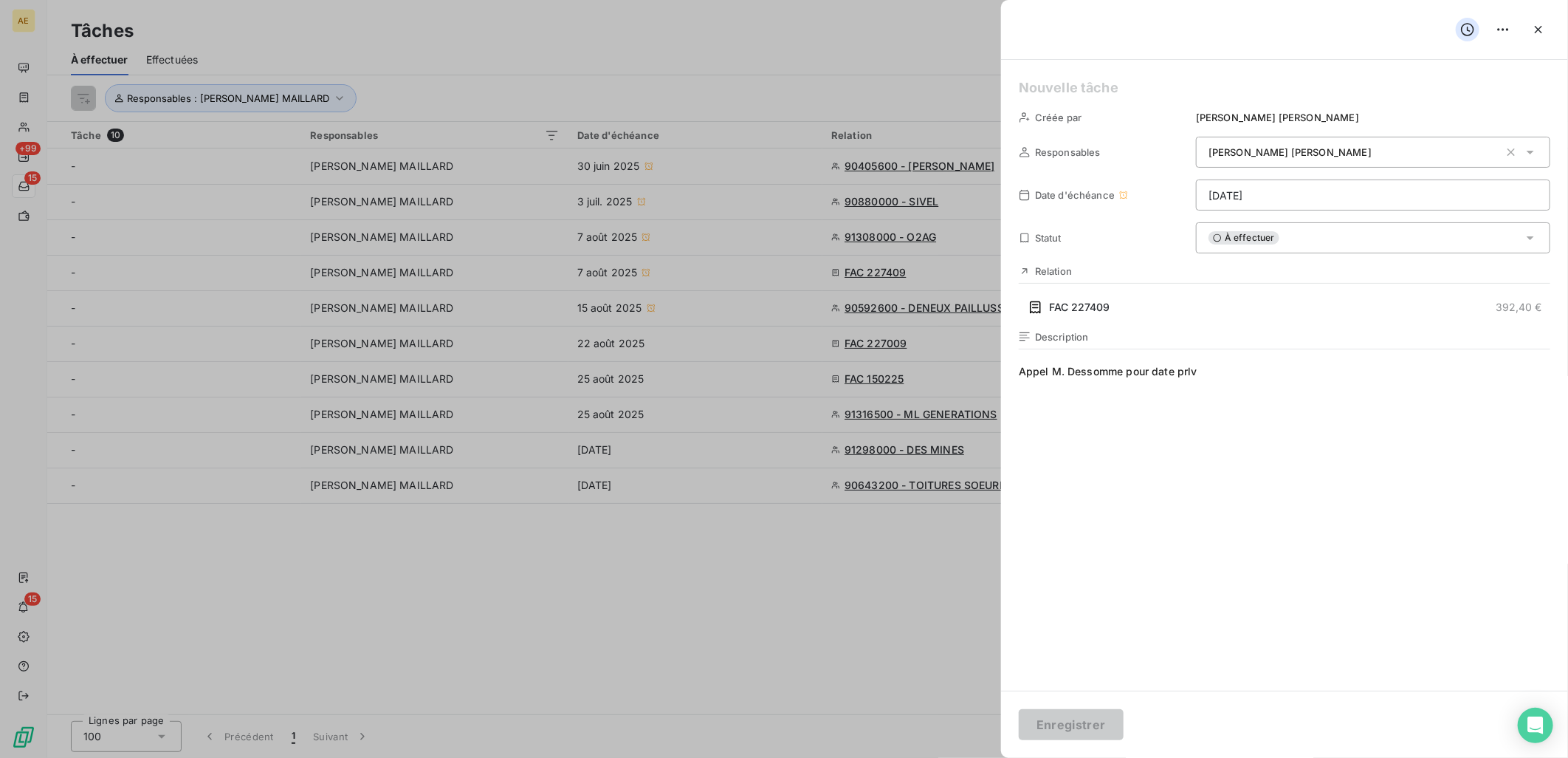
click at [1233, 373] on span "Appel M. Dessomme pour date prlv" at bounding box center [1284, 506] width 531 height 284
click at [1216, 362] on div "Description Appel M. Dessomme pour date prlv" at bounding box center [1284, 489] width 531 height 317
click at [1216, 365] on span "Appel M. Dessomme pour date prlv" at bounding box center [1284, 506] width 531 height 284
click at [1087, 385] on span "Appel M. Dessomme pour date prlv OK PRV au 3108" at bounding box center [1284, 506] width 531 height 284
click at [1256, 240] on span "À effectuer" at bounding box center [1244, 237] width 71 height 13
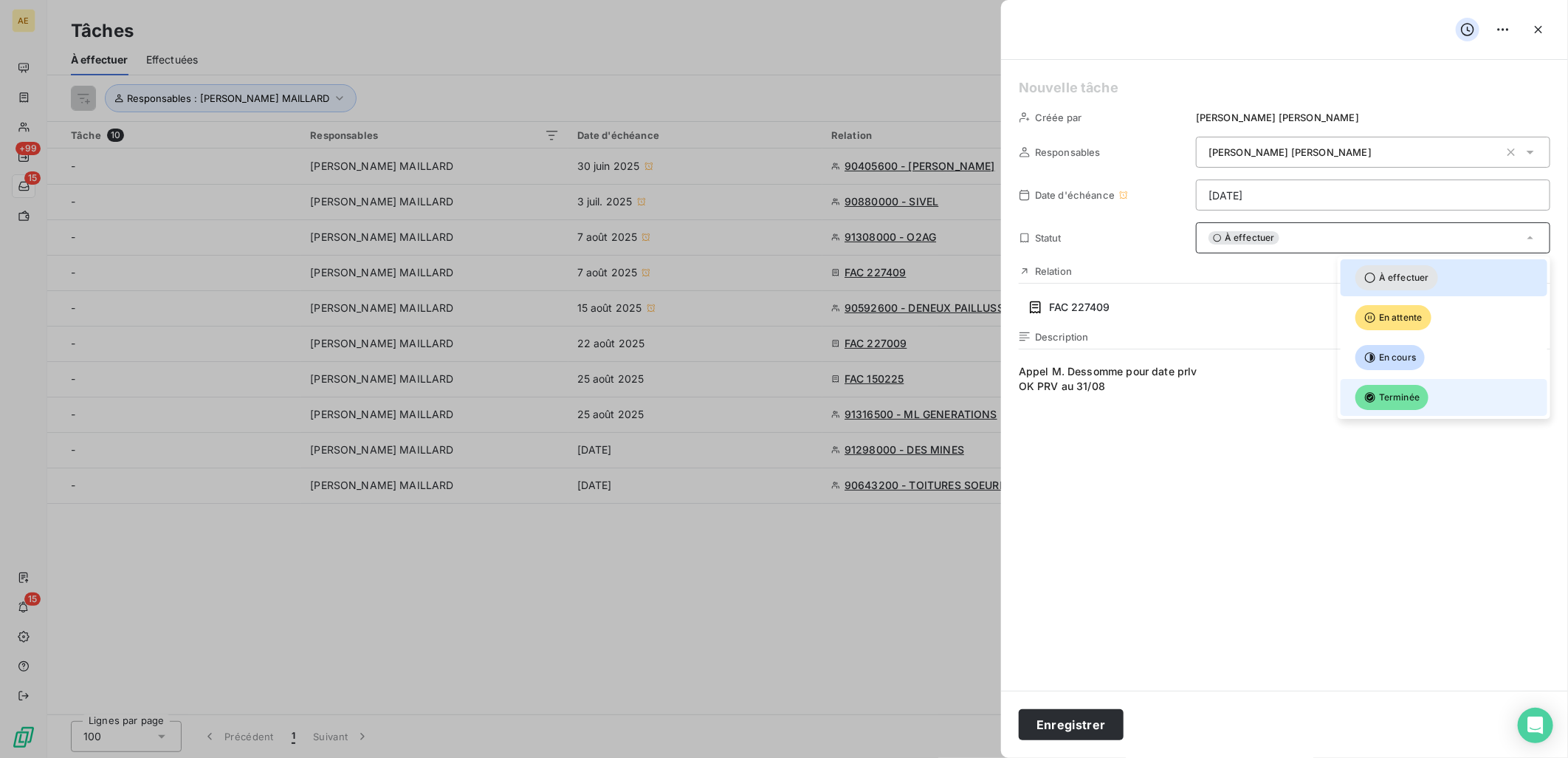
click at [1400, 385] on span "Terminée" at bounding box center [1392, 397] width 73 height 25
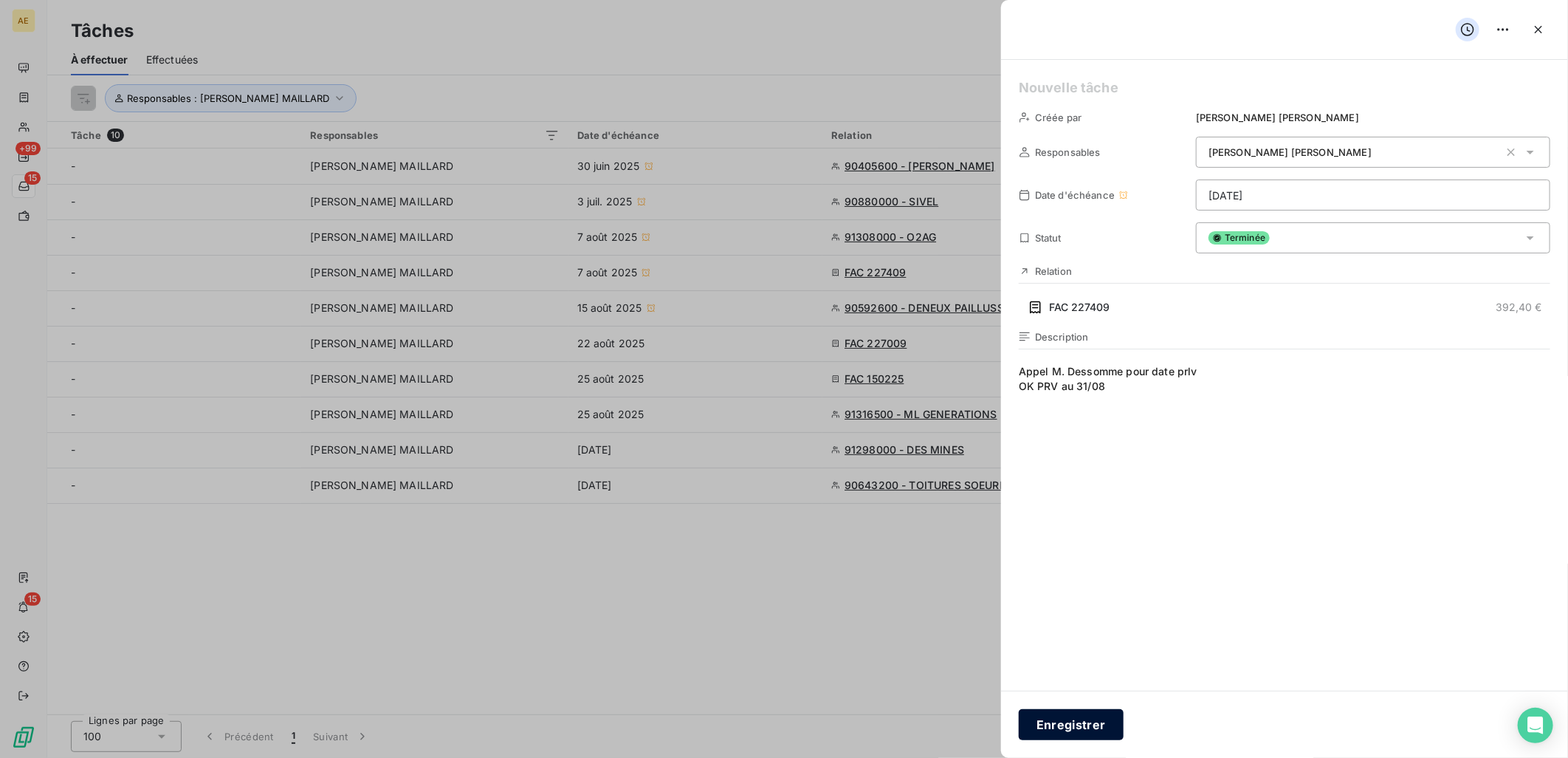
click at [1073, 733] on button "Enregistrer" at bounding box center [1071, 724] width 105 height 31
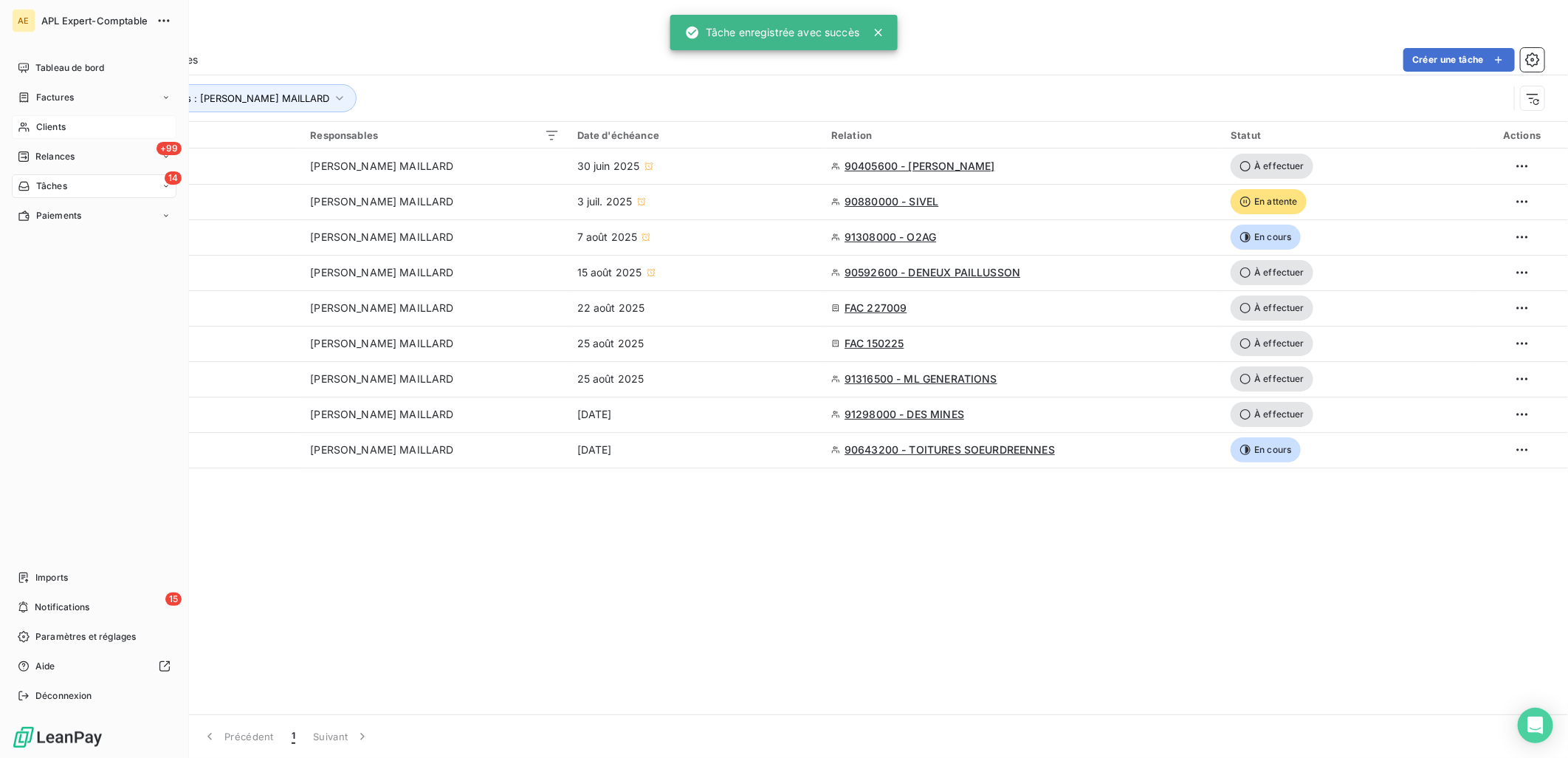
click at [64, 129] on span "Clients" at bounding box center [51, 127] width 29 height 13
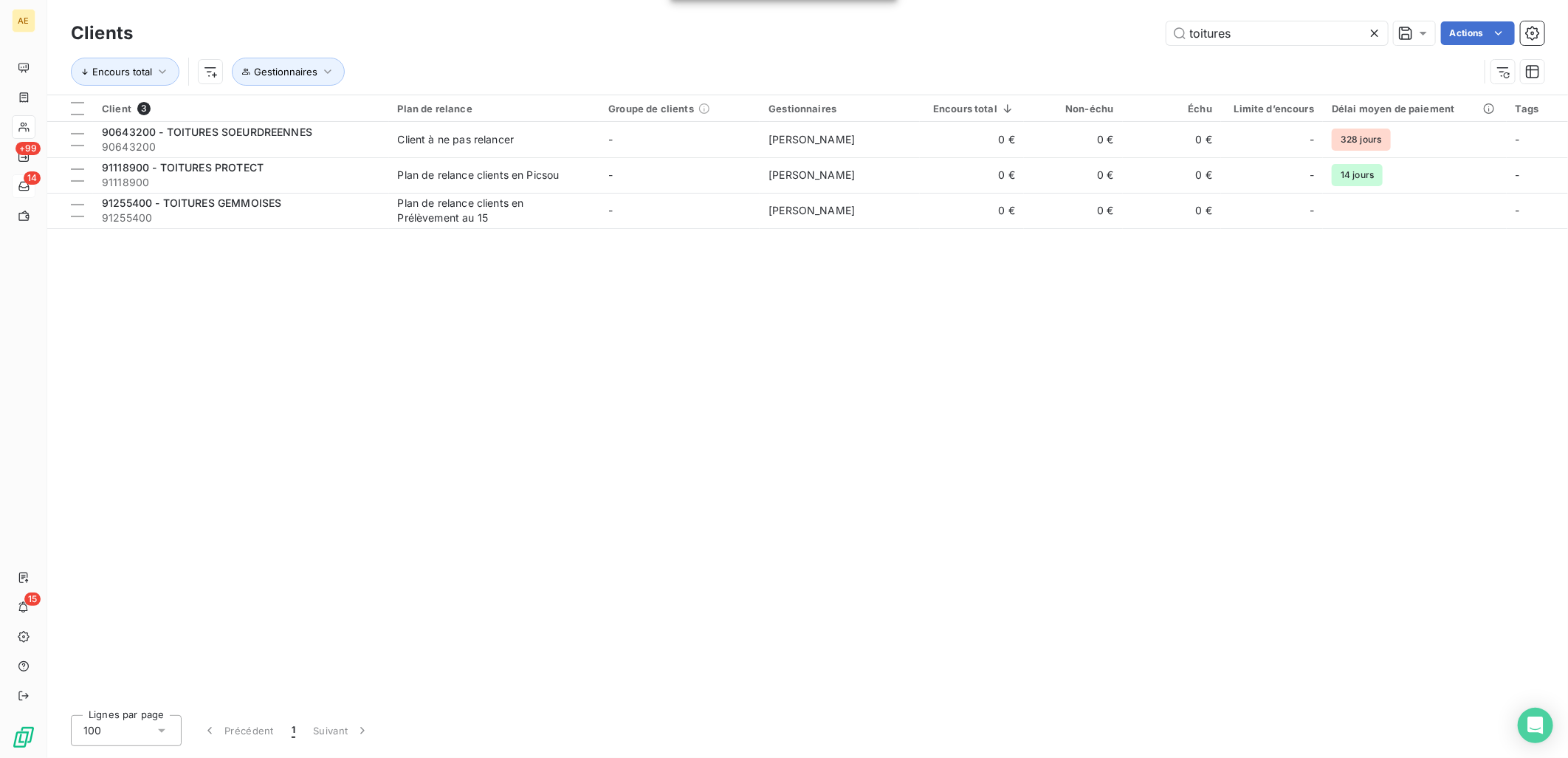
drag, startPoint x: 1245, startPoint y: 38, endPoint x: 896, endPoint y: 42, distance: 349.0
click at [905, 42] on div "toitures Actions" at bounding box center [847, 33] width 1394 height 24
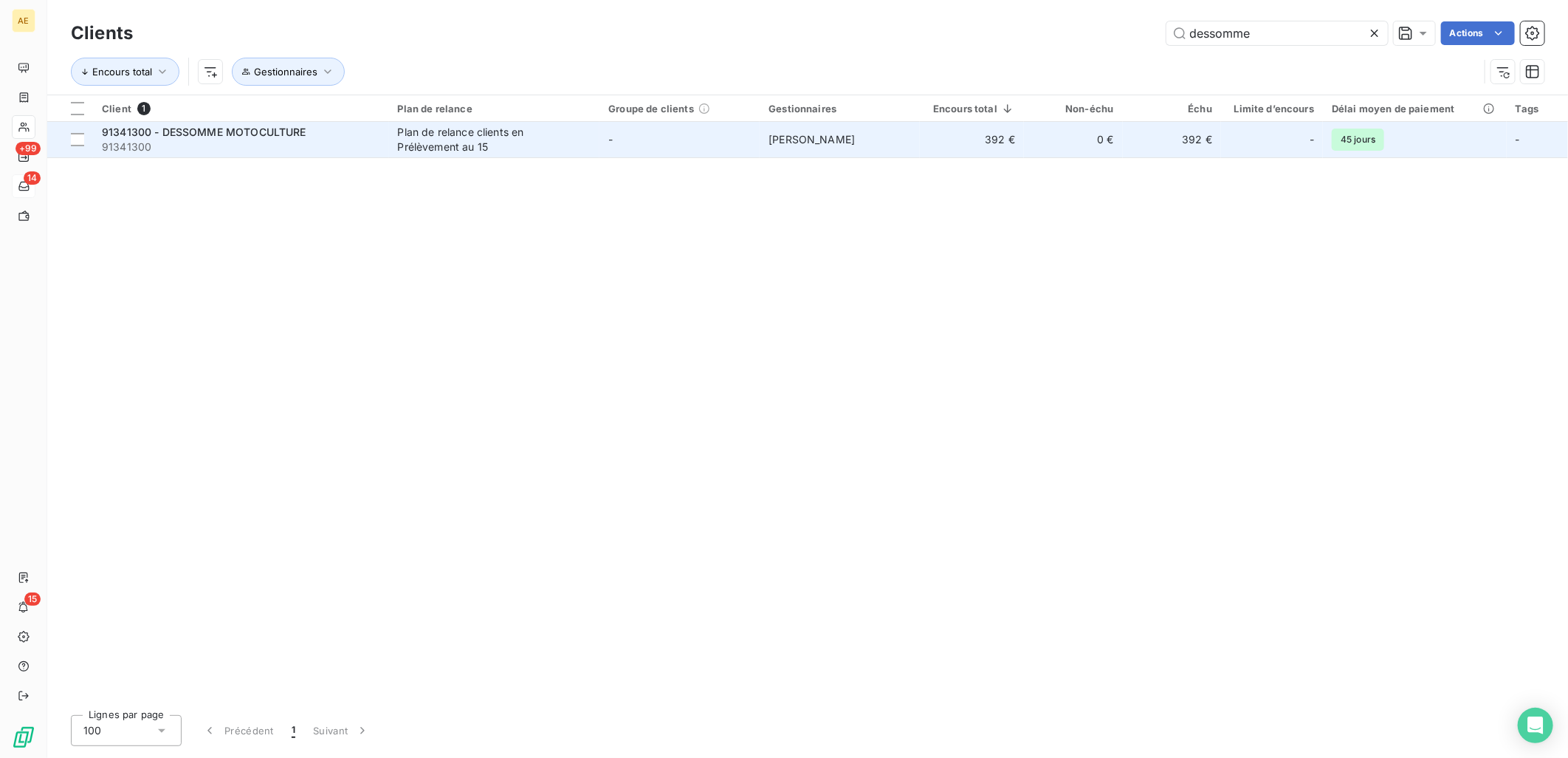
type input "dessomme"
click at [177, 142] on span "91341300" at bounding box center [241, 146] width 278 height 15
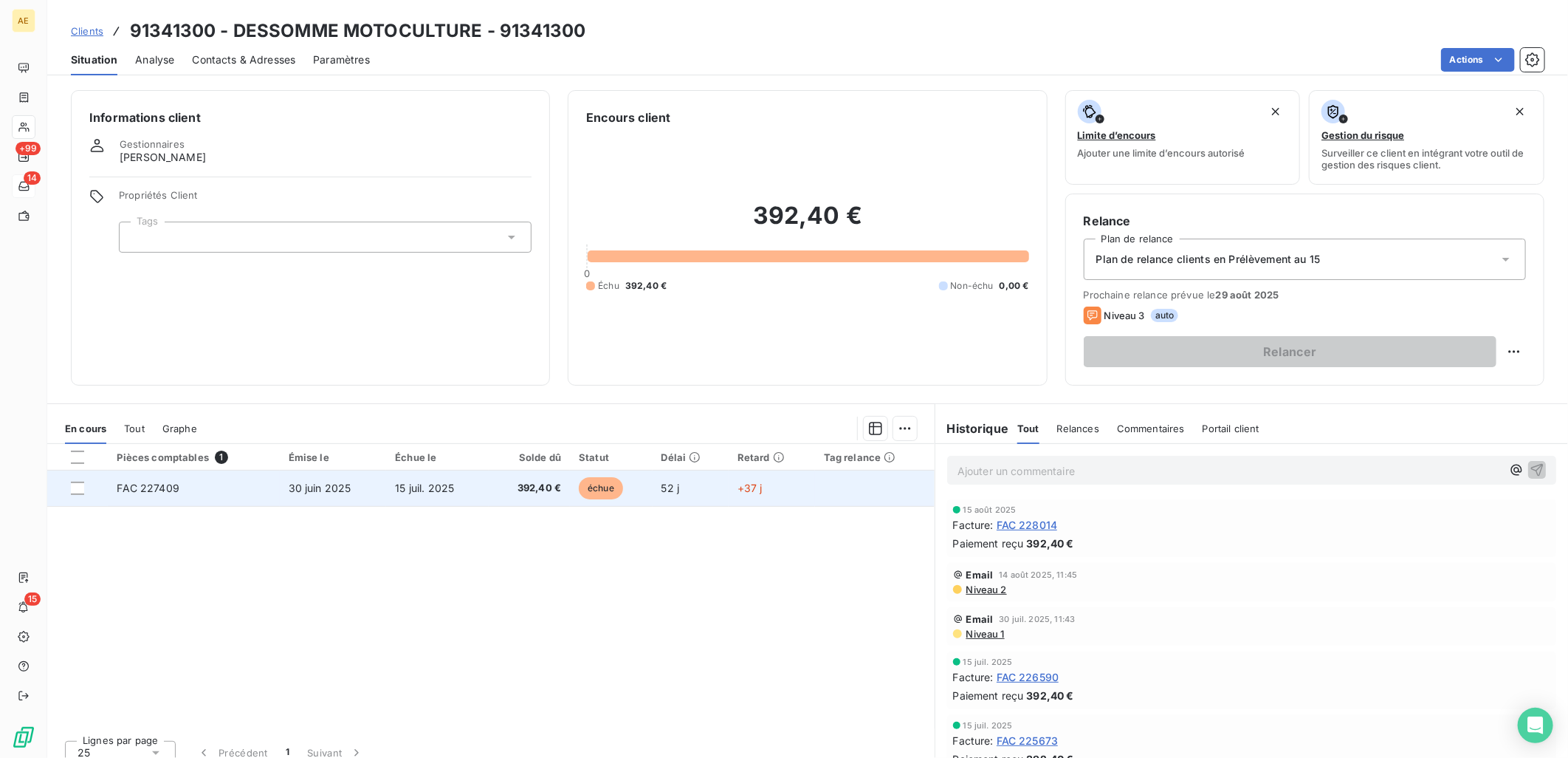
click at [445, 494] on td "15 juil. 2025" at bounding box center [436, 488] width 102 height 36
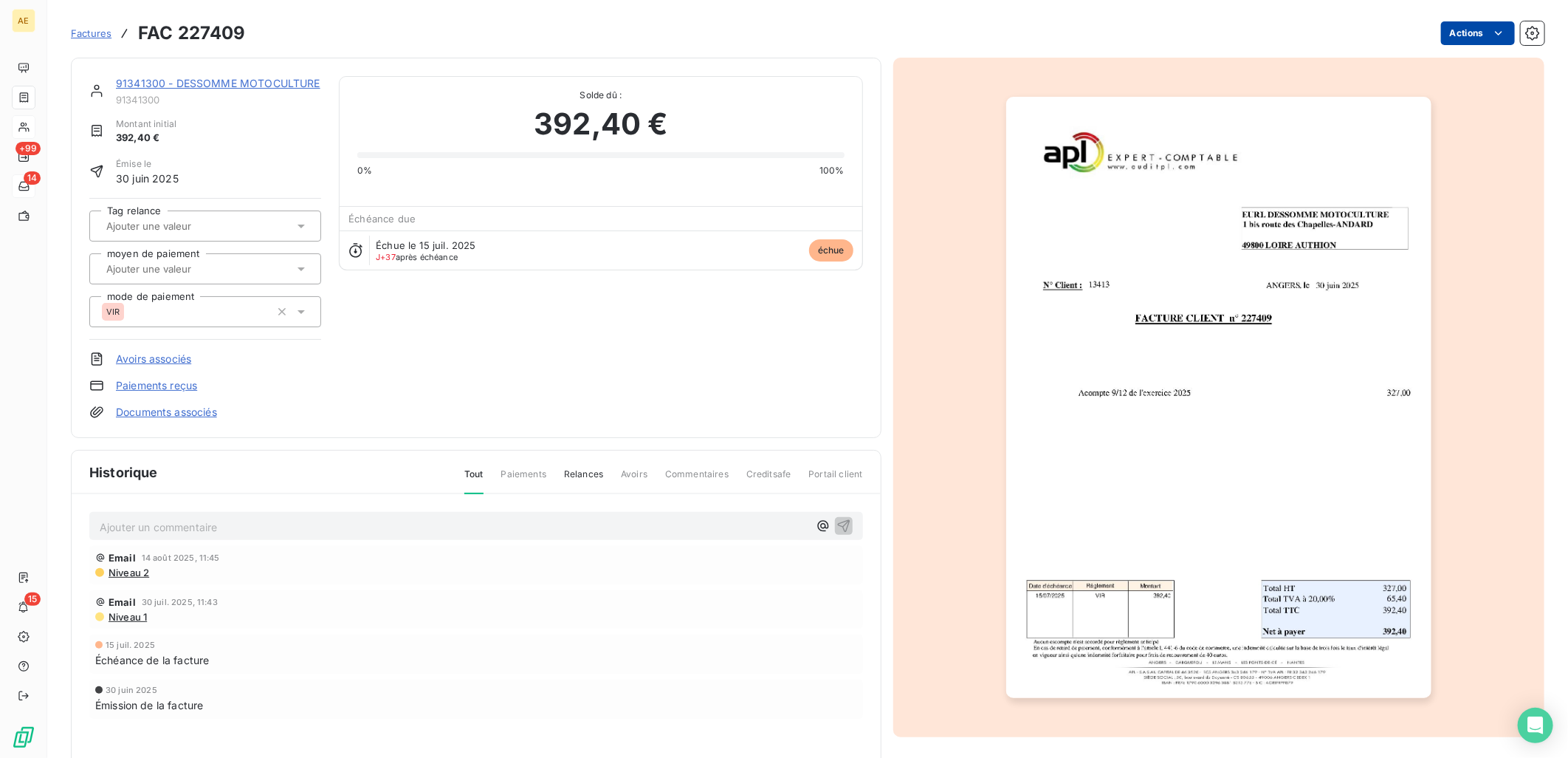
click at [1430, 42] on html "AE +99 14 15 Factures FAC 227409 Actions 91341300 - DESSOMME MOTOCULTURE 913413…" at bounding box center [784, 379] width 1568 height 758
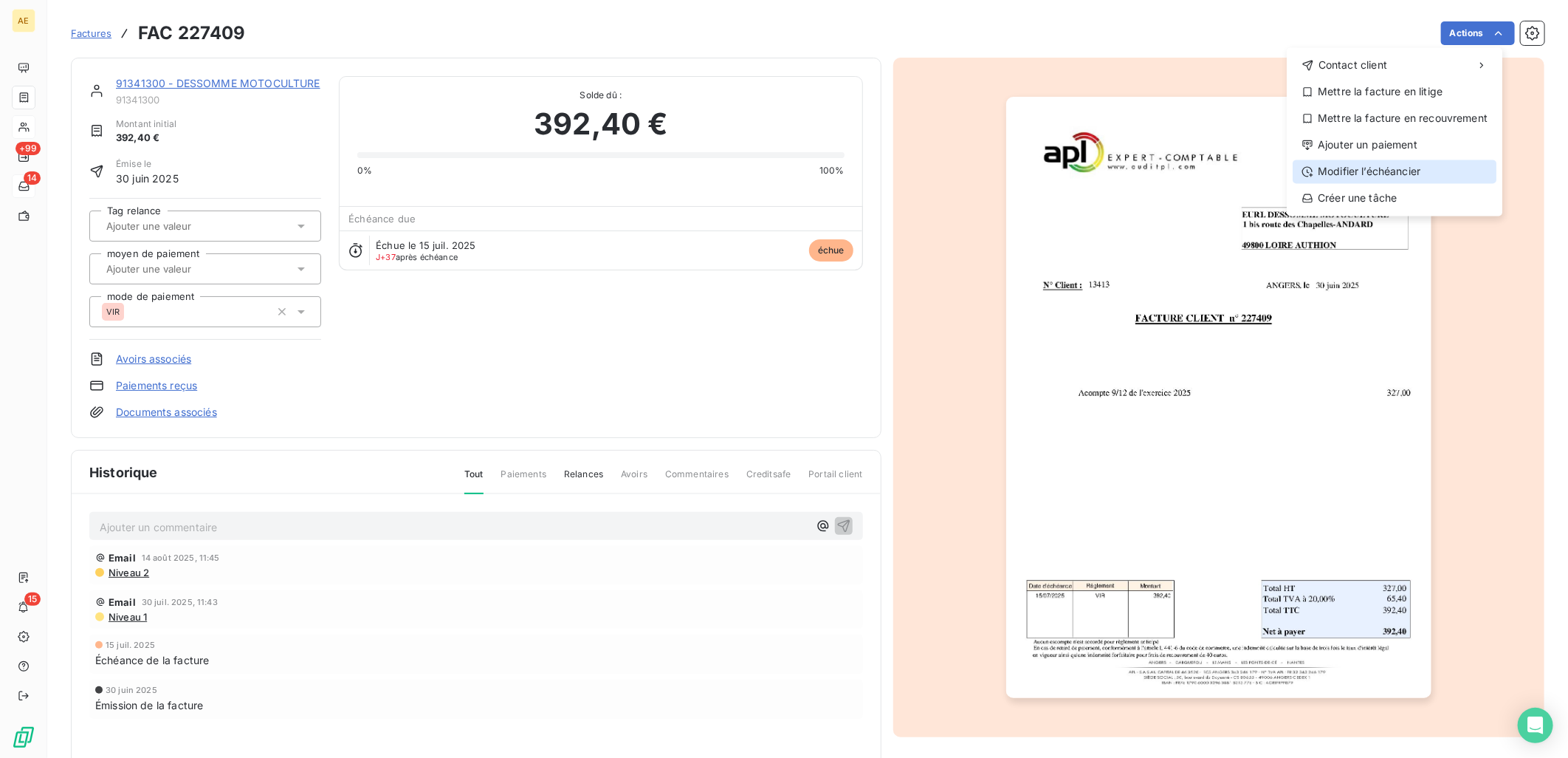
click at [1357, 172] on div "Modifier l’échéancier" at bounding box center [1395, 172] width 204 height 24
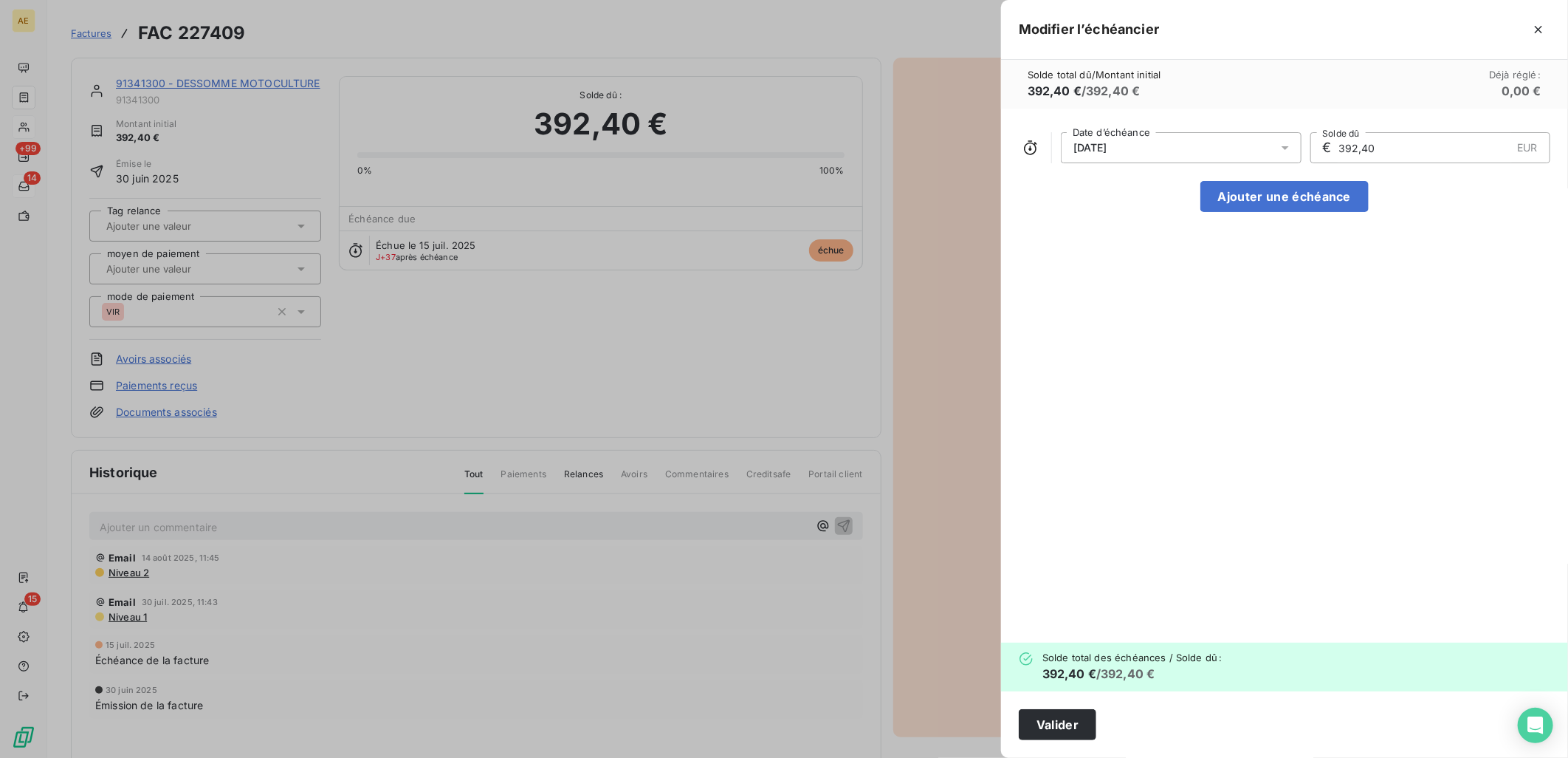
click at [1286, 144] on icon at bounding box center [1285, 147] width 15 height 15
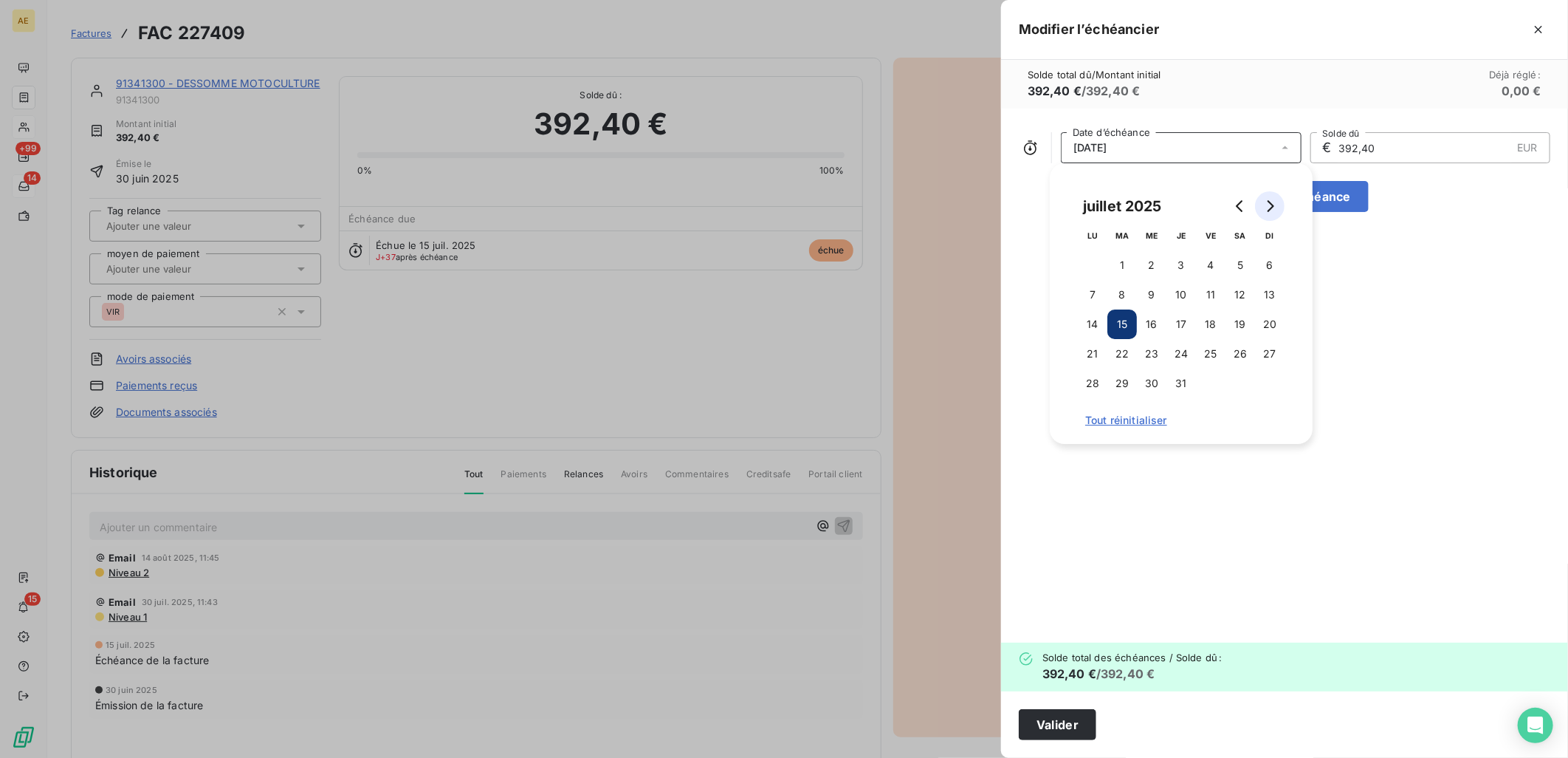
click at [1272, 207] on icon "Go to next month" at bounding box center [1271, 206] width 6 height 12
click at [1271, 385] on button "31" at bounding box center [1269, 383] width 29 height 29
click at [1045, 725] on button "Valider" at bounding box center [1057, 724] width 77 height 31
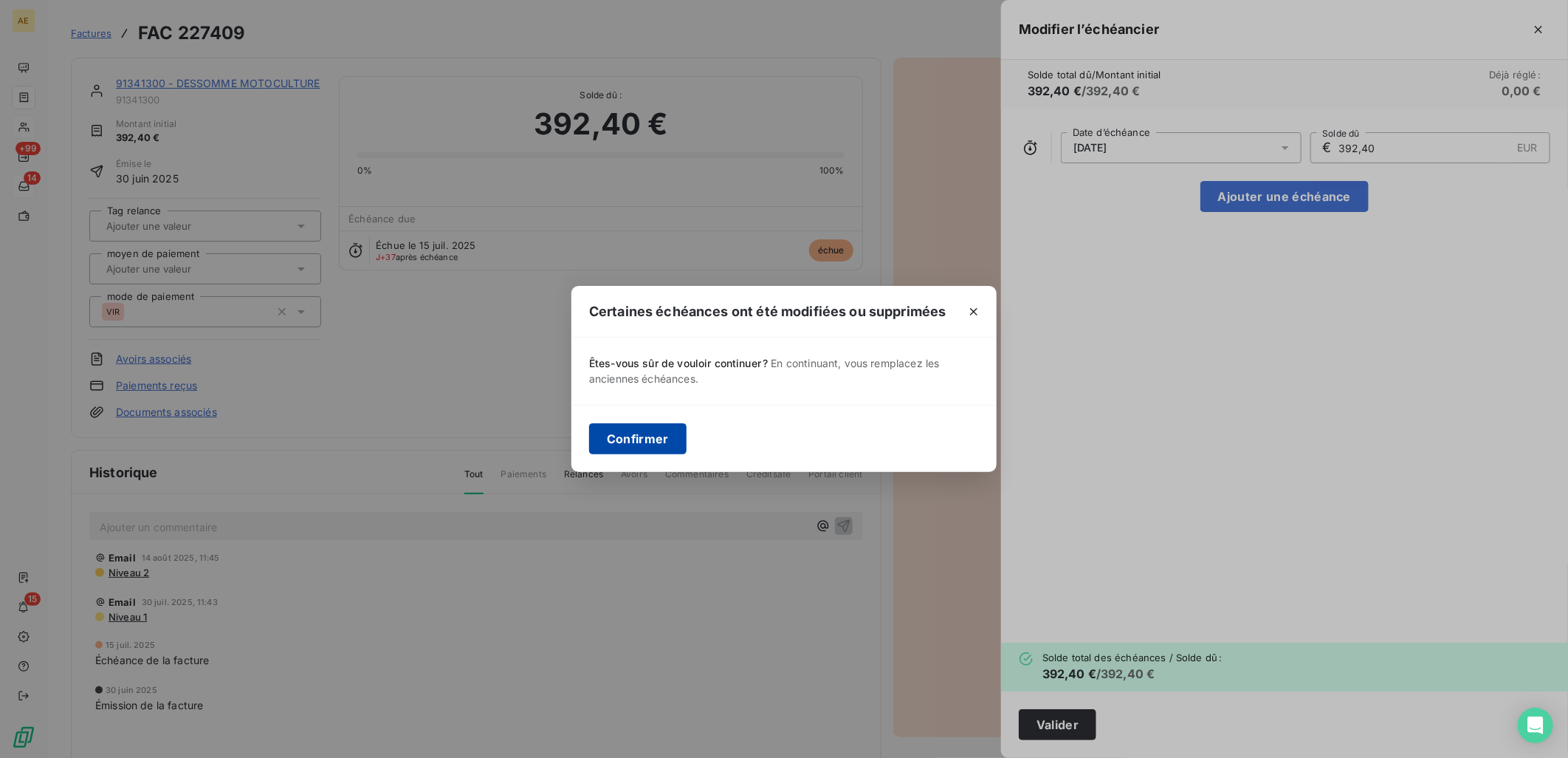
click at [660, 434] on button "Confirmer" at bounding box center [637, 438] width 97 height 31
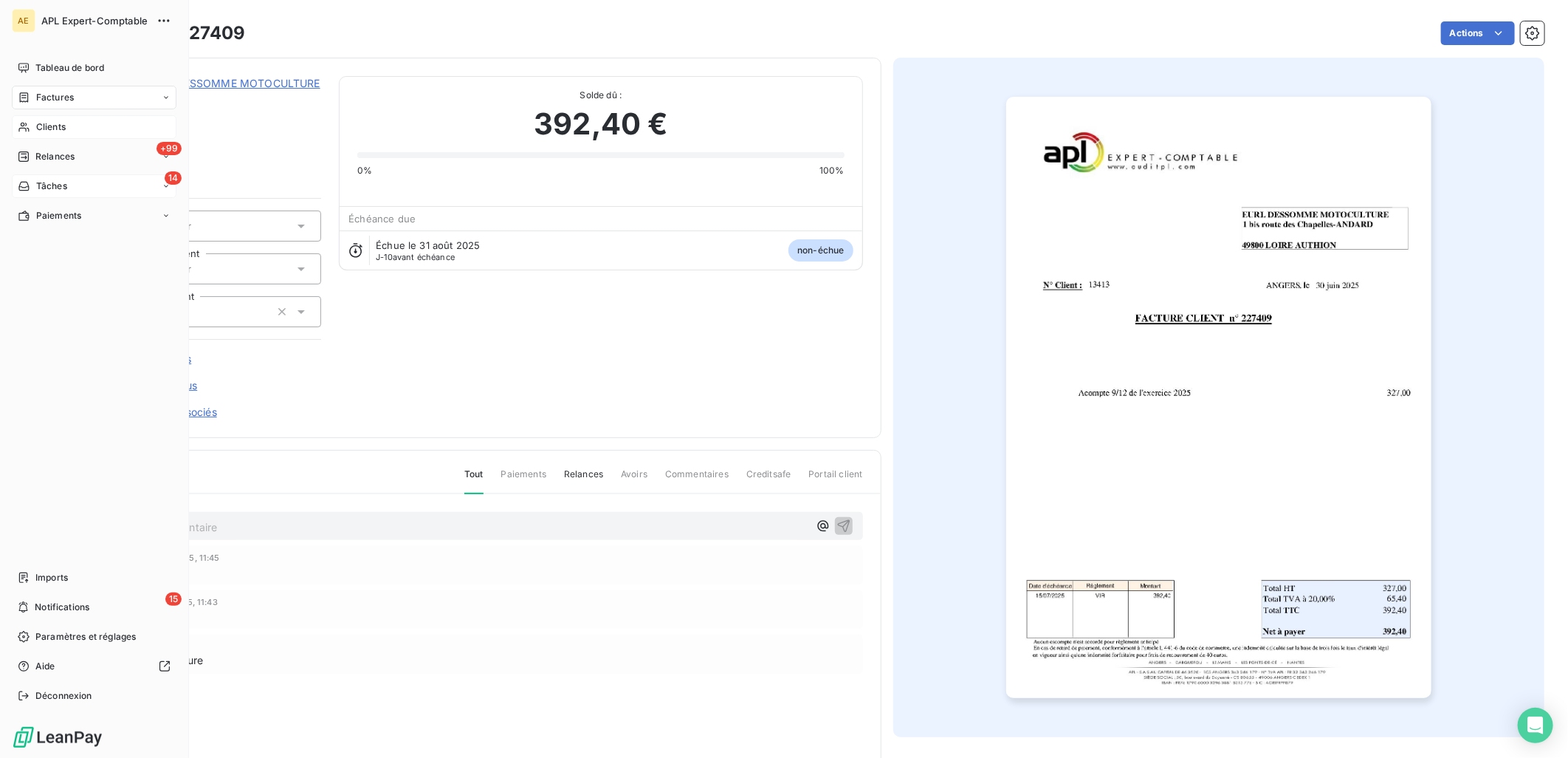
click at [28, 182] on icon at bounding box center [24, 186] width 13 height 12
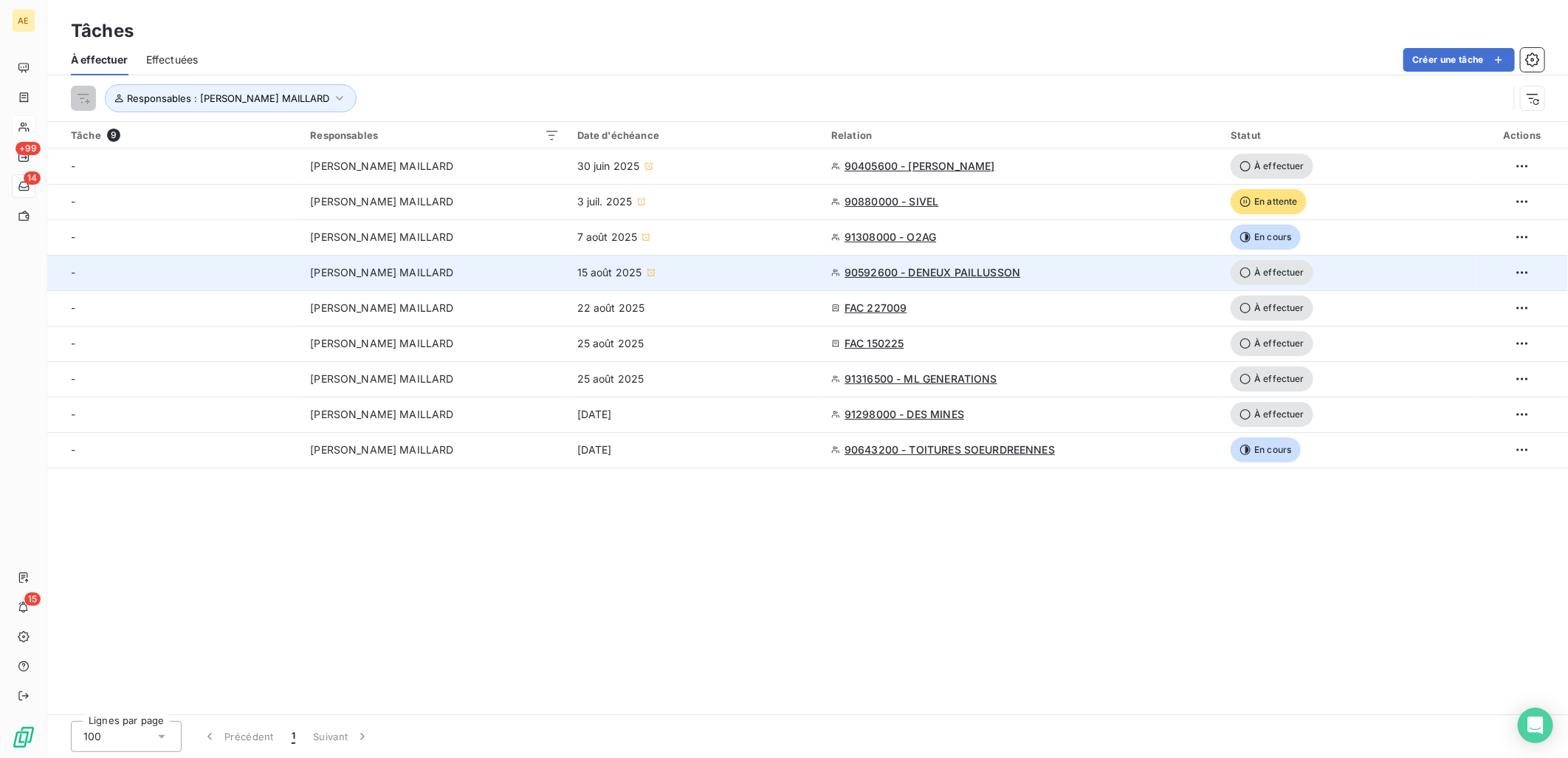
click at [712, 267] on div "15 août 2025" at bounding box center [695, 272] width 236 height 15
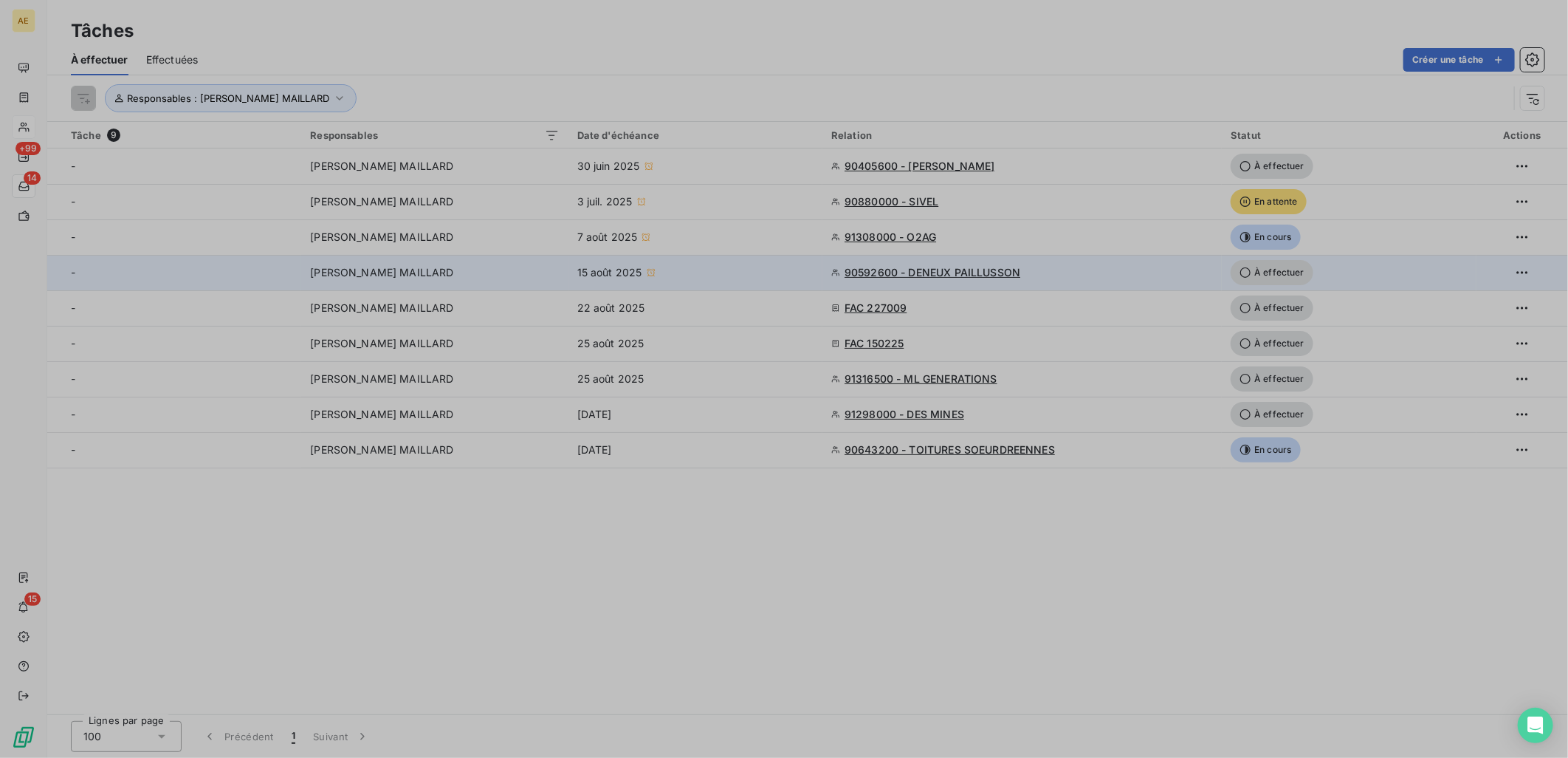
type input "[DATE]"
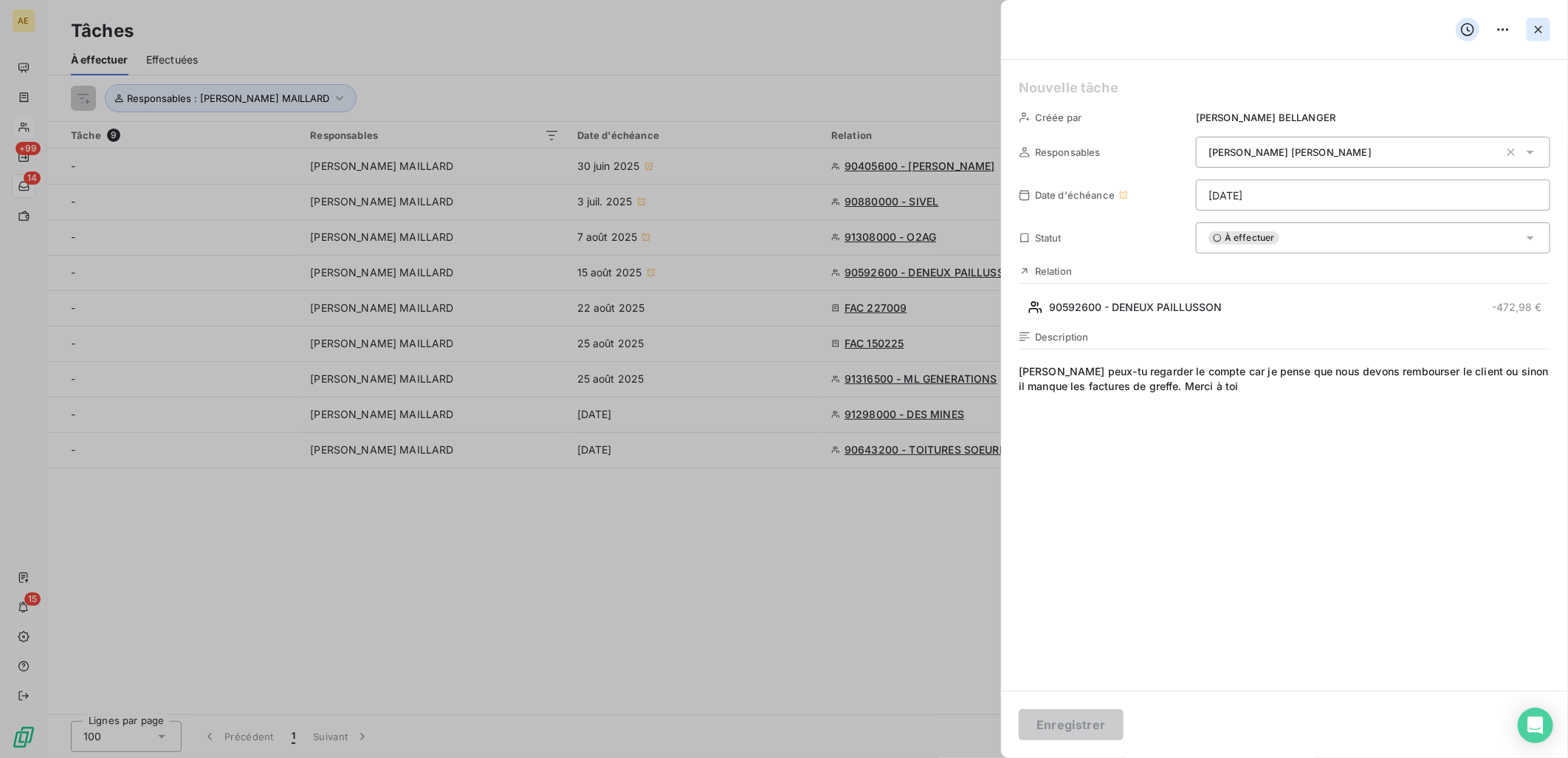
click at [1536, 31] on icon "button" at bounding box center [1538, 29] width 15 height 15
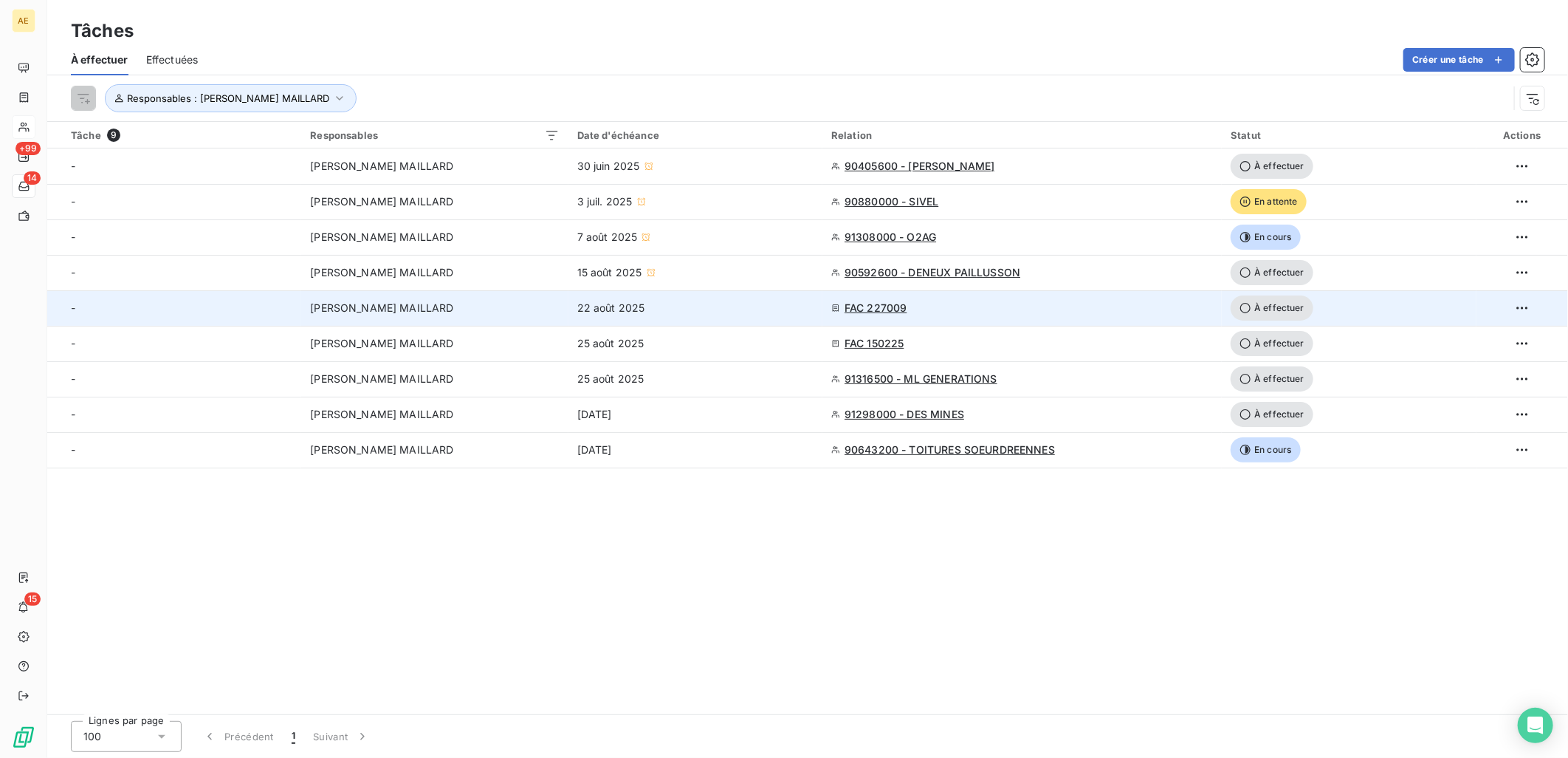
click at [742, 308] on div "22 août 2025" at bounding box center [695, 308] width 236 height 15
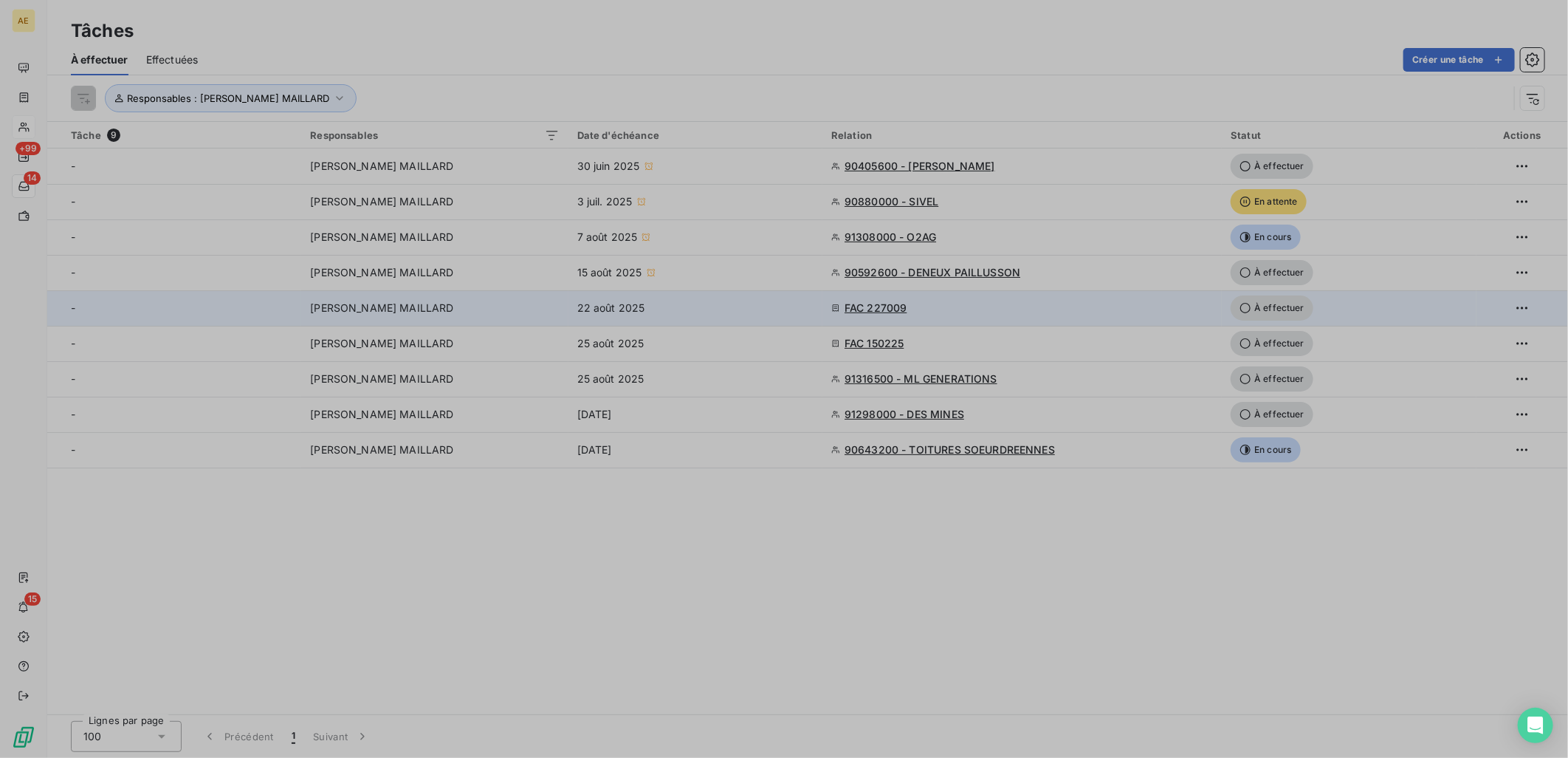
type input "[DATE]"
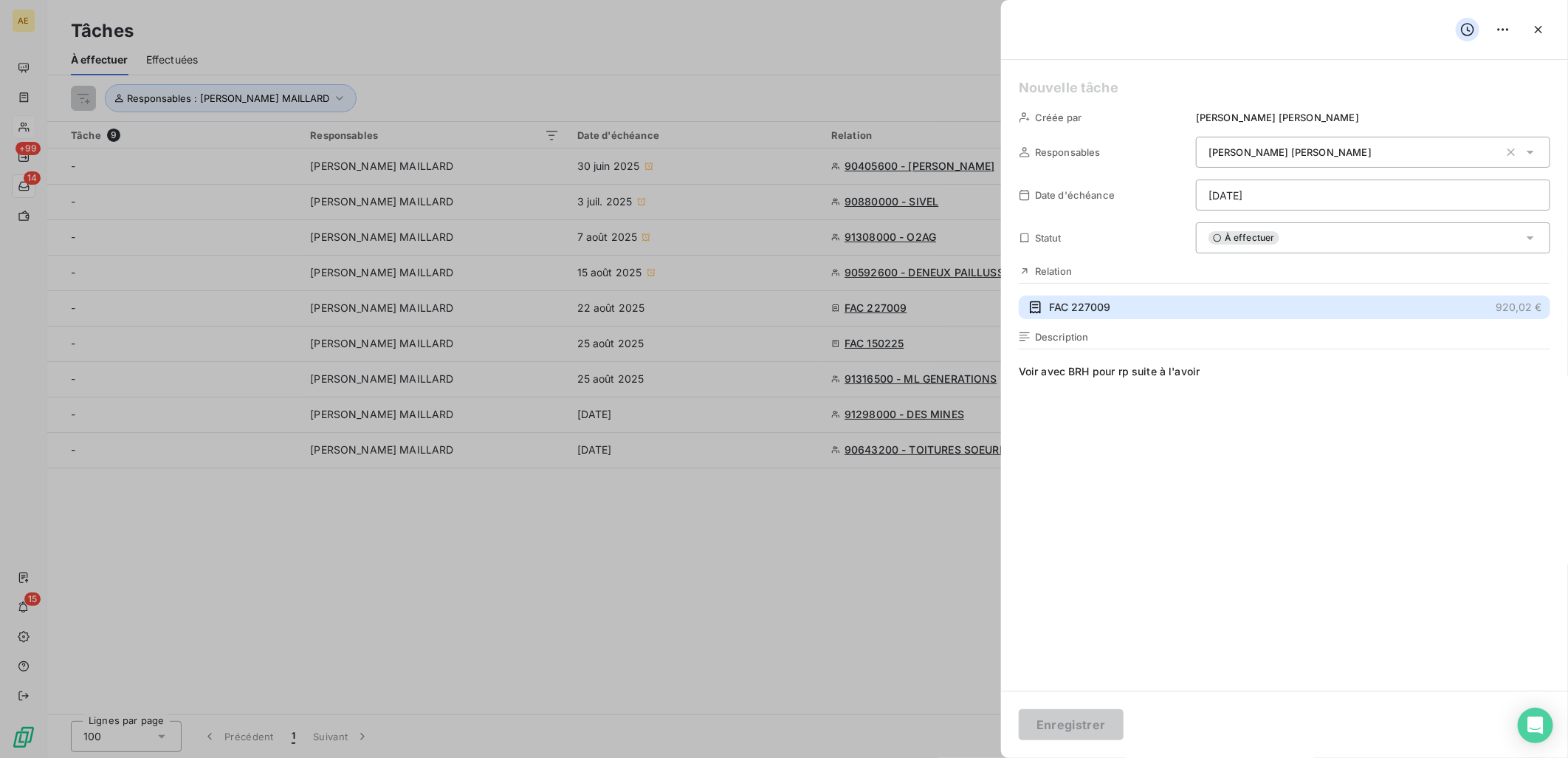
click at [1071, 312] on span "FAC 227009" at bounding box center [1079, 307] width 61 height 15
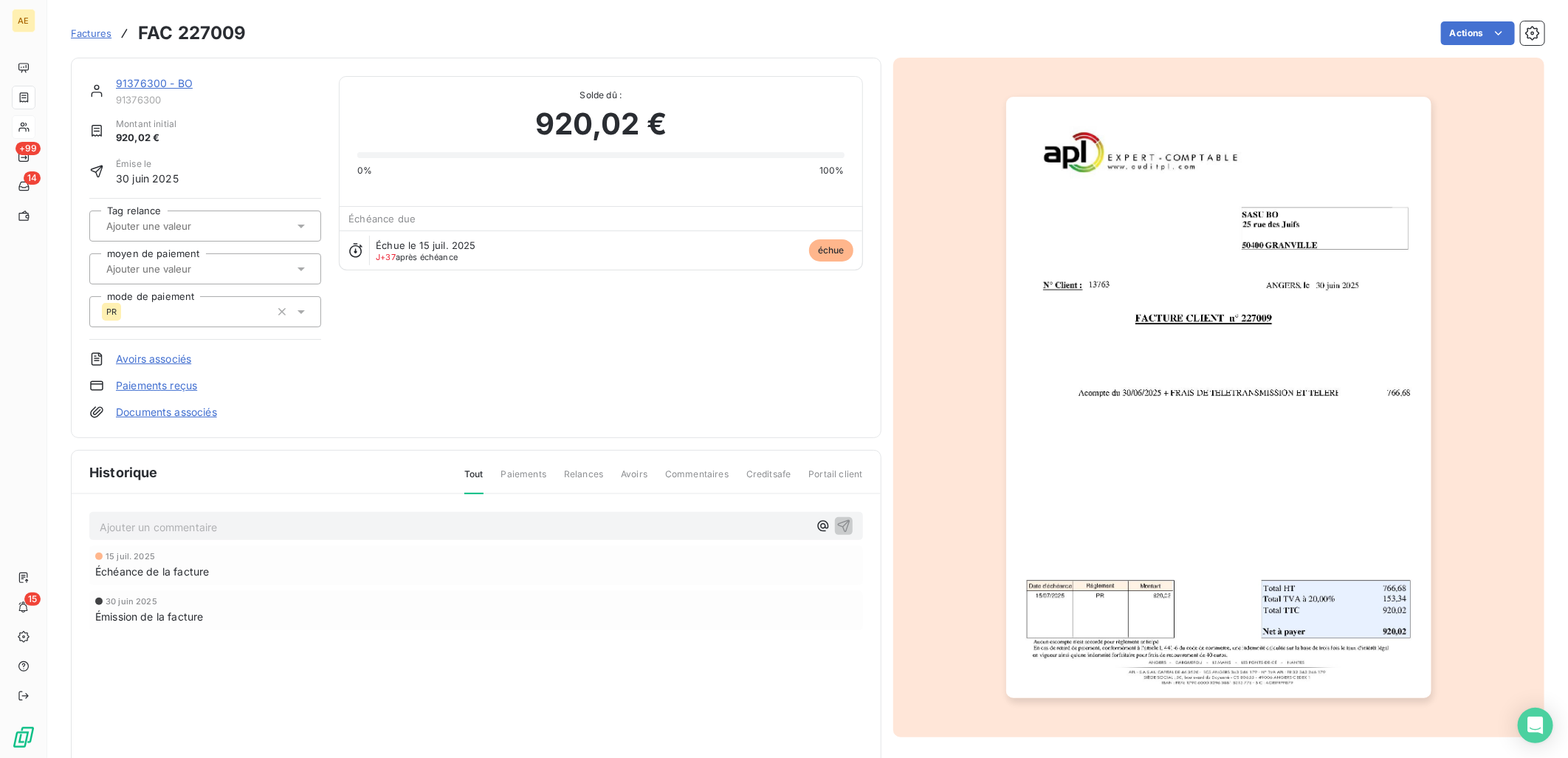
click at [162, 84] on link "91376300 - BO" at bounding box center [154, 83] width 77 height 13
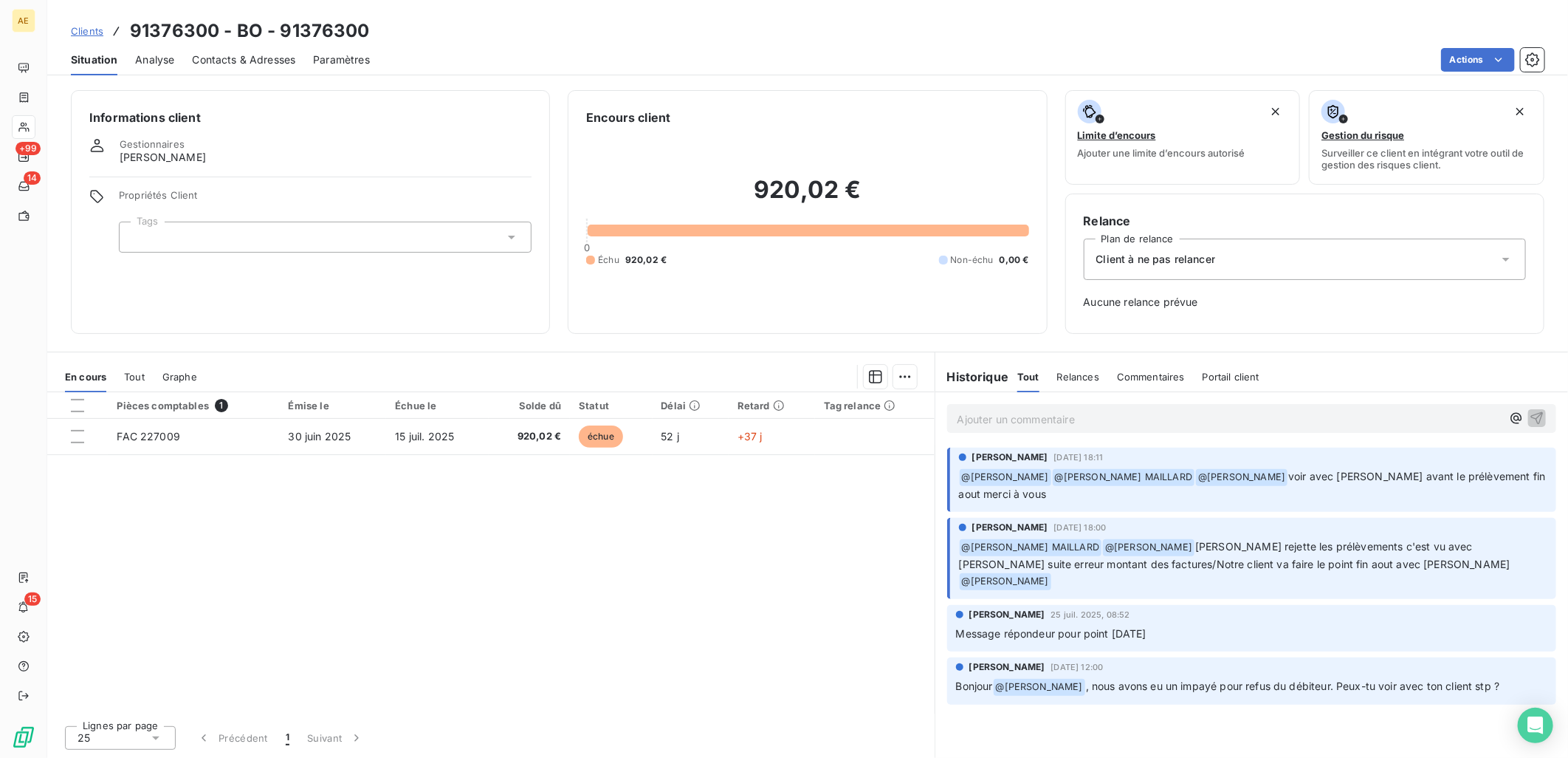
click at [139, 377] on span "Tout" at bounding box center [134, 377] width 21 height 12
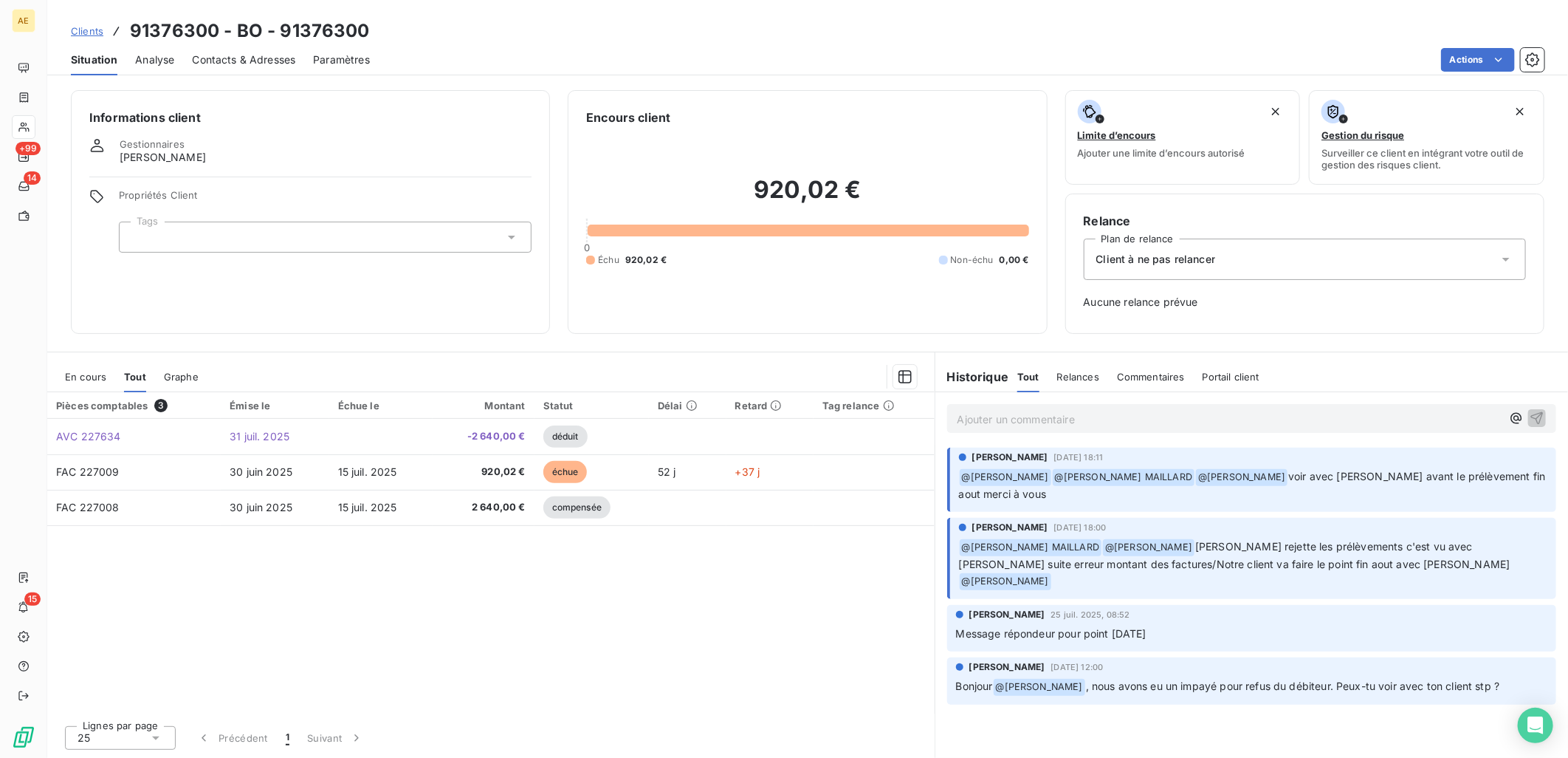
click at [98, 377] on span "En cours" at bounding box center [85, 377] width 41 height 12
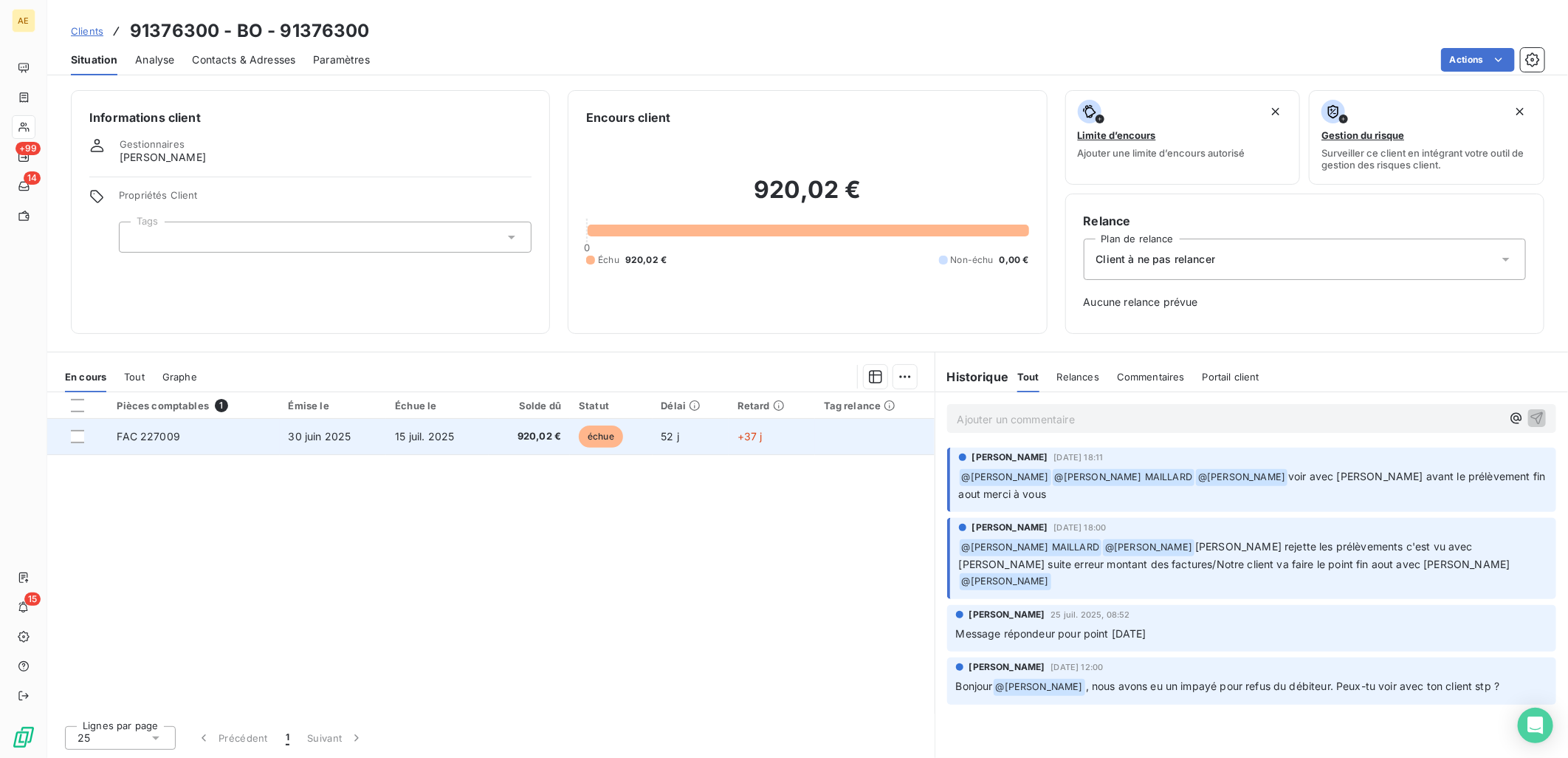
click at [408, 430] on span "15 juil. 2025" at bounding box center [425, 436] width 59 height 13
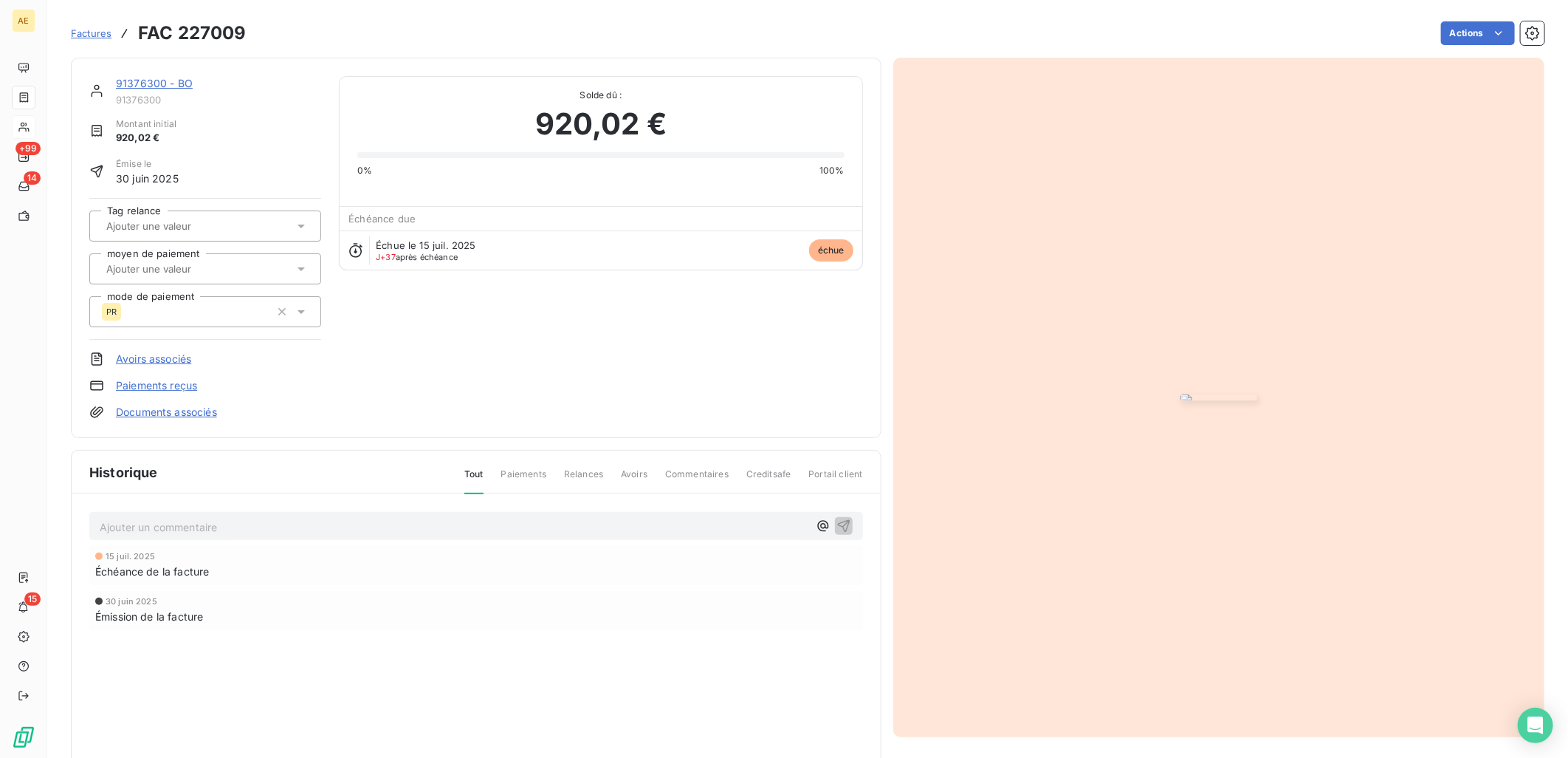
click at [187, 82] on link "91376300 - BO" at bounding box center [154, 83] width 77 height 13
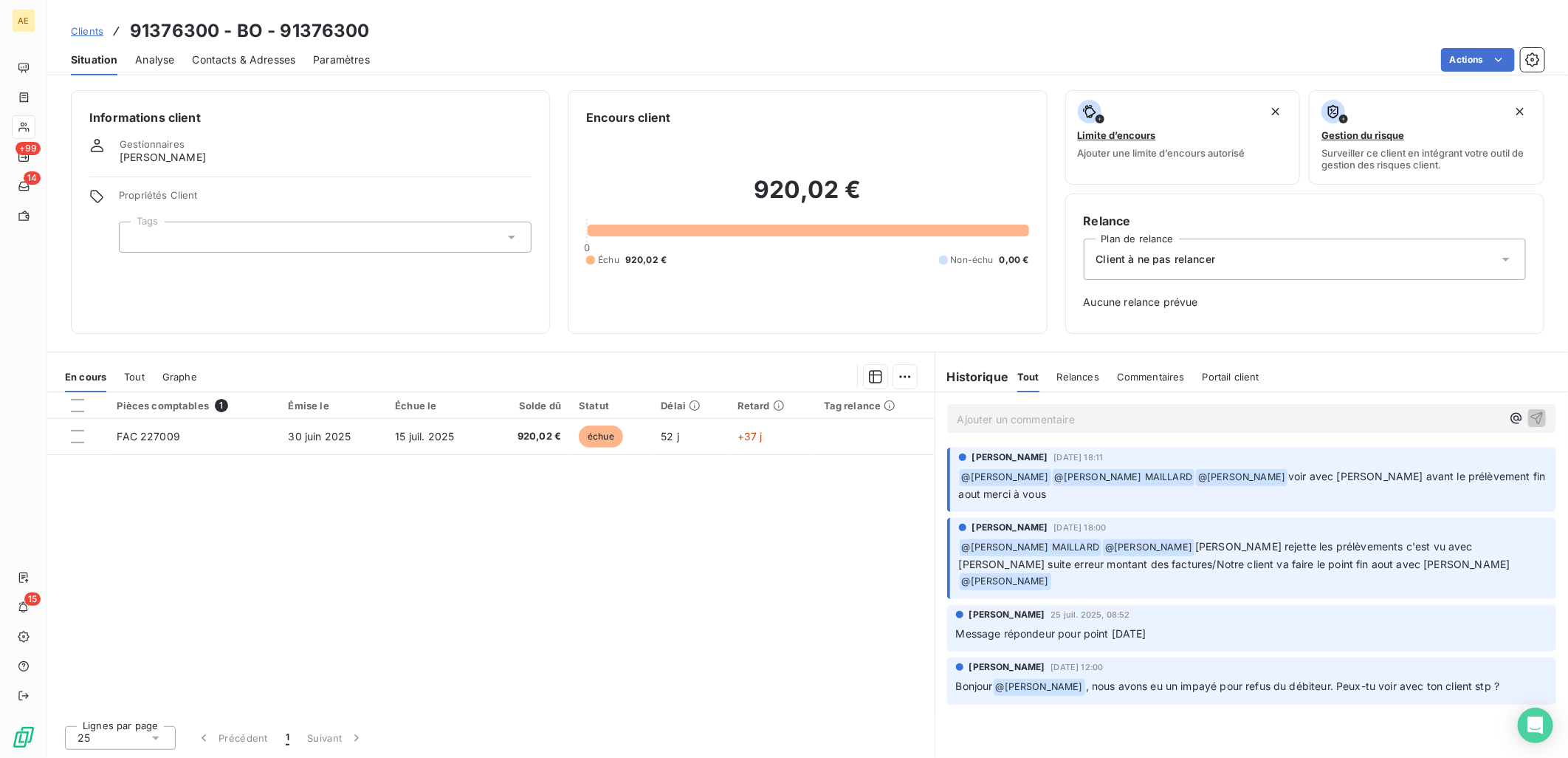
click at [1086, 378] on span "Relances" at bounding box center [1078, 377] width 42 height 12
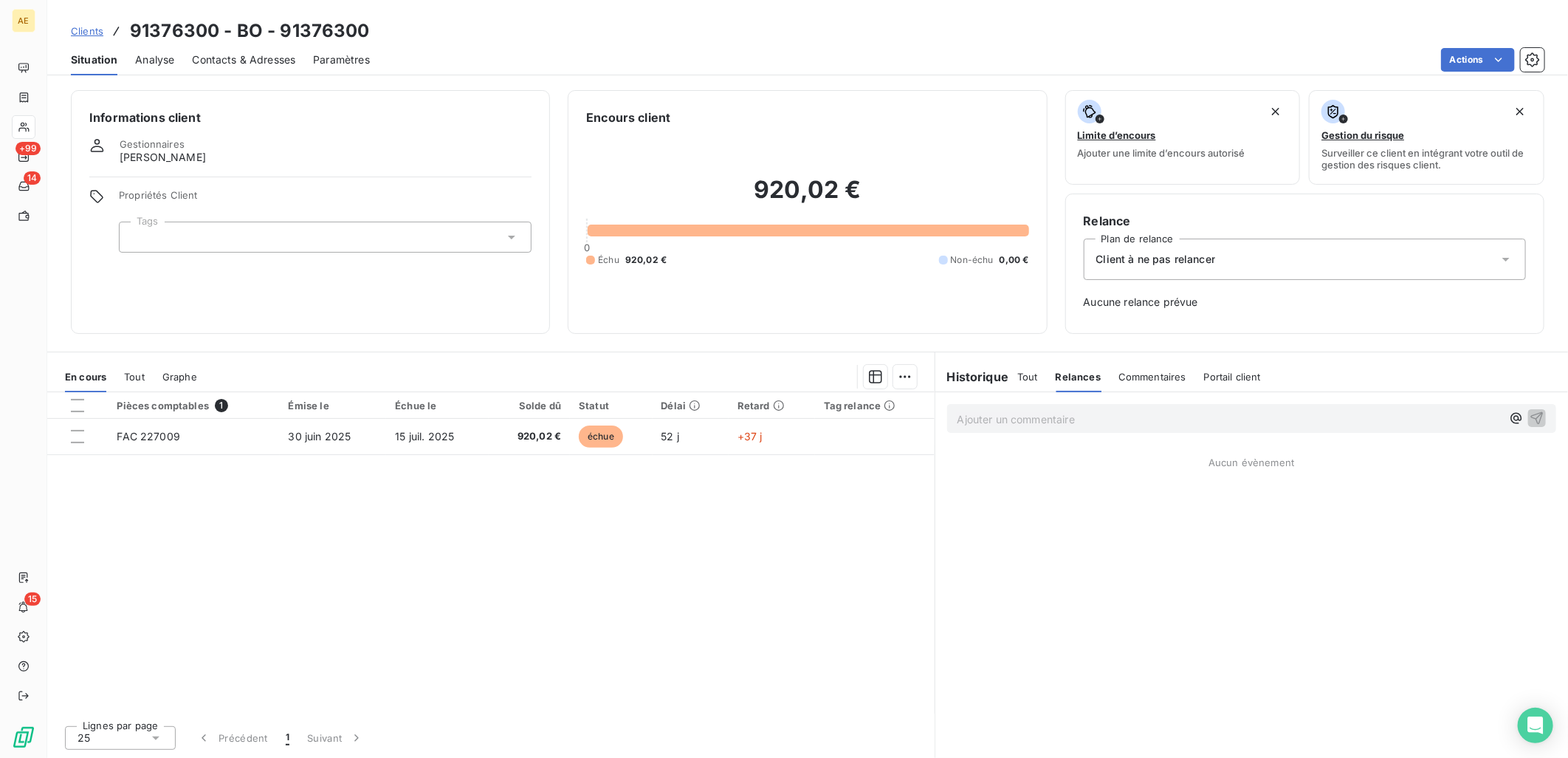
click at [1134, 380] on span "Commentaires" at bounding box center [1152, 377] width 68 height 12
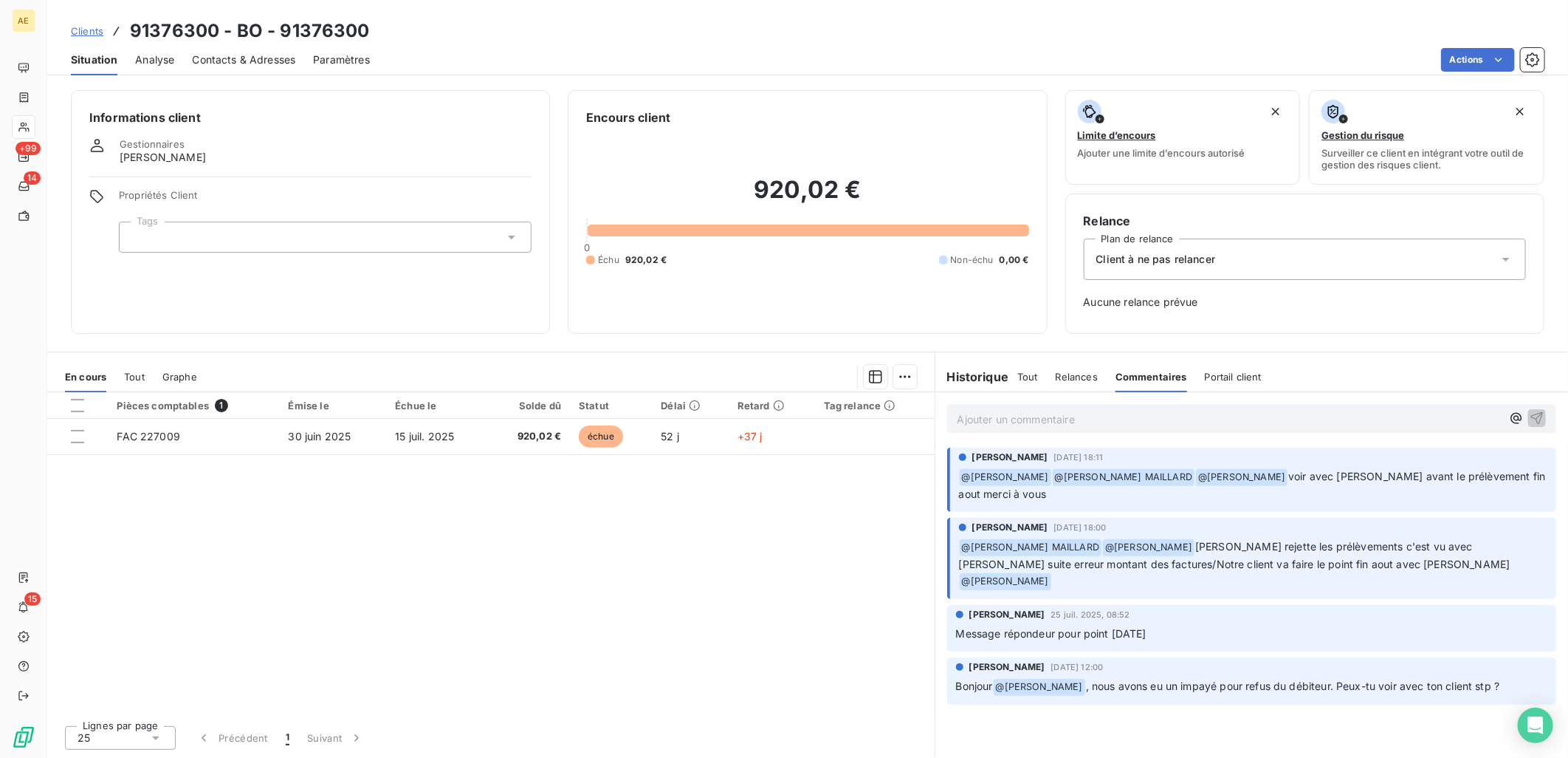
click at [1216, 380] on span "Portail client" at bounding box center [1234, 377] width 57 height 12
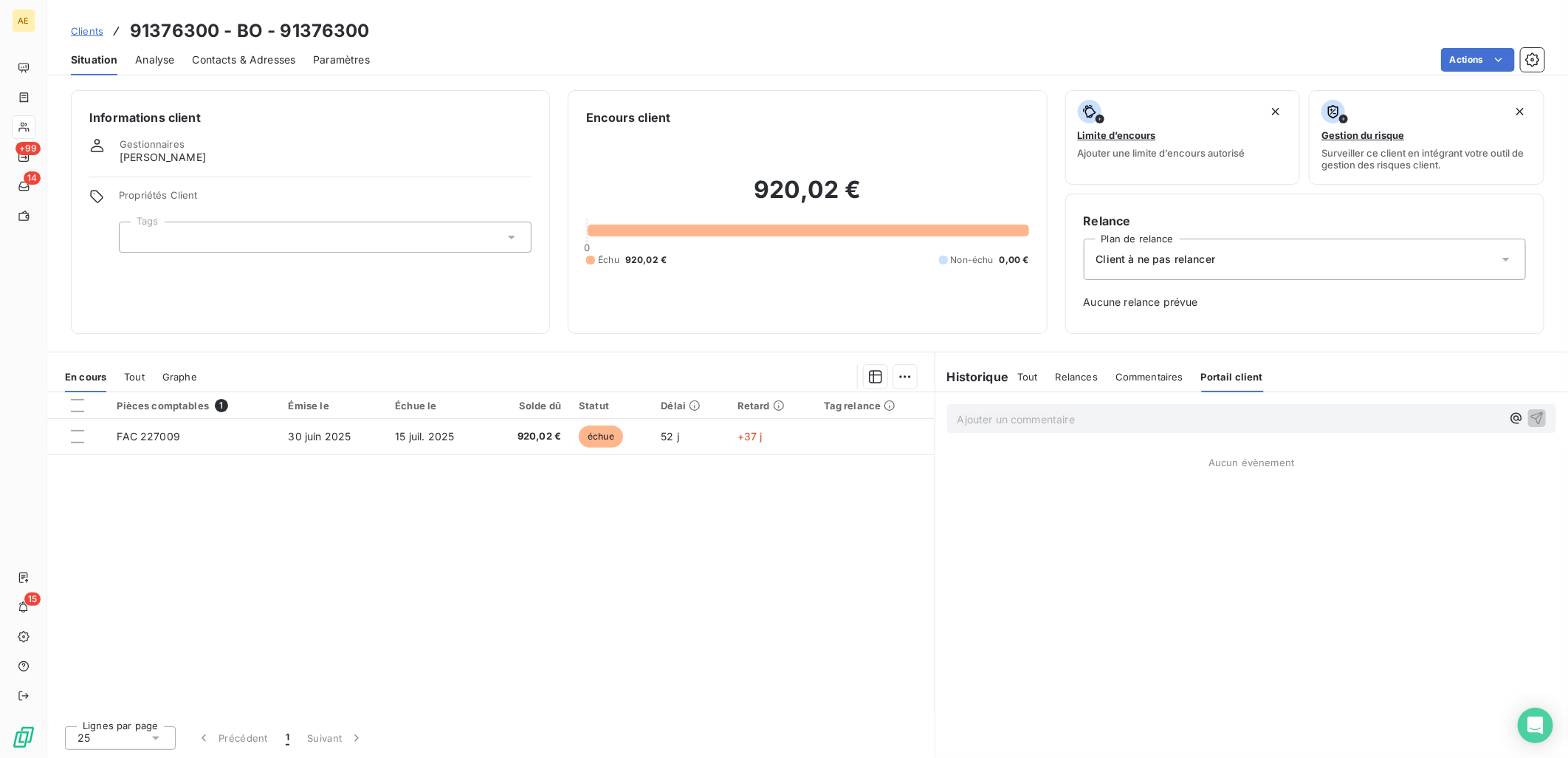
click at [1034, 380] on span "Tout" at bounding box center [1028, 377] width 21 height 12
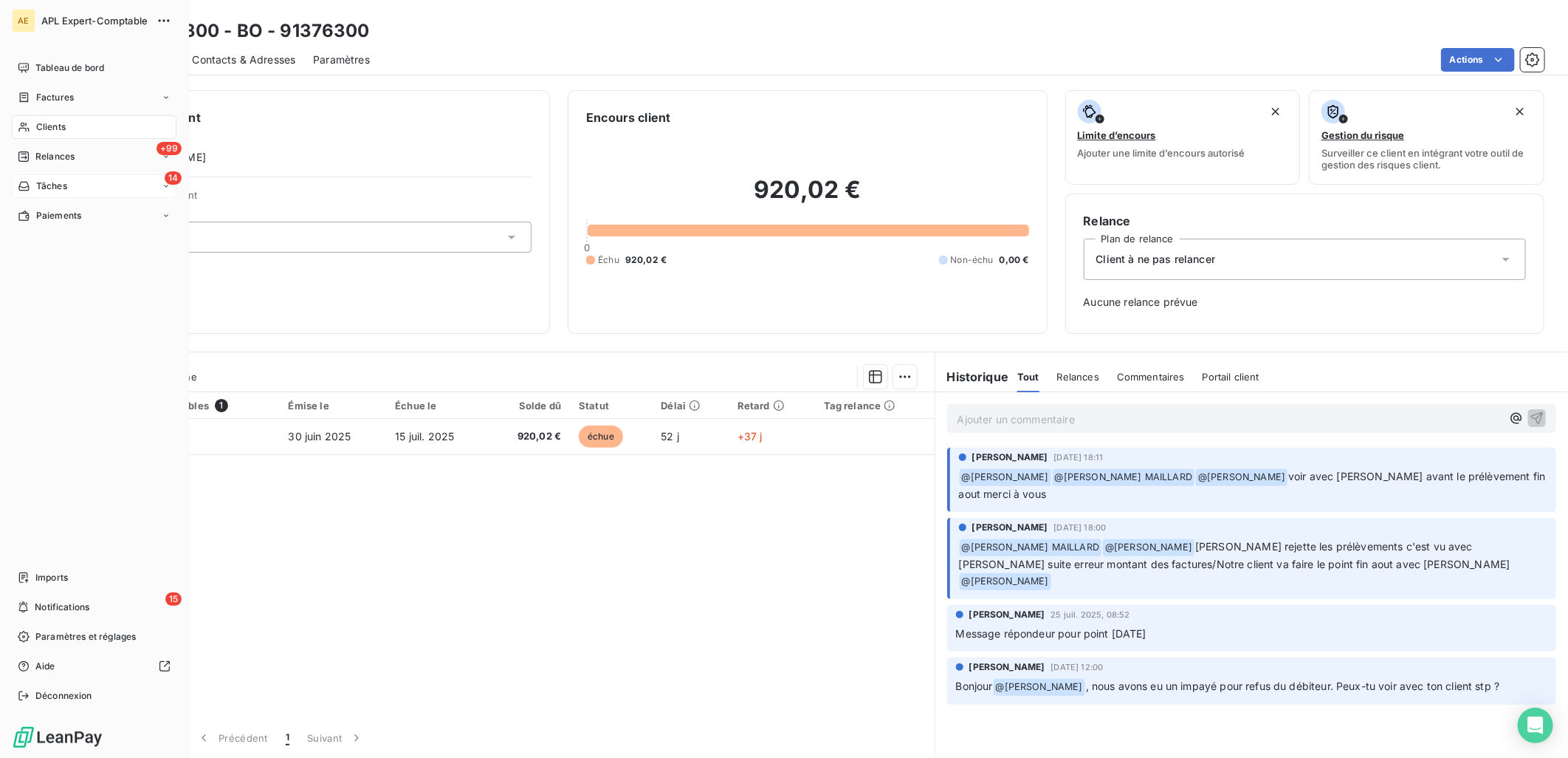
click at [72, 179] on div "14 Tâches" at bounding box center [94, 186] width 164 height 24
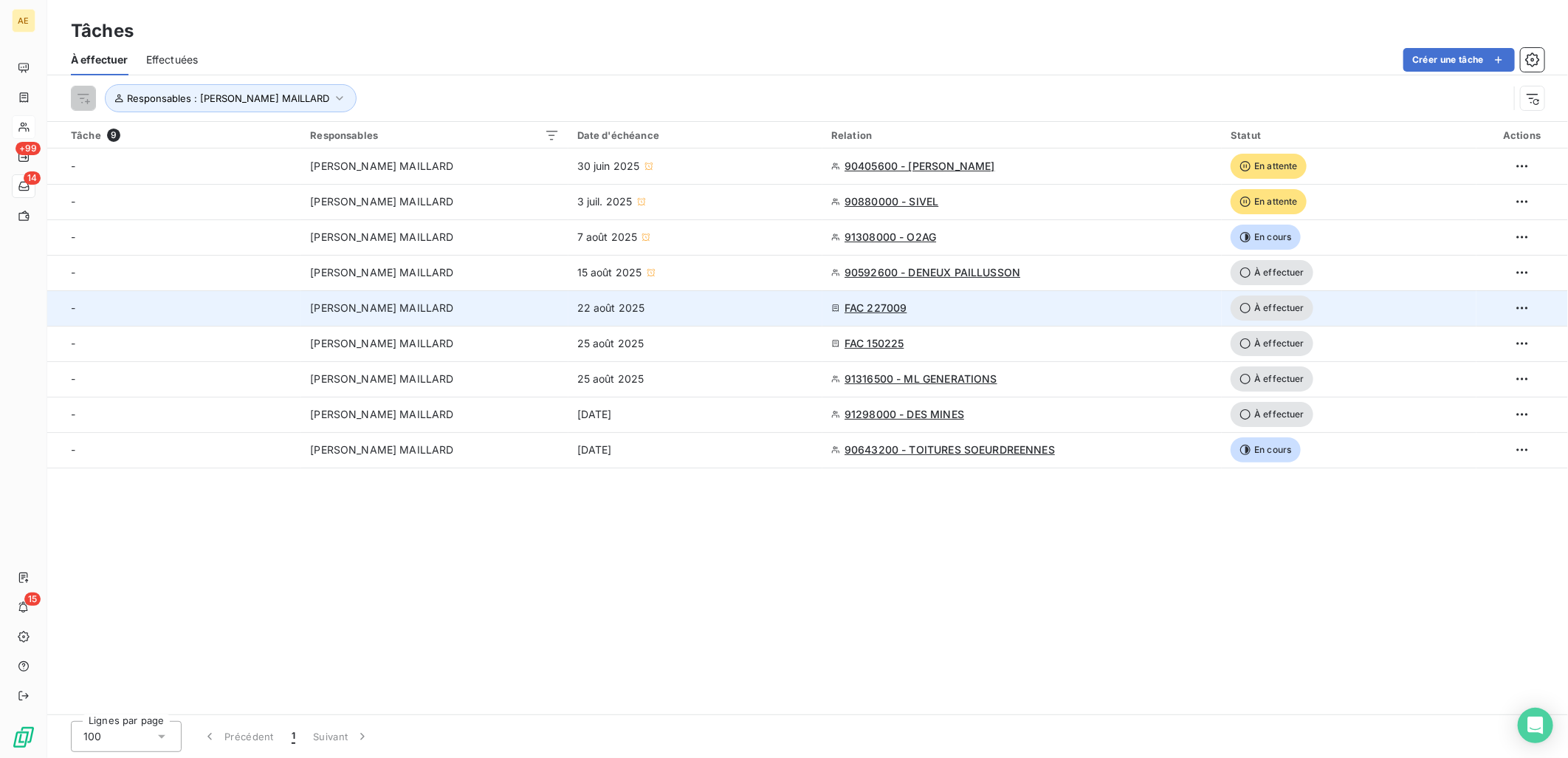
click at [737, 301] on div "22 août 2025" at bounding box center [695, 308] width 236 height 15
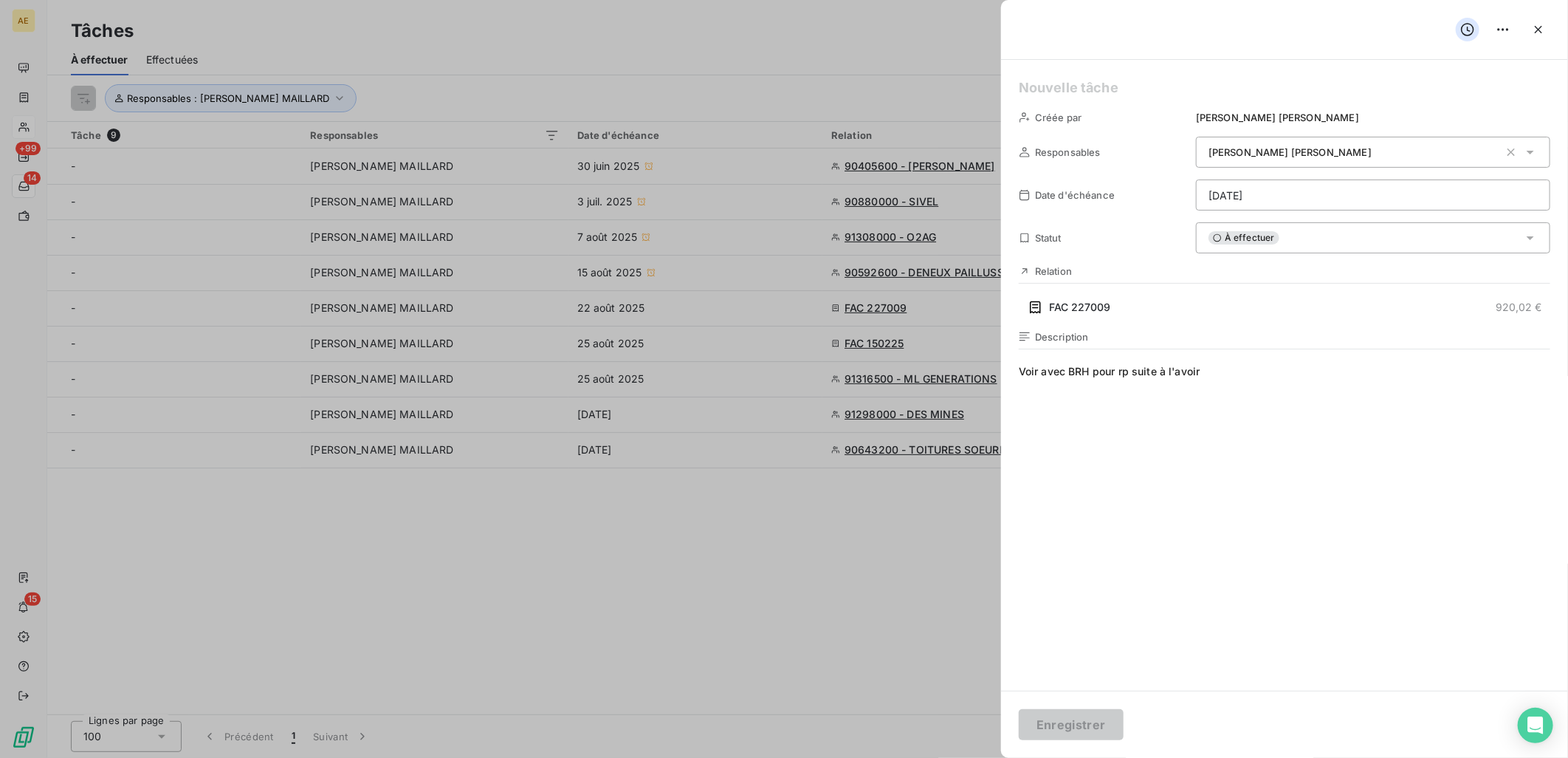
click at [1237, 378] on span "Voir avec BRH pour rp suite à l'avoir" at bounding box center [1284, 506] width 531 height 284
click at [1537, 34] on icon "button" at bounding box center [1538, 29] width 15 height 15
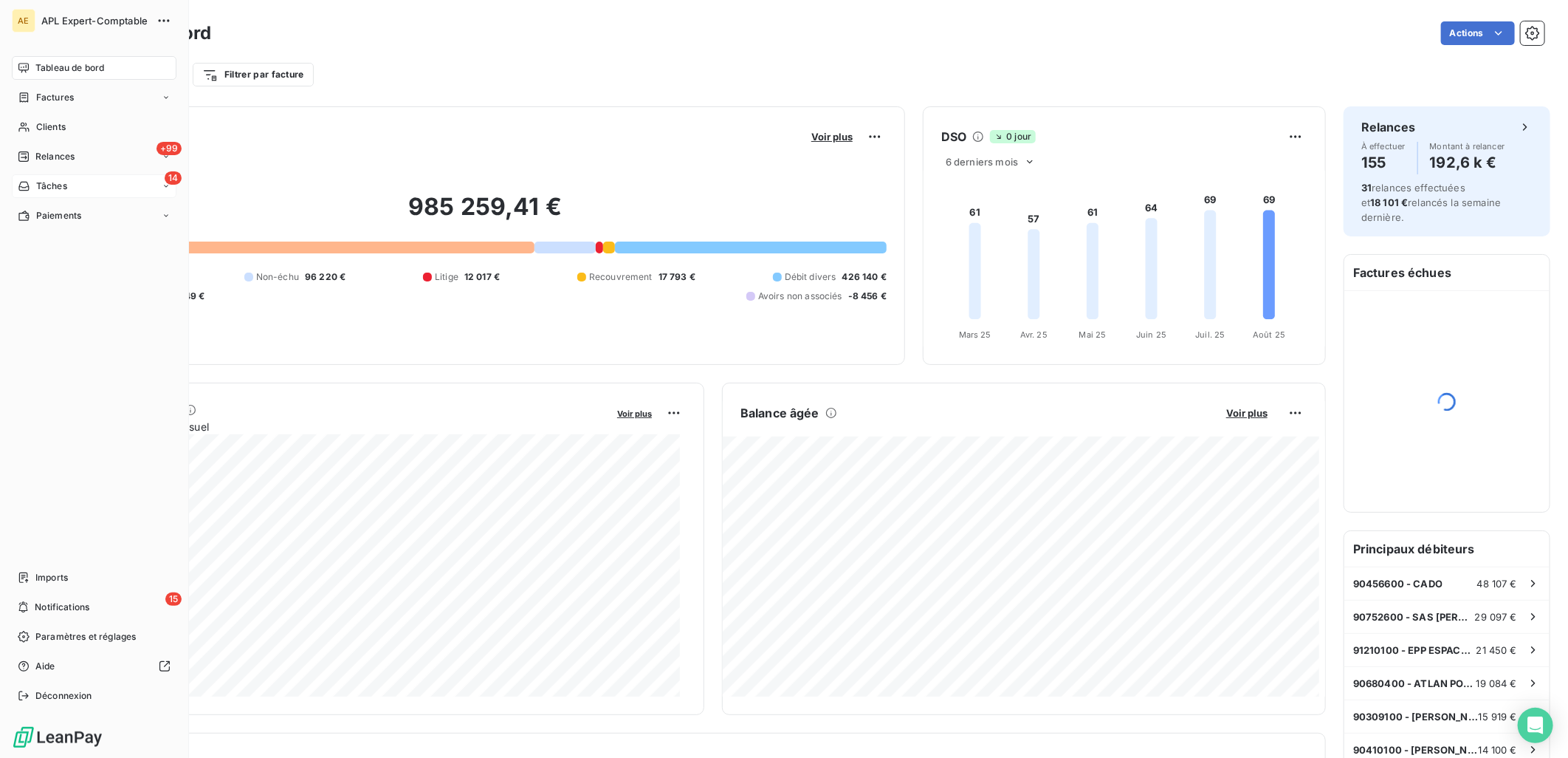
click at [62, 192] on span "Tâches" at bounding box center [51, 186] width 31 height 13
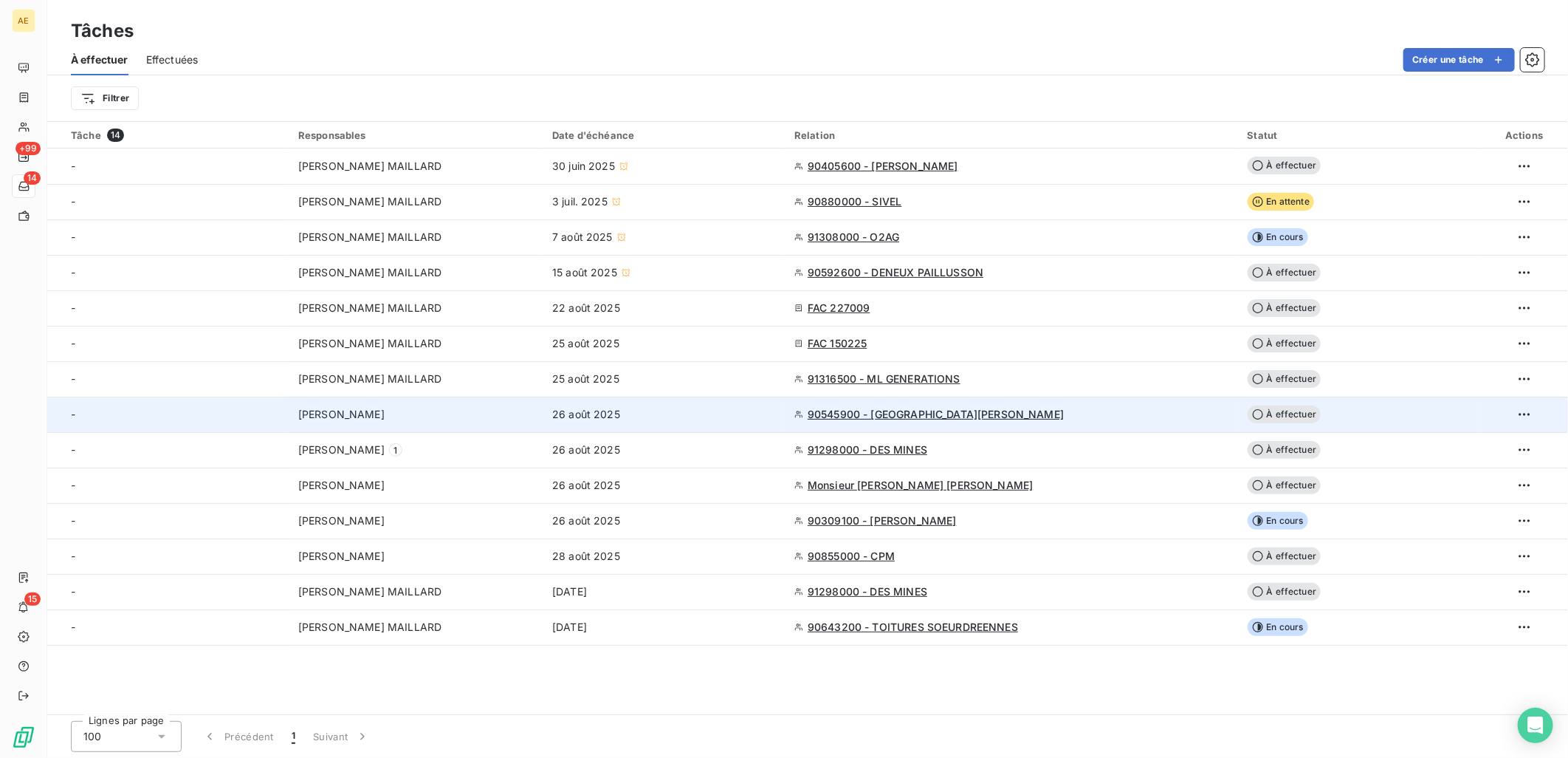
click at [751, 409] on div "26 août 2025" at bounding box center [664, 414] width 225 height 15
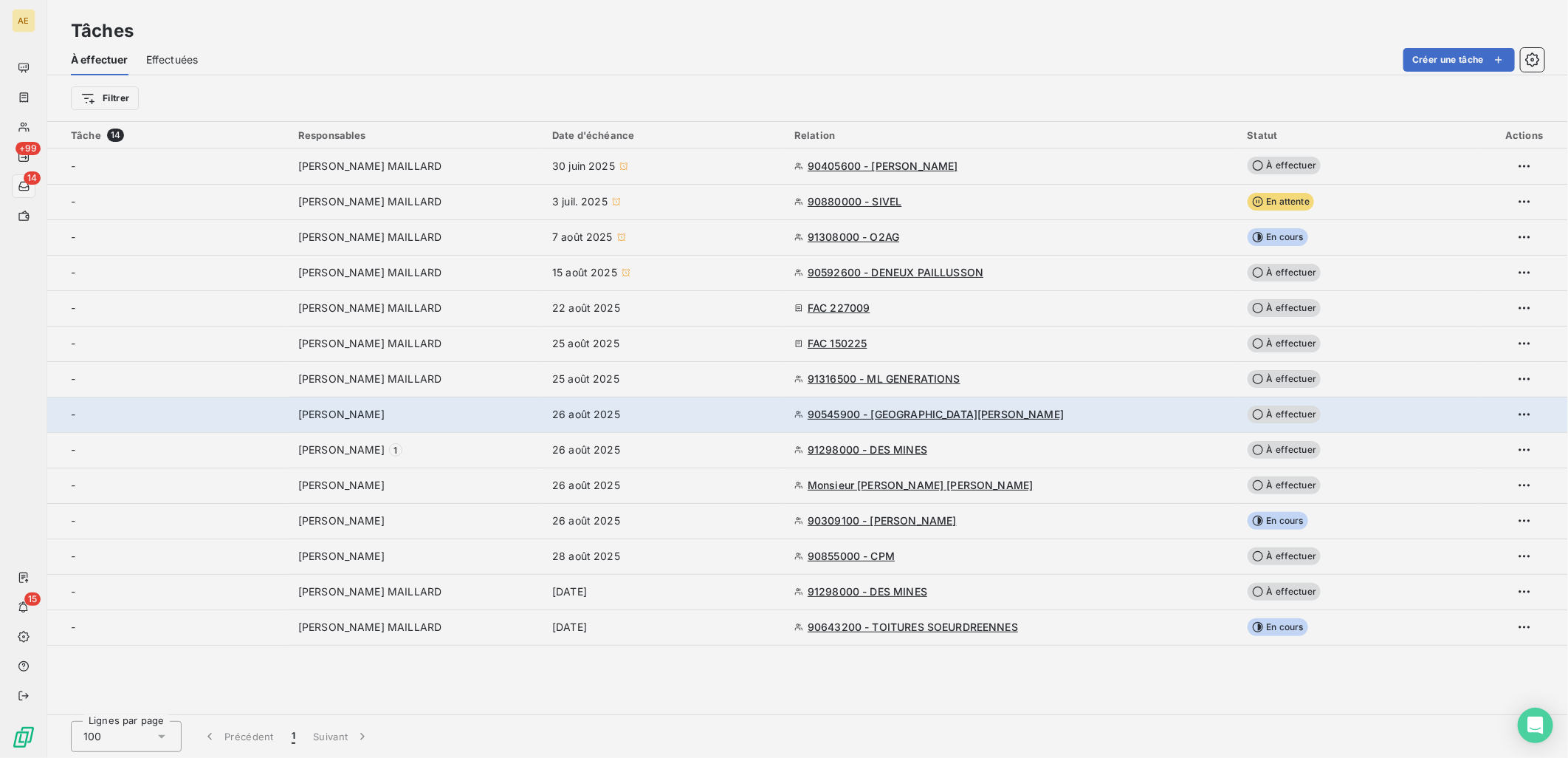
type input "26/08/2025"
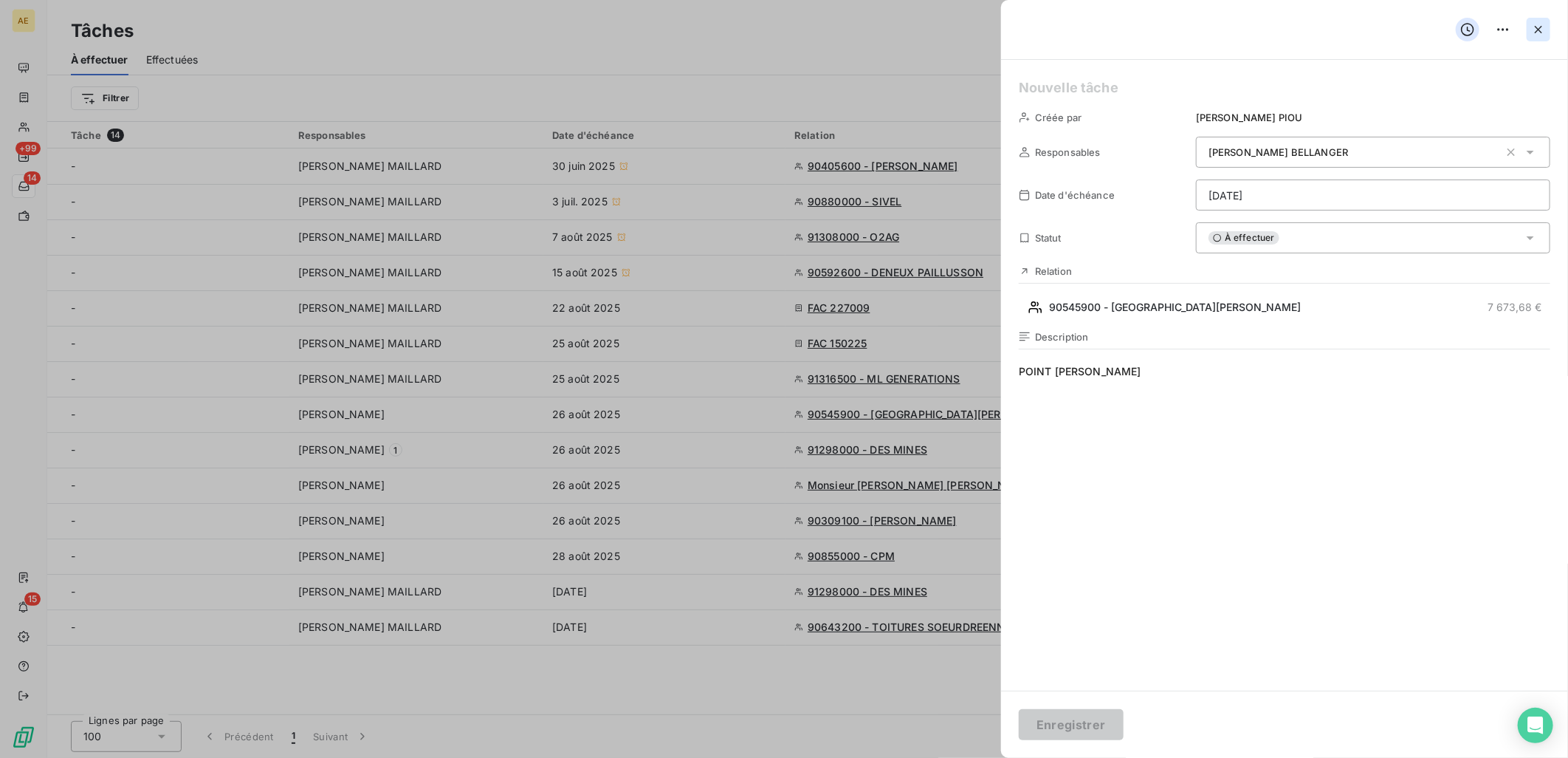
click at [1543, 30] on icon "button" at bounding box center [1538, 29] width 15 height 15
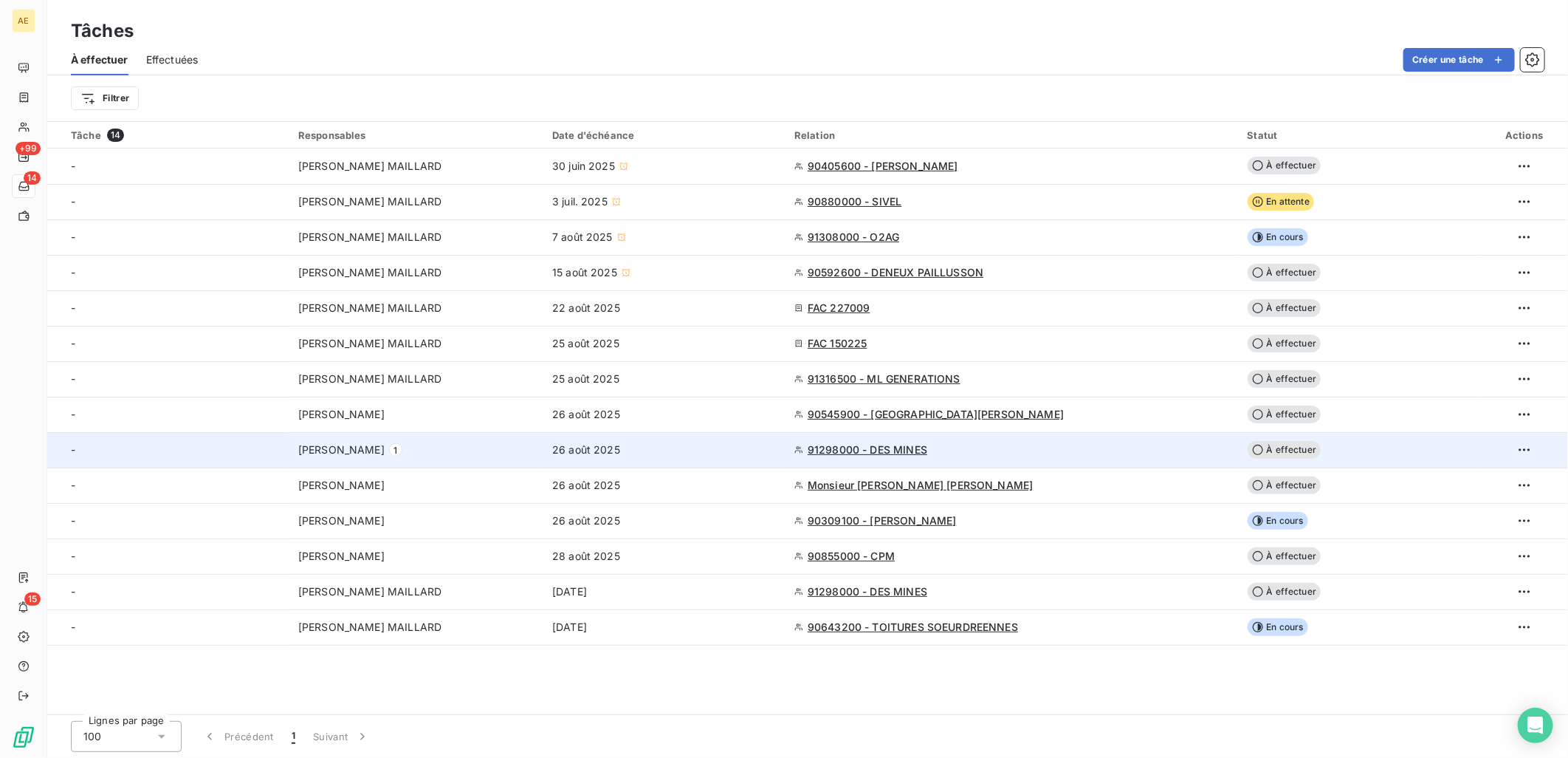
click at [478, 447] on div "Baptiste PAVAGEAU 1" at bounding box center [416, 449] width 236 height 15
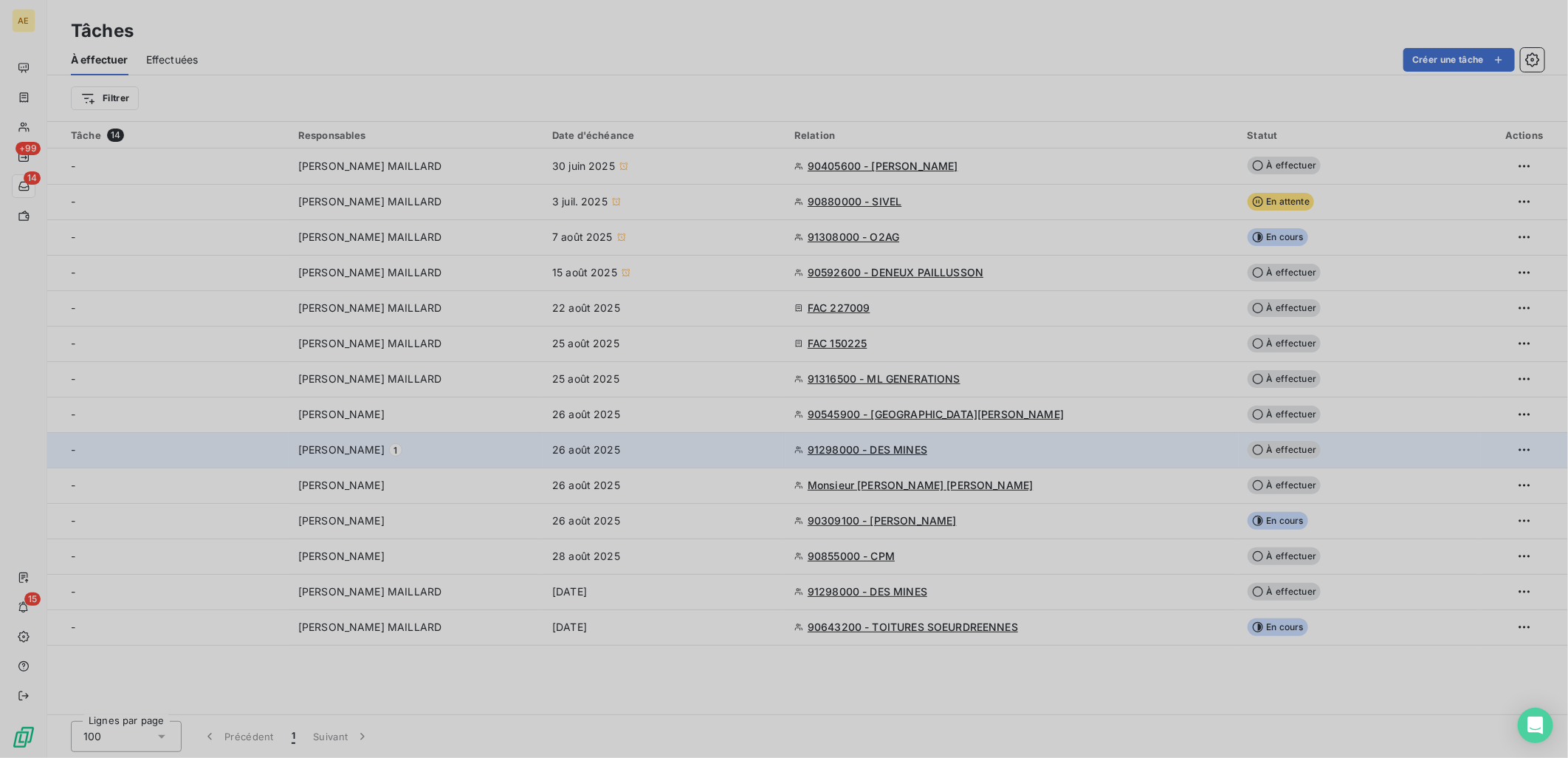
type input "26/08/2025"
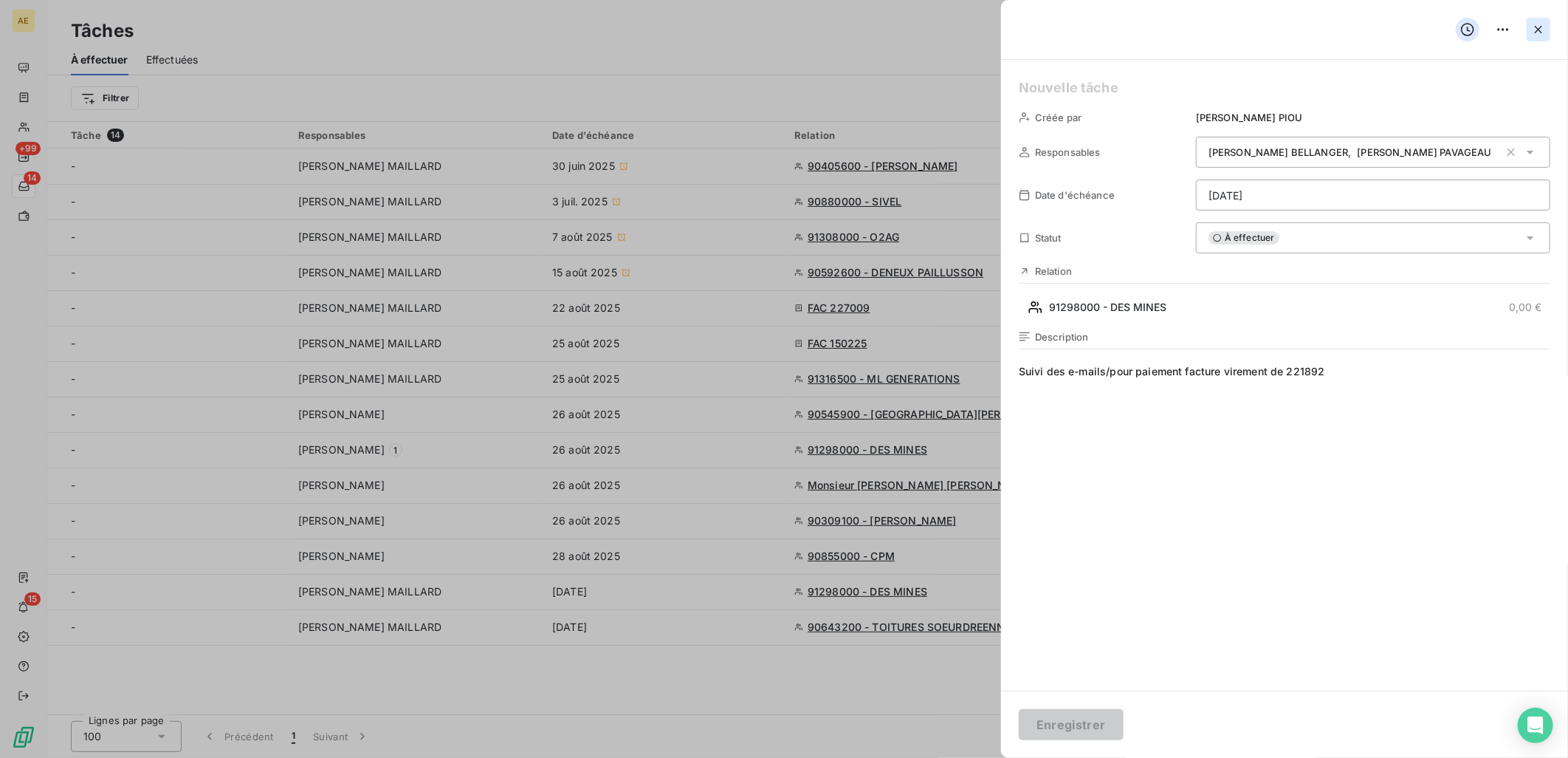
click at [1529, 28] on button "button" at bounding box center [1539, 29] width 24 height 24
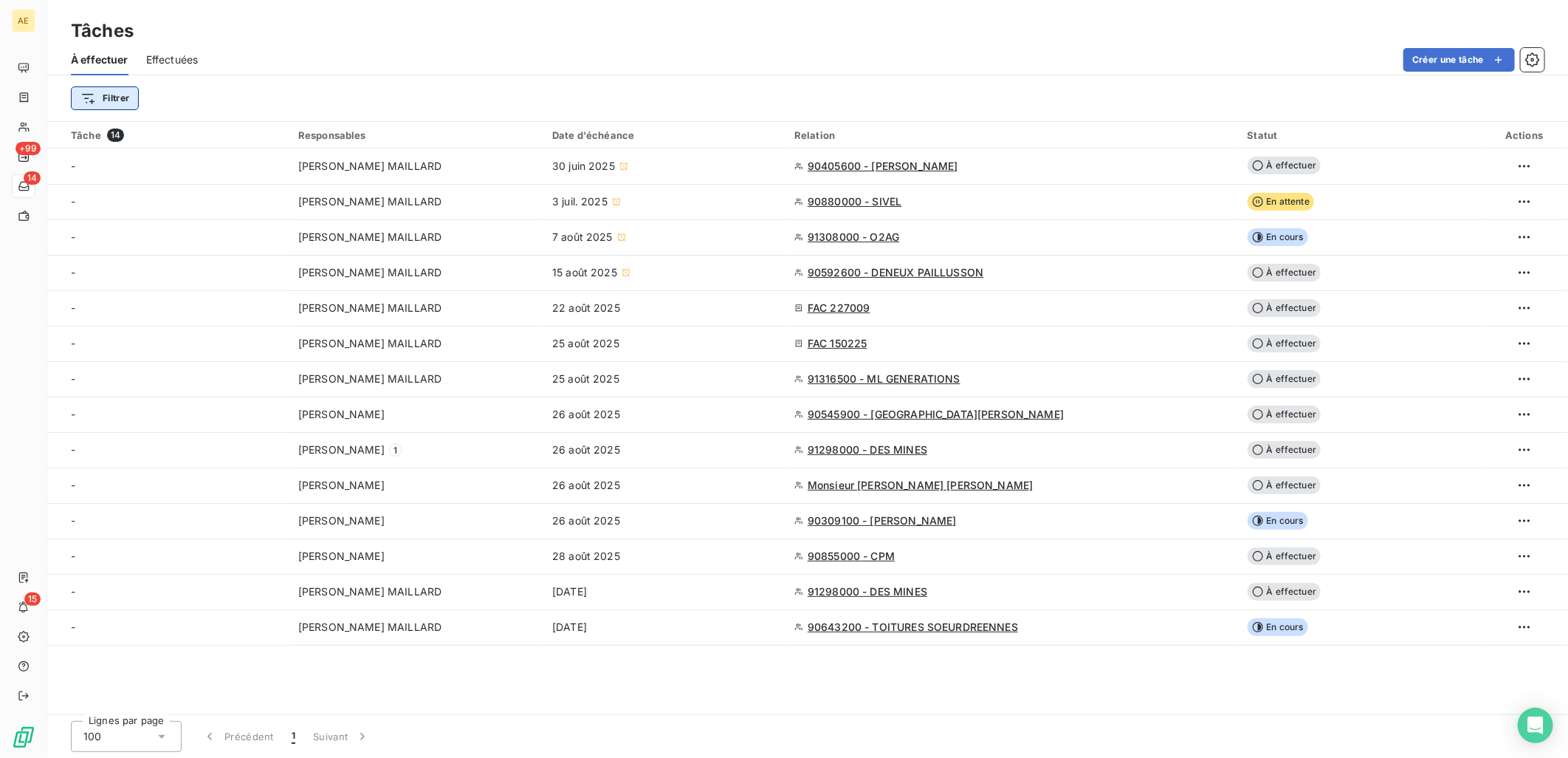
click at [123, 94] on html "AE +99 14 15 Tâches À effectuer Effectuées Créer une tâche Filtrer Tâche 14 Res…" at bounding box center [784, 379] width 1568 height 758
click at [165, 211] on div "Responsables" at bounding box center [179, 208] width 205 height 24
click at [395, 138] on div at bounding box center [386, 136] width 148 height 31
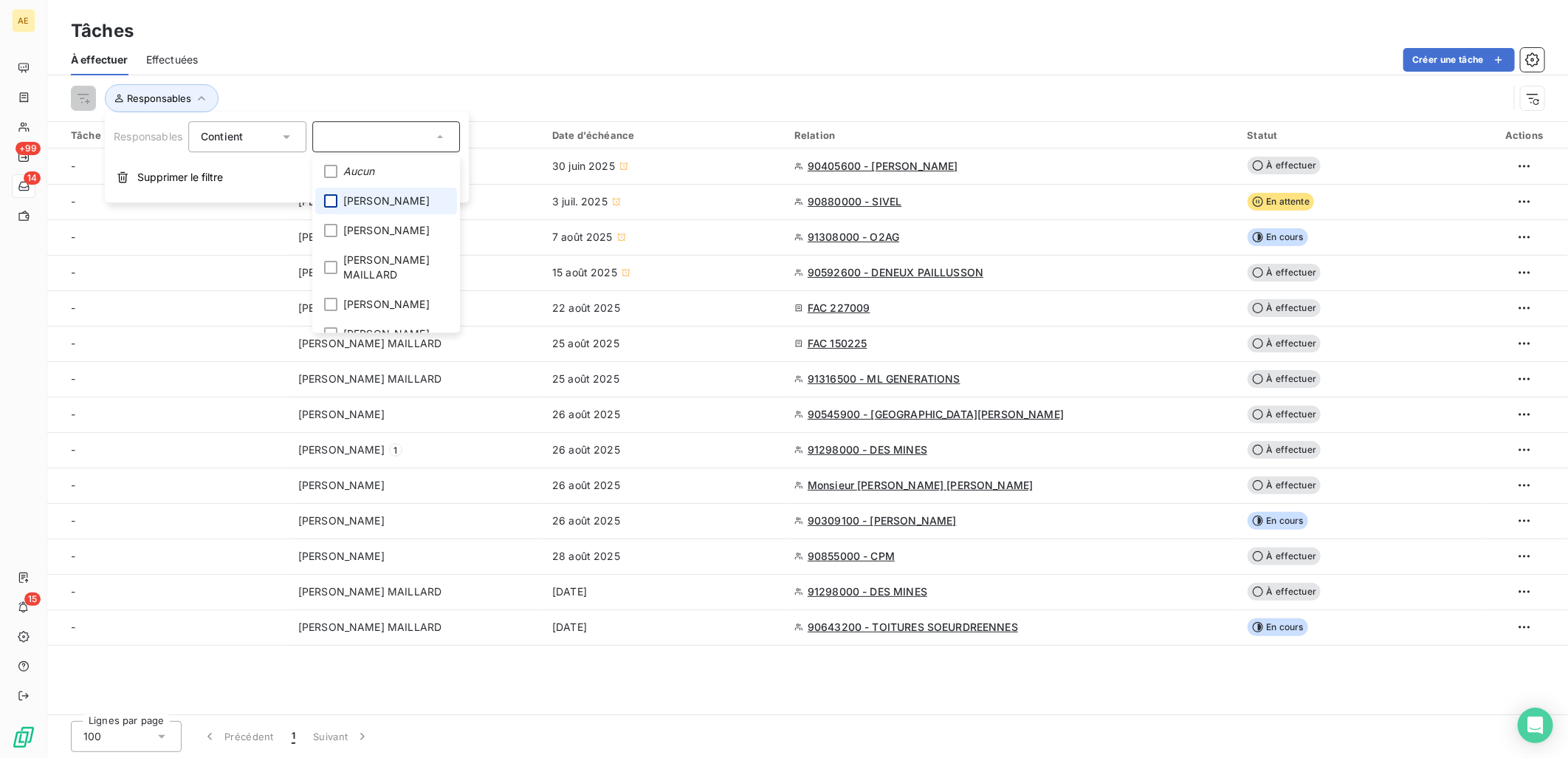
click at [327, 204] on div at bounding box center [331, 201] width 13 height 13
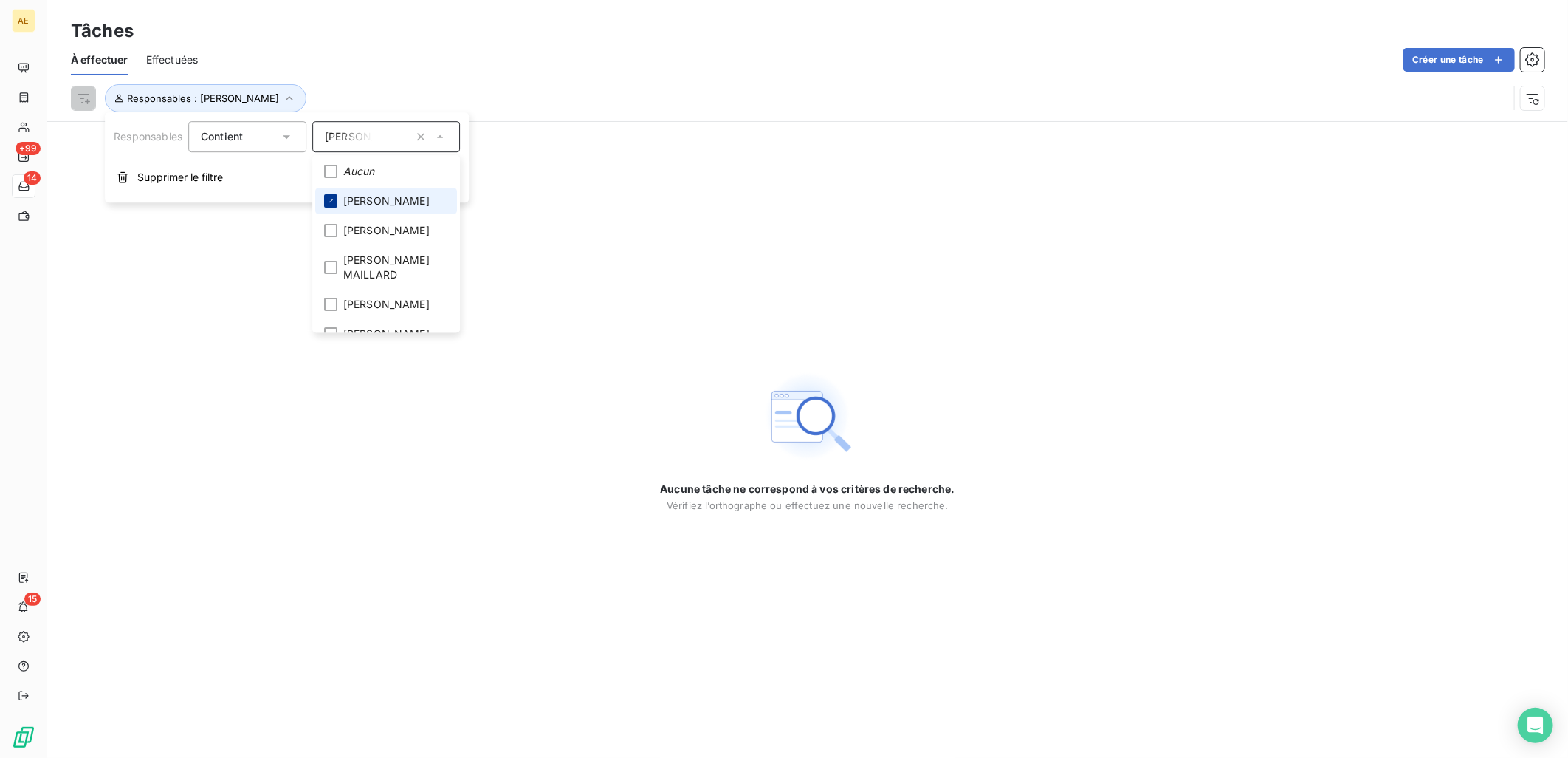
click at [326, 200] on div at bounding box center [331, 201] width 13 height 13
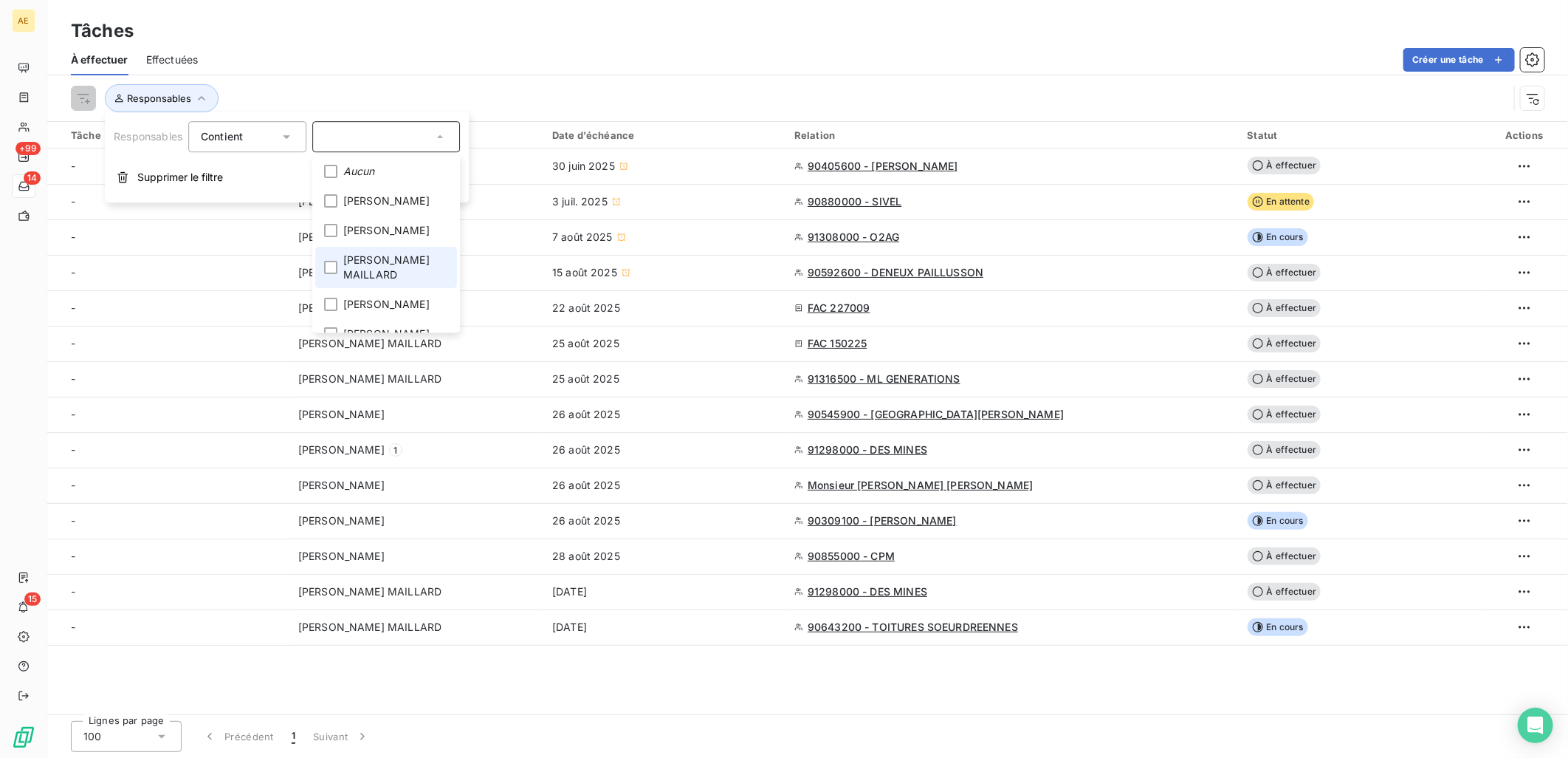
click at [371, 275] on span "[PERSON_NAME] MAILLARD" at bounding box center [395, 267] width 105 height 29
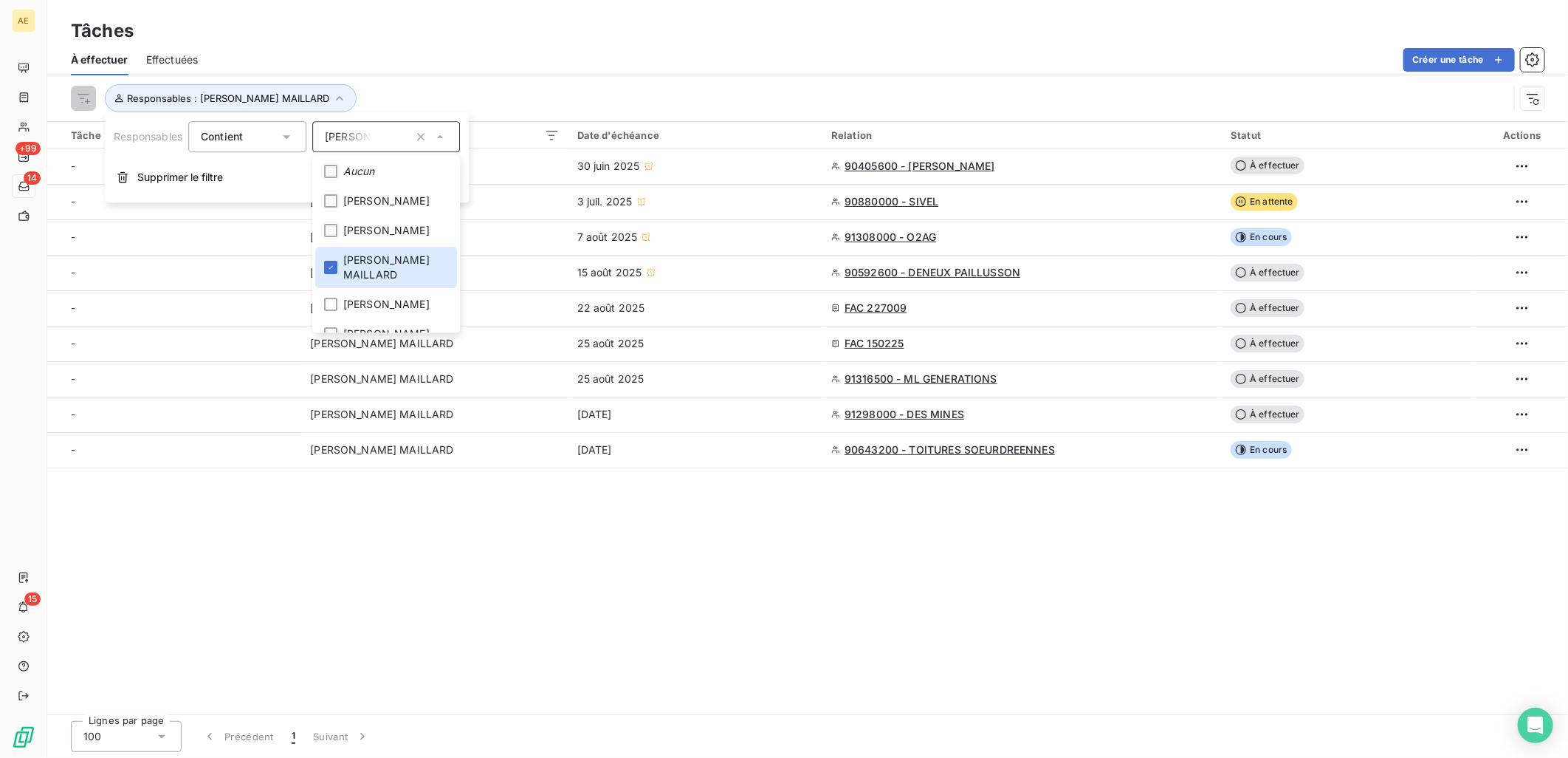
click at [488, 79] on div "Responsables : [PERSON_NAME] MAILLARD" at bounding box center [808, 98] width 1474 height 46
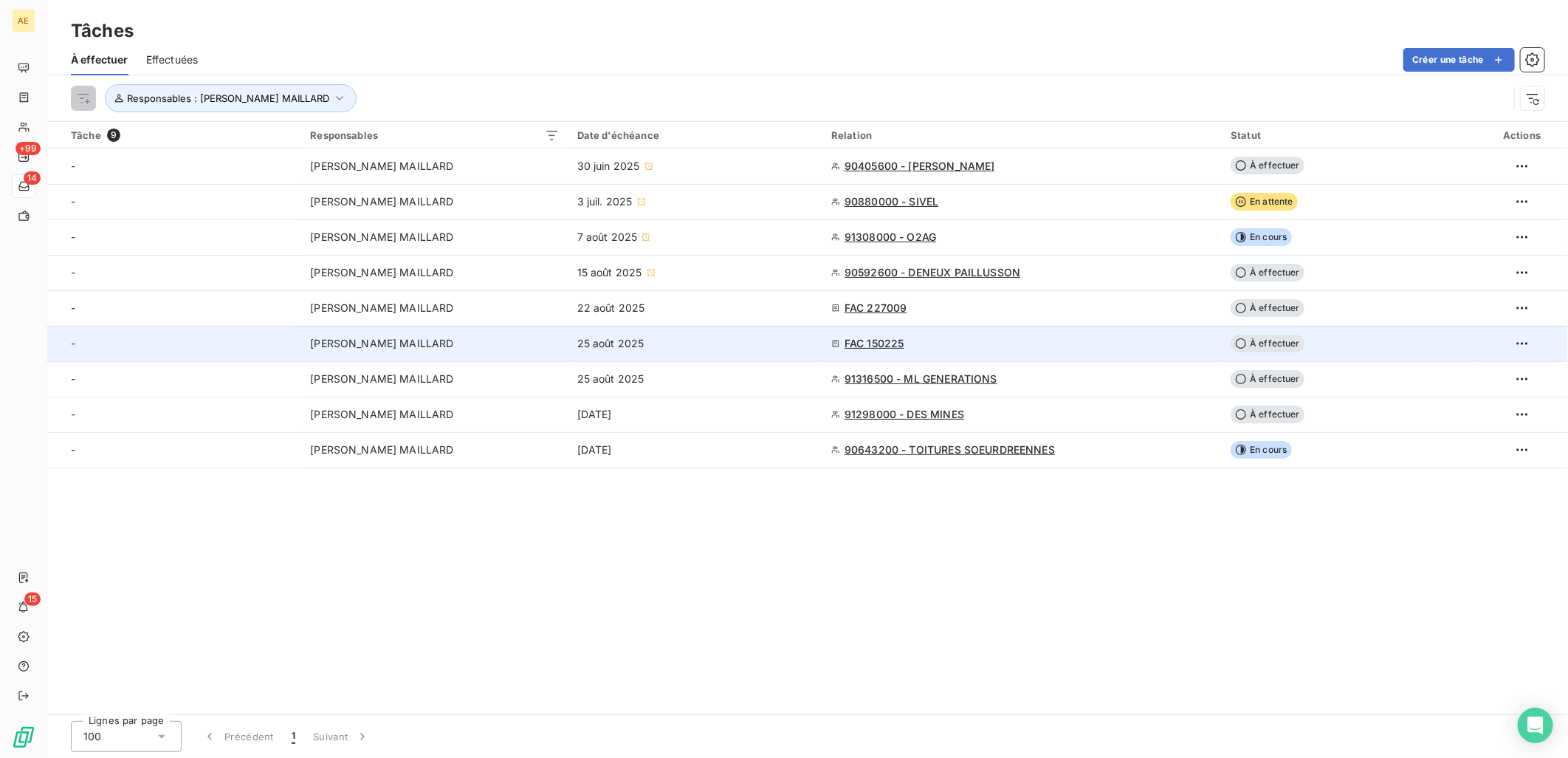
click at [945, 343] on div "FAC 150225" at bounding box center [1022, 343] width 382 height 15
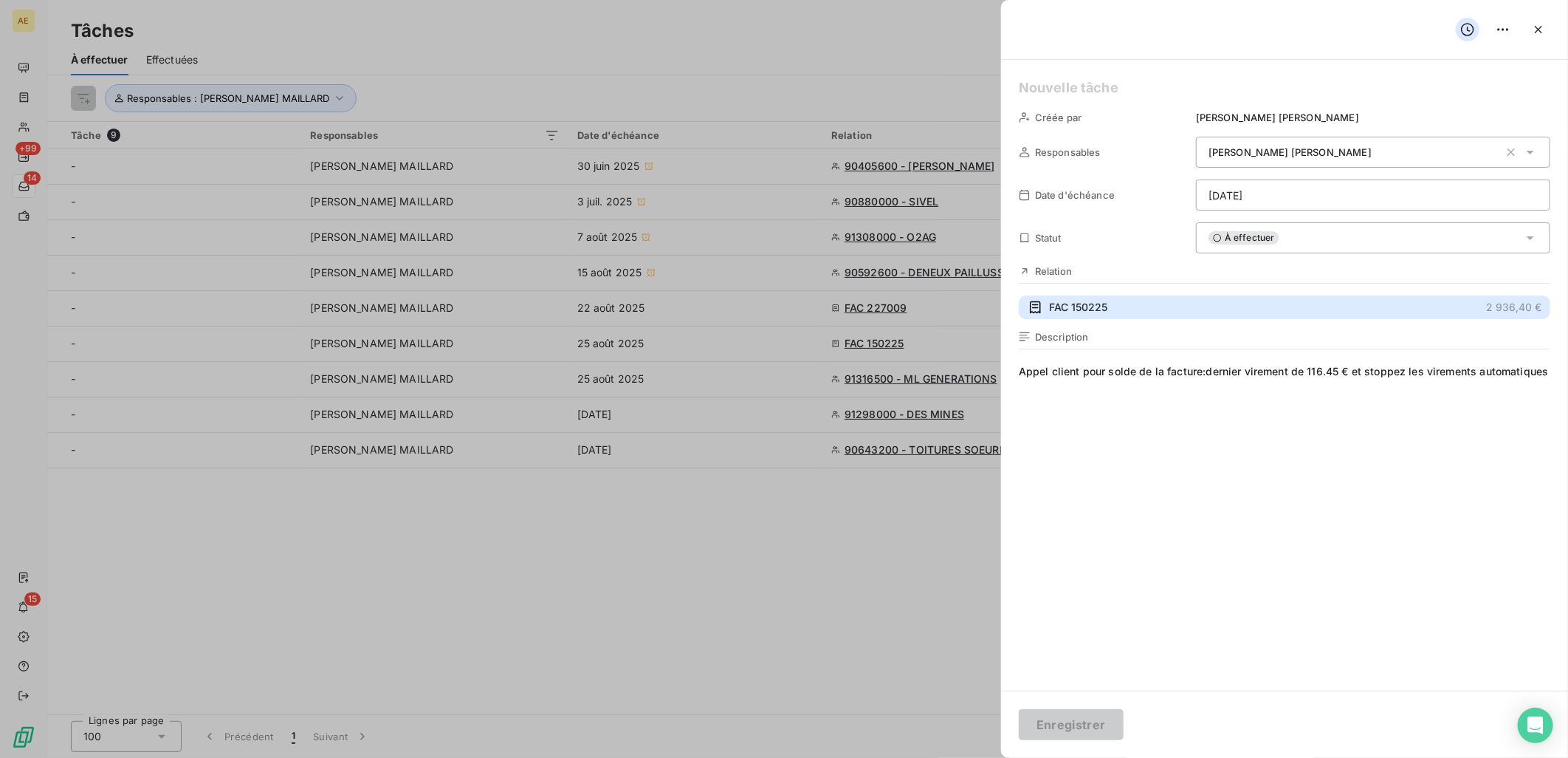
click at [1090, 312] on span "FAC 150225" at bounding box center [1079, 307] width 59 height 15
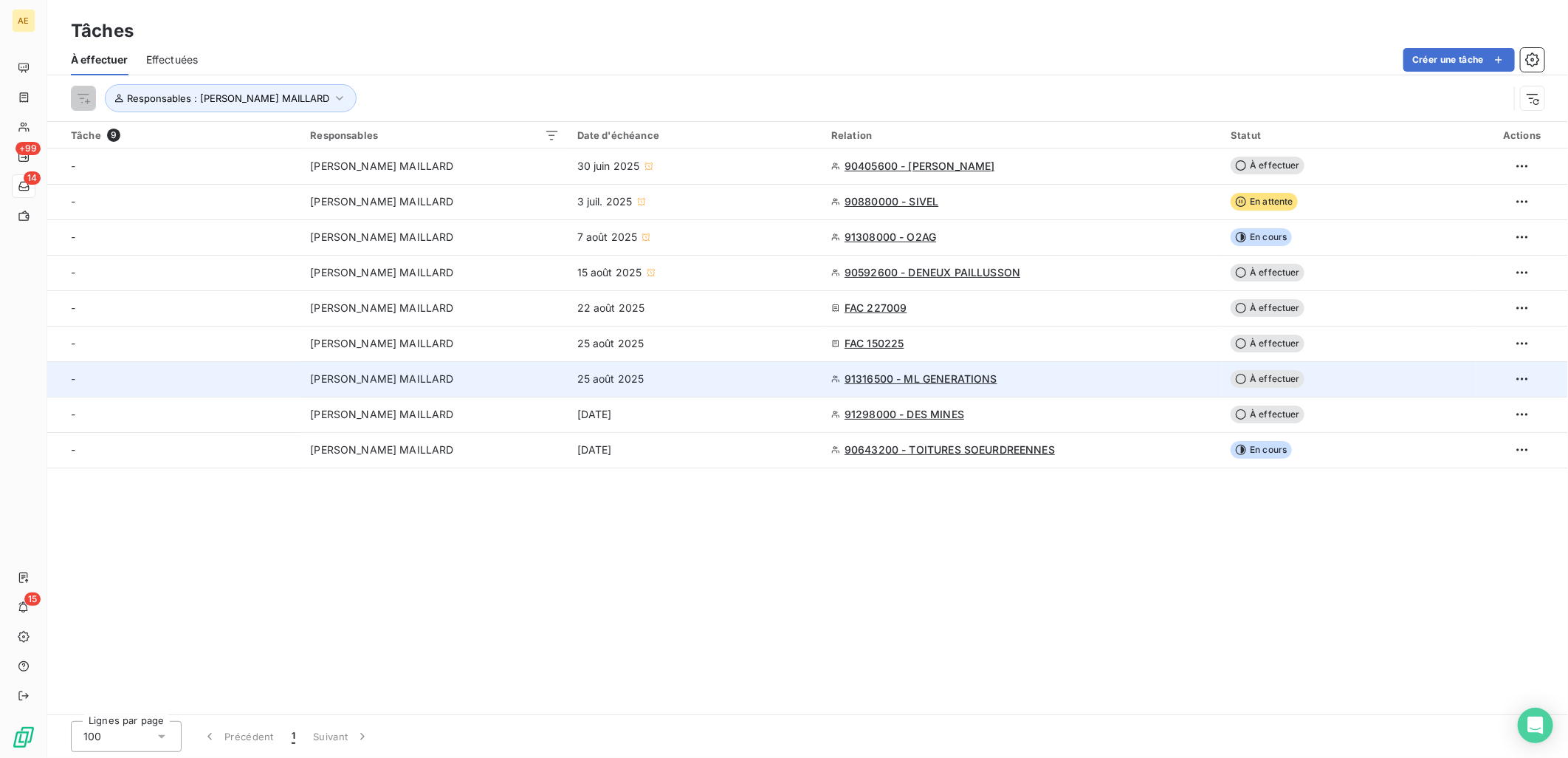
click at [710, 385] on div "25 août 2025" at bounding box center [695, 379] width 236 height 15
type input "25/08/2025"
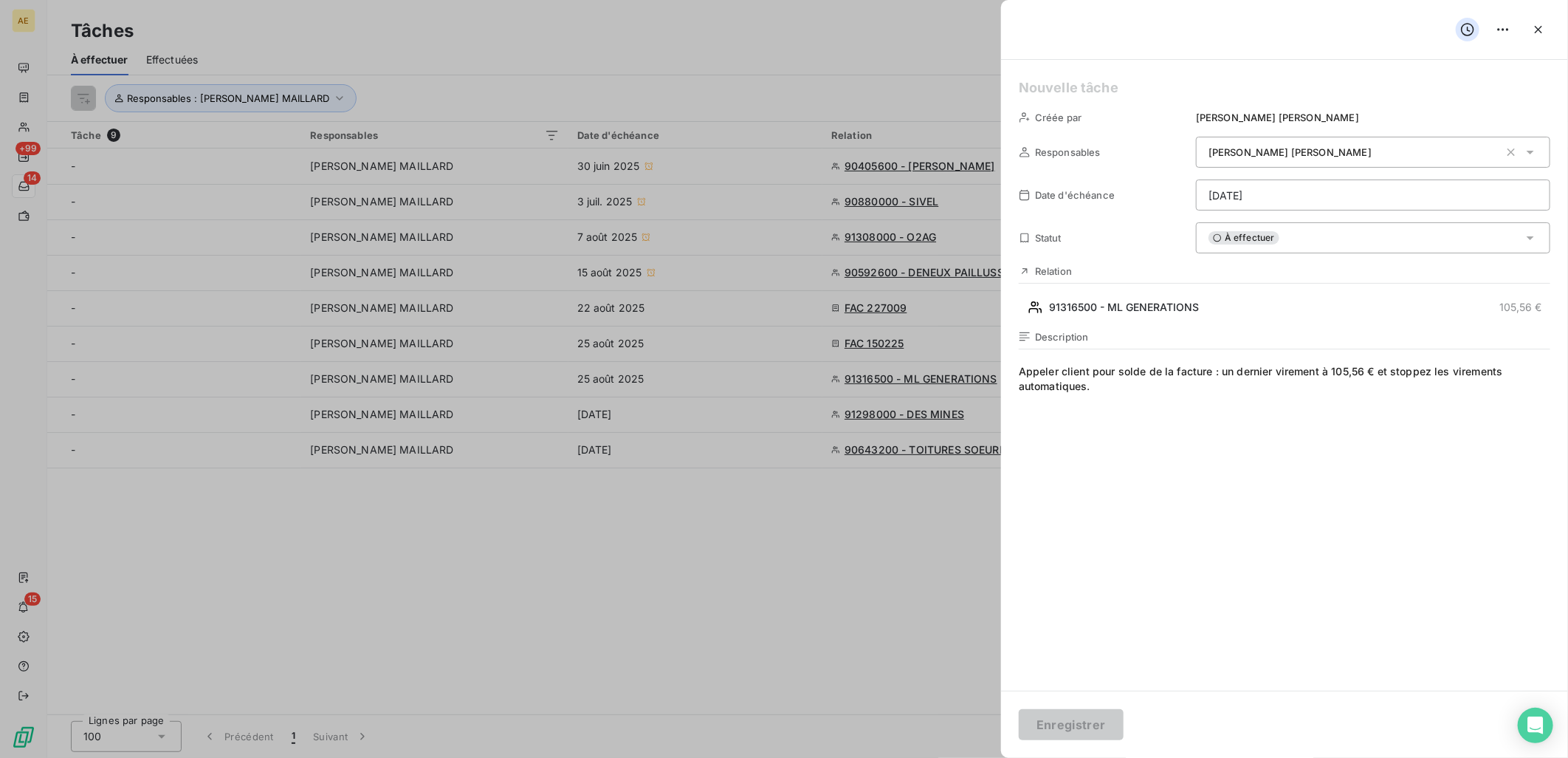
click at [694, 582] on div at bounding box center [784, 379] width 1568 height 758
click at [1527, 35] on button "button" at bounding box center [1539, 29] width 24 height 24
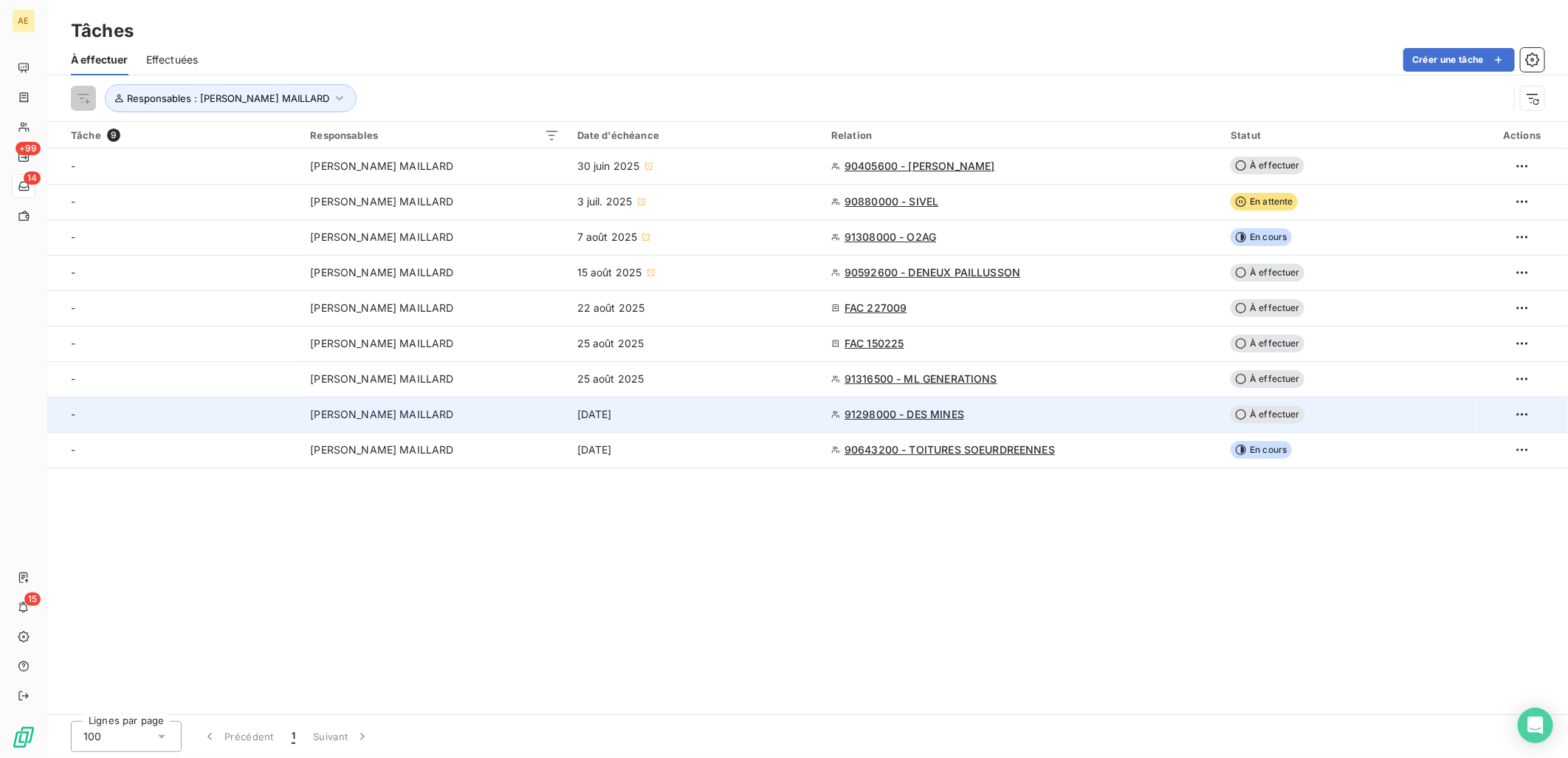
click at [719, 419] on div "[DATE]" at bounding box center [695, 414] width 236 height 15
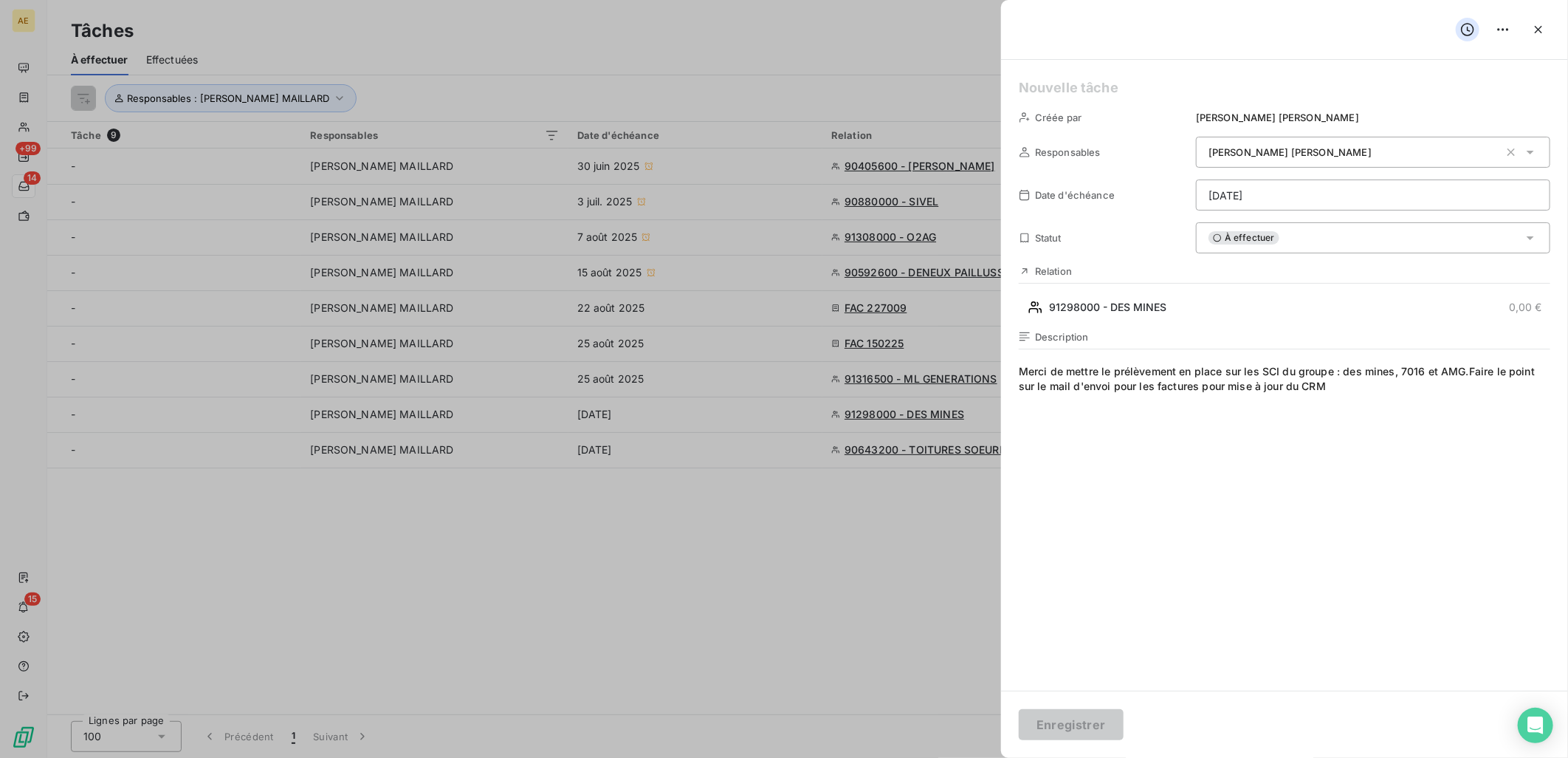
click at [699, 541] on div at bounding box center [784, 379] width 1568 height 758
click at [1541, 32] on icon "button" at bounding box center [1538, 29] width 7 height 7
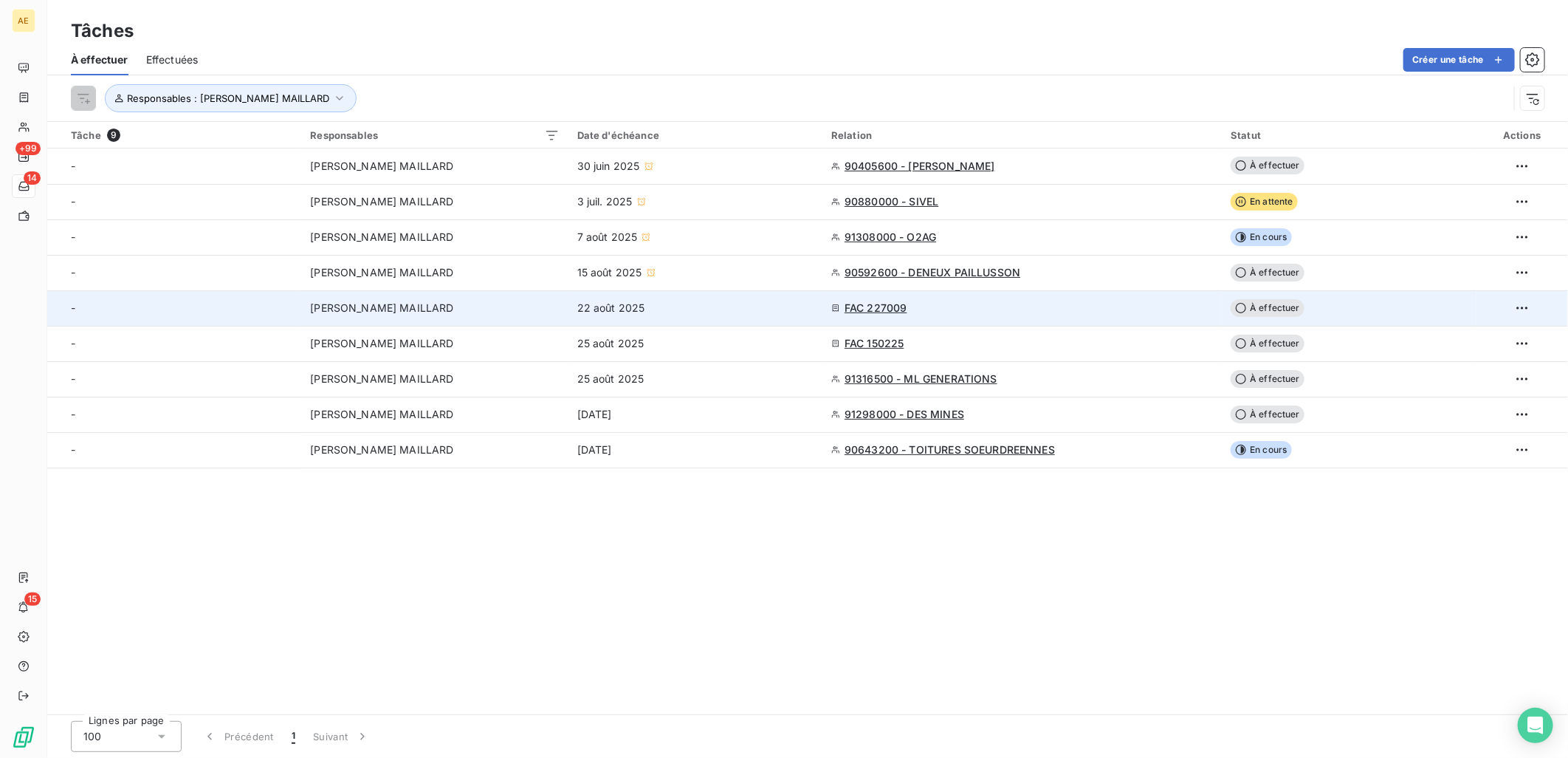
click at [720, 313] on div "22 août 2025" at bounding box center [695, 308] width 236 height 15
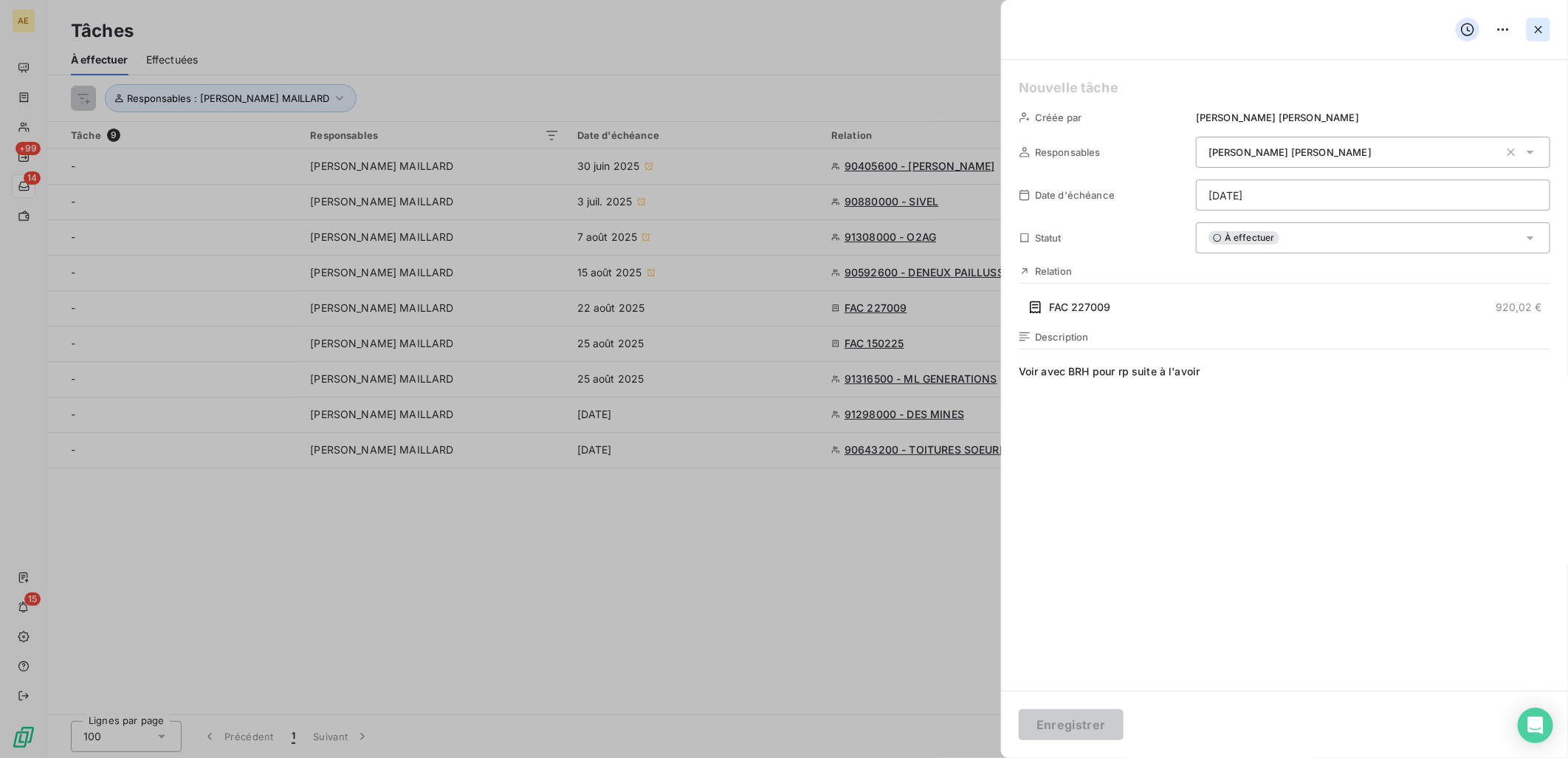
click at [1537, 31] on icon "button" at bounding box center [1538, 29] width 7 height 7
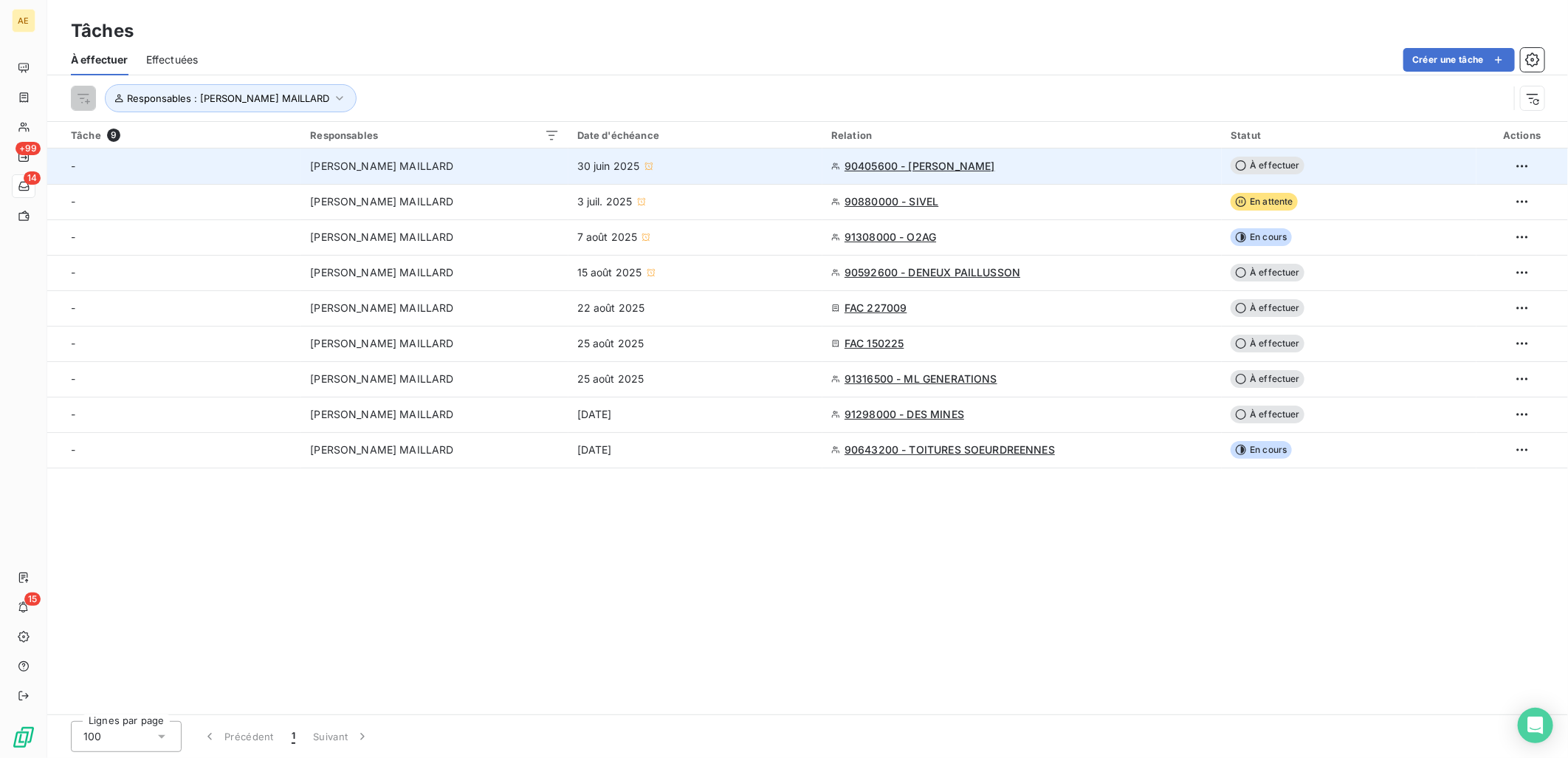
click at [743, 167] on div "30 juin 2025" at bounding box center [695, 166] width 236 height 15
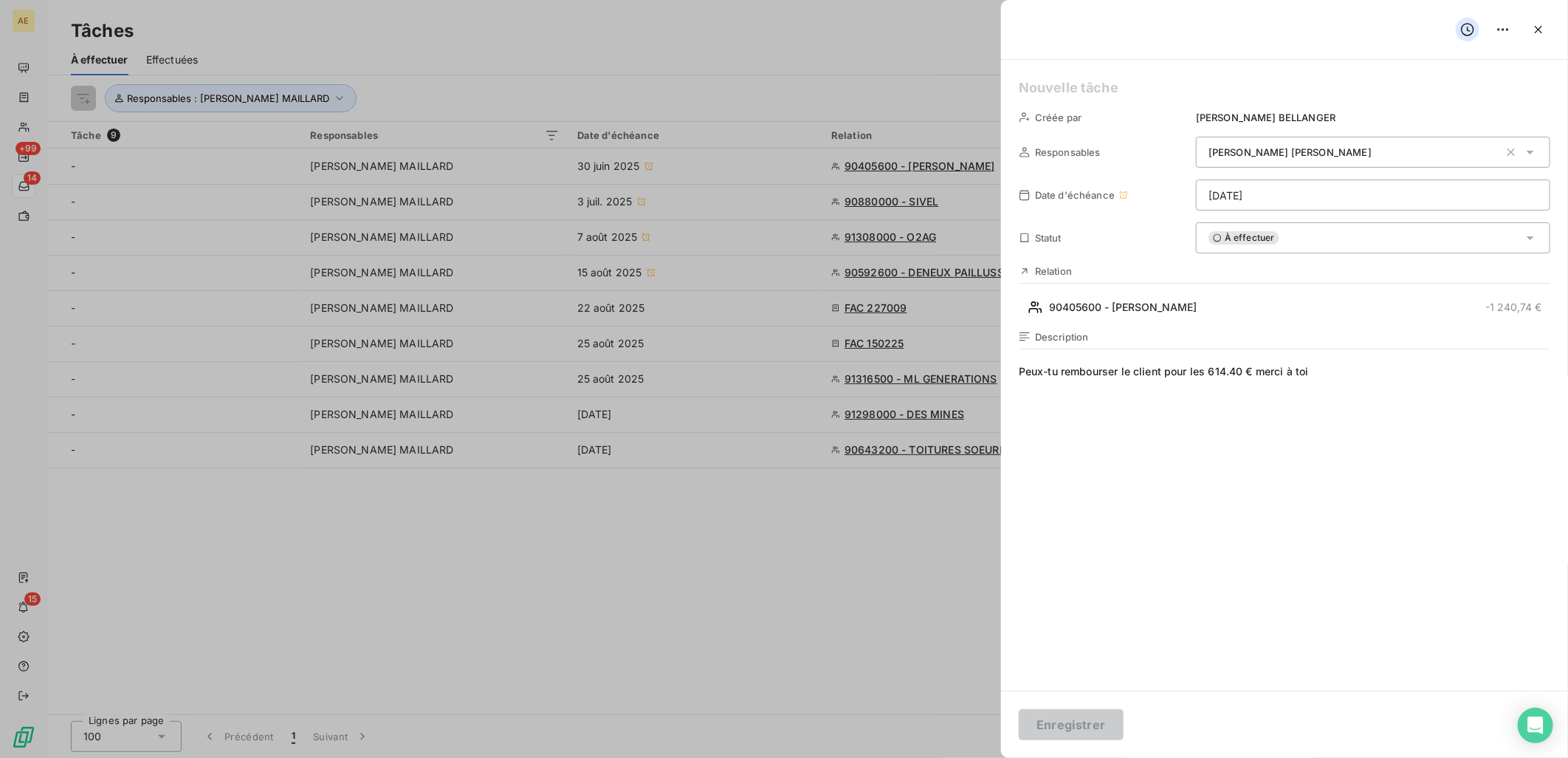
click at [1353, 373] on span "Peux-tu rembourser le client pour les 614.40 € merci à toi" at bounding box center [1284, 506] width 531 height 284
click at [1342, 448] on span "Peux-tu rembourser le client pour les 614.40 € merci à toi Pas de coordonnées b…" at bounding box center [1284, 506] width 531 height 284
click at [620, 571] on div at bounding box center [784, 379] width 1568 height 758
click at [1377, 396] on span "Peux-tu rembourser le client pour les 614.40 € merci à toi Pas de coordonnées b…" at bounding box center [1284, 506] width 531 height 284
click at [1374, 385] on span "Peux-tu rembourser le client pour les 614.40 € merci à toi Pas de coordonnées b…" at bounding box center [1284, 506] width 531 height 284
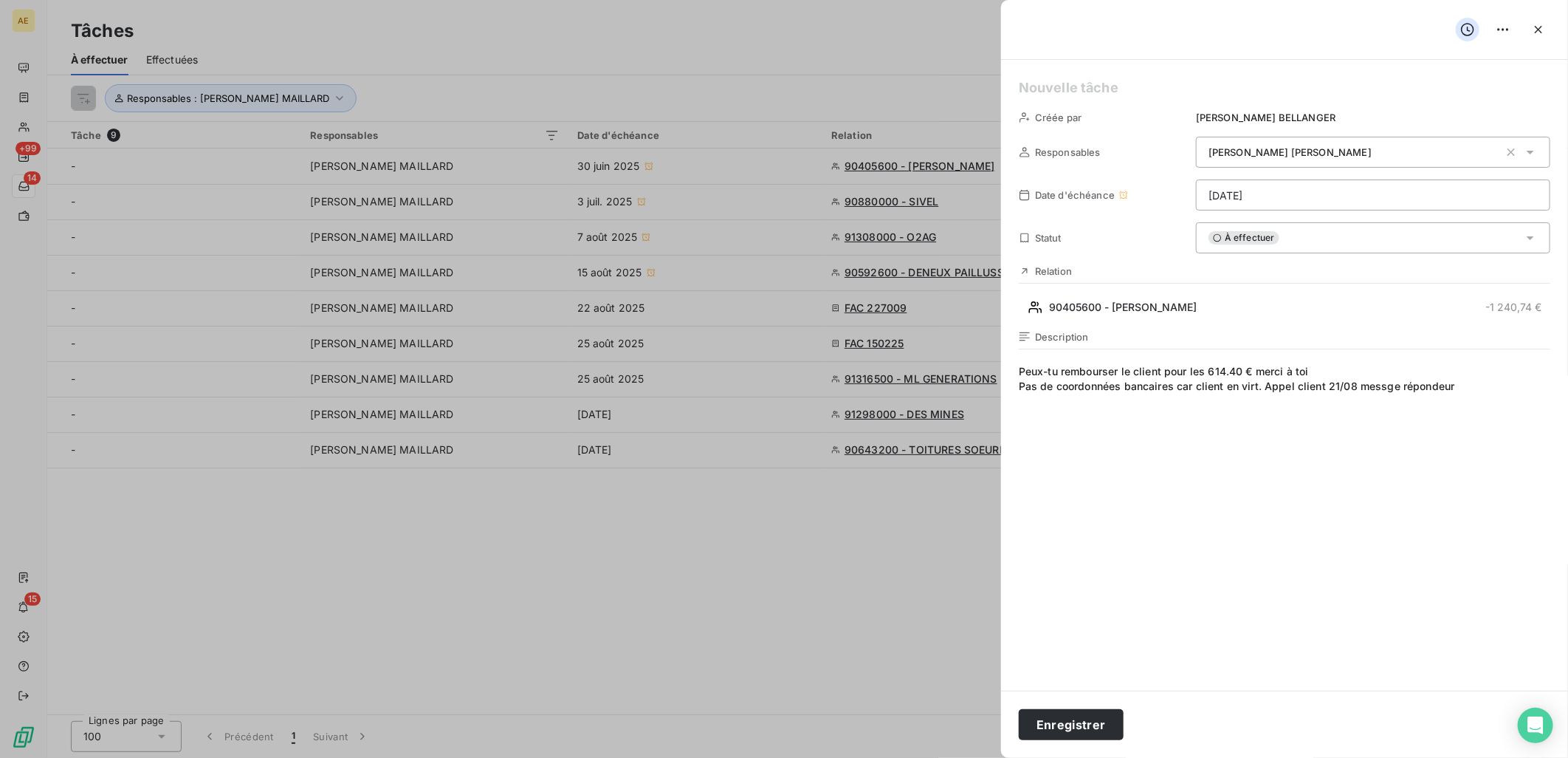
click at [1385, 388] on span "Peux-tu rembourser le client pour les 614.40 € merci à toi Pas de coordonnées b…" at bounding box center [1284, 506] width 531 height 284
click at [1283, 237] on div "À effectuer" at bounding box center [1373, 237] width 354 height 31
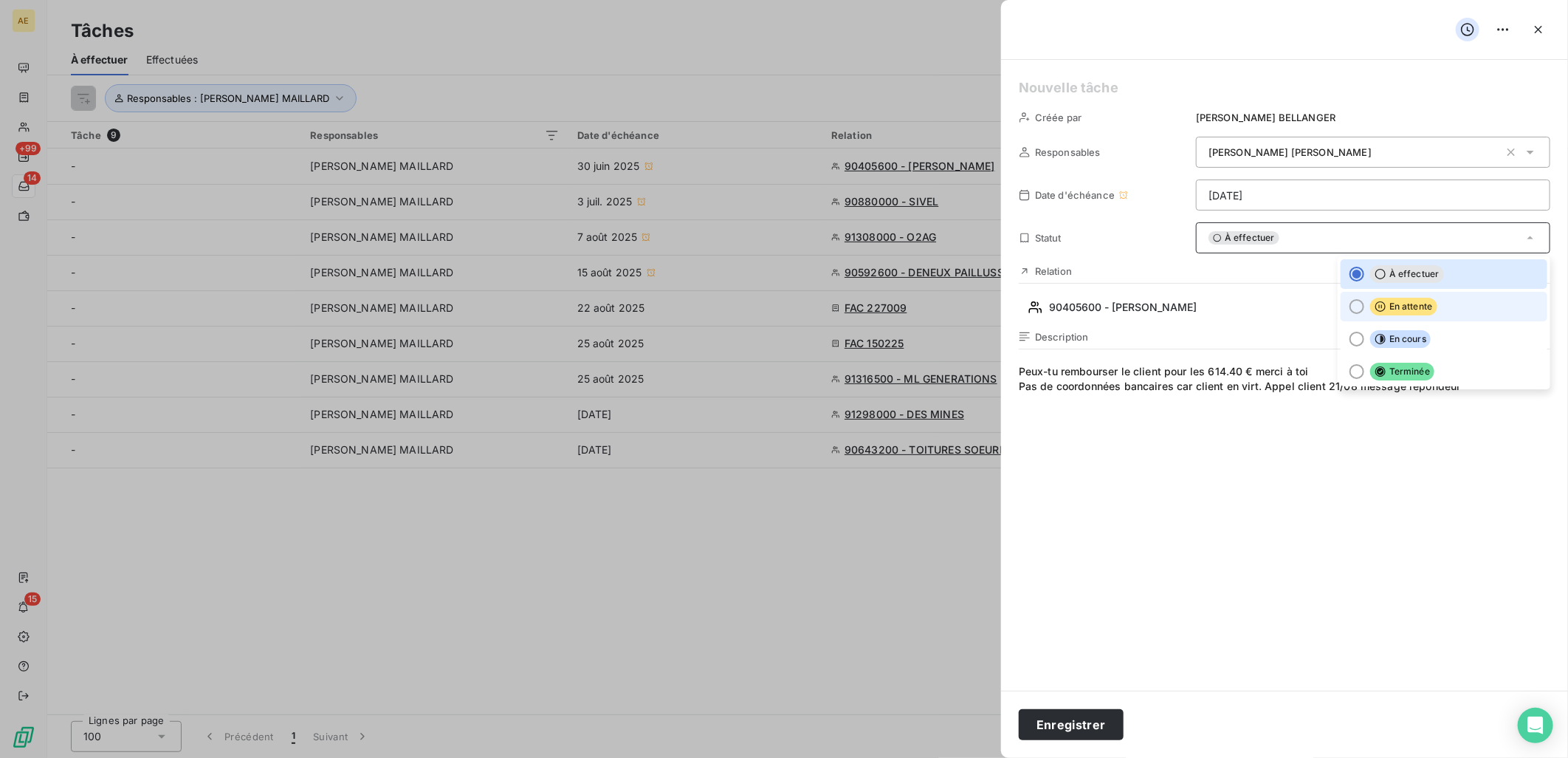
click at [1377, 308] on icon at bounding box center [1380, 306] width 12 height 12
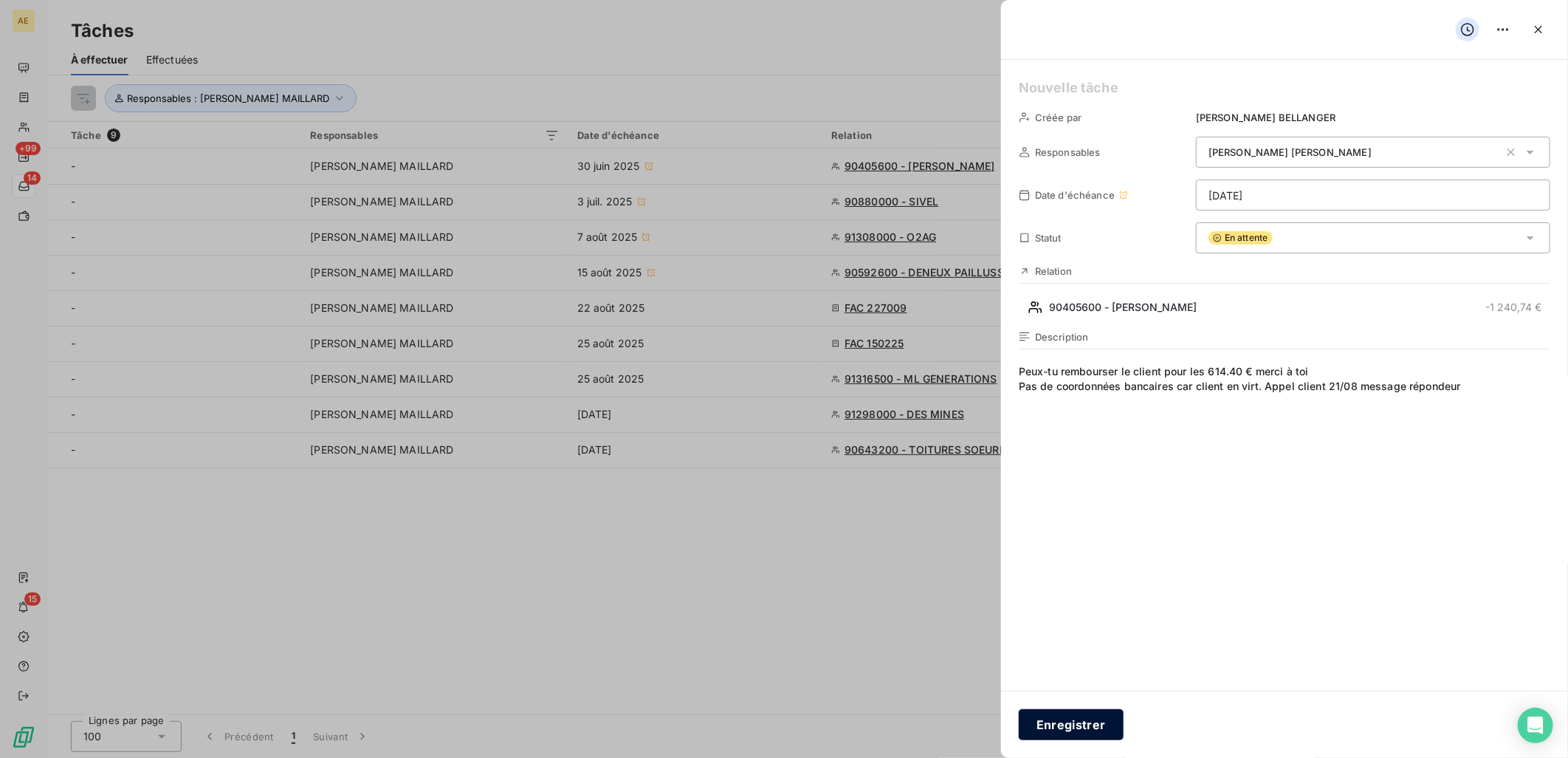
click at [1074, 726] on button "Enregistrer" at bounding box center [1071, 724] width 105 height 31
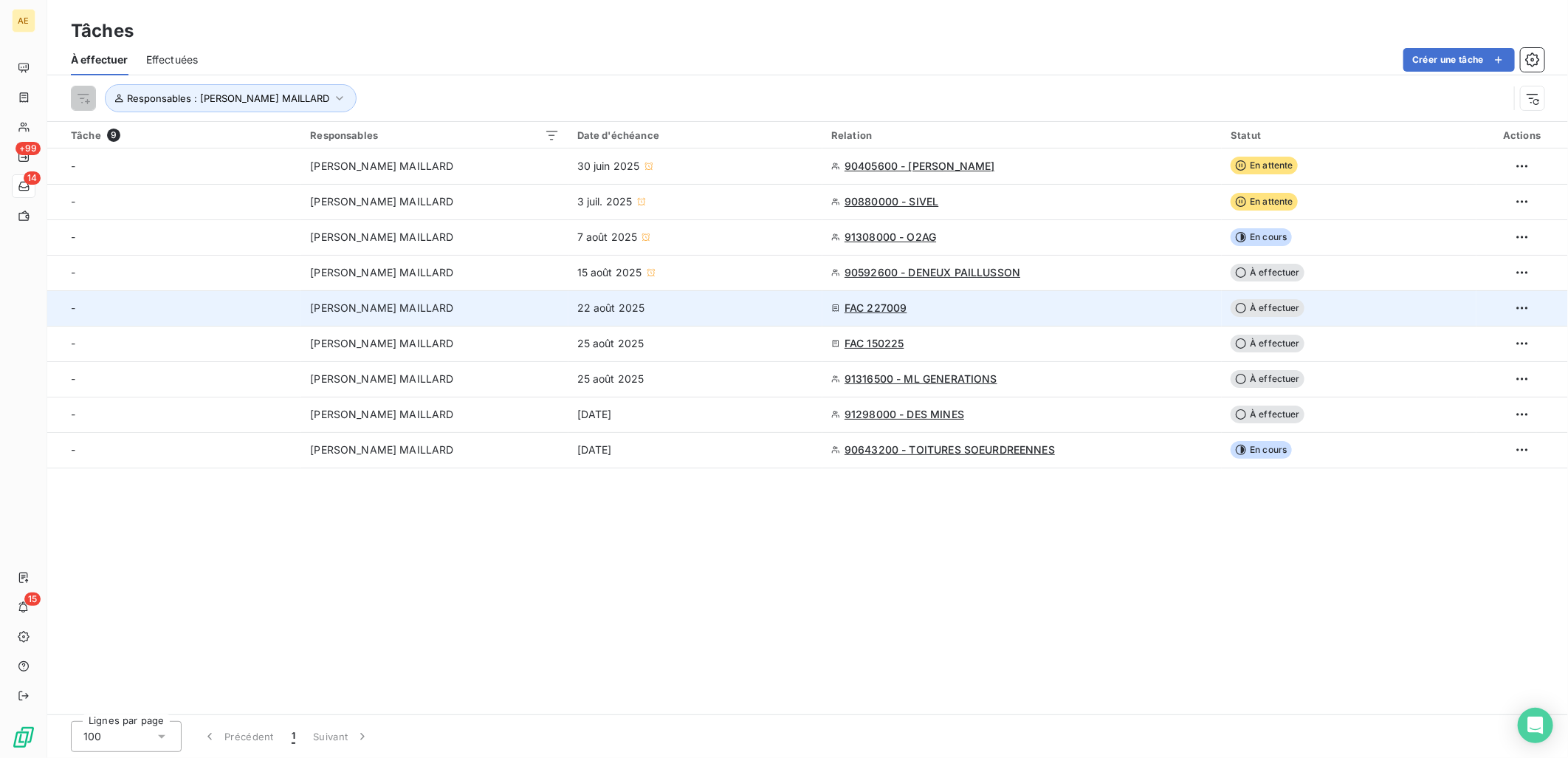
click at [898, 314] on span "FAC 227009" at bounding box center [875, 308] width 62 height 15
click at [620, 309] on span "22 août 2025" at bounding box center [611, 308] width 68 height 15
type input "[DATE]"
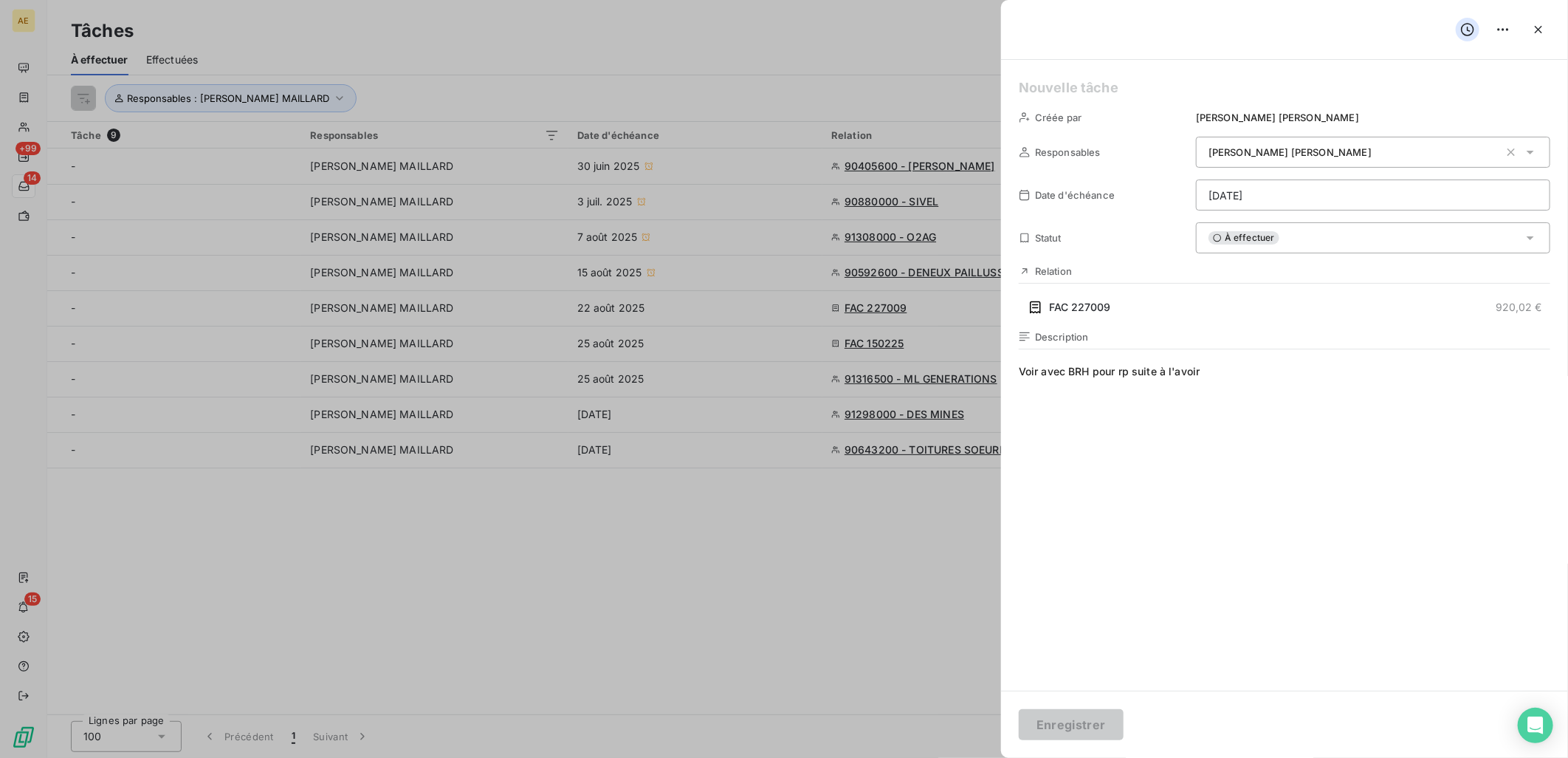
click at [1223, 368] on span "Voir avec BRH pour rp suite à l'avoir" at bounding box center [1284, 506] width 531 height 284
click at [1533, 29] on icon "button" at bounding box center [1538, 29] width 15 height 15
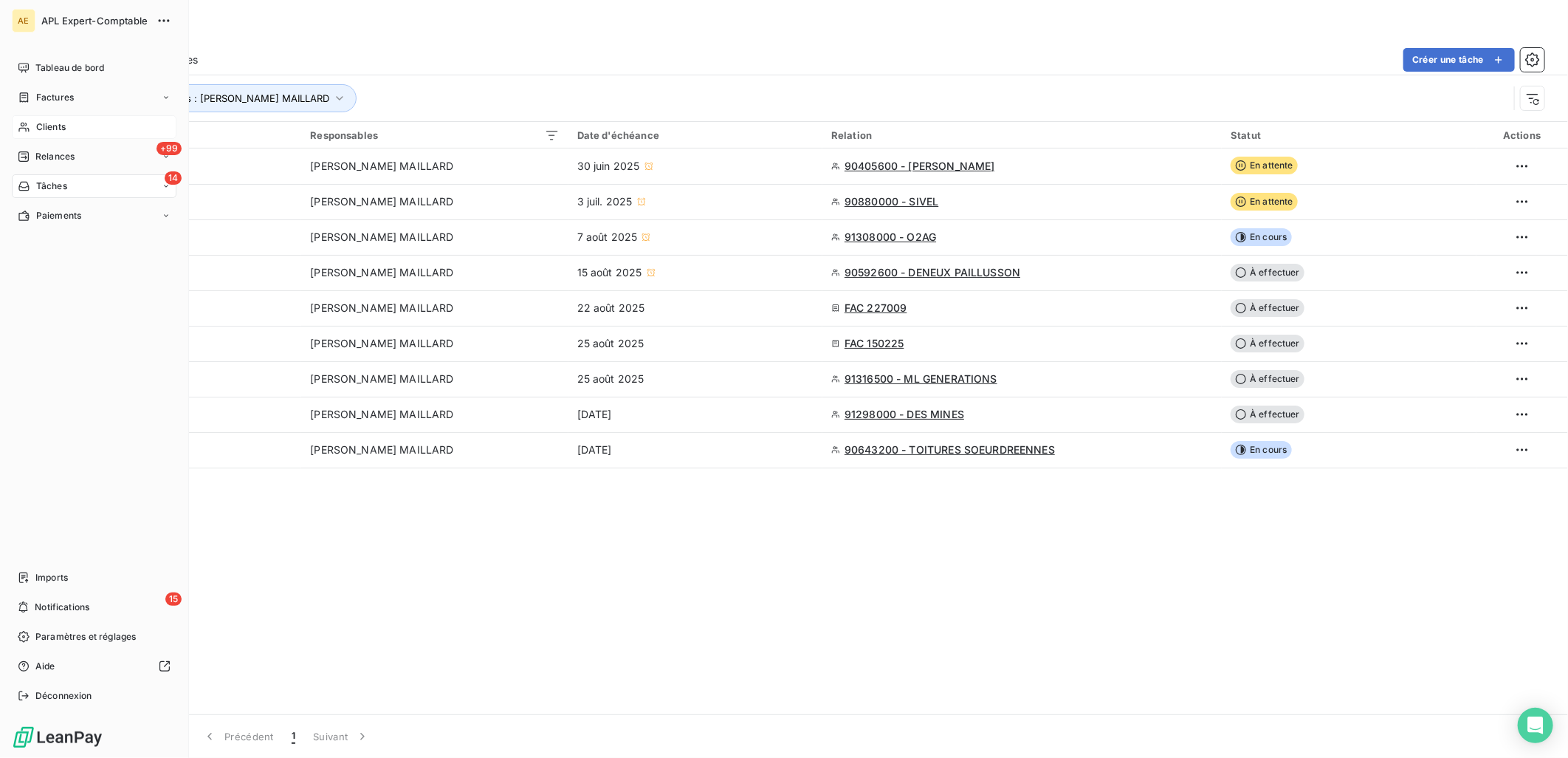
click at [42, 130] on span "Clients" at bounding box center [51, 127] width 29 height 13
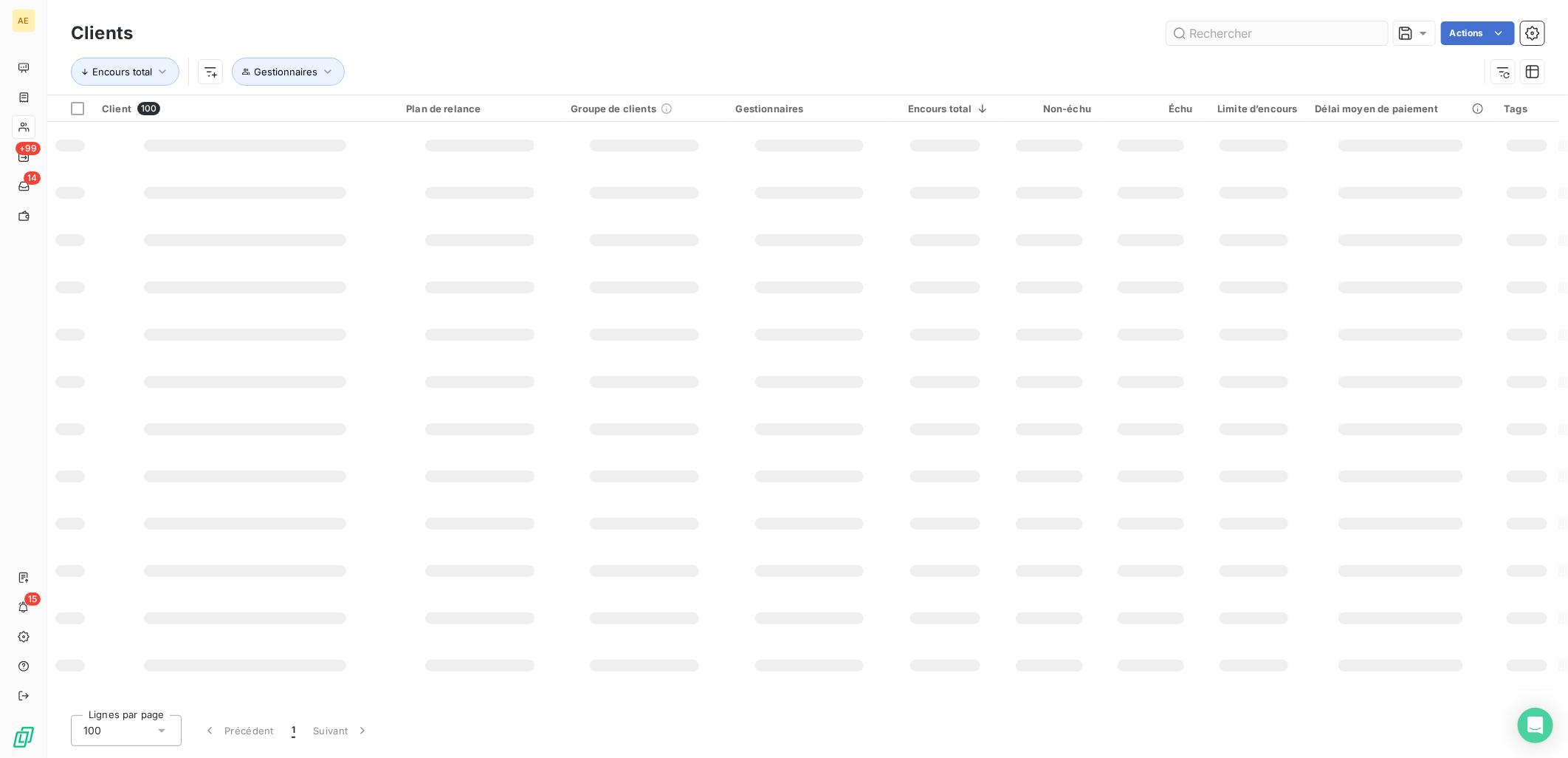
click at [1211, 26] on input "text" at bounding box center [1277, 33] width 221 height 24
type input "GASTALDIN"
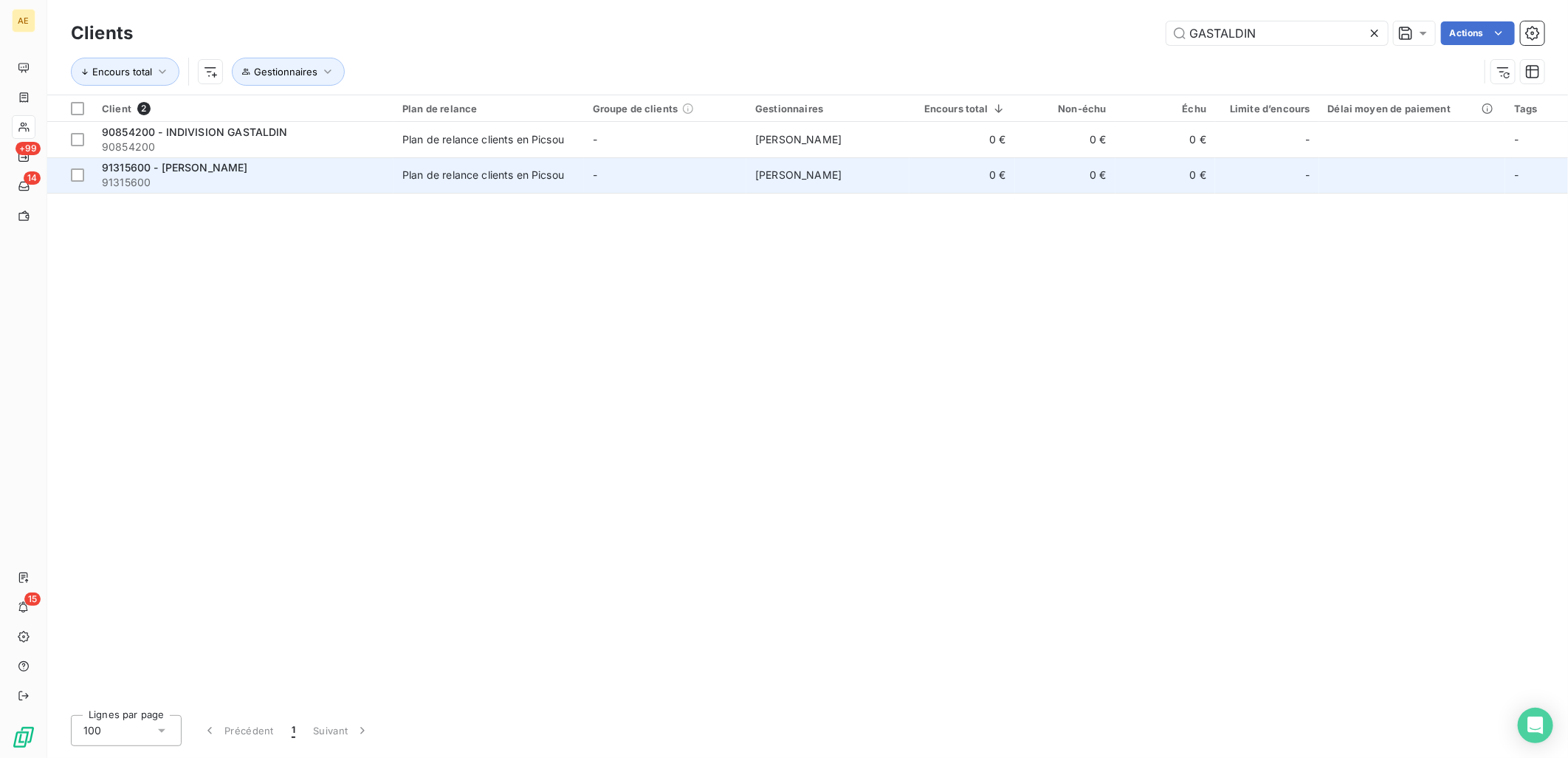
click at [256, 183] on span "91315600" at bounding box center [244, 182] width 283 height 15
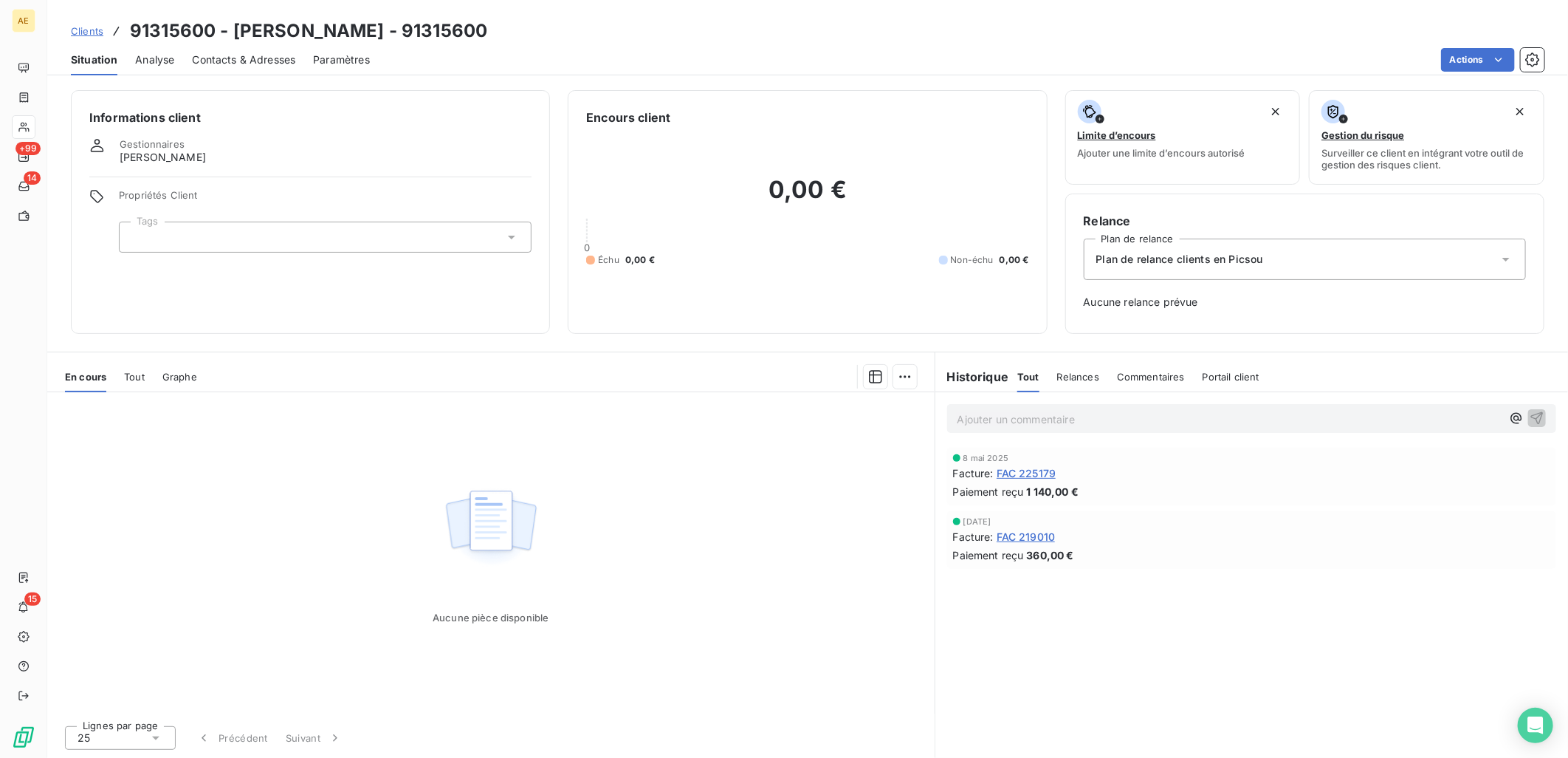
click at [142, 373] on span "Tout" at bounding box center [134, 377] width 21 height 12
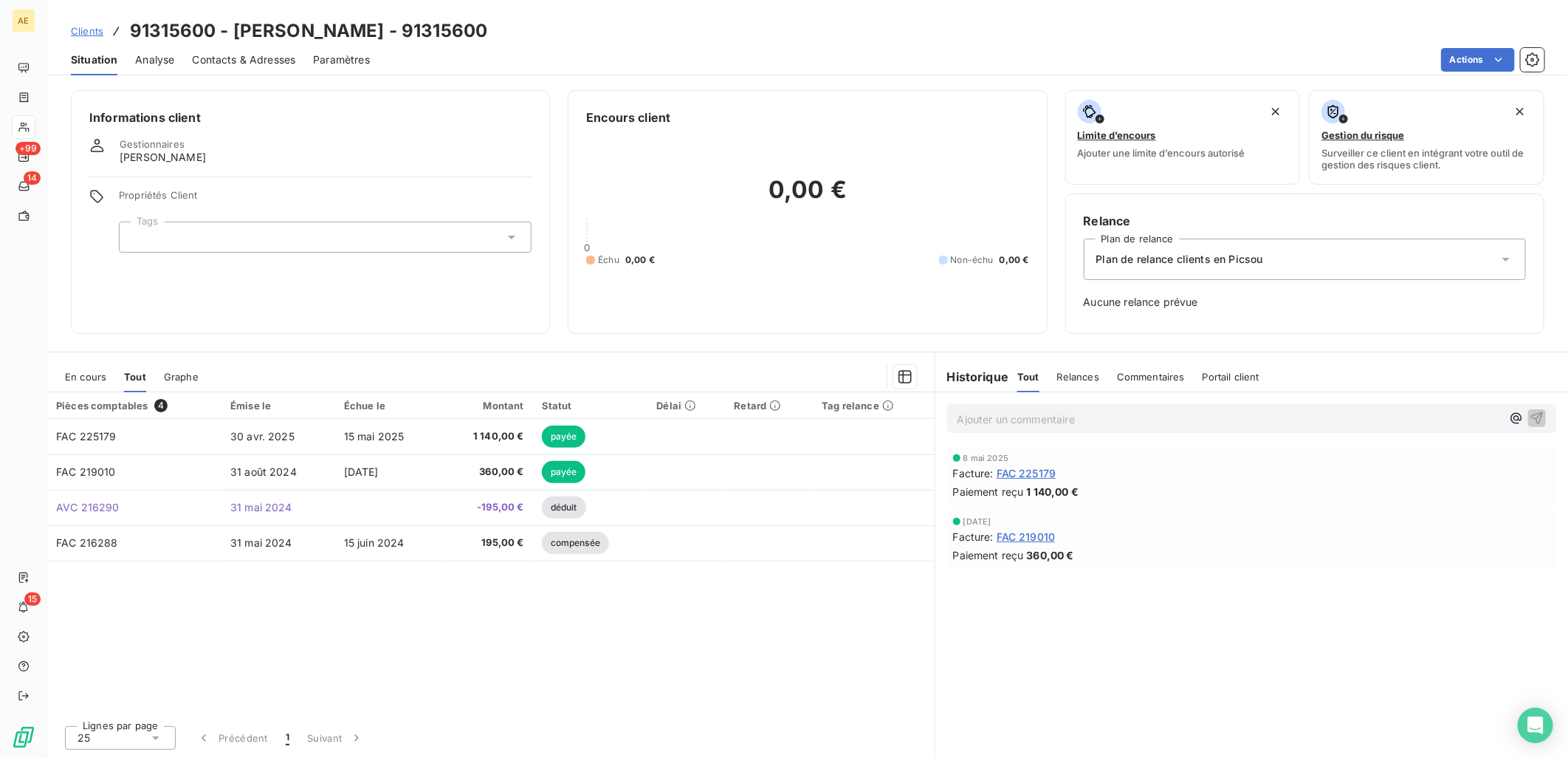
click at [93, 32] on span "Clients" at bounding box center [87, 31] width 32 height 12
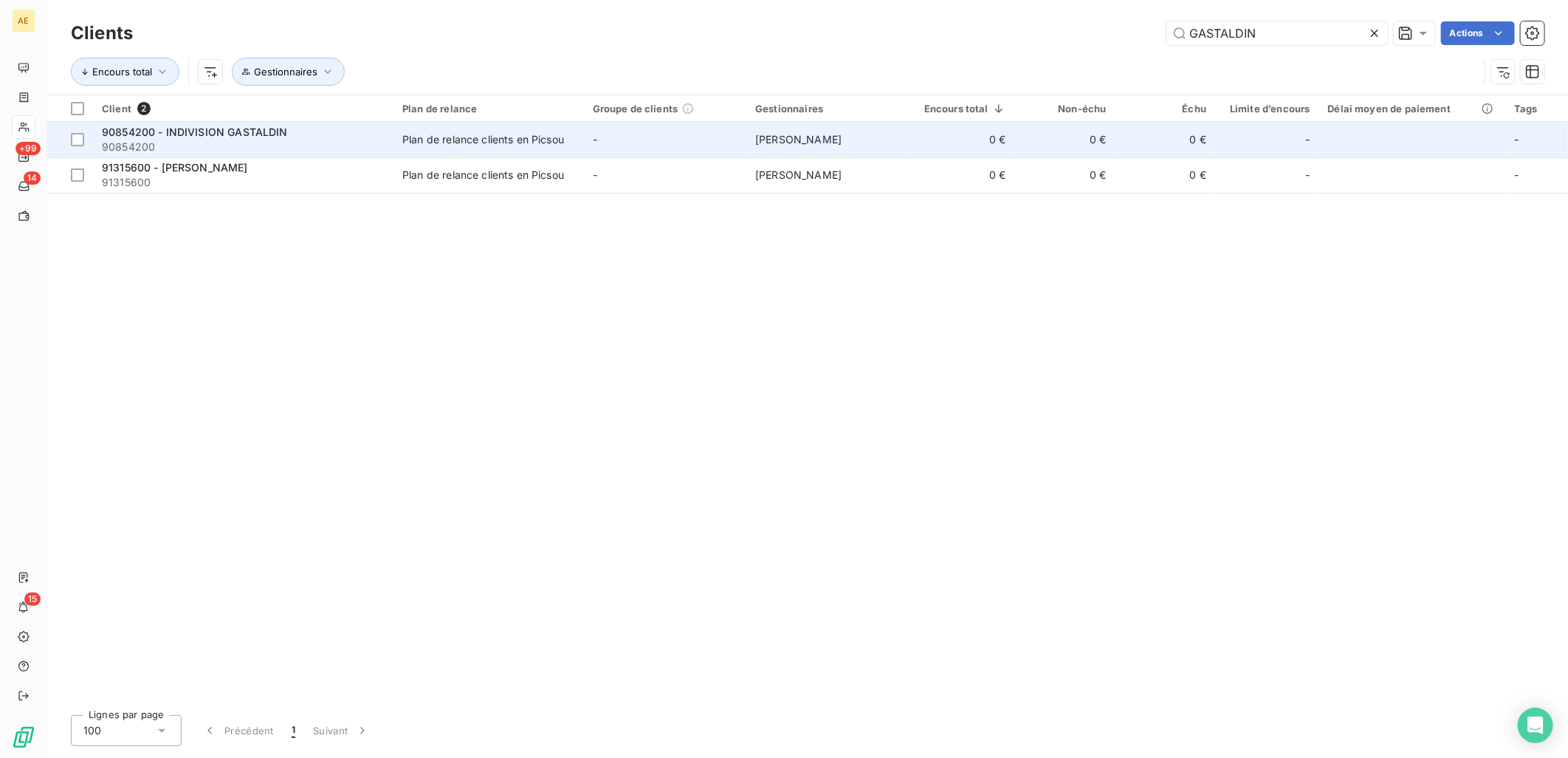
click at [205, 131] on span "90854200 - INDIVISION GASTALDIN" at bounding box center [195, 132] width 186 height 13
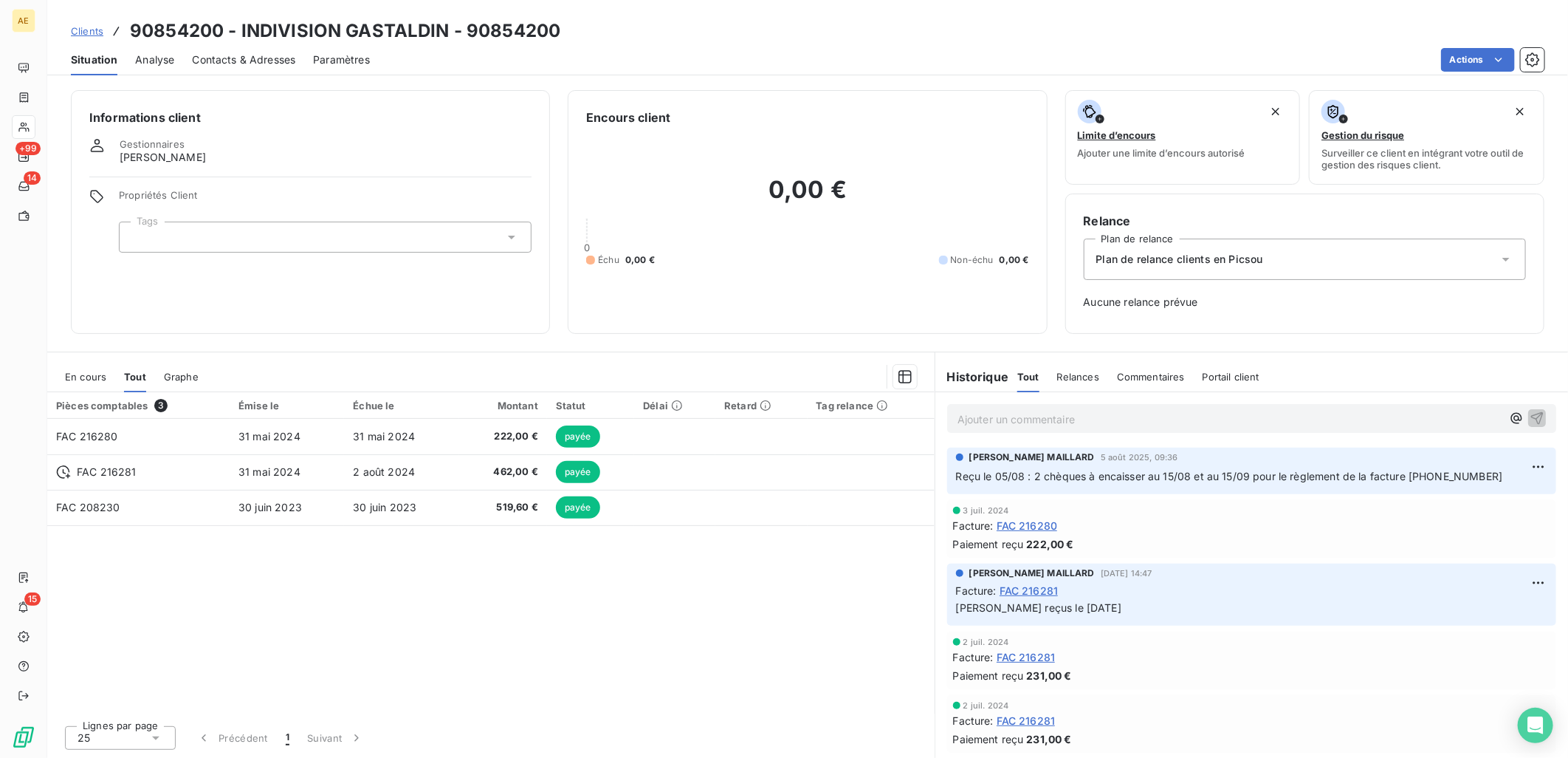
click at [77, 32] on span "Clients" at bounding box center [87, 31] width 32 height 12
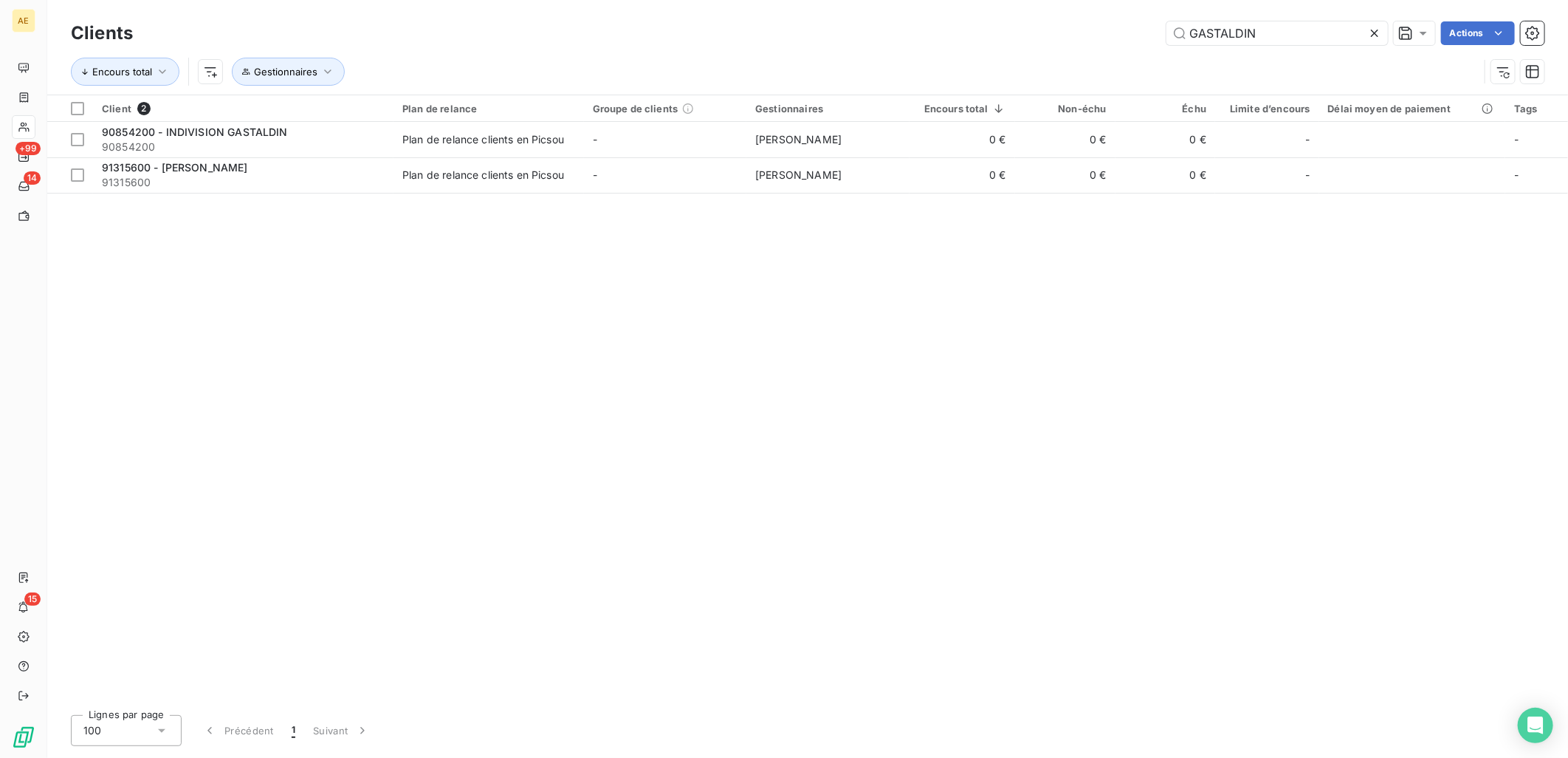
drag, startPoint x: 1192, startPoint y: 34, endPoint x: 973, endPoint y: 34, distance: 219.0
click at [973, 34] on div "GASTALDIN Actions" at bounding box center [847, 33] width 1394 height 24
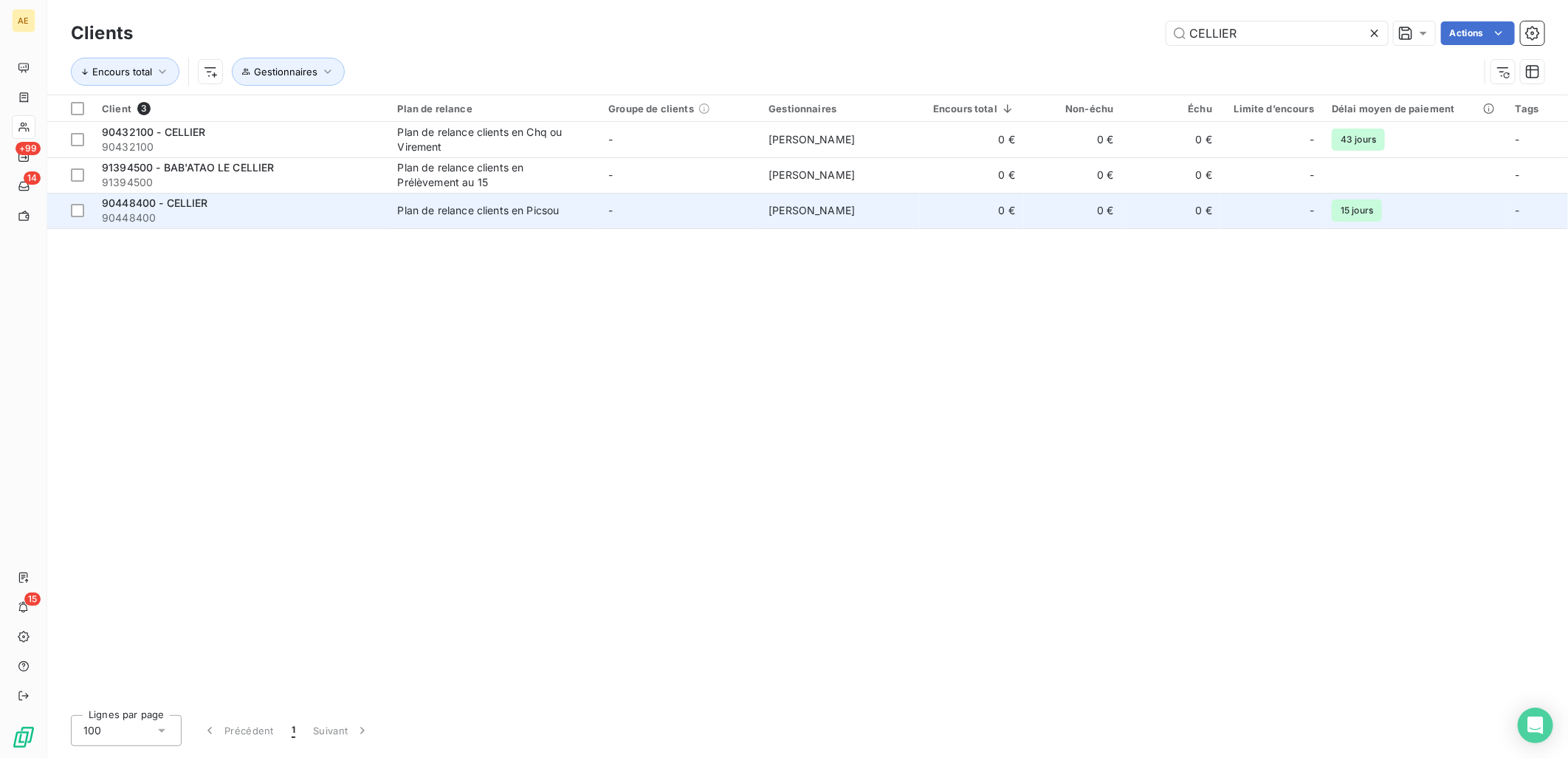
type input "CELLIER"
click at [467, 216] on div "Plan de relance clients en Picsou" at bounding box center [478, 210] width 161 height 15
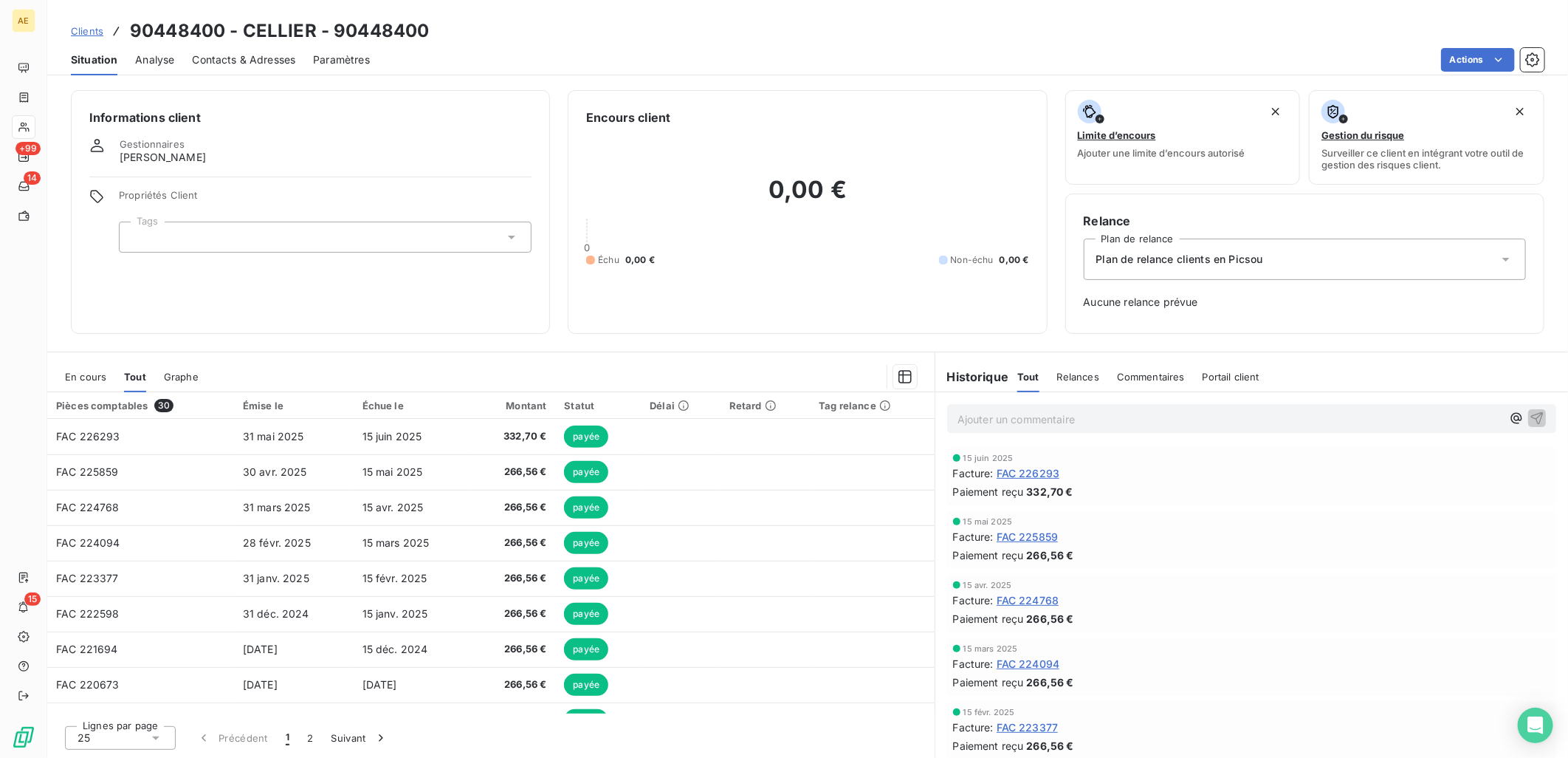
click at [96, 375] on span "En cours" at bounding box center [85, 377] width 41 height 12
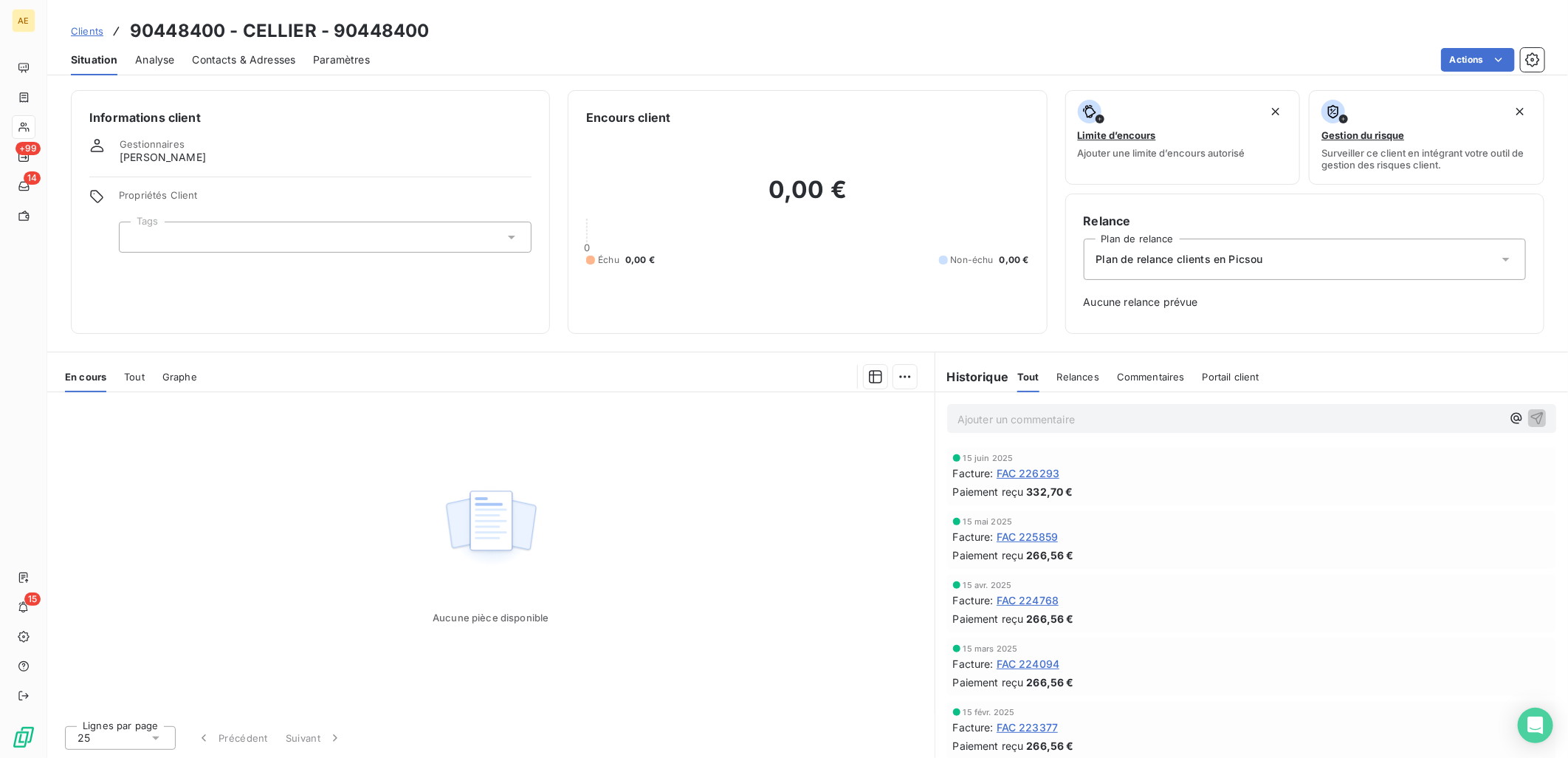
click at [79, 28] on span "Clients" at bounding box center [87, 31] width 32 height 12
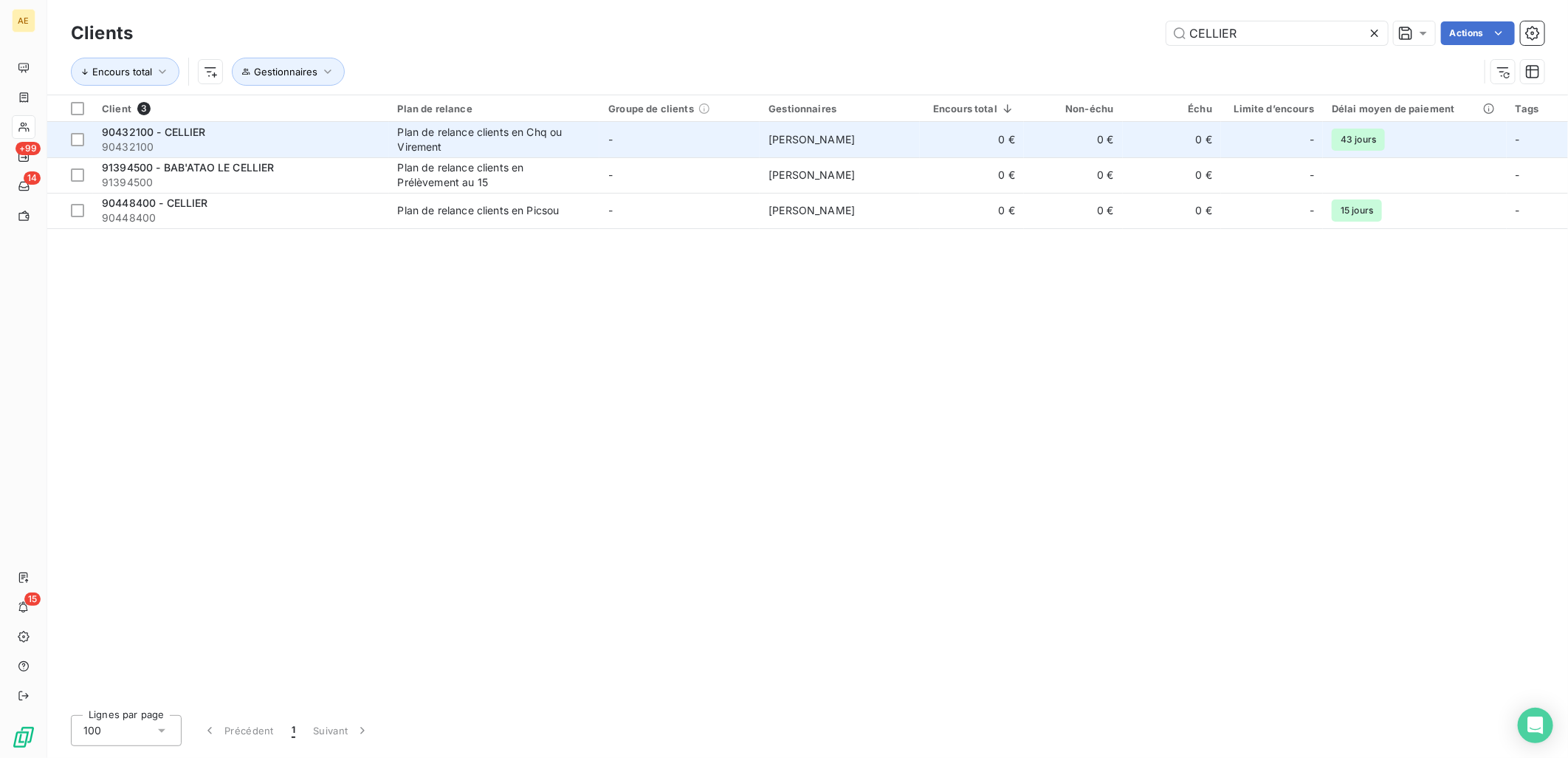
click at [452, 138] on div "Plan de relance clients en Chq ou Virement" at bounding box center [489, 139] width 184 height 29
